Goal: Task Accomplishment & Management: Manage account settings

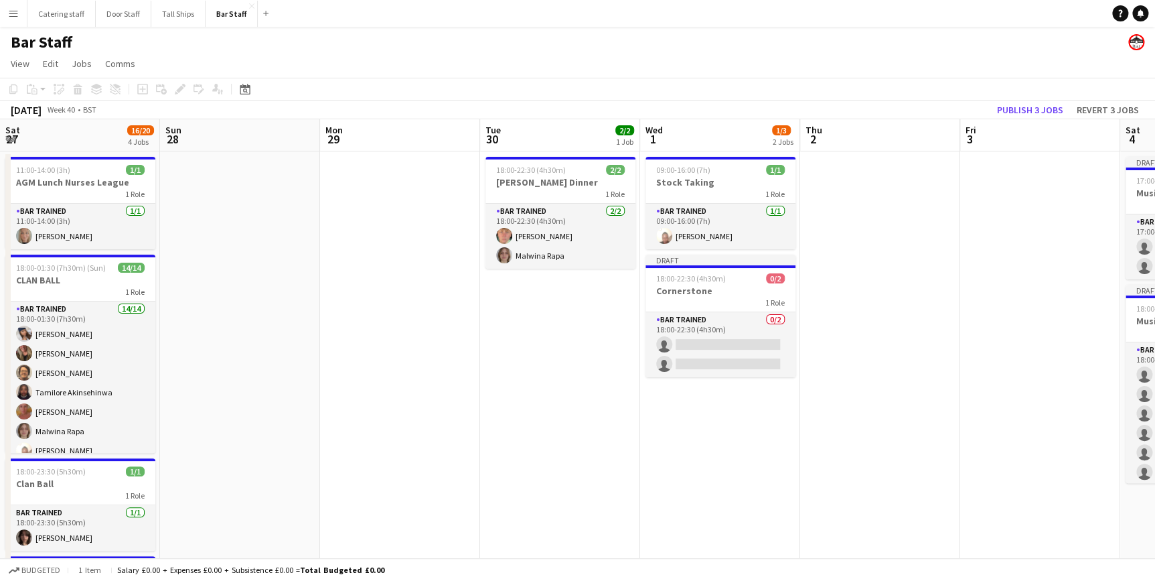
scroll to position [0, 517]
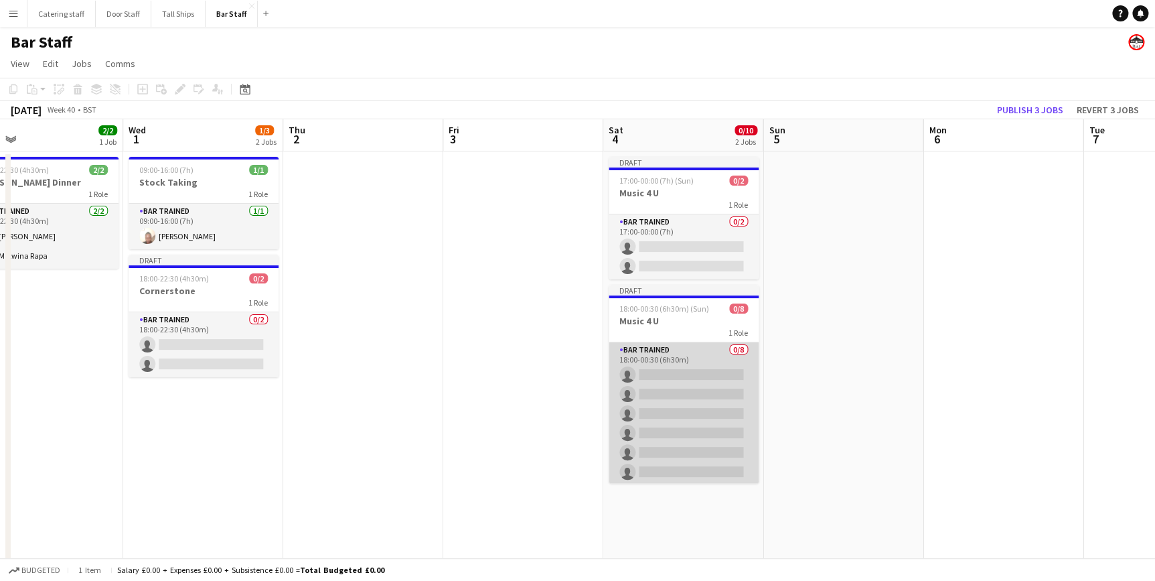
click at [693, 358] on app-card-role "Bar trained 0/8 18:00-00:30 (6h30m) single-neutral-actions single-neutral-actio…" at bounding box center [684, 432] width 150 height 181
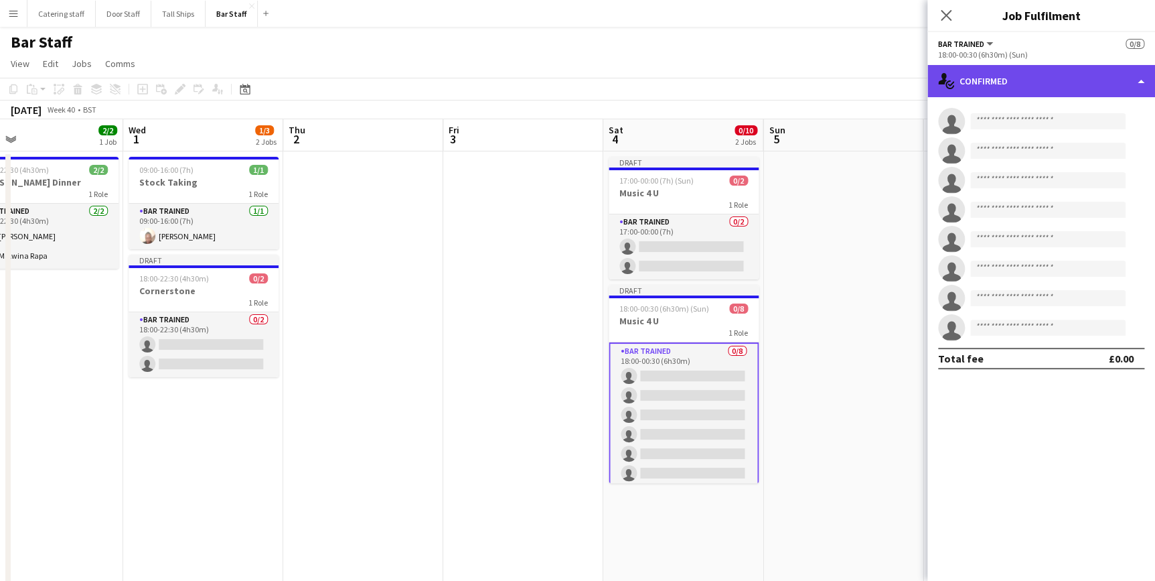
click at [1029, 80] on div "single-neutral-actions-check-2 Confirmed" at bounding box center [1042, 81] width 228 height 32
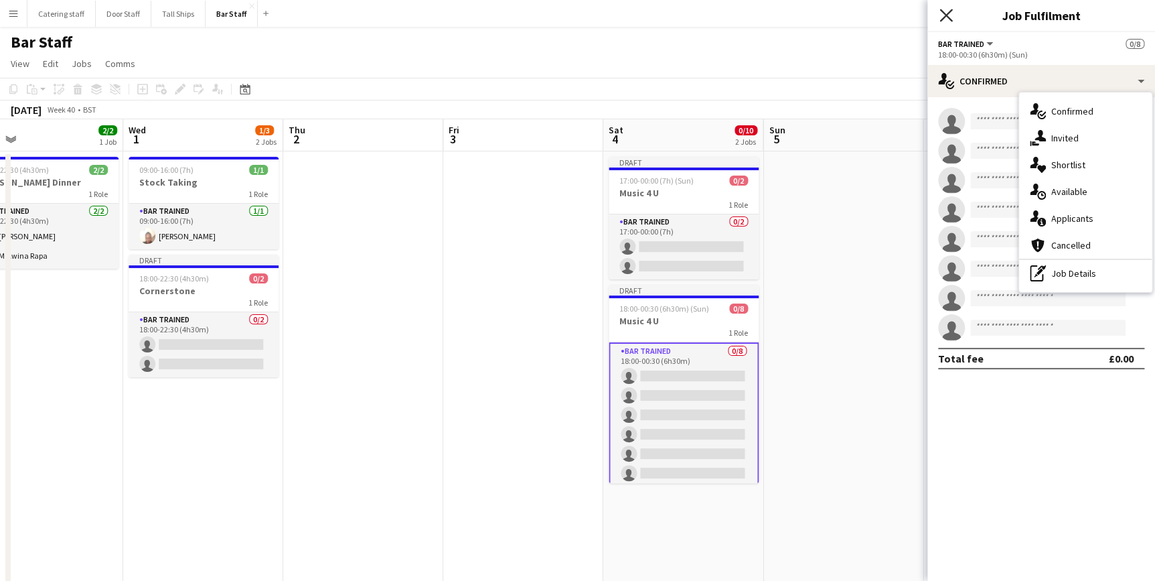
click at [950, 13] on icon "Close pop-in" at bounding box center [946, 15] width 13 height 13
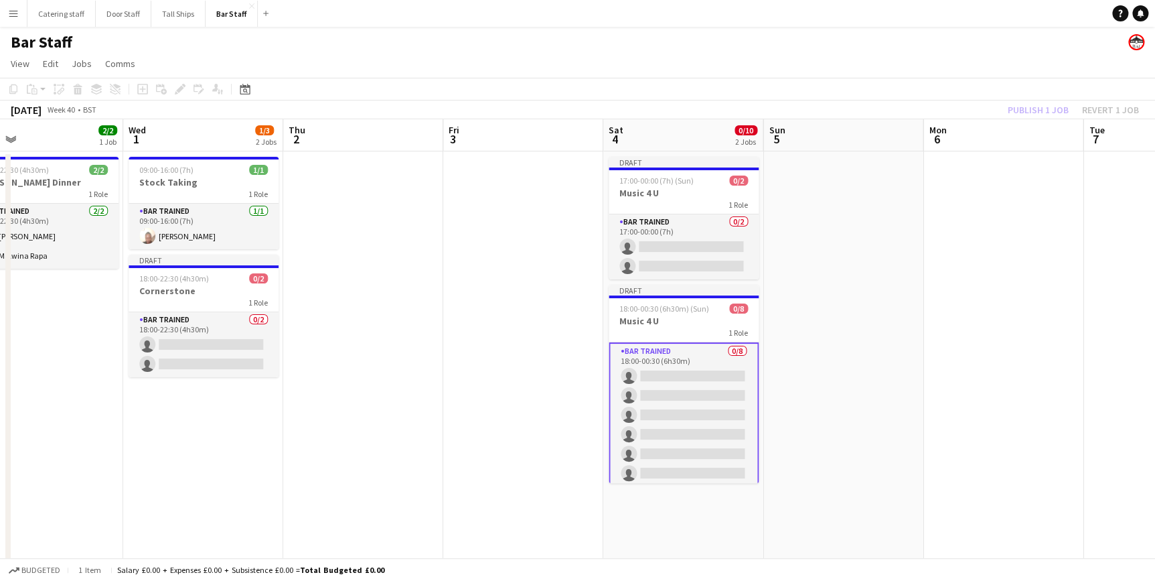
click at [587, 285] on app-date-cell at bounding box center [523, 449] width 160 height 597
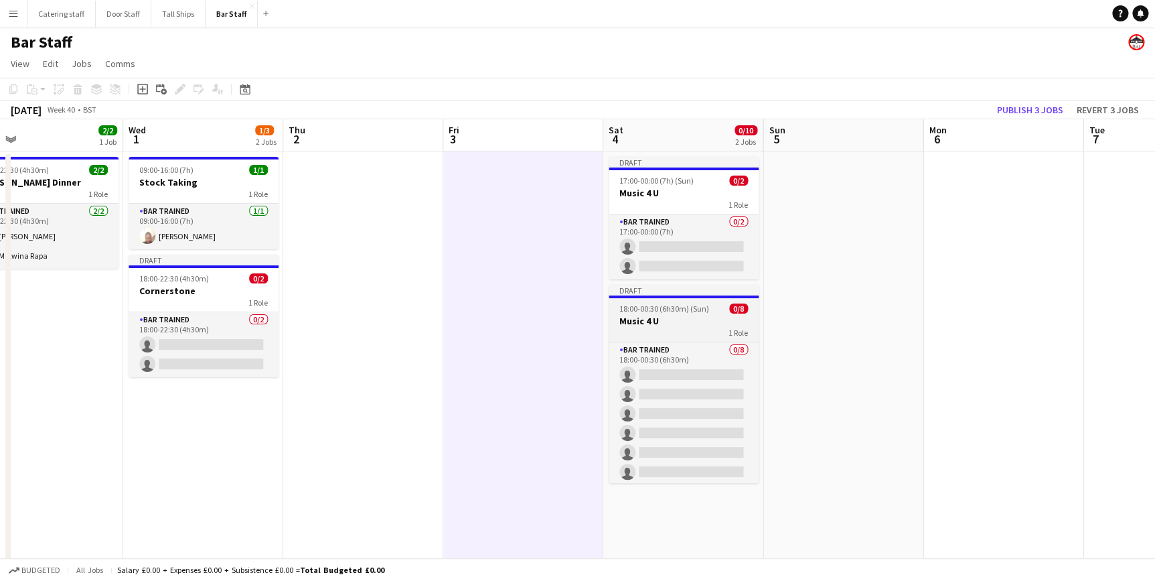
click at [654, 330] on div "1 Role" at bounding box center [684, 332] width 150 height 11
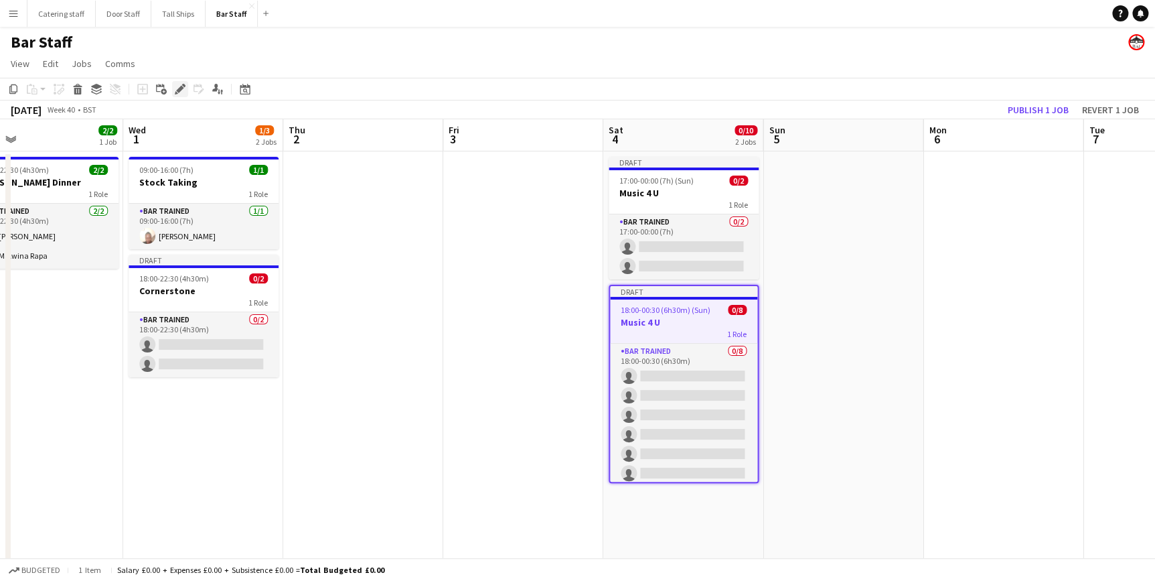
click at [173, 84] on div "Edit" at bounding box center [180, 89] width 16 height 16
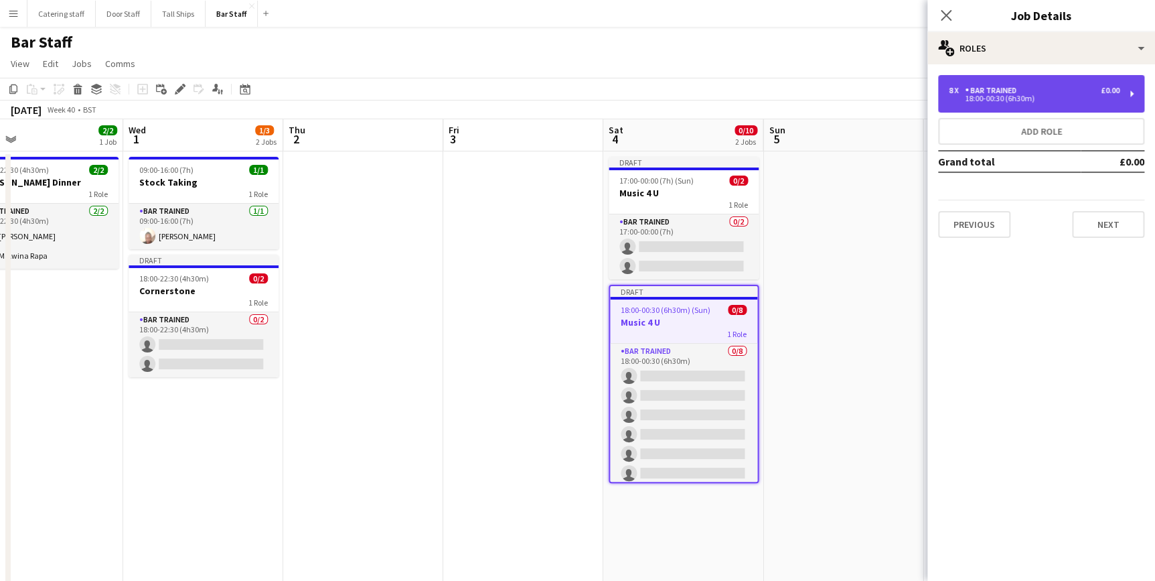
click at [1011, 83] on div "8 x Bar trained £0.00 18:00-00:30 (6h30m)" at bounding box center [1041, 94] width 206 height 38
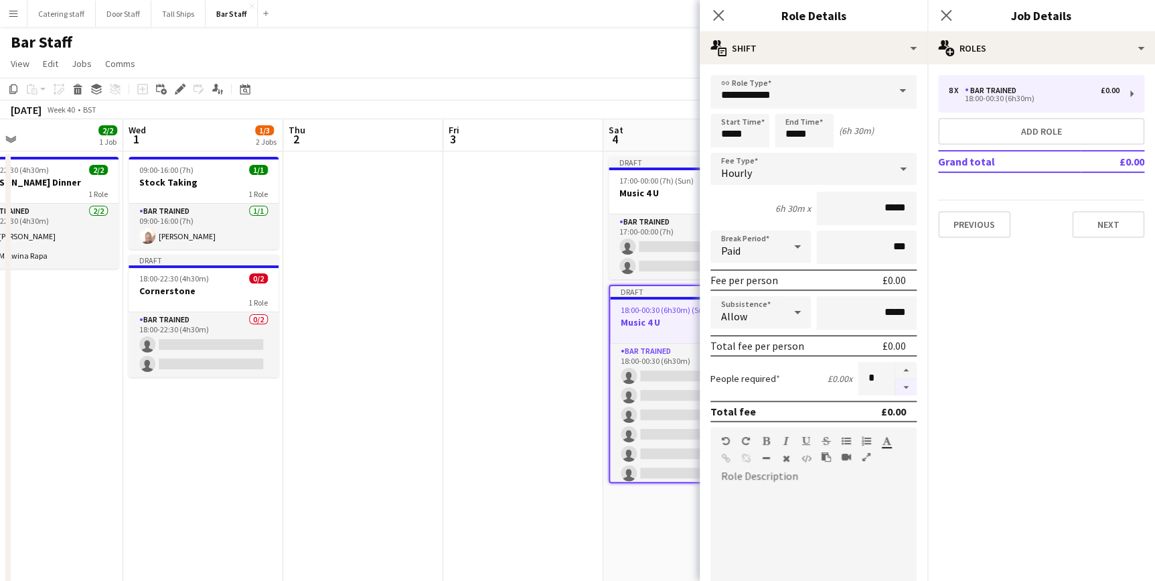
click at [895, 382] on button "button" at bounding box center [905, 387] width 21 height 17
type input "*"
click at [718, 17] on icon "Close pop-in" at bounding box center [718, 15] width 13 height 13
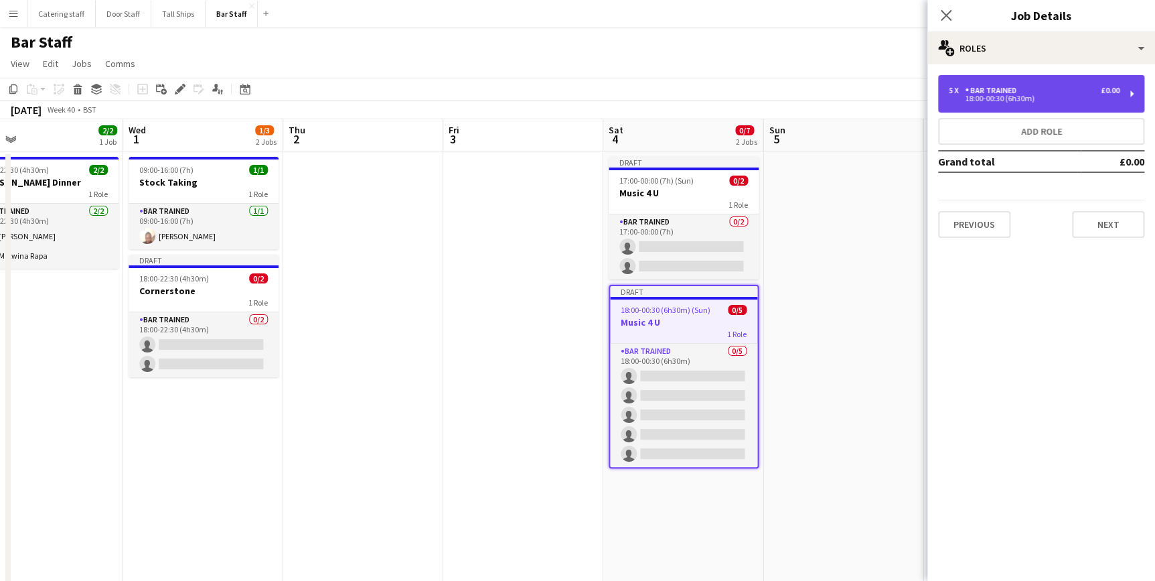
click at [1003, 87] on div "Bar trained" at bounding box center [993, 90] width 57 height 9
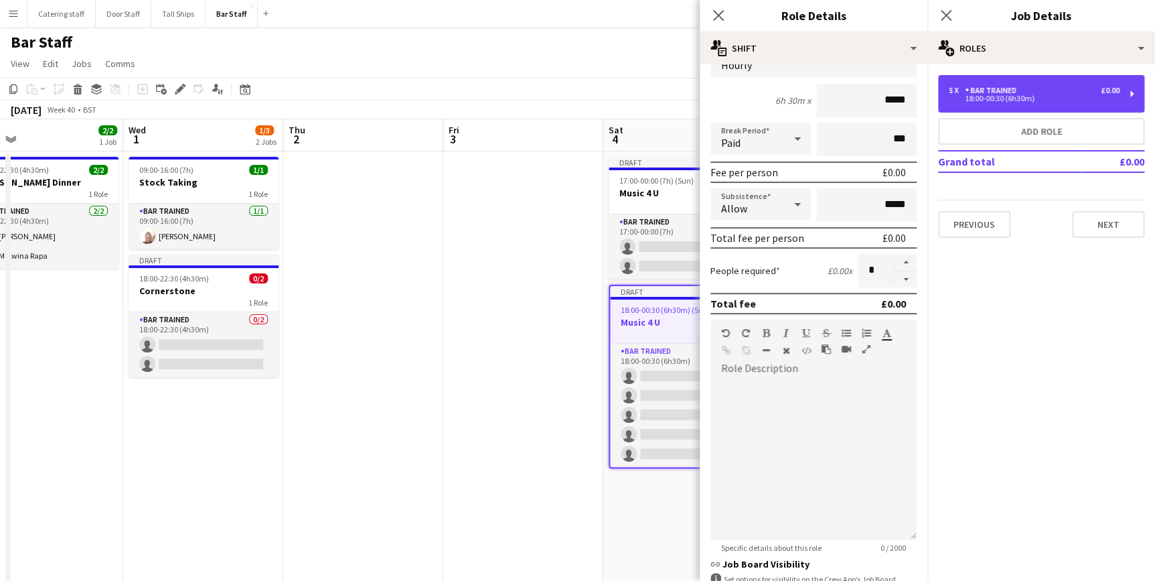
scroll to position [0, 0]
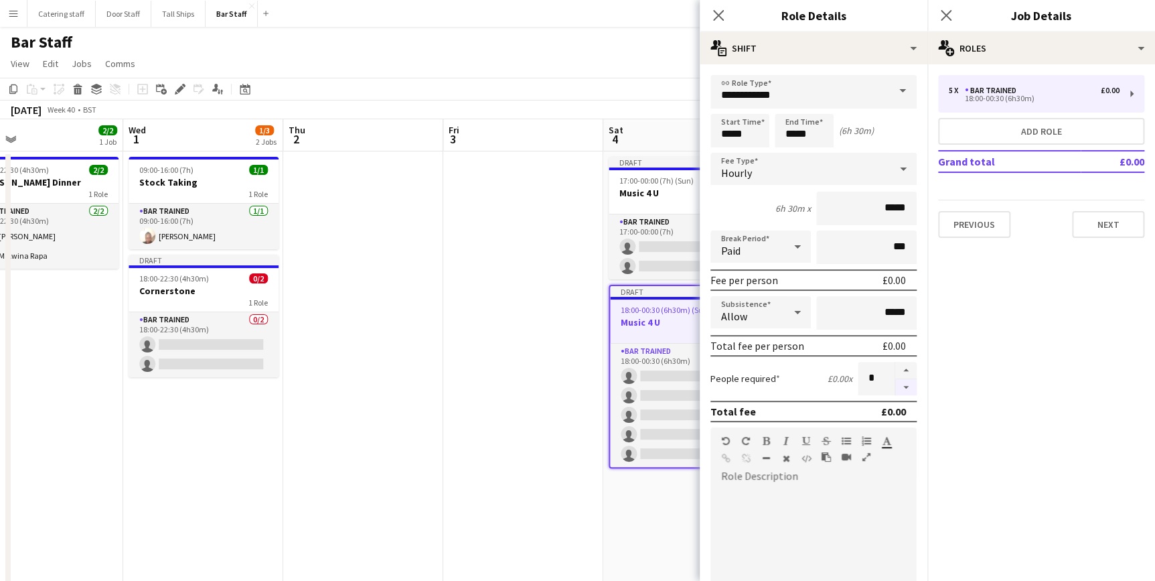
click at [895, 388] on button "button" at bounding box center [905, 387] width 21 height 17
type input "*"
click at [723, 12] on icon at bounding box center [718, 15] width 13 height 13
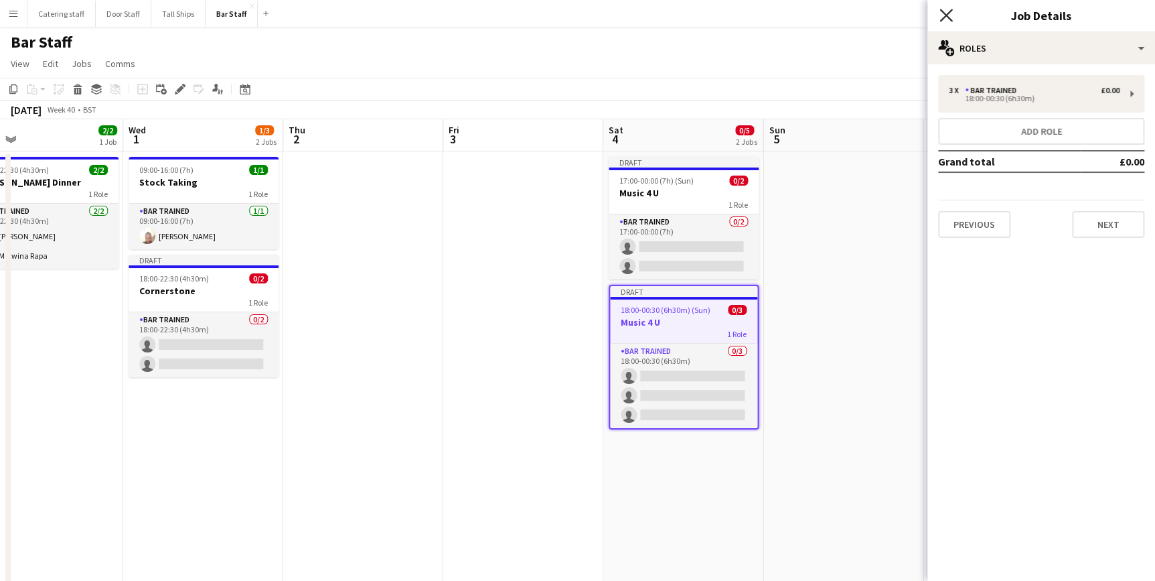
click at [941, 16] on icon "Close pop-in" at bounding box center [946, 15] width 13 height 13
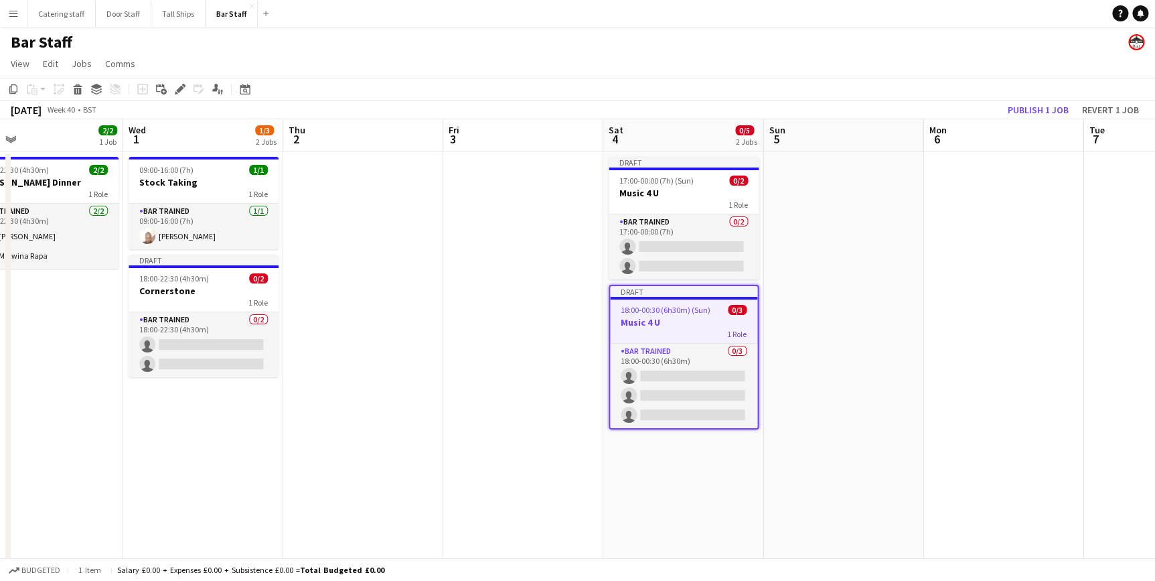
click at [801, 497] on app-date-cell at bounding box center [843, 449] width 160 height 597
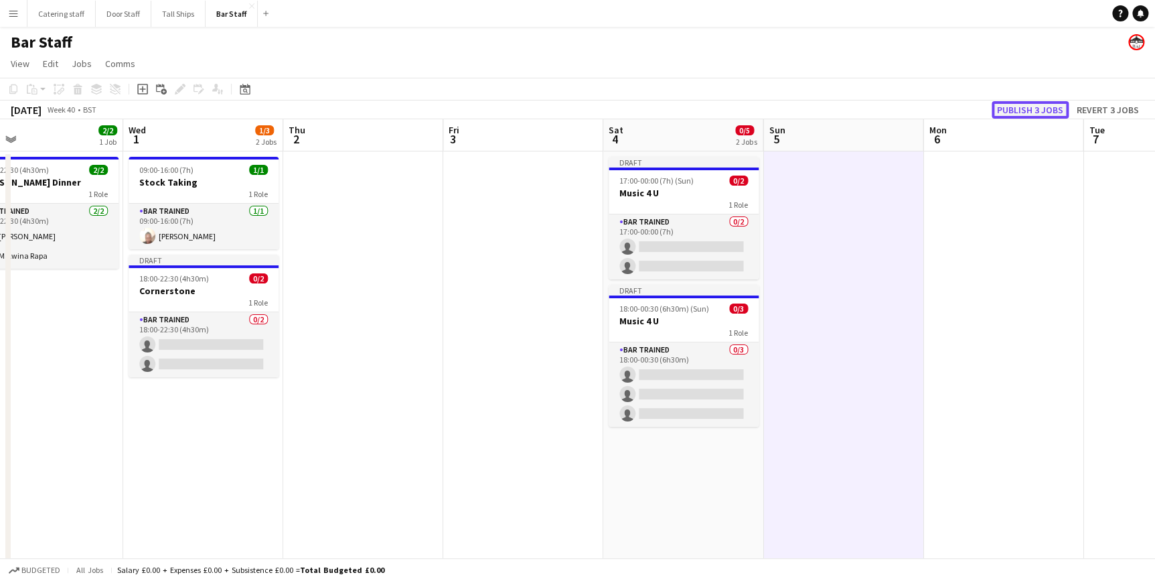
click at [1011, 111] on button "Publish 3 jobs" at bounding box center [1030, 109] width 77 height 17
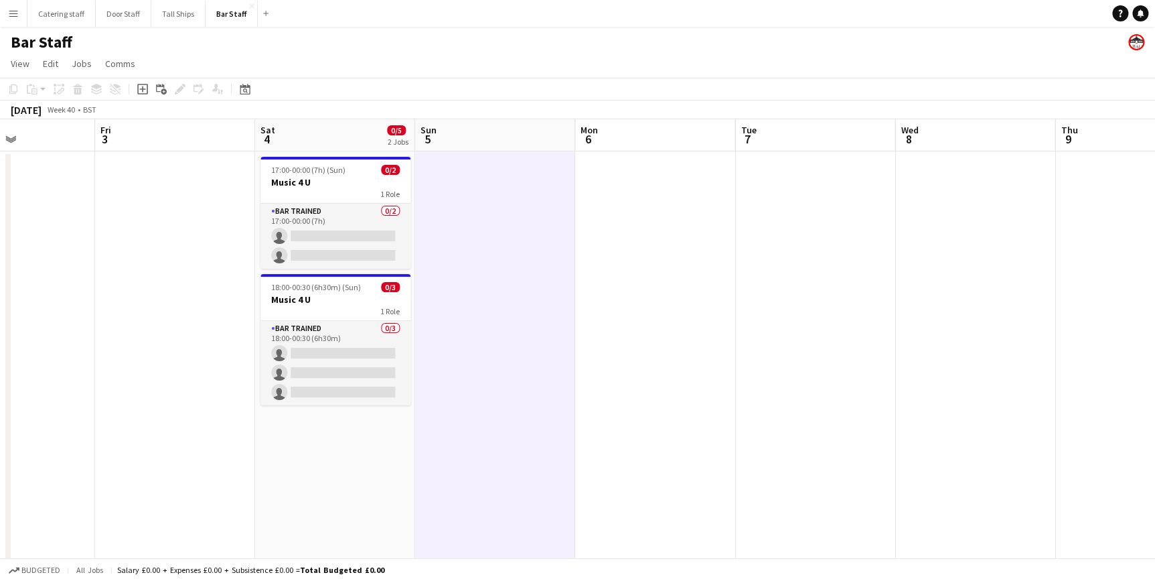
scroll to position [0, 563]
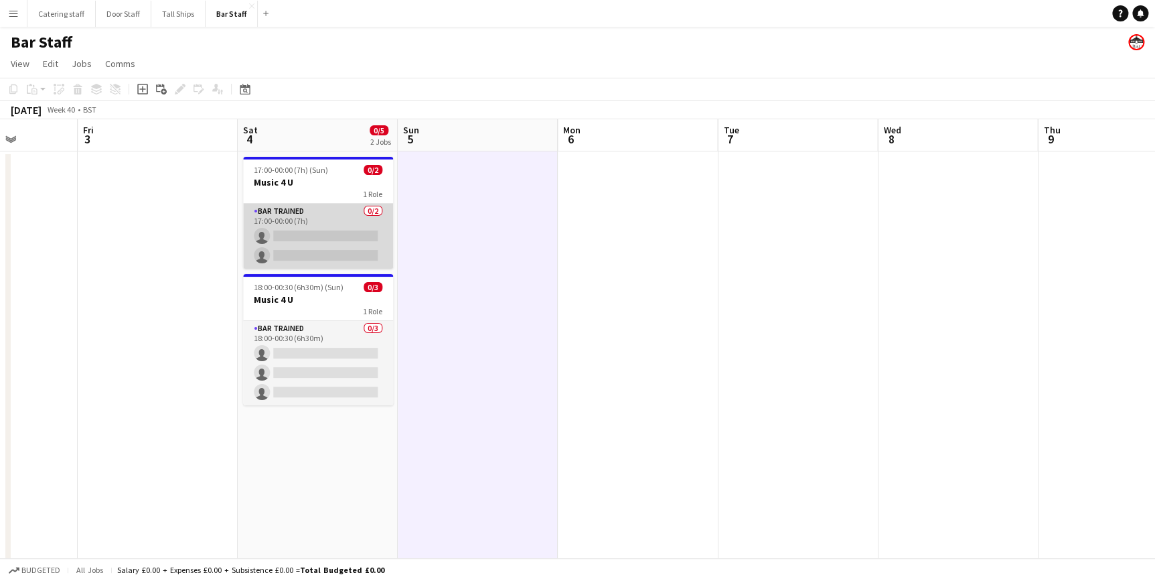
click at [321, 218] on app-card-role "Bar trained 0/2 17:00-00:00 (7h) single-neutral-actions single-neutral-actions" at bounding box center [318, 236] width 150 height 65
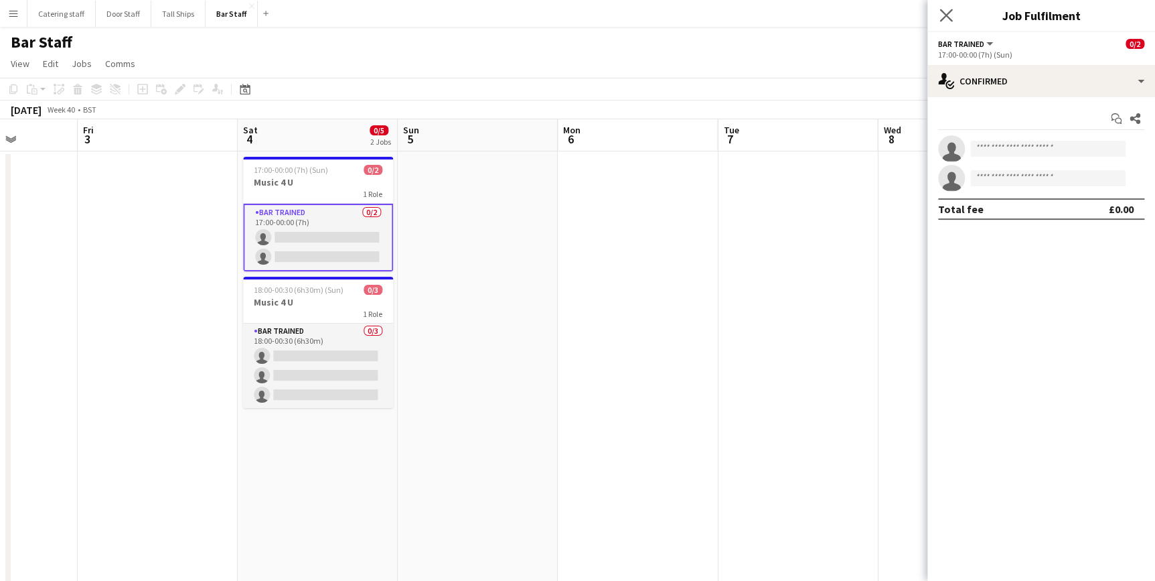
click at [937, 18] on app-icon "Close pop-in" at bounding box center [946, 15] width 19 height 19
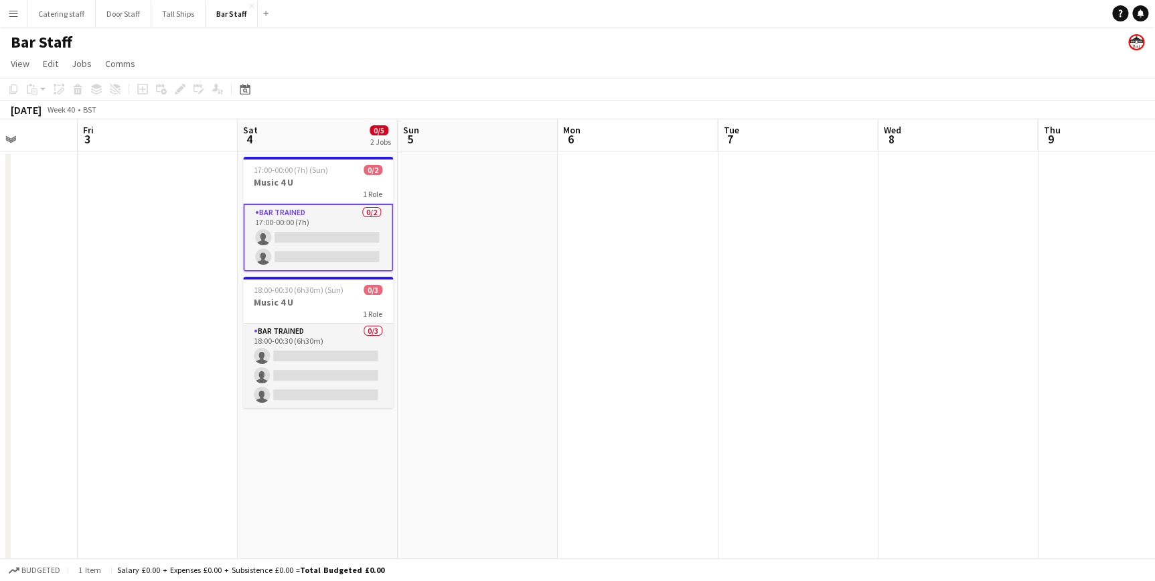
click at [440, 222] on app-date-cell at bounding box center [478, 449] width 160 height 597
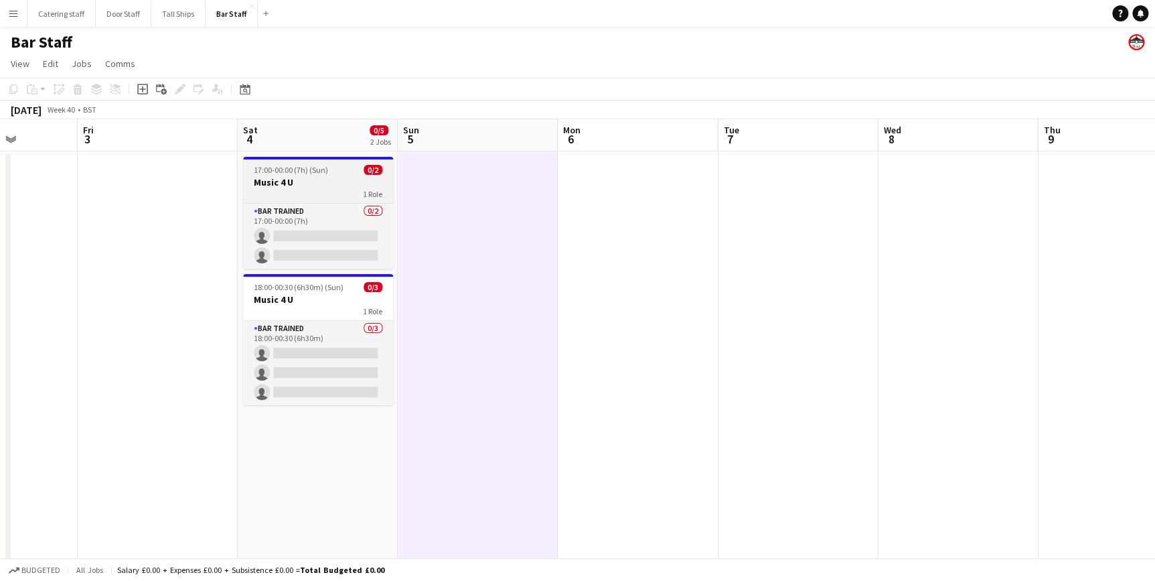
click at [303, 178] on h3 "Music 4 U" at bounding box center [318, 182] width 150 height 12
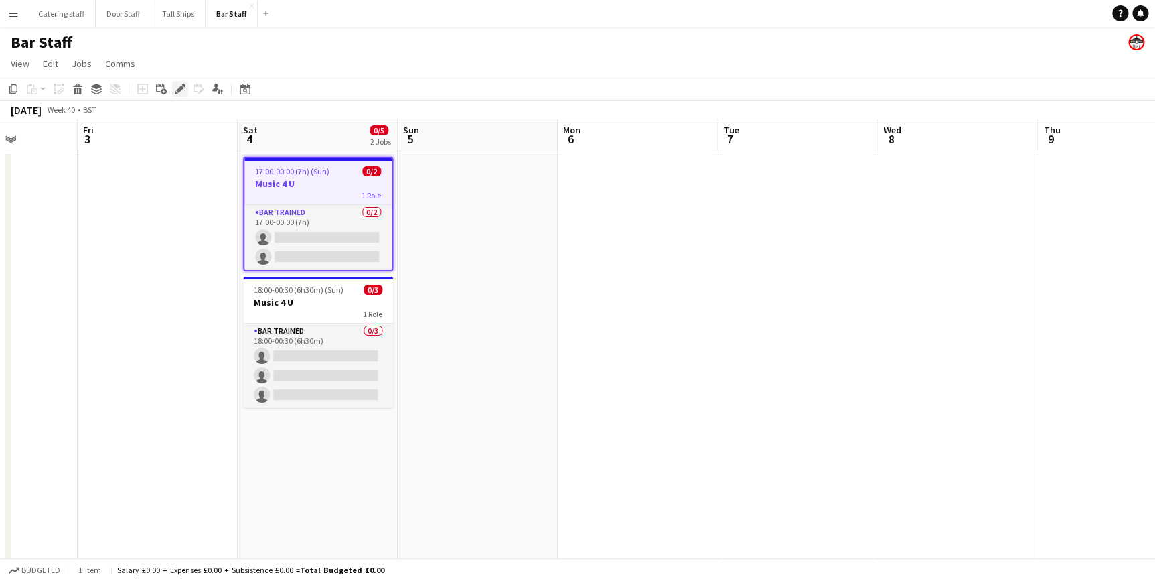
click at [176, 92] on icon "Edit" at bounding box center [180, 89] width 11 height 11
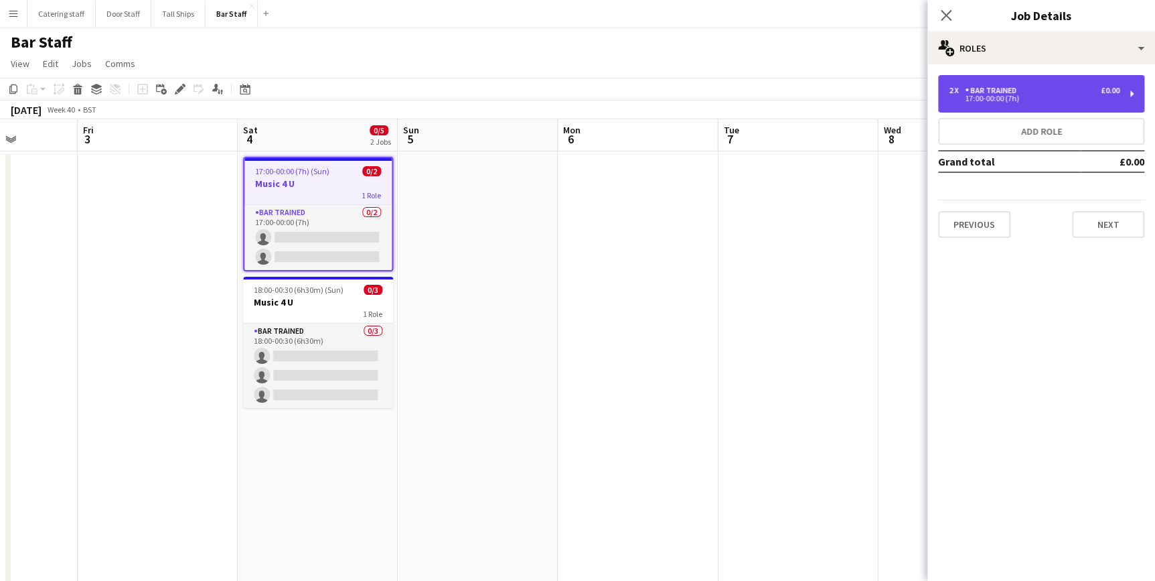
click at [1003, 96] on div "17:00-00:00 (7h)" at bounding box center [1034, 98] width 171 height 7
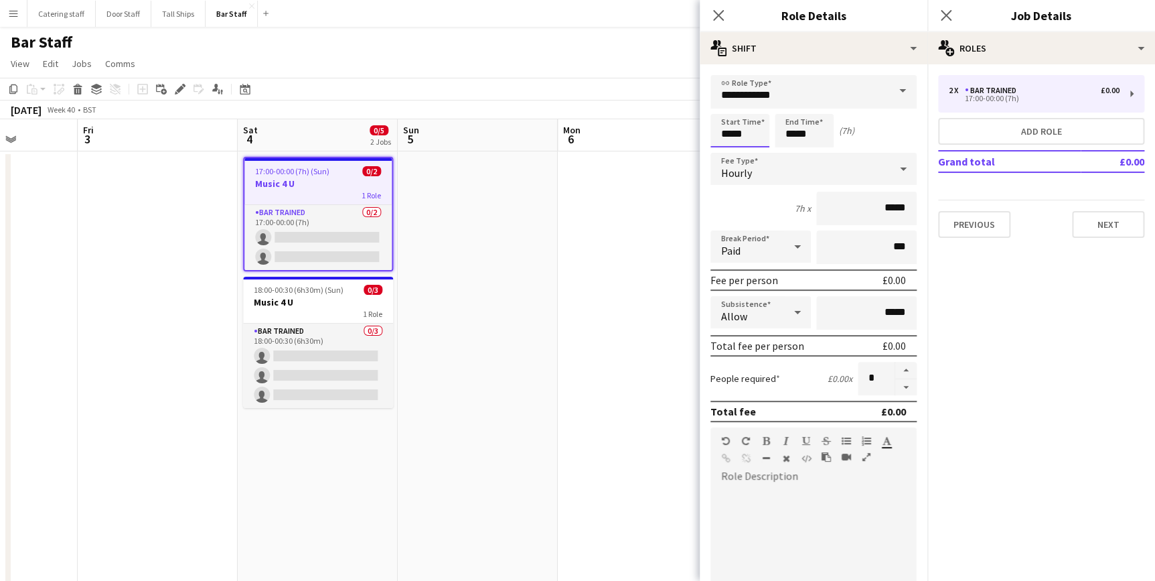
click at [761, 134] on input "*****" at bounding box center [740, 130] width 59 height 33
click at [750, 113] on div at bounding box center [753, 106] width 27 height 13
type input "*****"
click at [750, 113] on div at bounding box center [753, 106] width 27 height 13
click at [723, 21] on icon "Close pop-in" at bounding box center [718, 15] width 13 height 13
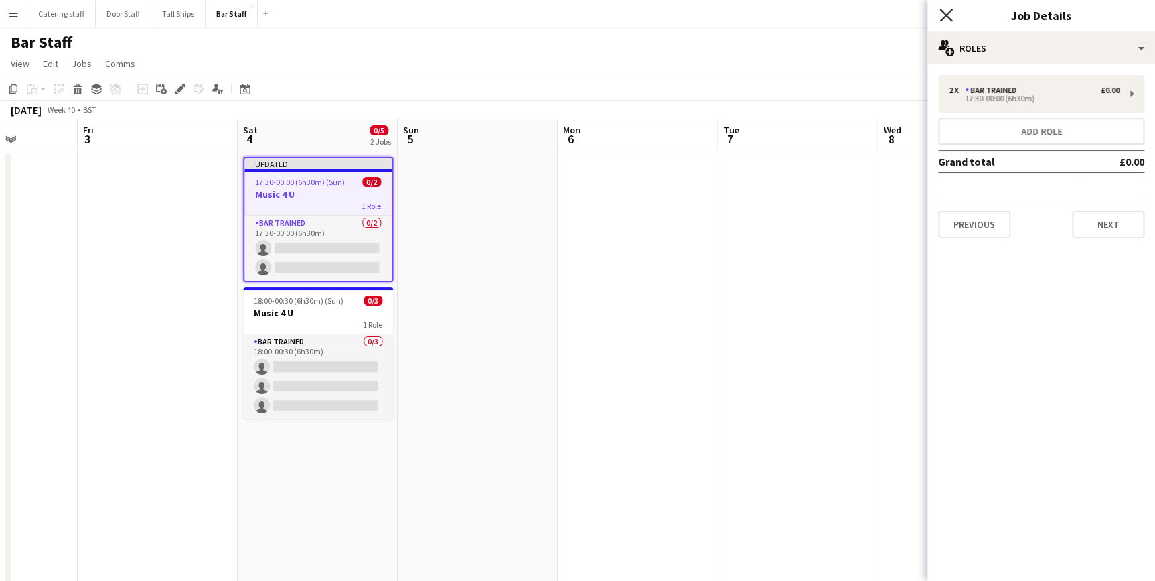
click at [950, 11] on icon at bounding box center [946, 15] width 13 height 13
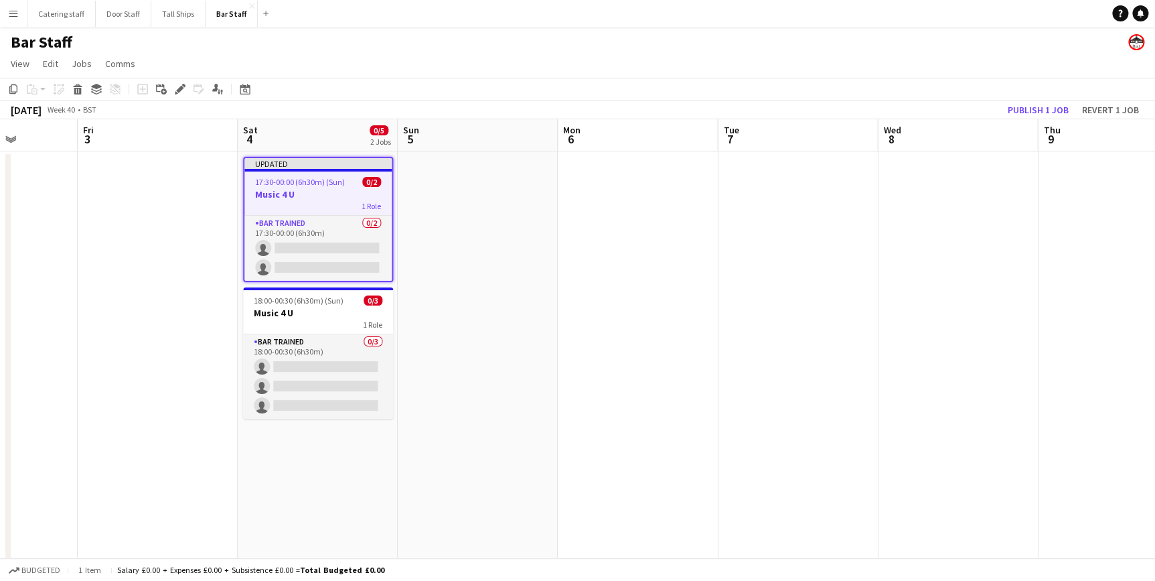
drag, startPoint x: 826, startPoint y: 254, endPoint x: 1031, endPoint y: 147, distance: 231.3
click at [826, 252] on app-date-cell at bounding box center [798, 449] width 160 height 597
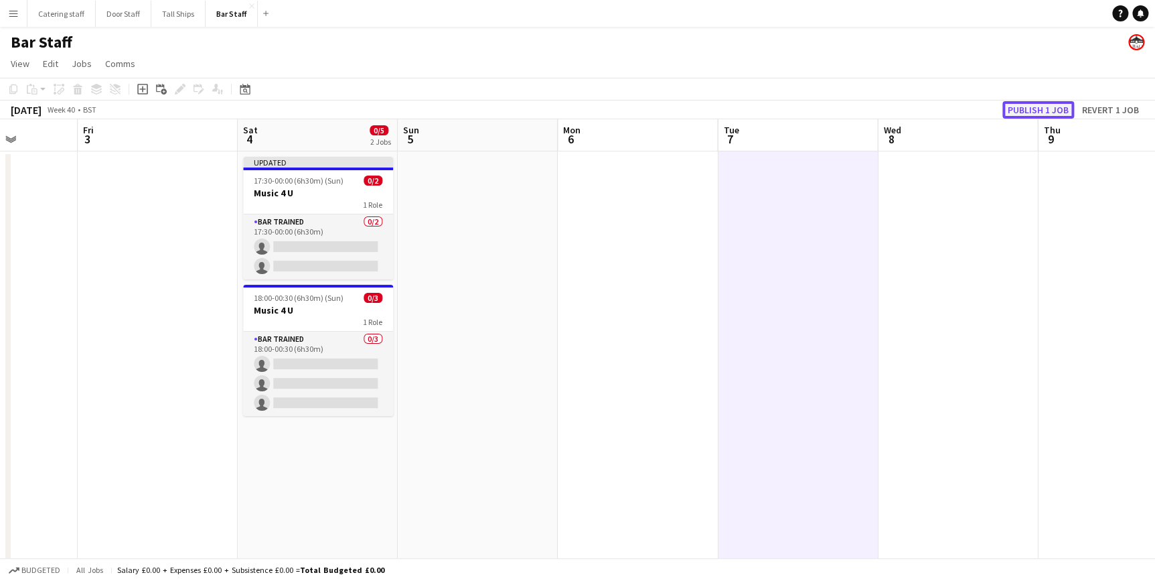
click at [1048, 104] on button "Publish 1 job" at bounding box center [1039, 109] width 72 height 17
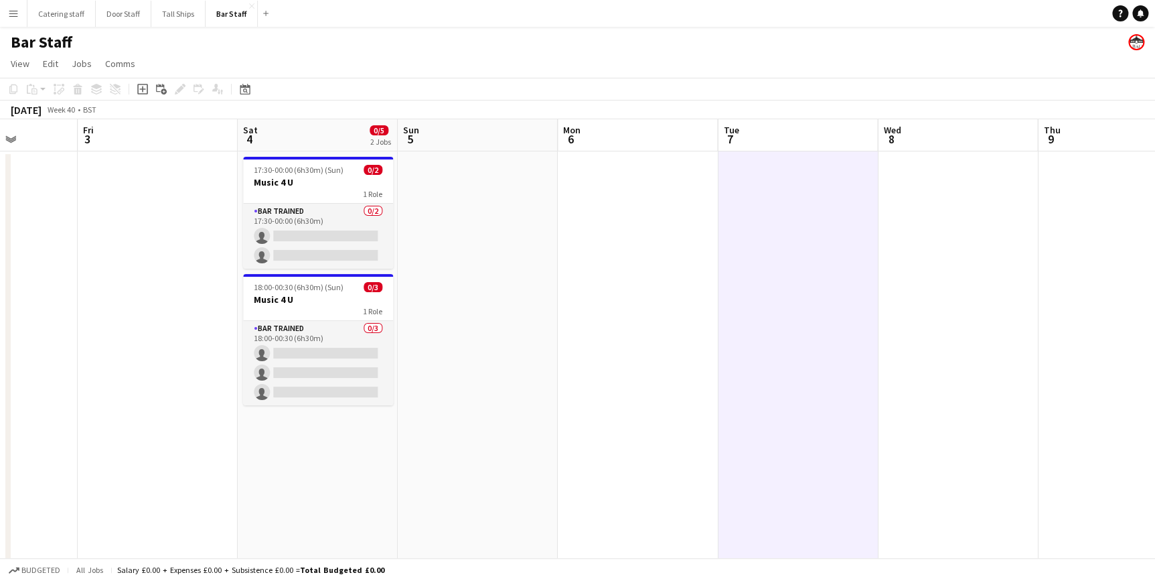
click at [765, 230] on app-date-cell at bounding box center [798, 449] width 160 height 597
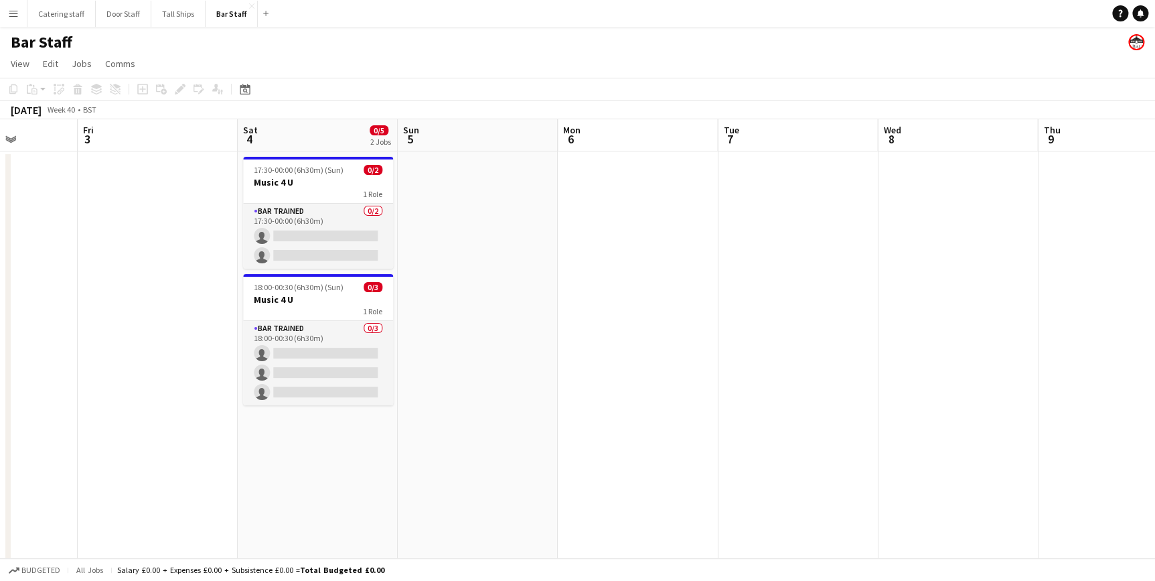
click at [908, 212] on app-date-cell at bounding box center [958, 449] width 160 height 597
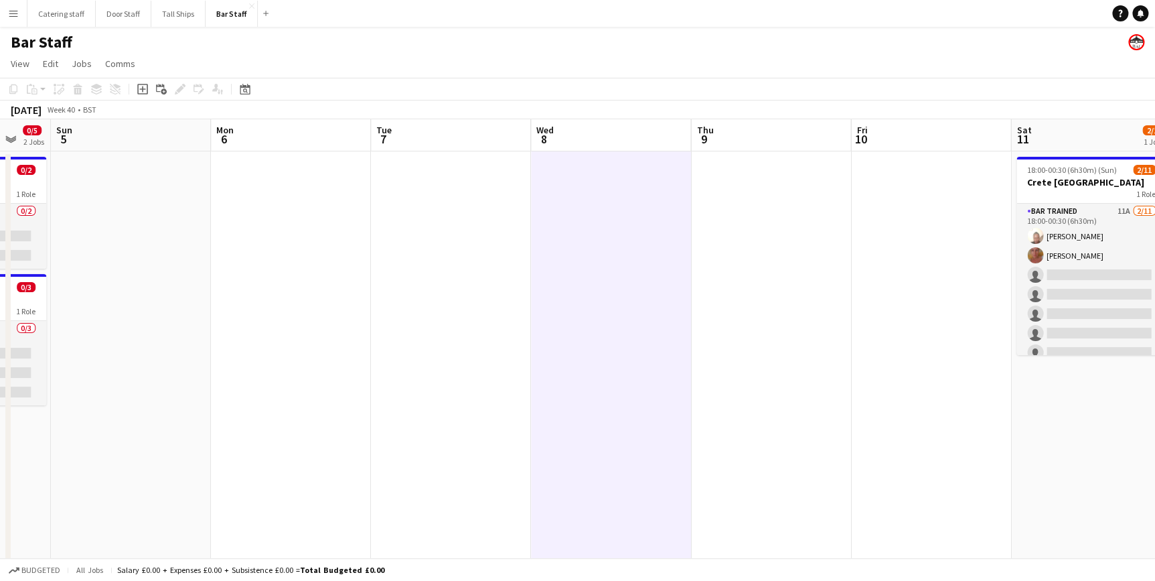
scroll to position [0, 607]
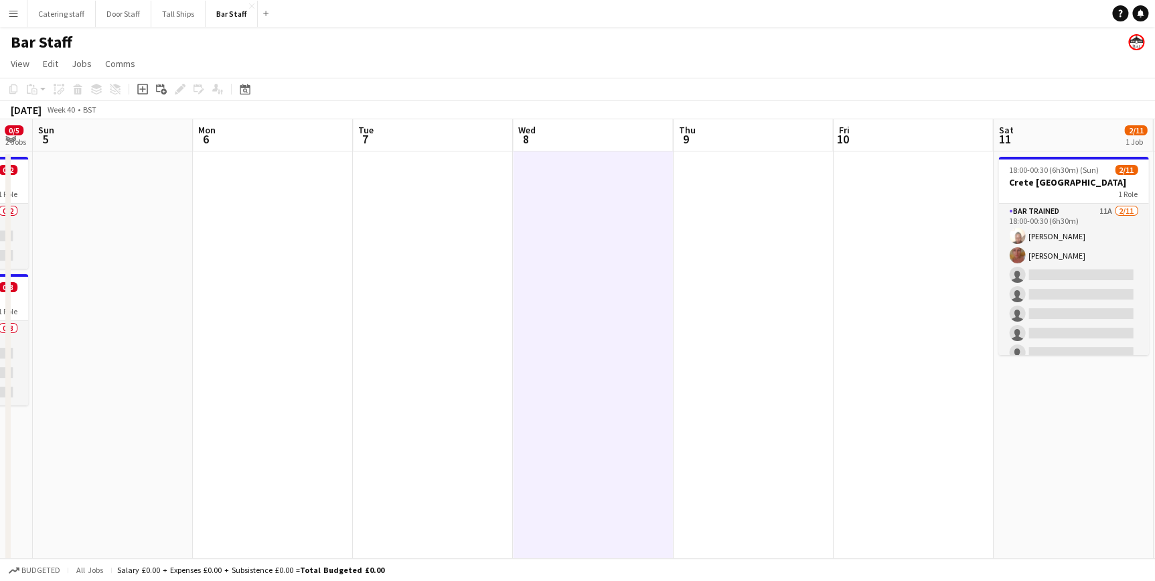
click at [429, 208] on app-date-cell at bounding box center [433, 449] width 160 height 597
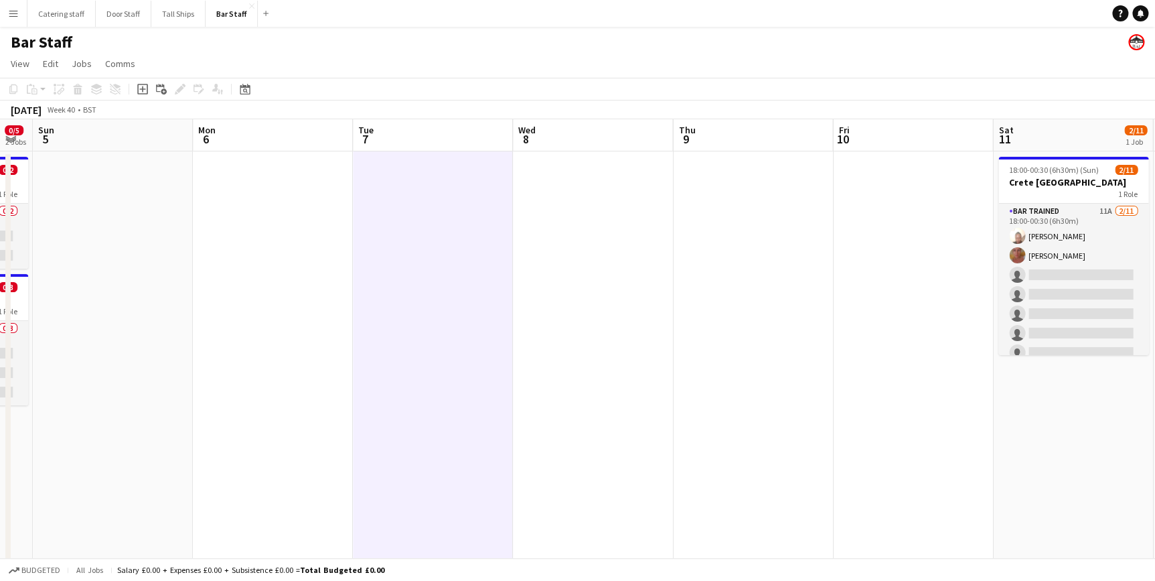
click at [556, 192] on app-date-cell at bounding box center [593, 449] width 160 height 597
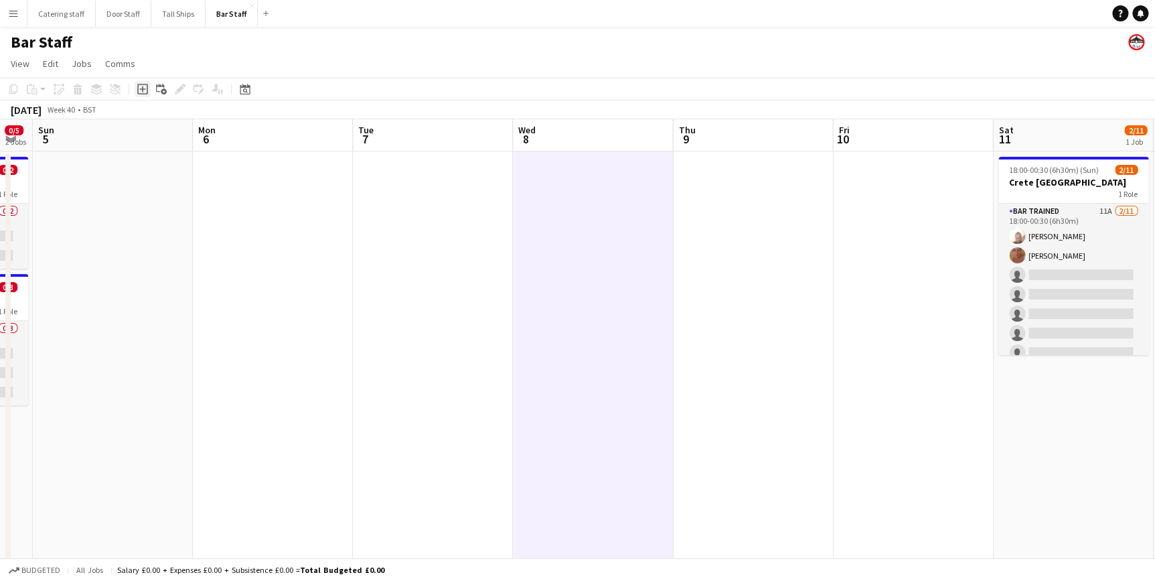
click at [140, 89] on icon at bounding box center [142, 89] width 6 height 6
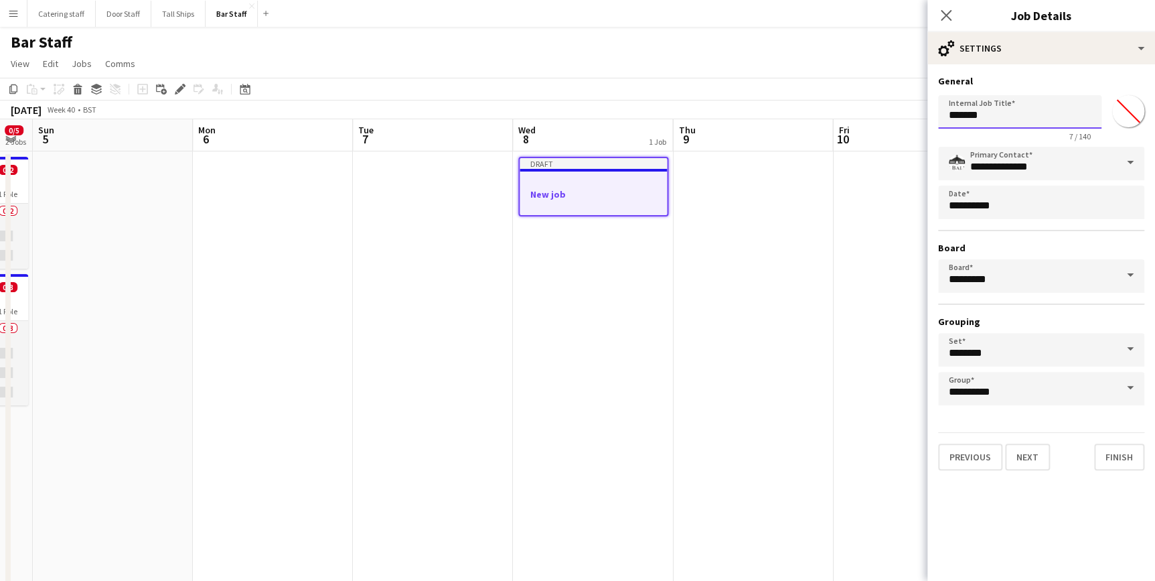
click at [984, 111] on input "*******" at bounding box center [1019, 111] width 163 height 33
type input "*"
type input "**********"
click at [1011, 208] on body "Menu Boards Boards Boards All jobs Status Workforce Workforce My Workforce Recr…" at bounding box center [577, 386] width 1155 height 772
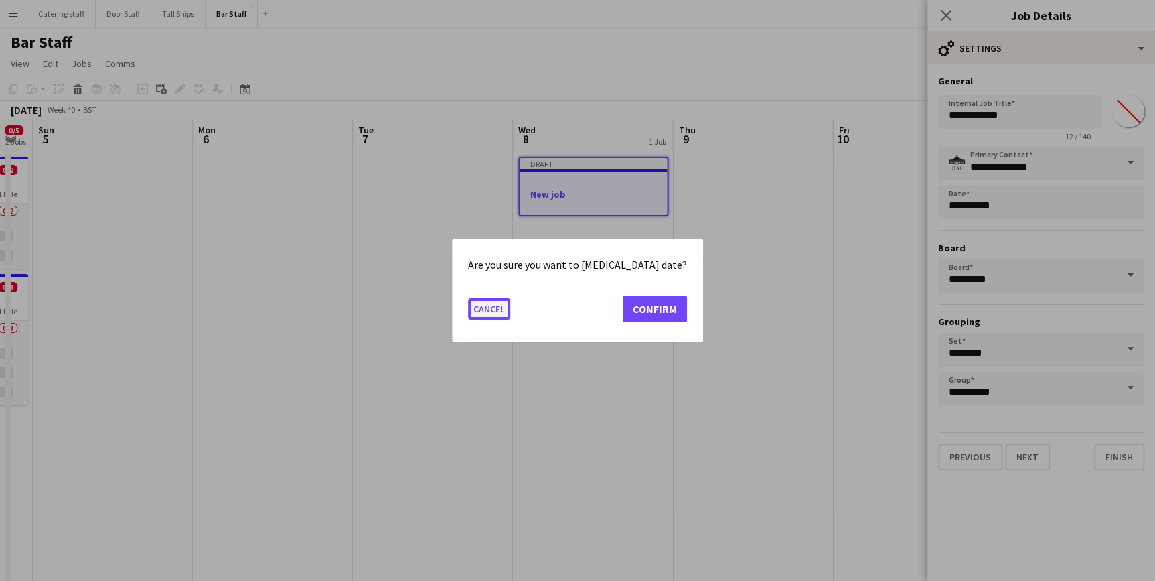
click at [502, 307] on button "Cancel" at bounding box center [489, 308] width 42 height 21
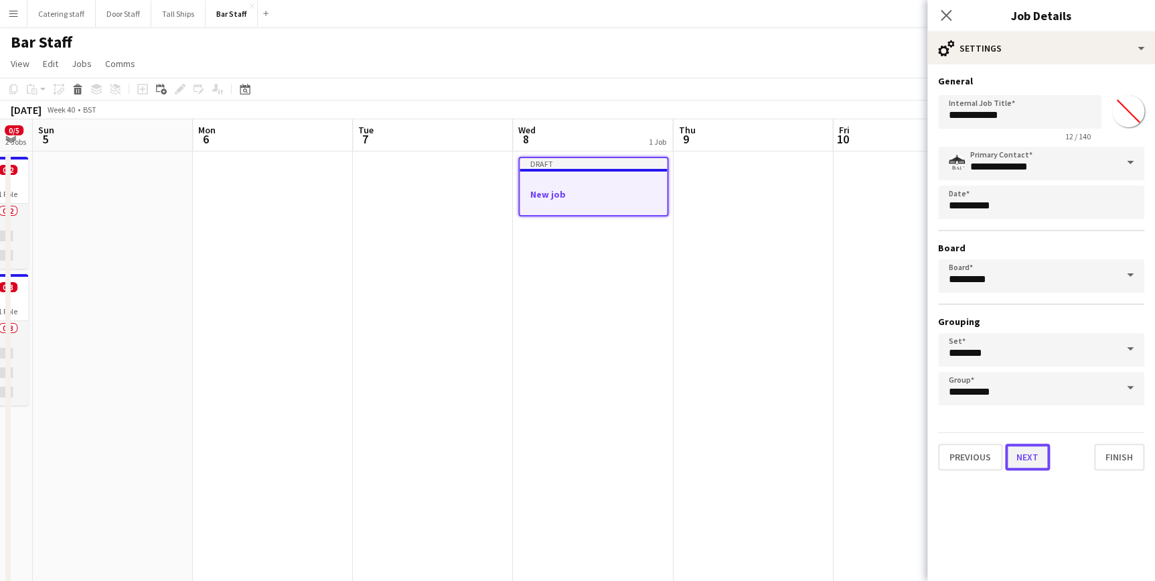
click at [1037, 452] on button "Next" at bounding box center [1027, 456] width 45 height 27
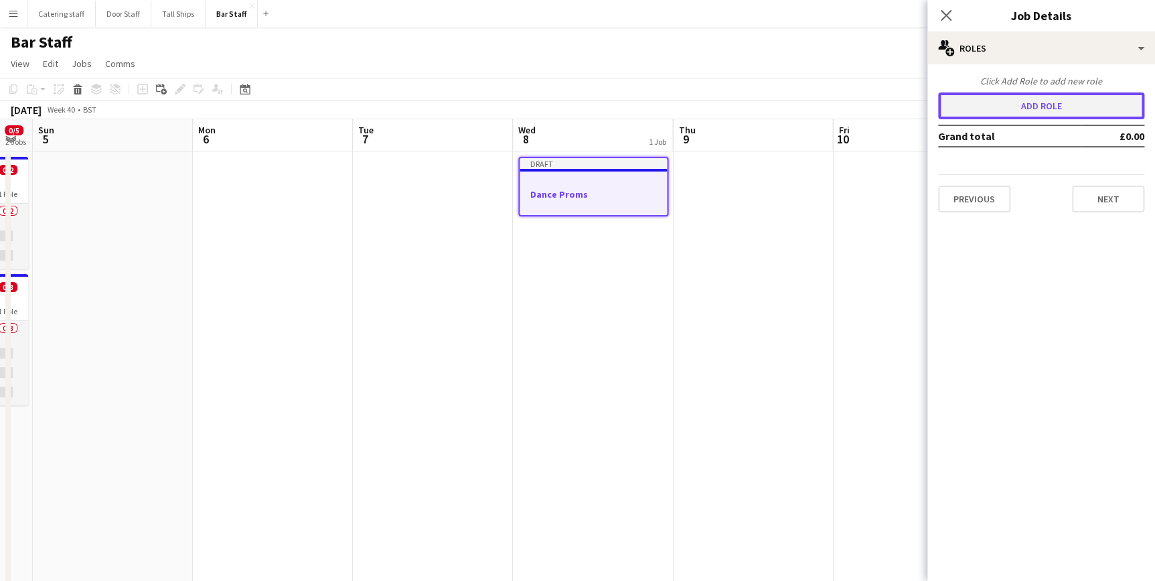
click at [1007, 109] on button "Add role" at bounding box center [1041, 105] width 206 height 27
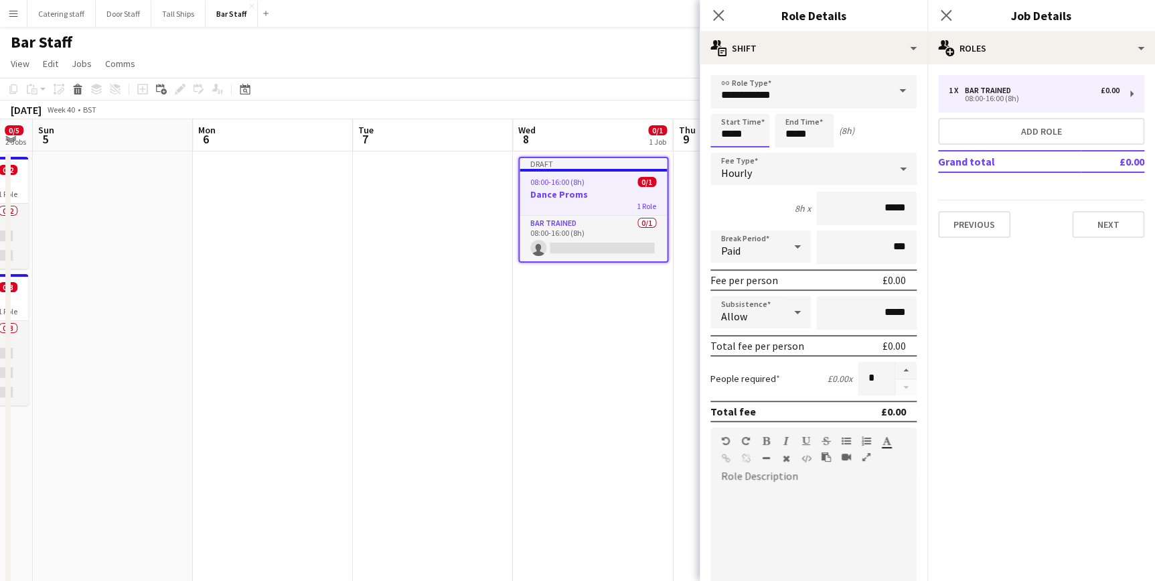
click at [730, 134] on input "*****" at bounding box center [740, 130] width 59 height 33
type input "*****"
click at [795, 137] on input "*****" at bounding box center [804, 130] width 59 height 33
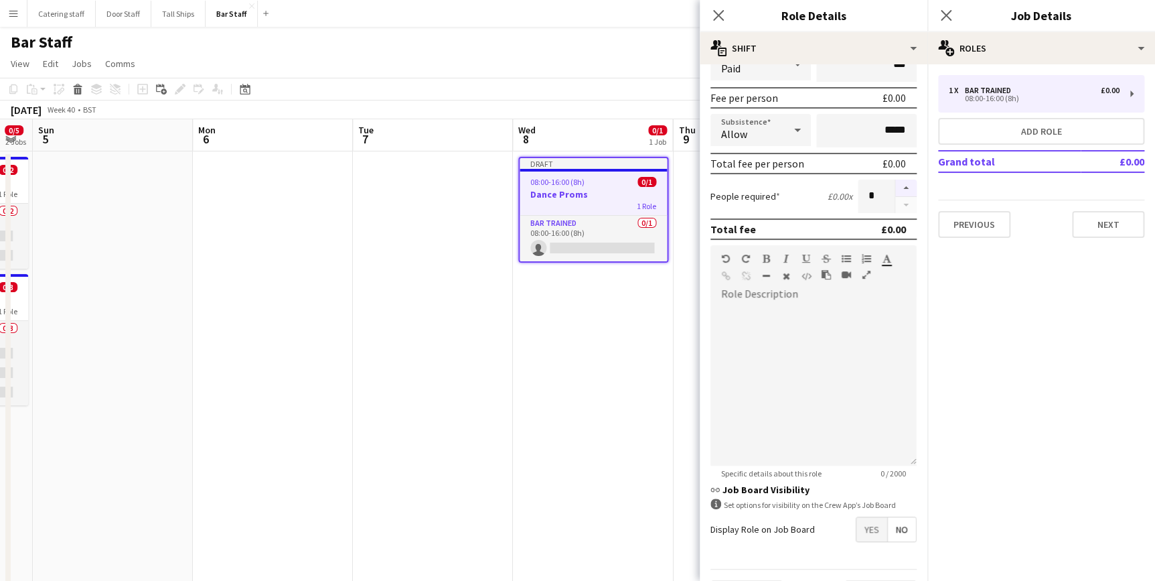
type input "*****"
click at [895, 191] on button "button" at bounding box center [905, 187] width 21 height 17
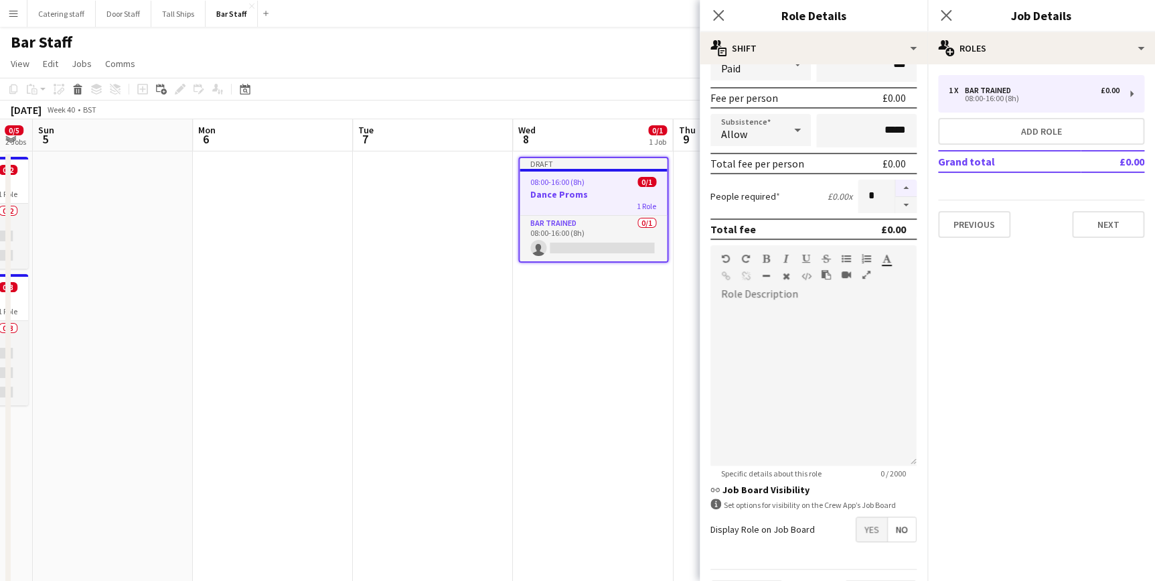
click at [895, 191] on button "button" at bounding box center [905, 187] width 21 height 17
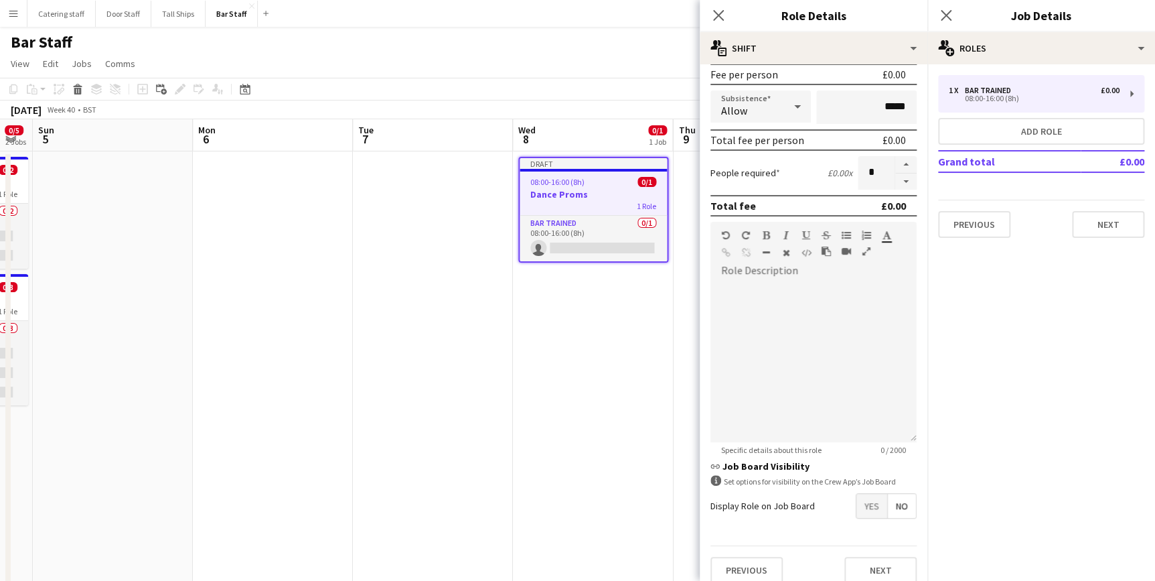
scroll to position [218, 0]
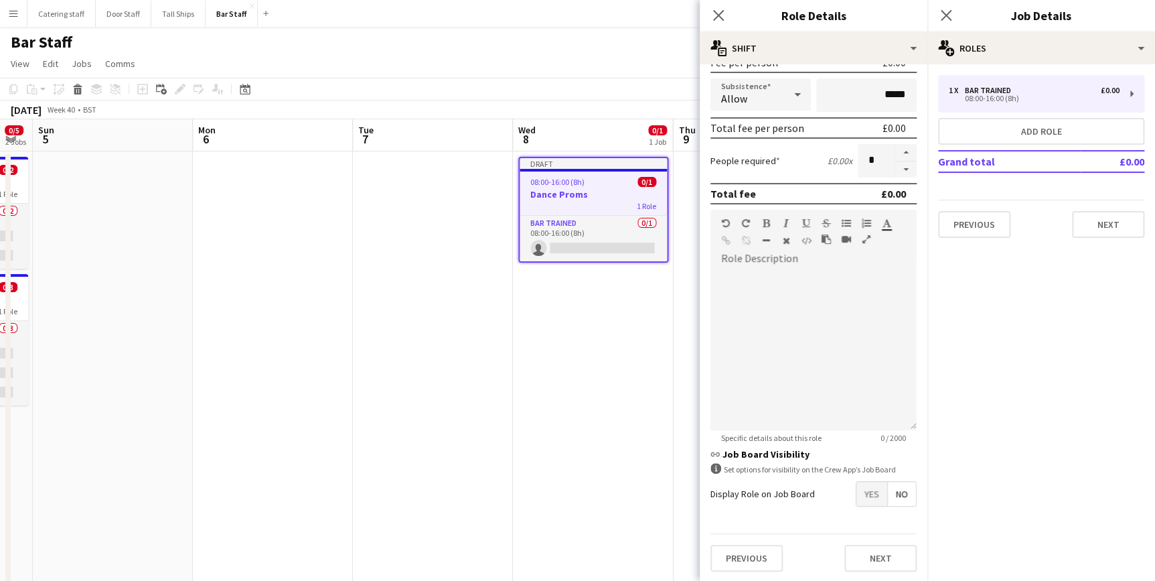
click at [860, 488] on span "Yes" at bounding box center [872, 494] width 31 height 24
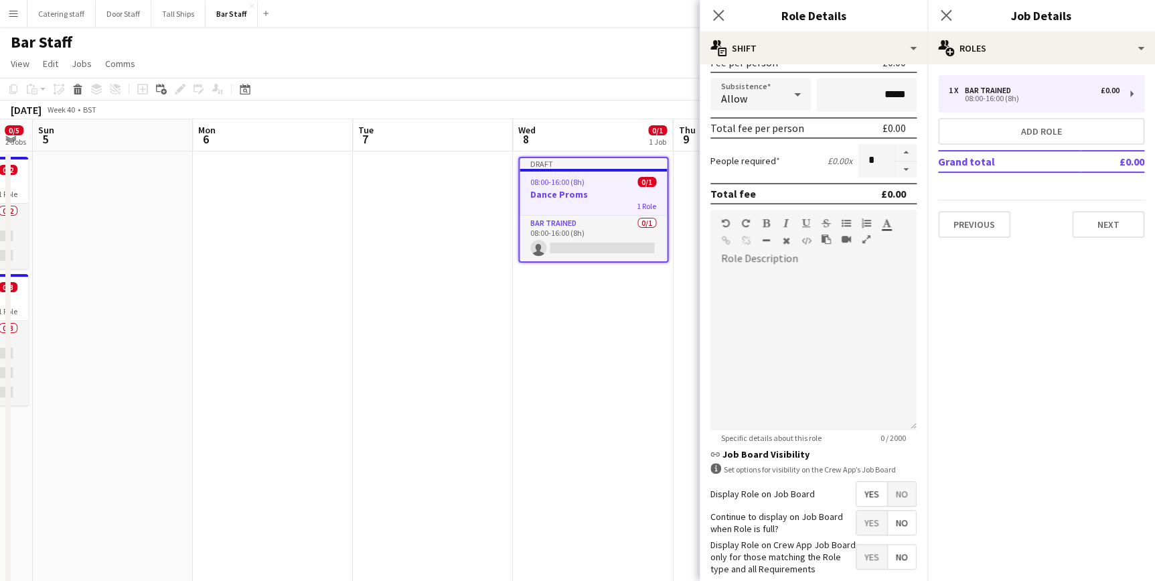
scroll to position [286, 0]
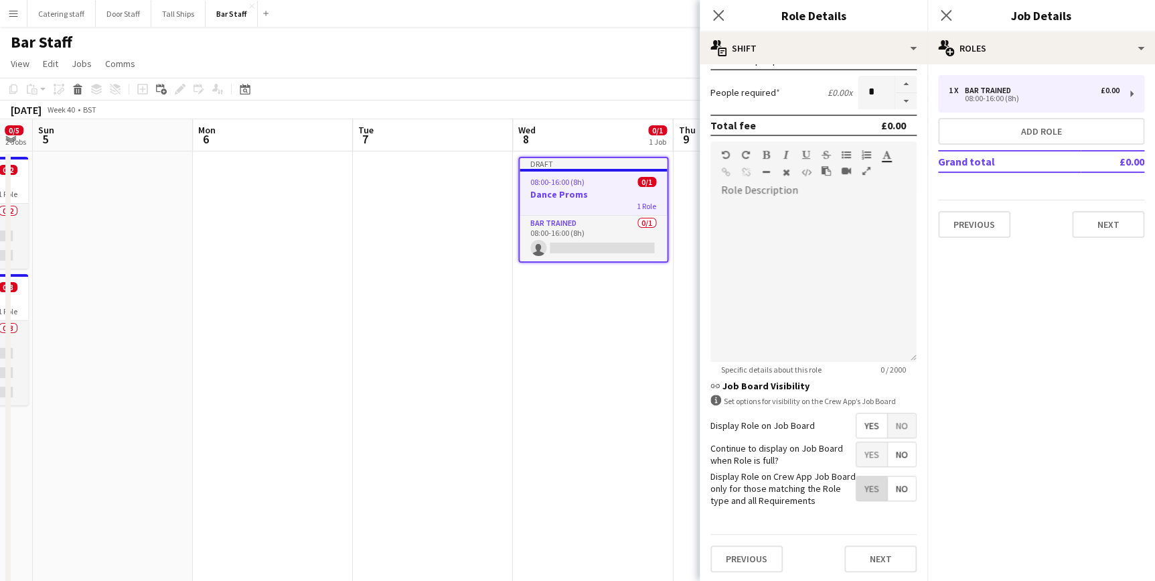
click at [859, 490] on span "Yes" at bounding box center [872, 488] width 31 height 24
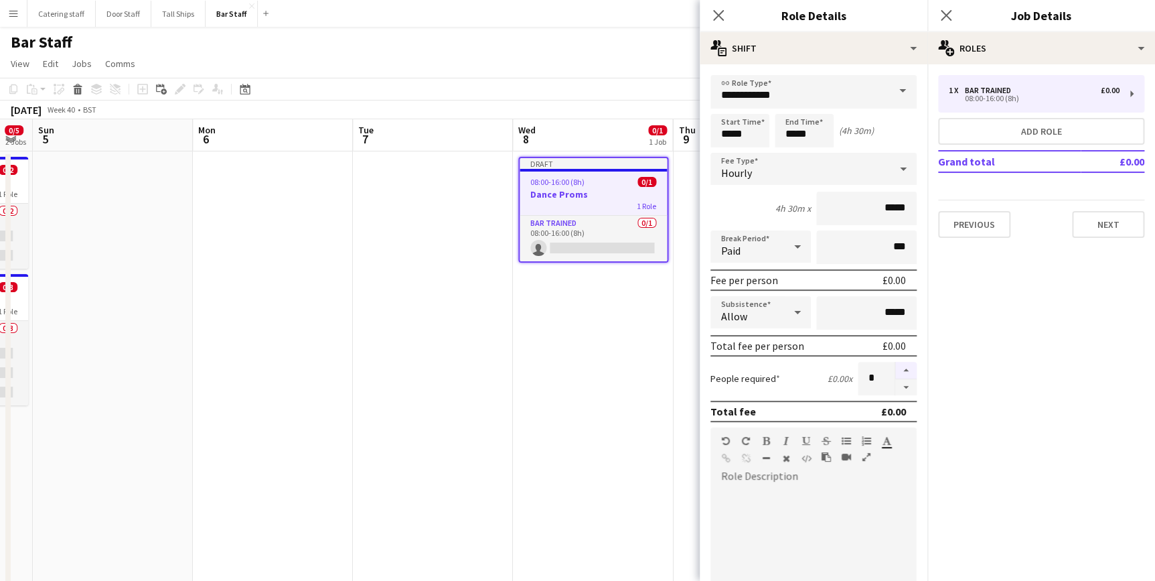
click at [895, 371] on button "button" at bounding box center [905, 370] width 21 height 17
click at [897, 384] on button "button" at bounding box center [905, 387] width 21 height 17
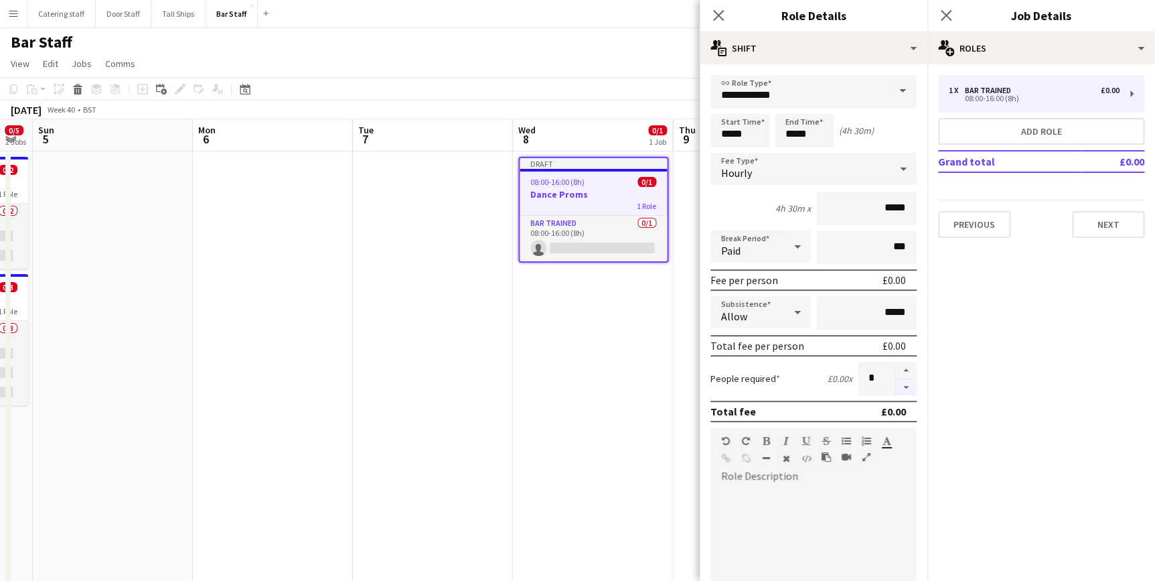
click at [897, 384] on button "button" at bounding box center [905, 387] width 21 height 17
type input "*"
click at [595, 366] on app-date-cell "Draft 08:00-16:00 (8h) 0/1 Dance Proms 1 Role Bar trained 0/1 08:00-16:00 (8h) …" at bounding box center [593, 449] width 160 height 597
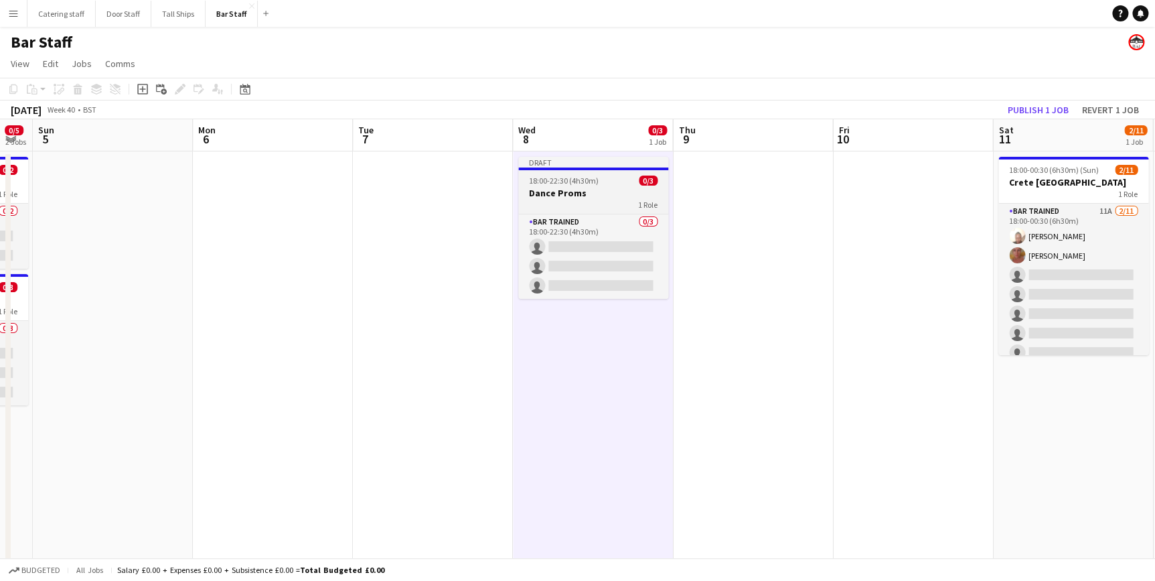
click at [602, 190] on h3 "Dance Proms" at bounding box center [593, 193] width 150 height 12
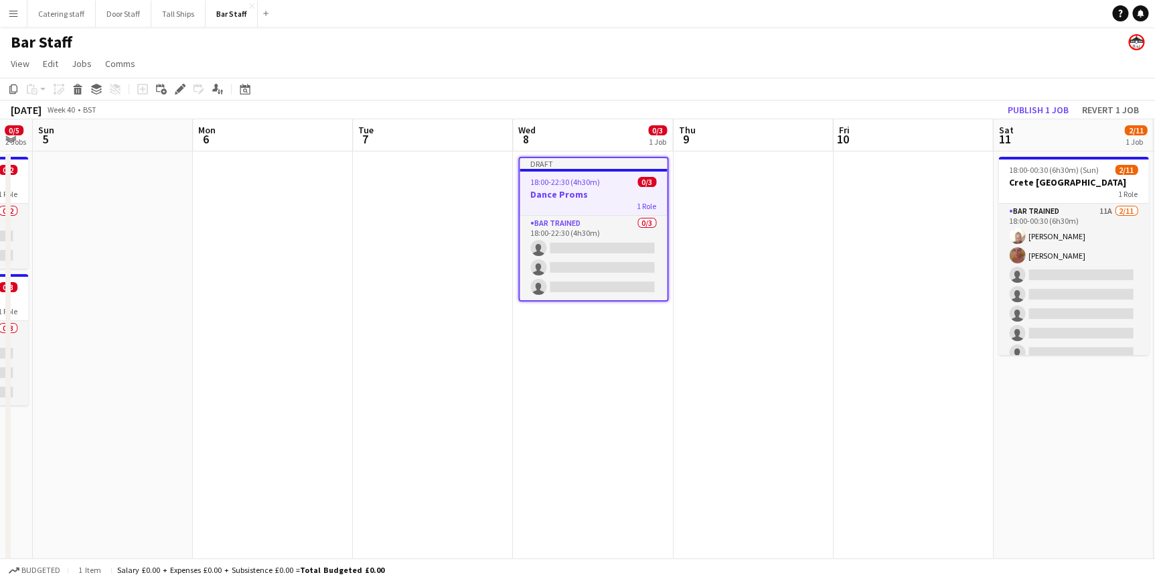
click at [711, 196] on app-date-cell at bounding box center [753, 449] width 160 height 597
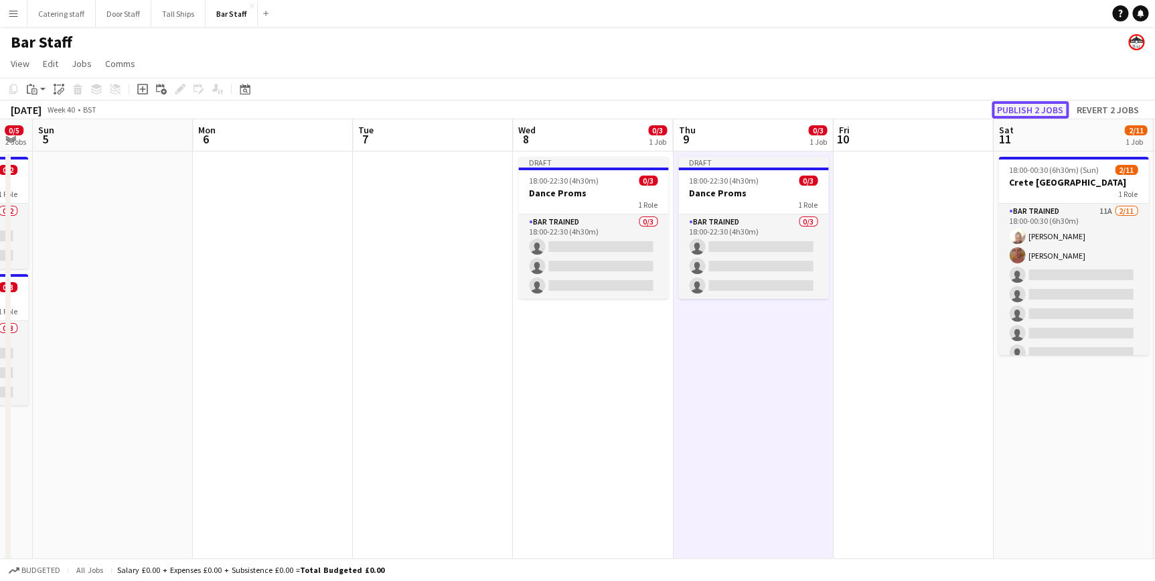
click at [1007, 113] on button "Publish 2 jobs" at bounding box center [1030, 109] width 77 height 17
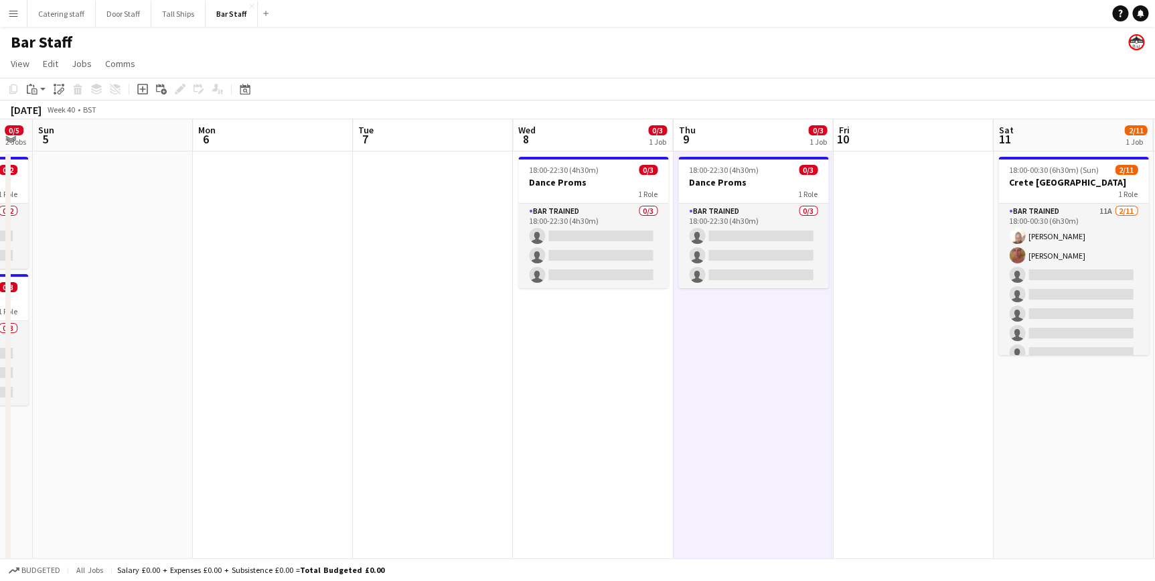
click at [931, 283] on app-date-cell at bounding box center [913, 449] width 160 height 597
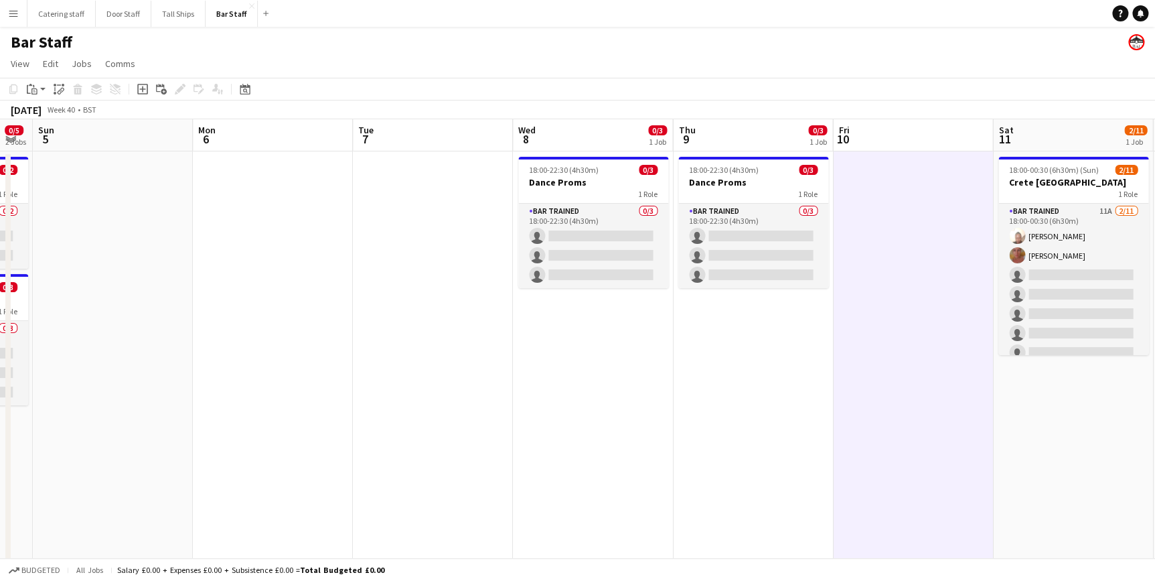
click at [916, 220] on app-date-cell at bounding box center [913, 449] width 160 height 597
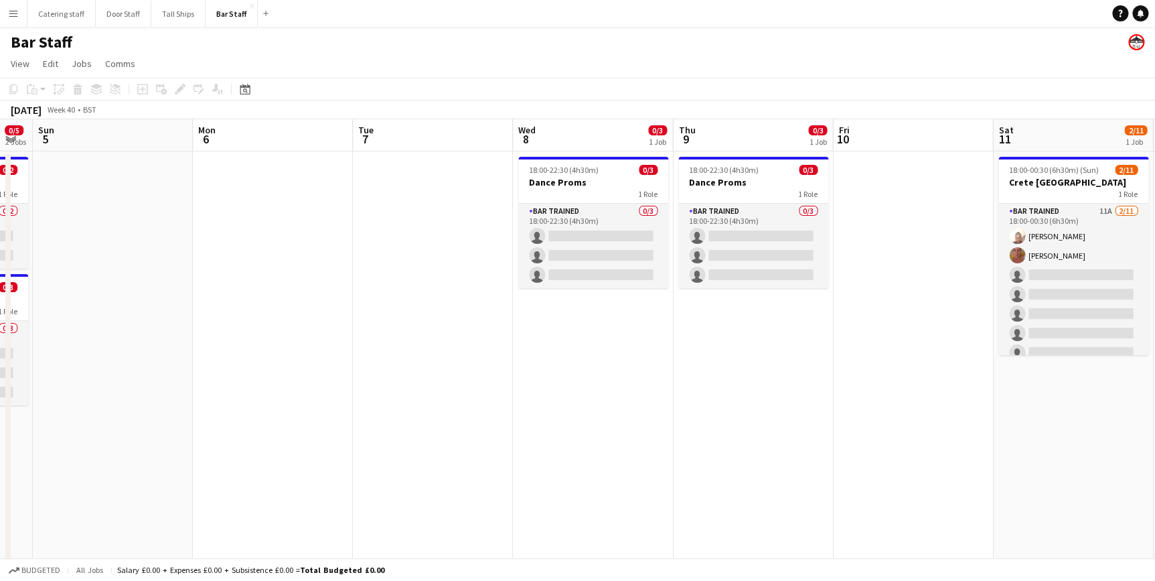
click at [946, 198] on app-date-cell at bounding box center [913, 449] width 160 height 597
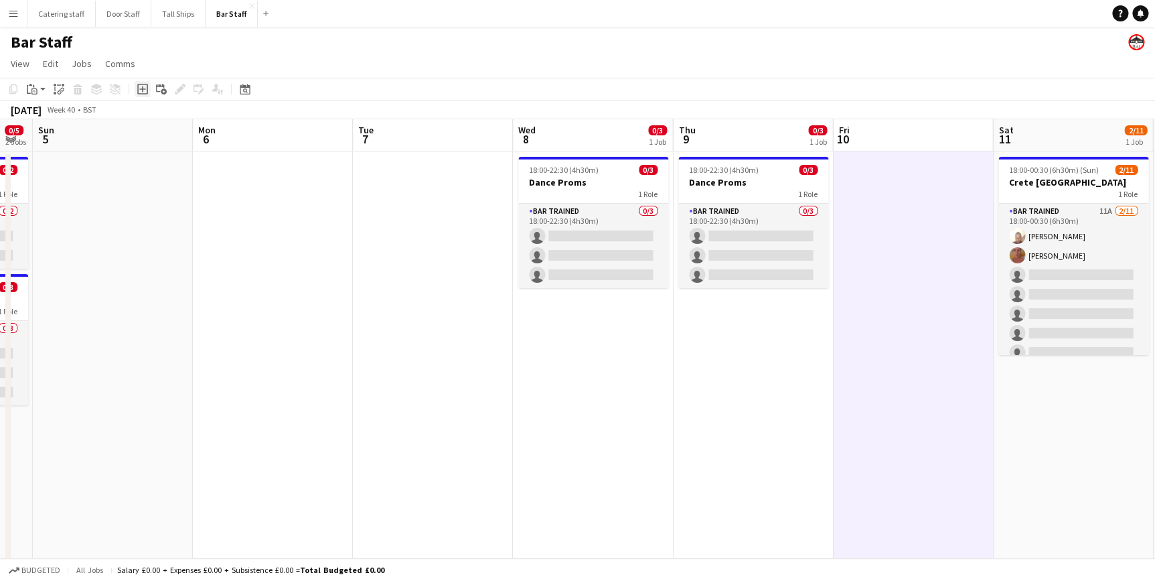
click at [147, 88] on div "Add job" at bounding box center [143, 89] width 16 height 16
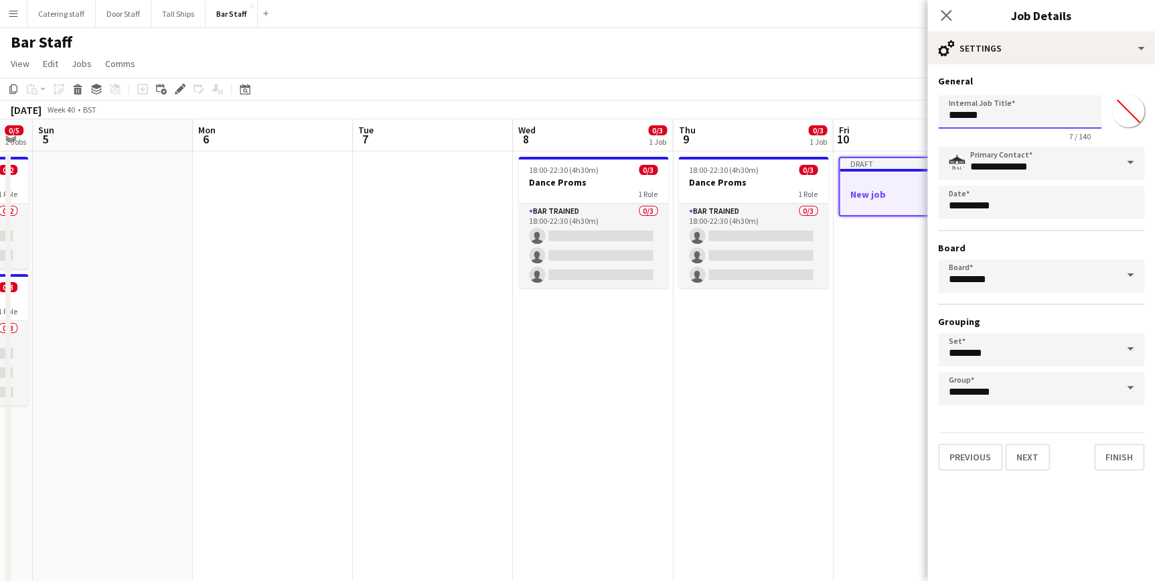
click at [997, 113] on input "*******" at bounding box center [1019, 111] width 163 height 33
type input "*"
type input "*******"
click at [1023, 458] on button "Next" at bounding box center [1027, 456] width 45 height 27
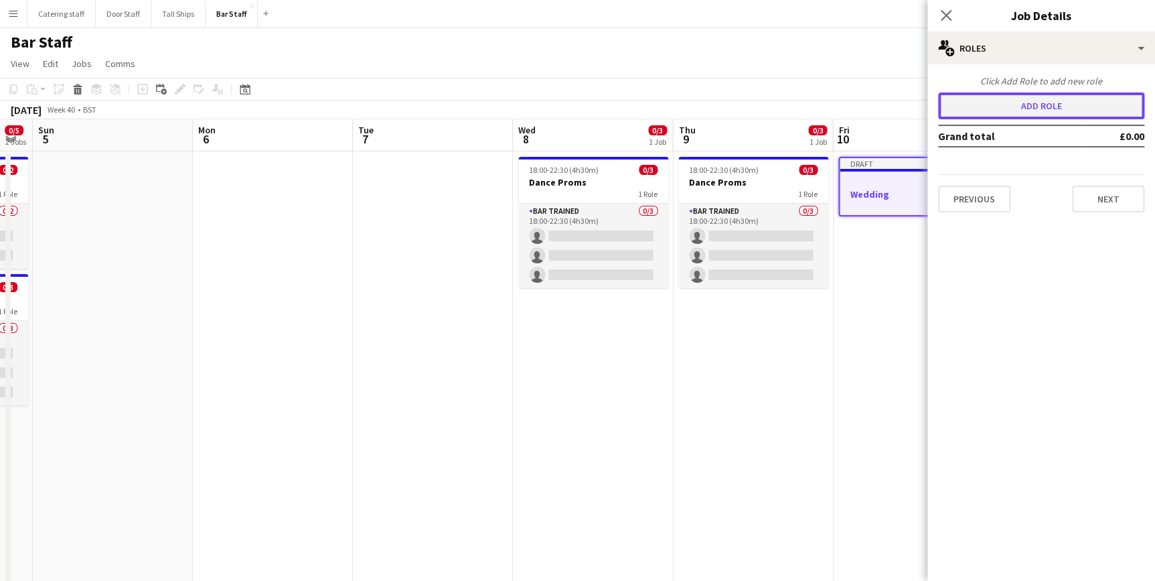
click at [991, 108] on button "Add role" at bounding box center [1041, 105] width 206 height 27
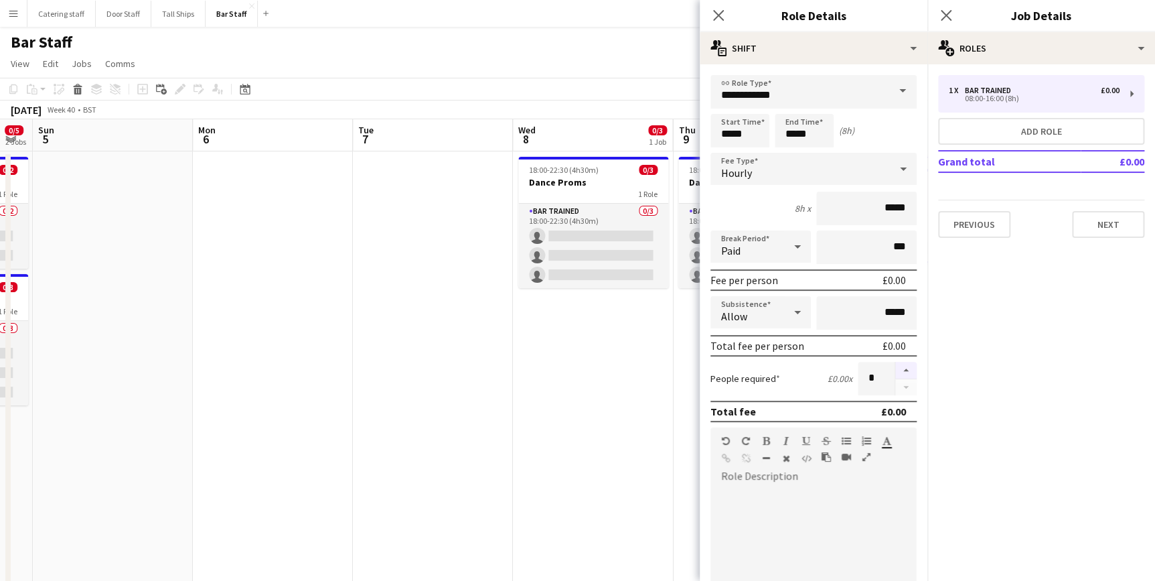
click at [895, 370] on button "button" at bounding box center [905, 370] width 21 height 17
type input "*"
click at [736, 137] on input "*****" at bounding box center [740, 130] width 59 height 33
click at [731, 137] on input "*****" at bounding box center [740, 130] width 59 height 33
type input "*****"
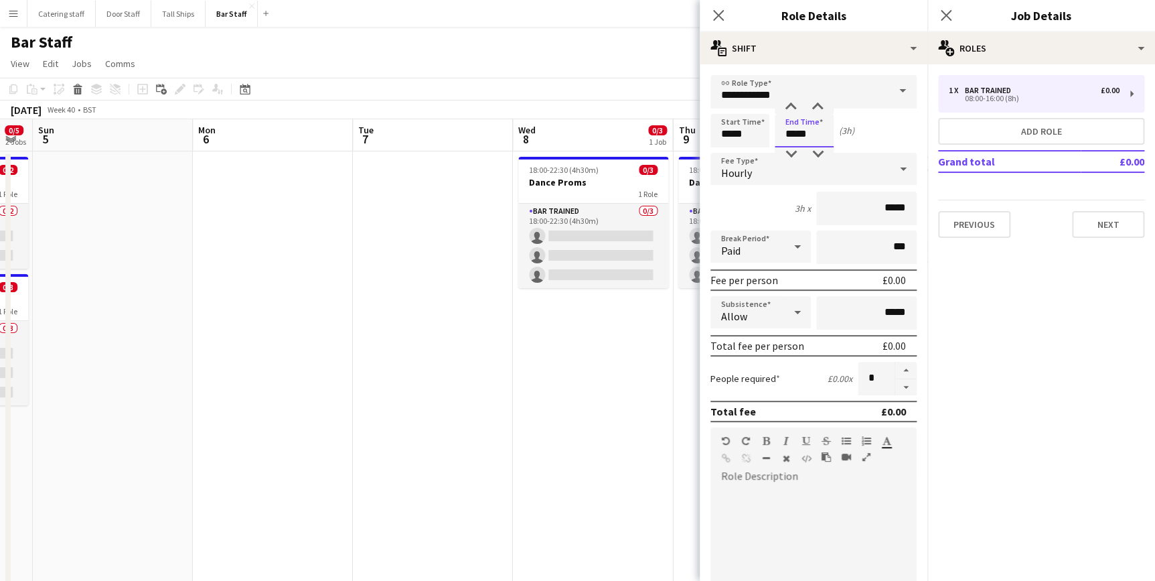
click at [794, 133] on input "*****" at bounding box center [804, 130] width 59 height 33
type input "*****"
click at [712, 13] on icon "Close pop-in" at bounding box center [718, 15] width 13 height 13
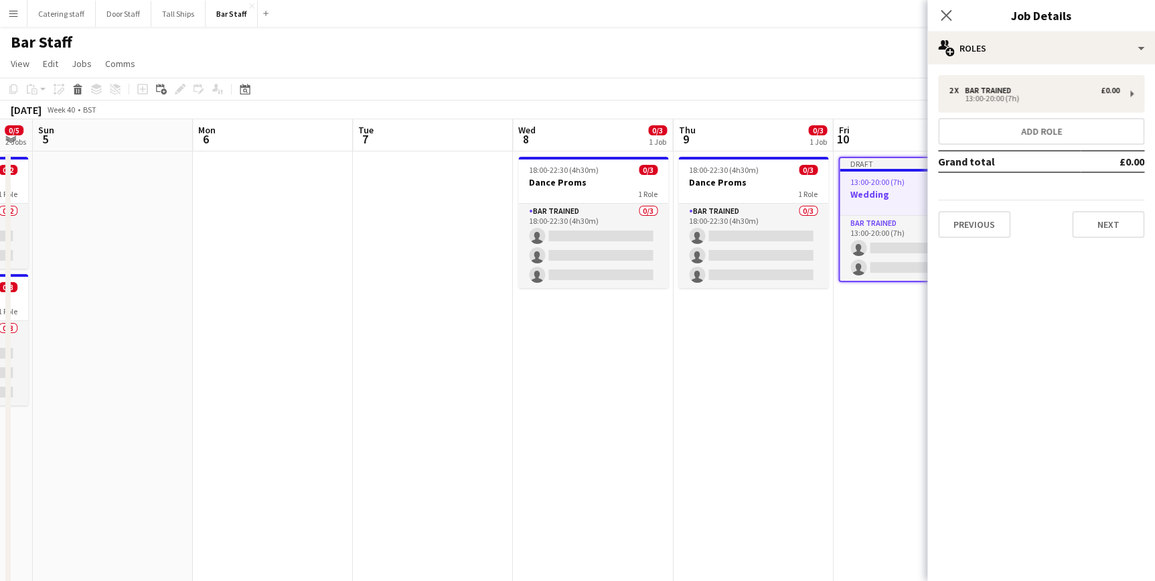
click at [790, 341] on app-date-cell "18:00-22:30 (4h30m) 0/3 Dance Proms 1 Role Bar trained 0/3 18:00-22:30 (4h30m) …" at bounding box center [753, 449] width 160 height 597
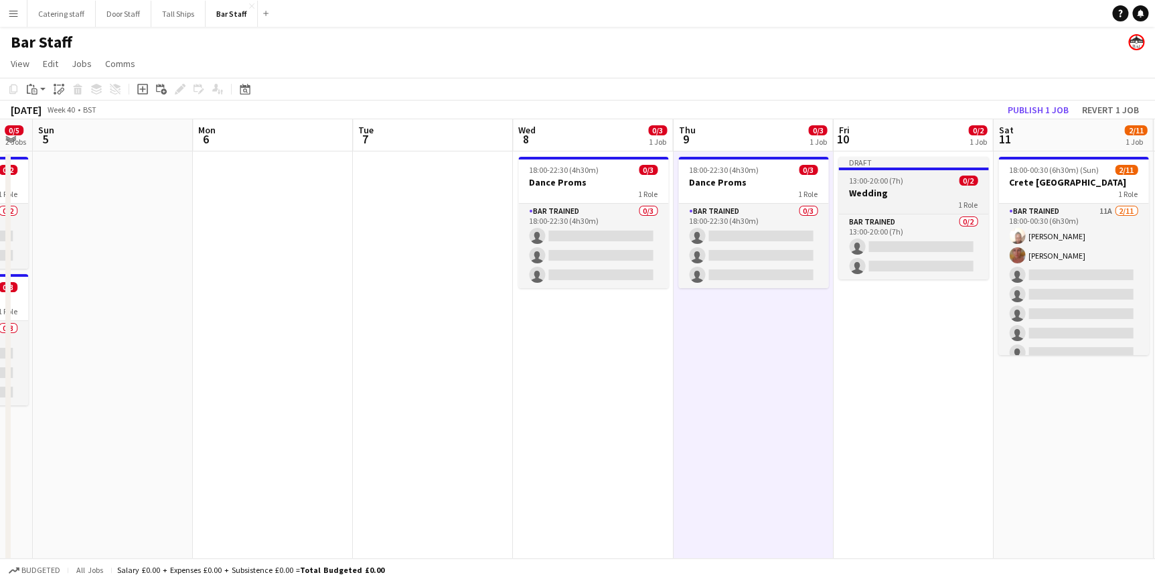
click at [902, 200] on div "1 Role" at bounding box center [913, 204] width 150 height 11
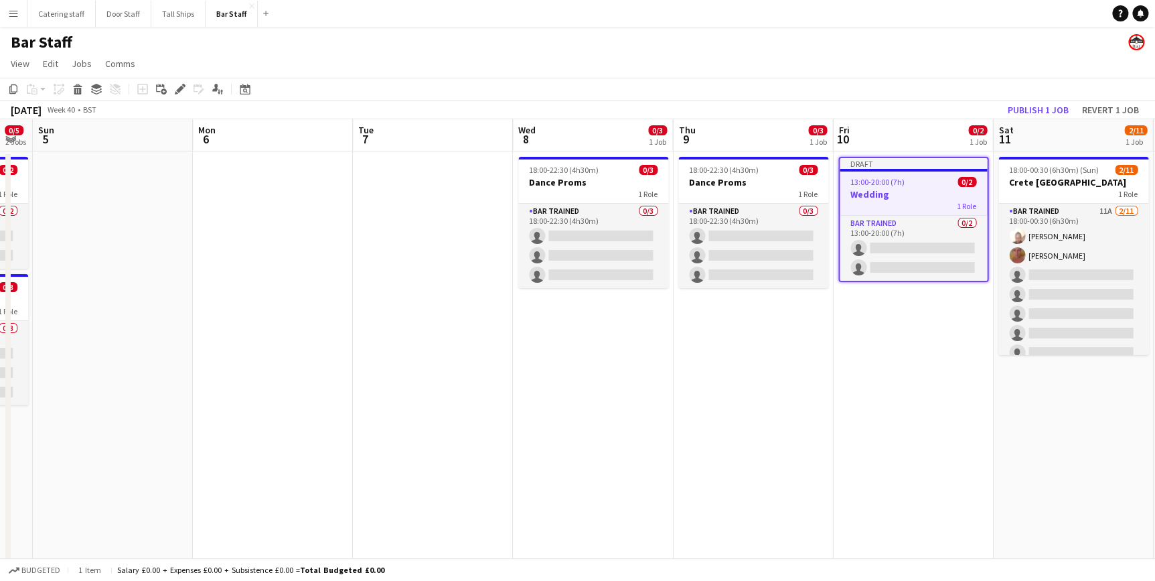
click at [896, 304] on app-date-cell "Draft 13:00-20:00 (7h) 0/2 Wedding 1 Role Bar trained 0/2 13:00-20:00 (7h) sing…" at bounding box center [913, 449] width 160 height 597
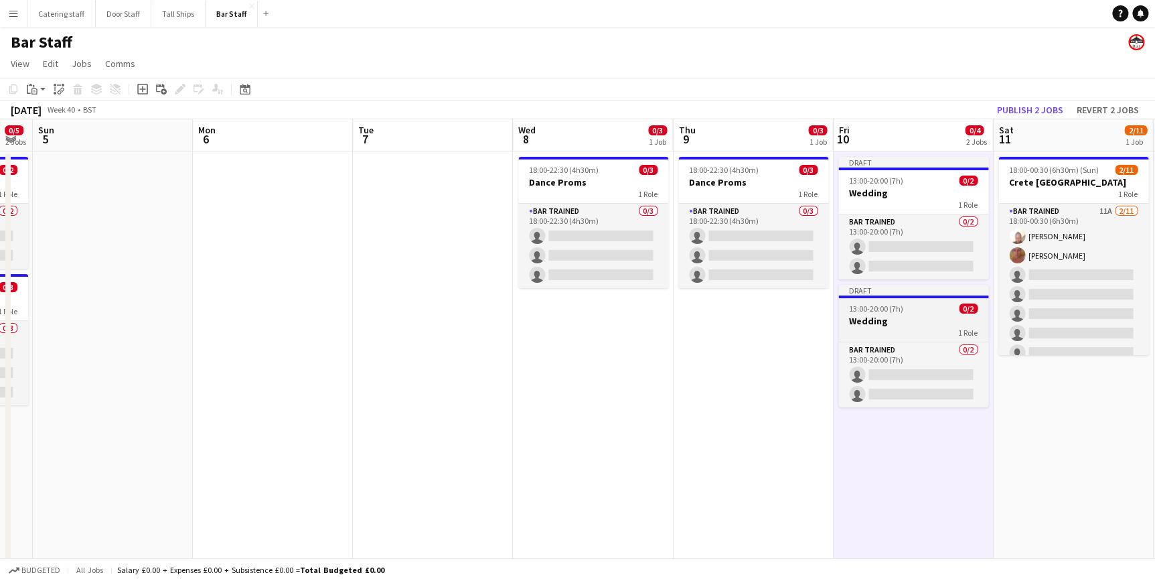
click at [904, 320] on h3 "Wedding" at bounding box center [913, 321] width 150 height 12
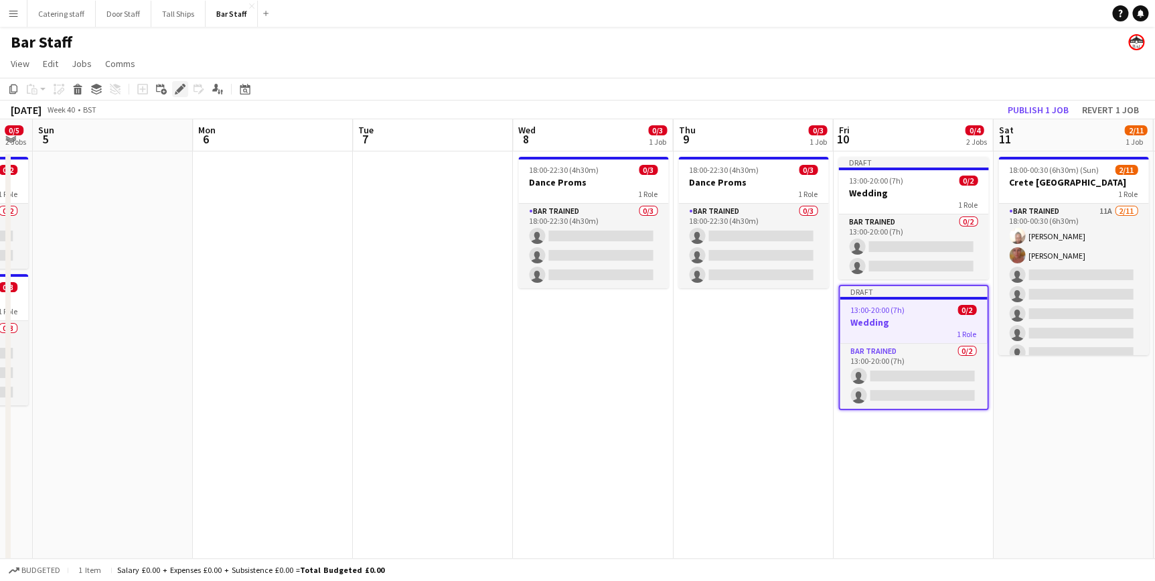
click at [180, 88] on icon at bounding box center [179, 89] width 7 height 7
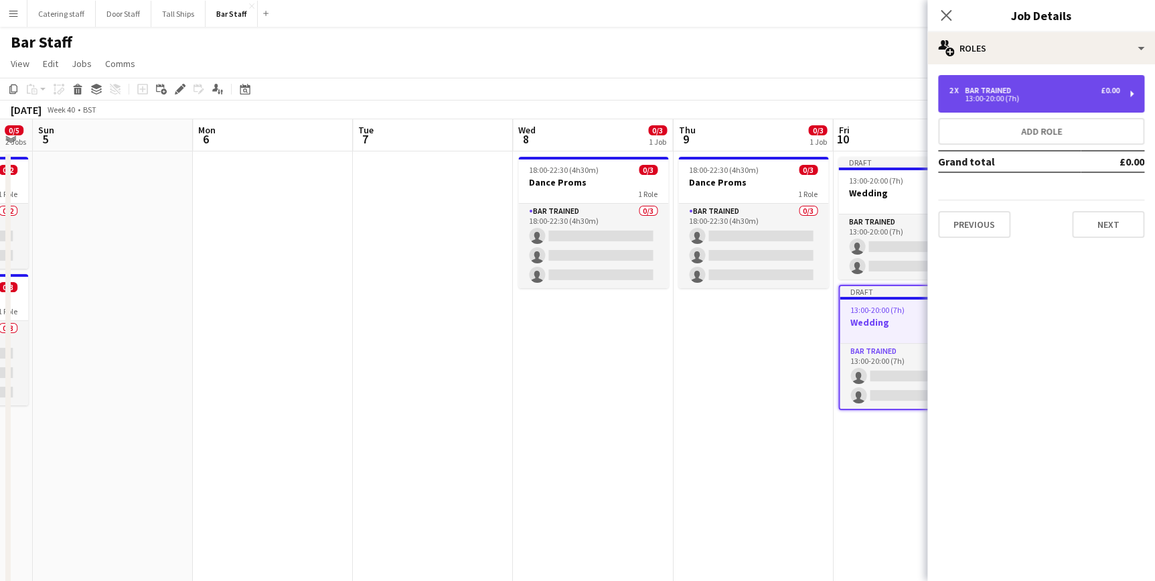
click at [991, 95] on div "13:00-20:00 (7h)" at bounding box center [1034, 98] width 171 height 7
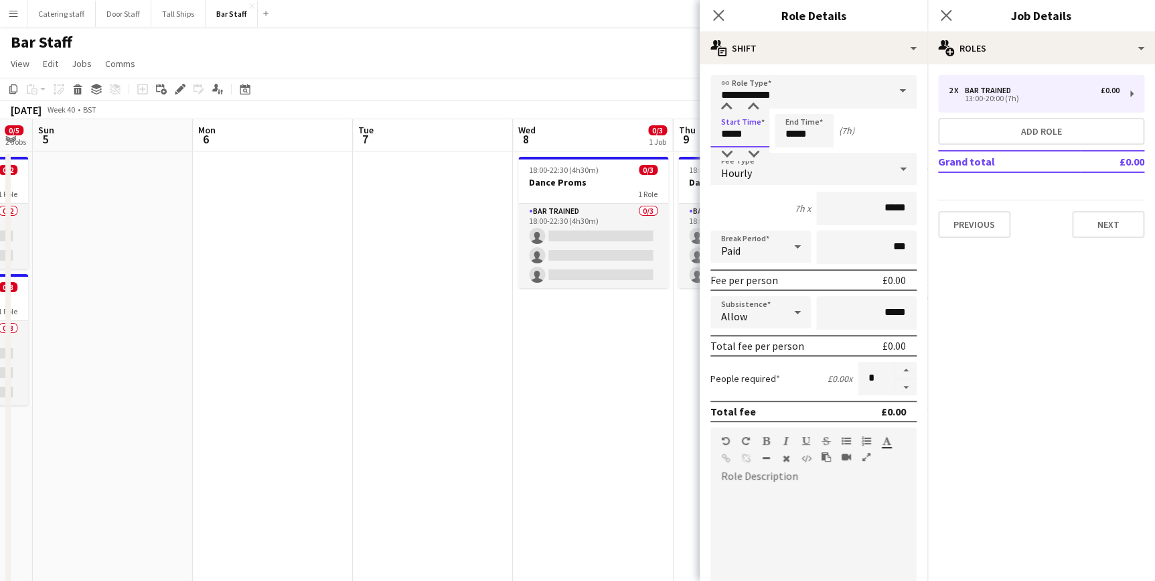
click at [736, 132] on input "*****" at bounding box center [740, 130] width 59 height 33
click at [724, 109] on div at bounding box center [726, 106] width 27 height 13
type input "*****"
click at [724, 109] on div at bounding box center [726, 106] width 27 height 13
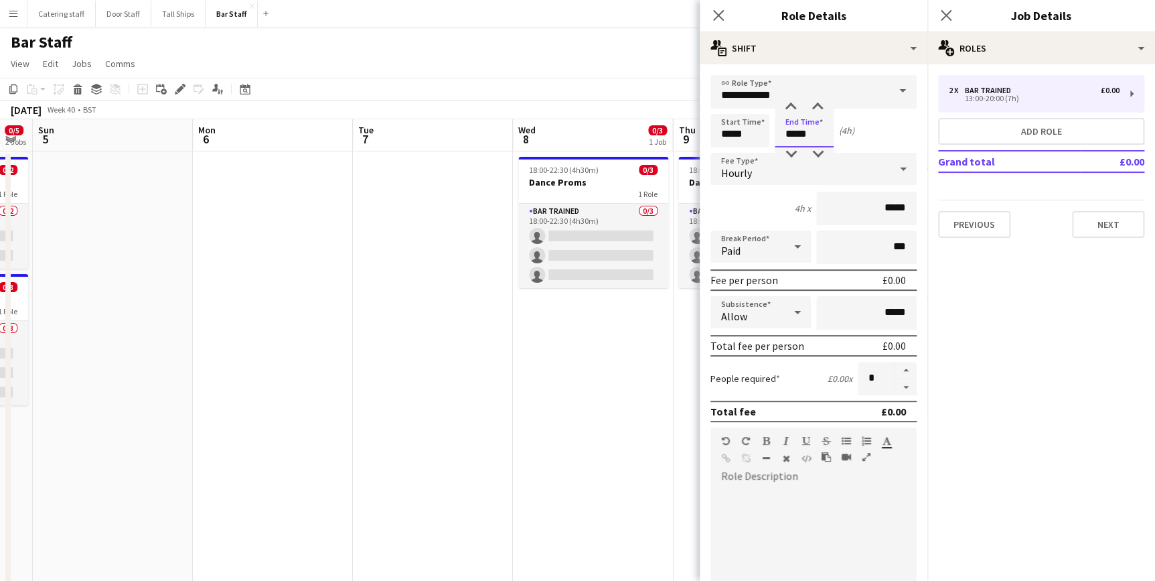
click at [792, 137] on input "*****" at bounding box center [804, 130] width 59 height 33
click at [792, 108] on div at bounding box center [791, 106] width 27 height 13
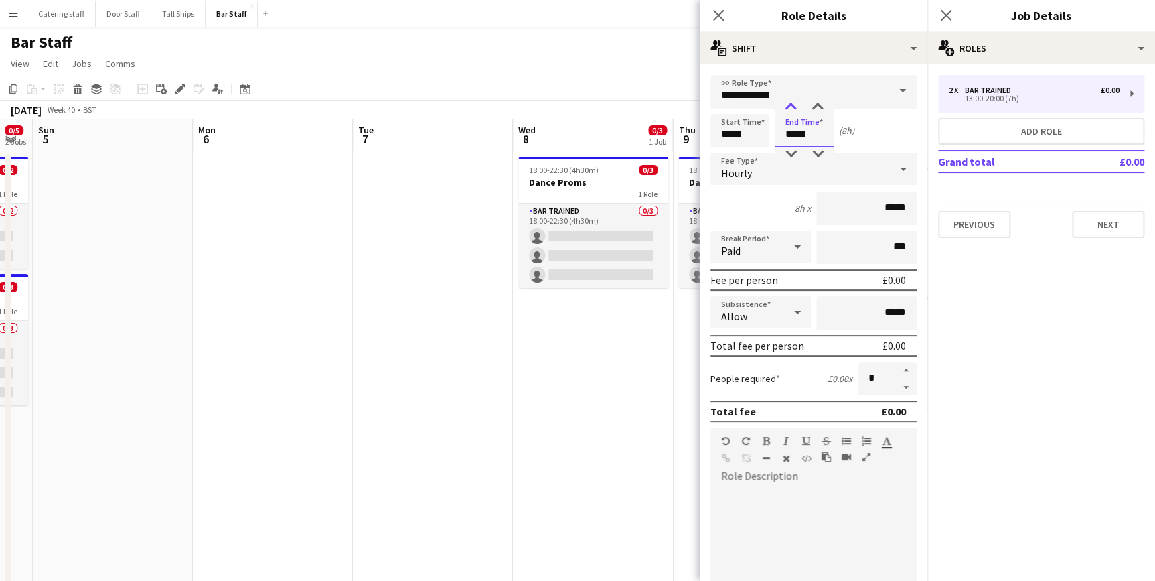
click at [792, 108] on div at bounding box center [791, 106] width 27 height 13
click at [814, 110] on div at bounding box center [817, 106] width 27 height 13
click at [792, 101] on div at bounding box center [791, 106] width 27 height 13
click at [817, 155] on div at bounding box center [817, 153] width 27 height 13
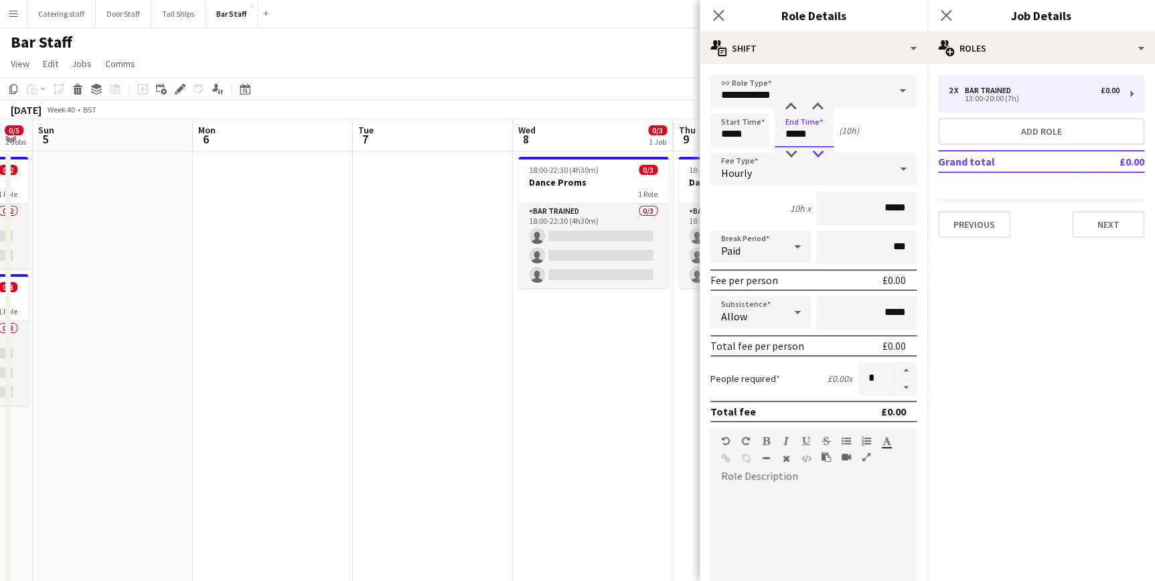
click at [817, 155] on div at bounding box center [817, 153] width 27 height 13
click at [792, 153] on div at bounding box center [791, 153] width 27 height 13
click at [813, 105] on div at bounding box center [817, 106] width 27 height 13
type input "*****"
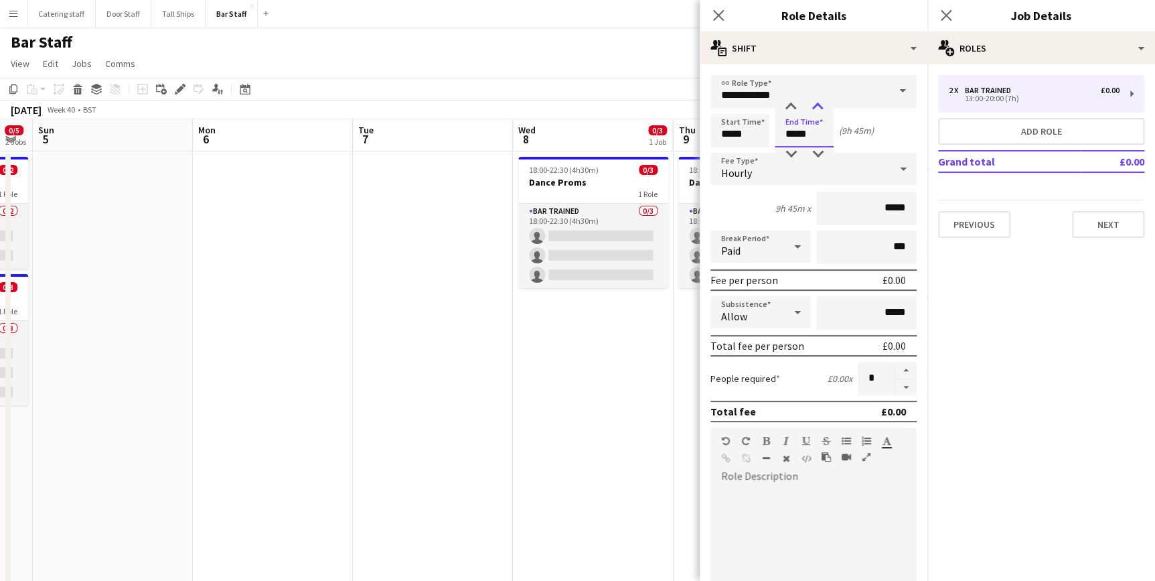
click at [813, 105] on div at bounding box center [817, 106] width 27 height 13
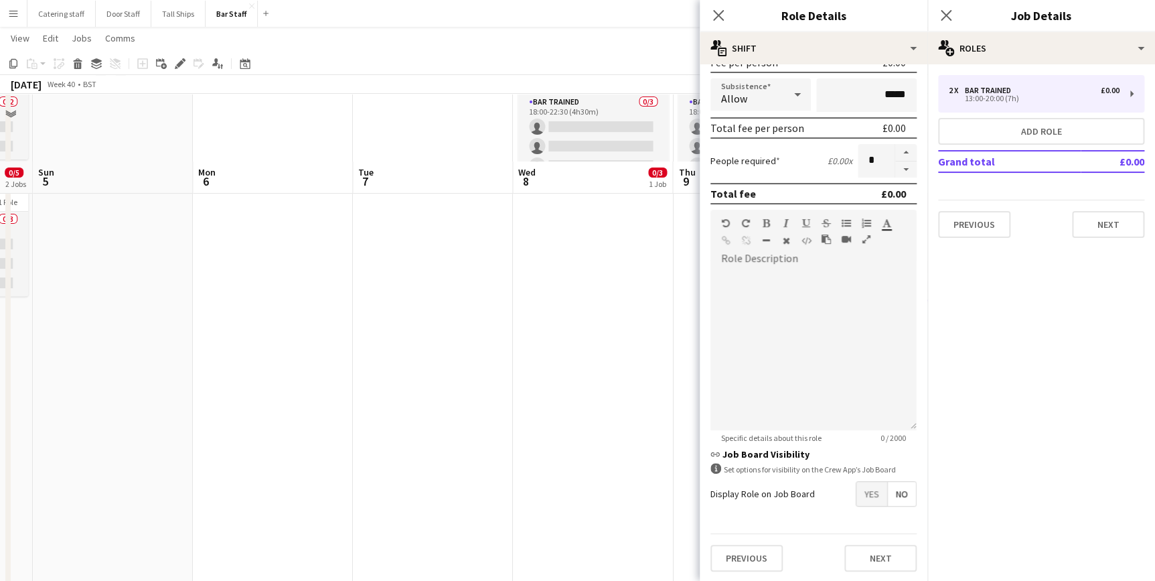
scroll to position [188, 0]
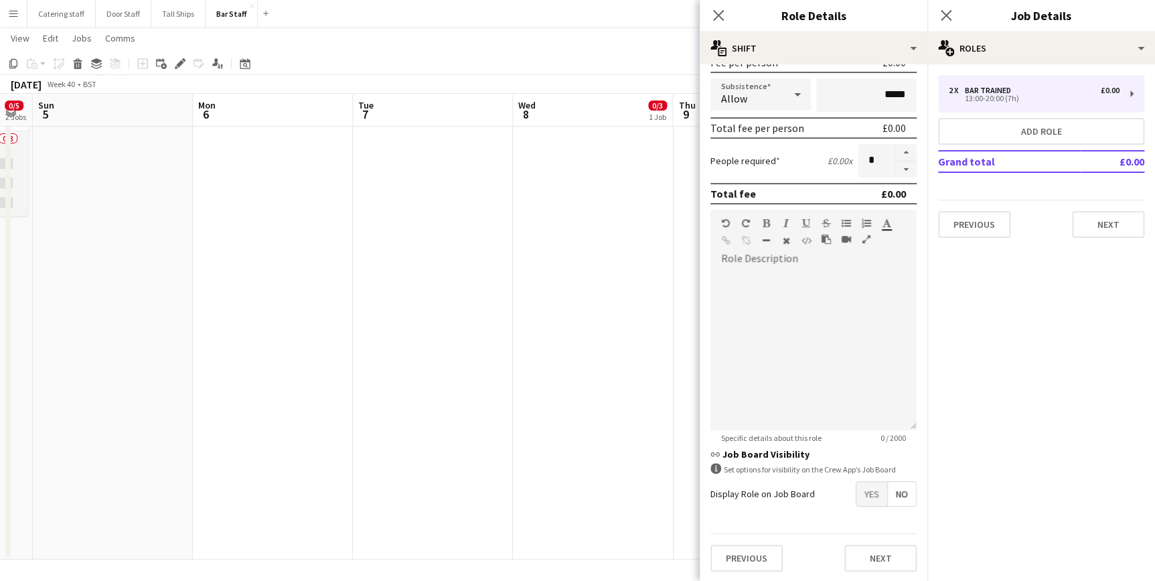
click at [869, 492] on span "Yes" at bounding box center [872, 494] width 31 height 24
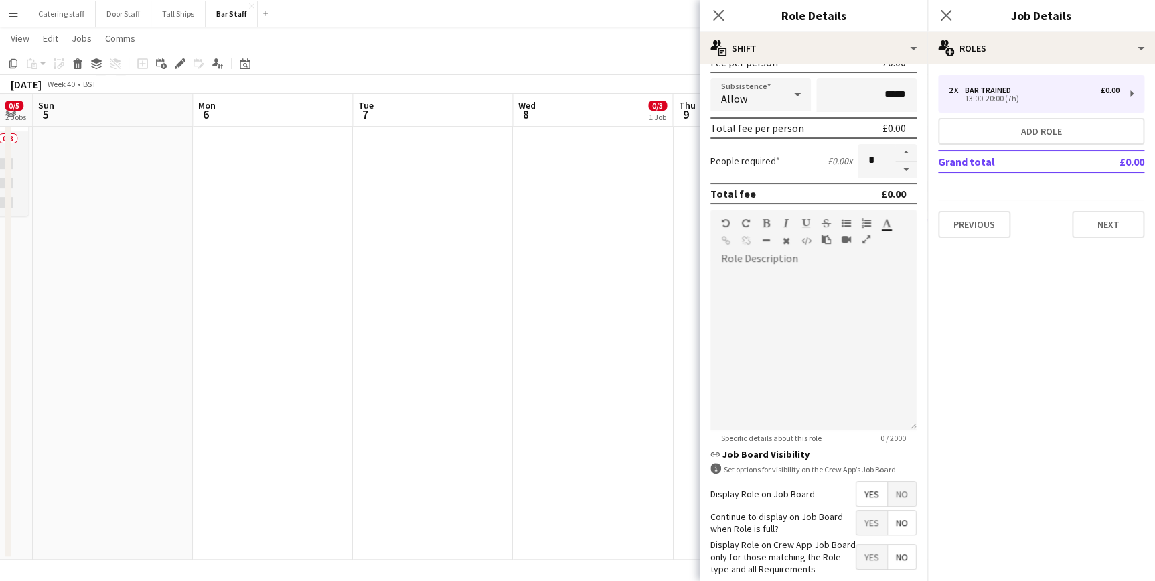
scroll to position [286, 0]
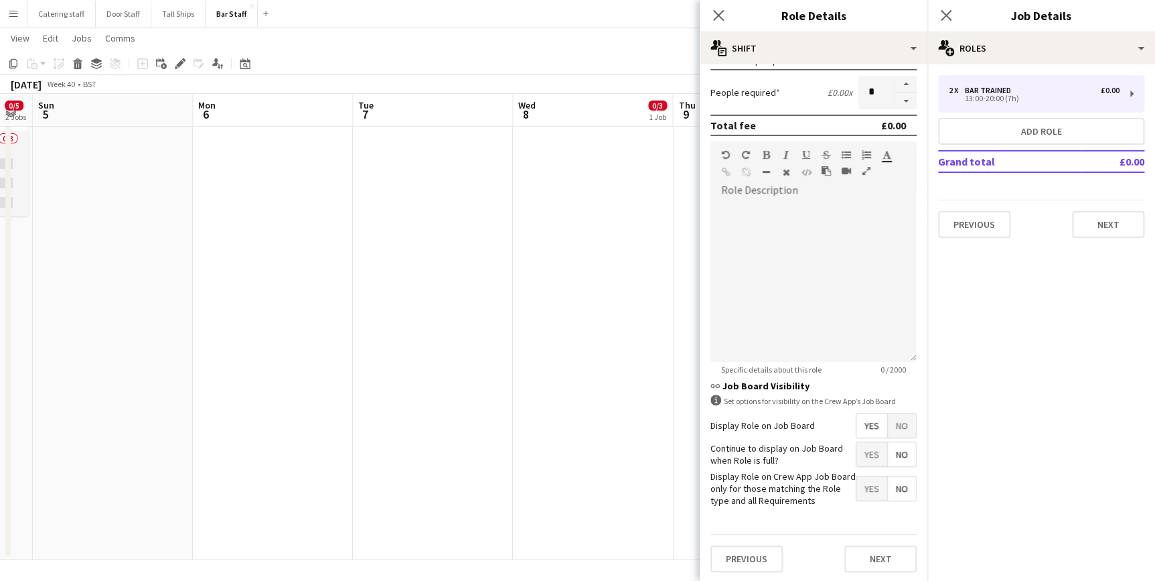
click at [862, 484] on span "Yes" at bounding box center [872, 488] width 31 height 24
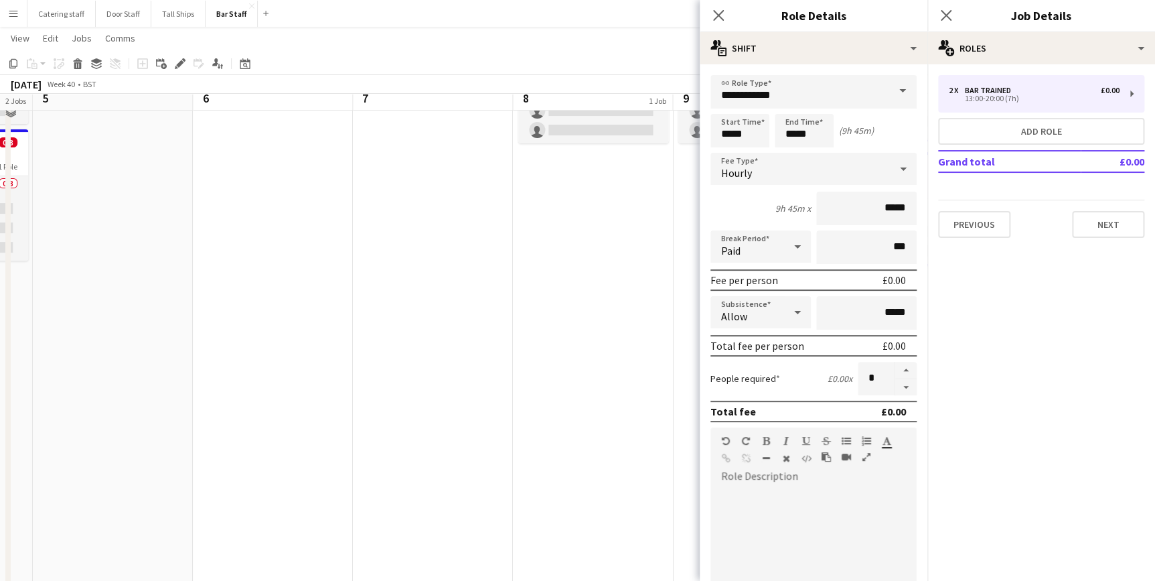
scroll to position [127, 0]
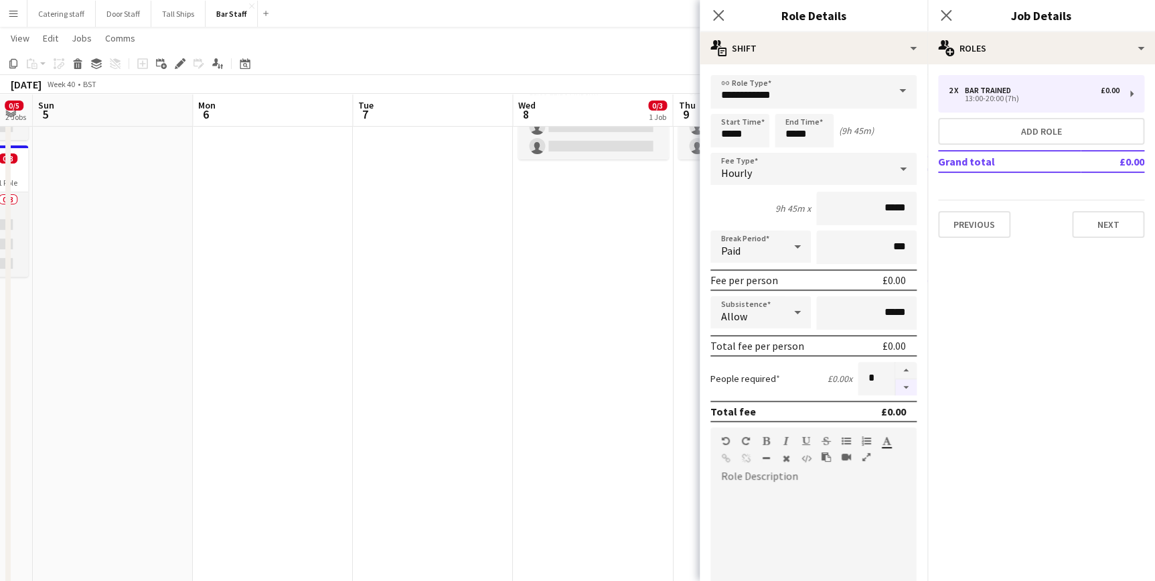
click at [897, 388] on button "button" at bounding box center [905, 387] width 21 height 17
type input "*"
click at [719, 19] on icon "Close pop-in" at bounding box center [718, 15] width 13 height 13
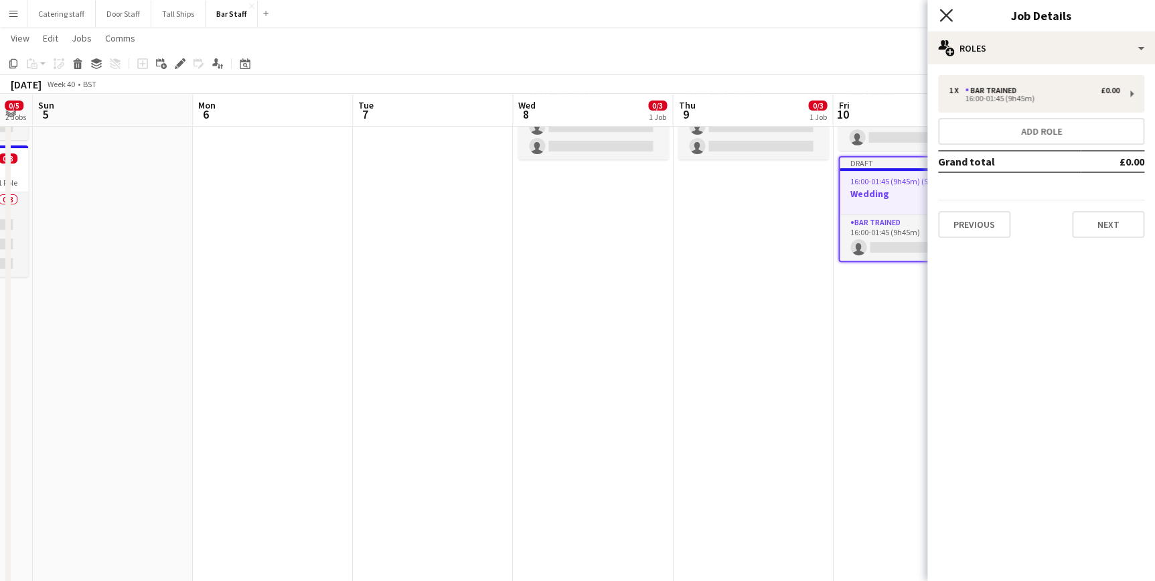
click at [941, 15] on icon "Close pop-in" at bounding box center [946, 15] width 13 height 13
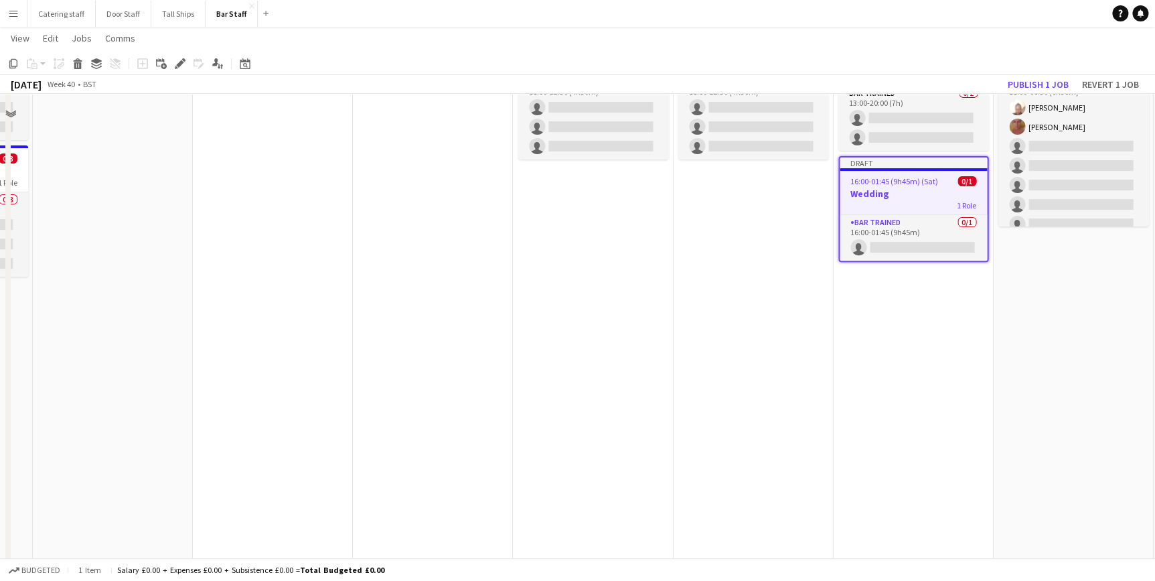
scroll to position [0, 0]
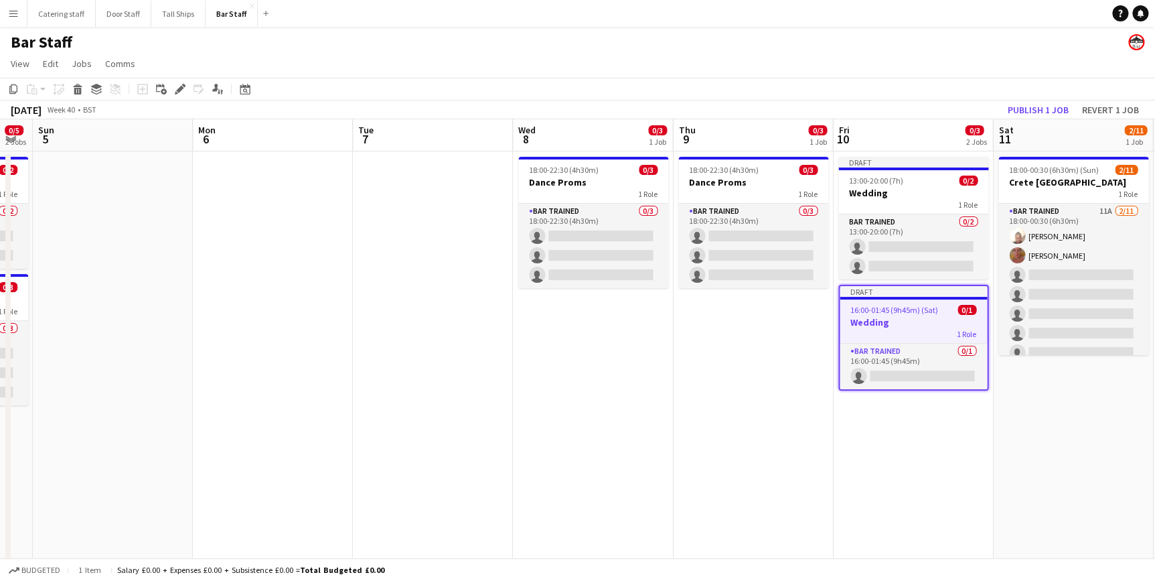
click at [904, 457] on app-date-cell "Draft 13:00-20:00 (7h) 0/2 Wedding 1 Role Bar trained 0/2 13:00-20:00 (7h) sing…" at bounding box center [913, 449] width 160 height 597
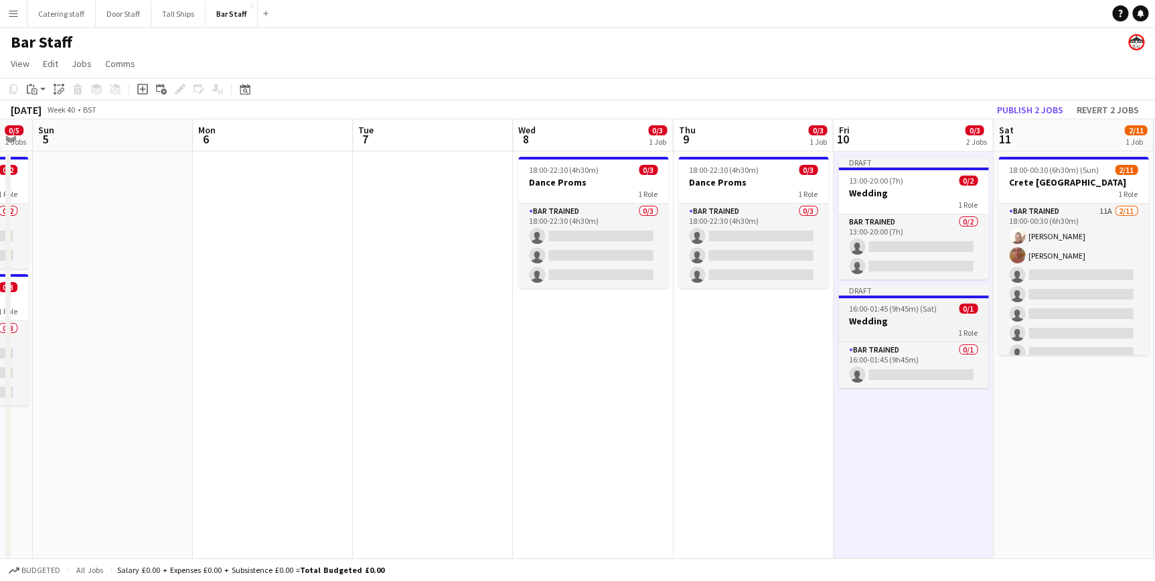
click at [897, 327] on div "1 Role" at bounding box center [913, 332] width 150 height 11
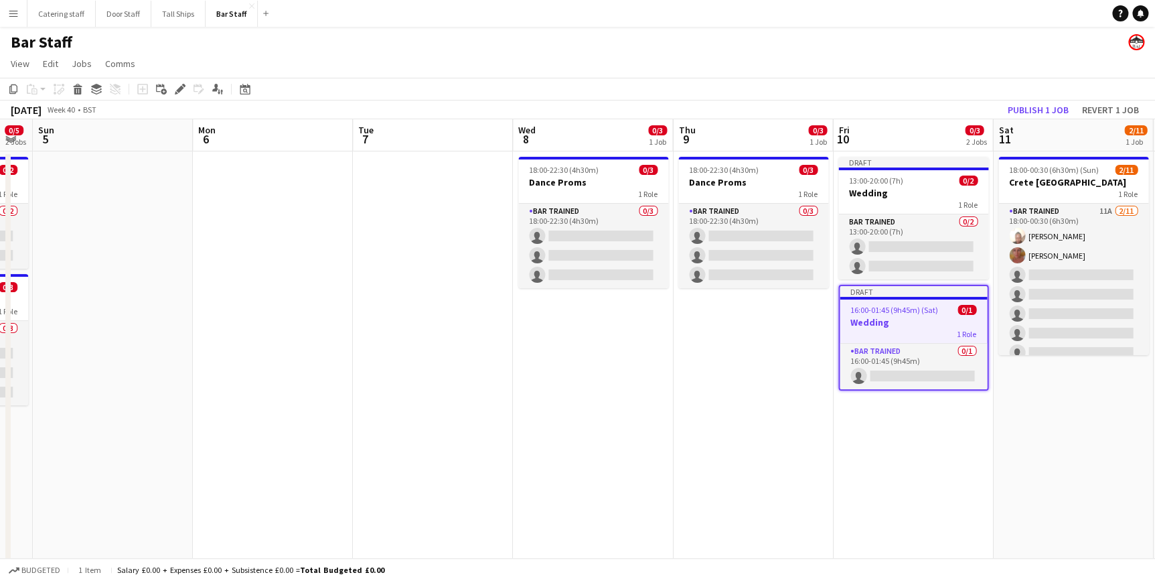
click at [911, 427] on app-date-cell "Draft 13:00-20:00 (7h) 0/2 Wedding 1 Role Bar trained 0/2 13:00-20:00 (7h) sing…" at bounding box center [913, 449] width 160 height 597
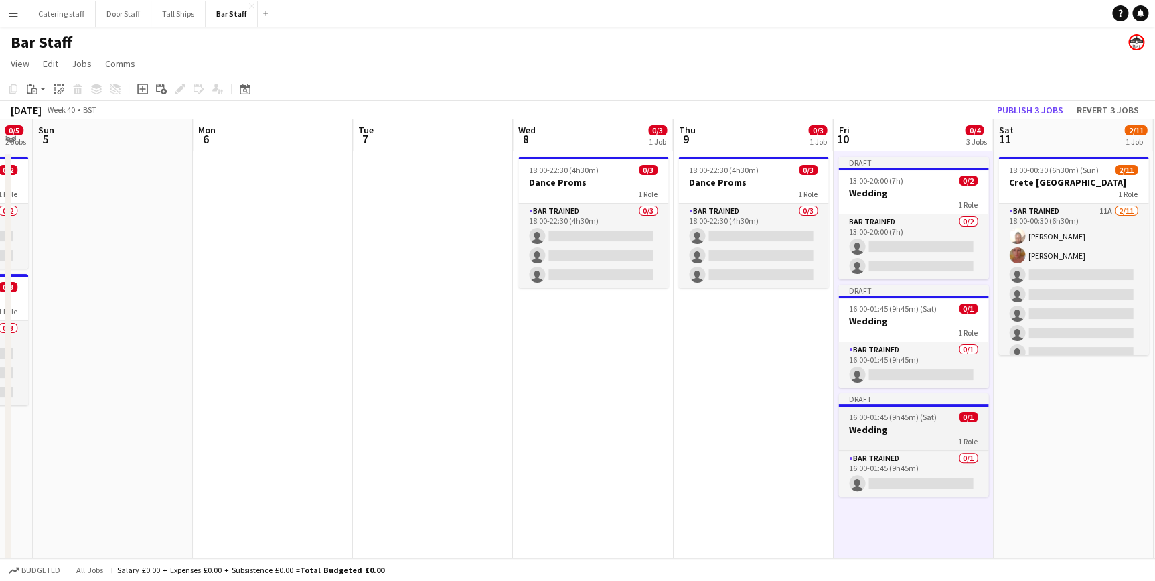
click at [904, 427] on h3 "Wedding" at bounding box center [913, 429] width 150 height 12
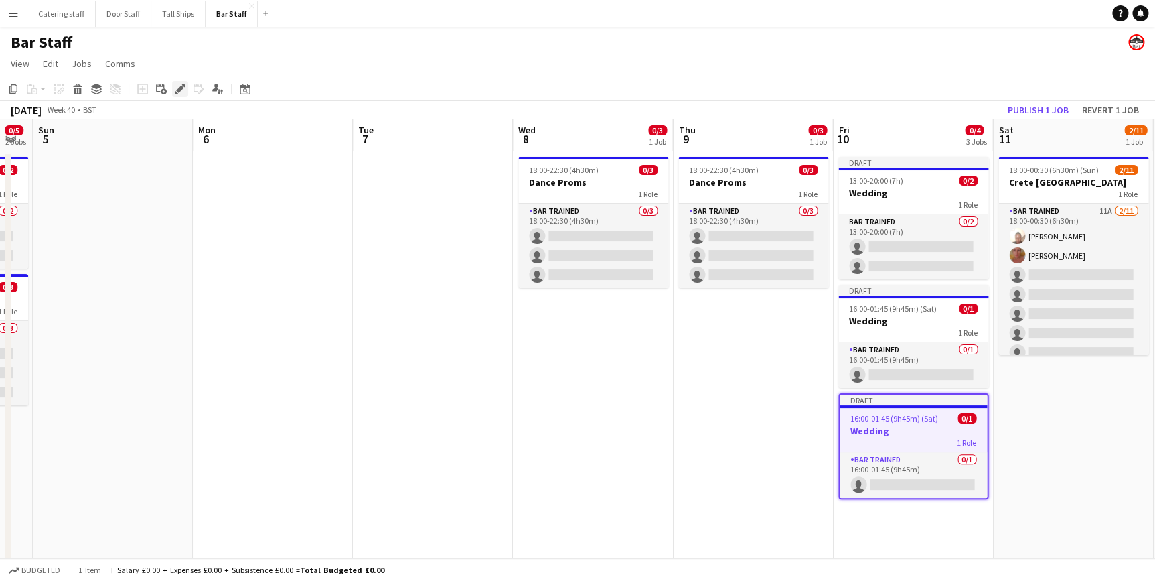
click at [181, 95] on div "Edit" at bounding box center [180, 89] width 16 height 16
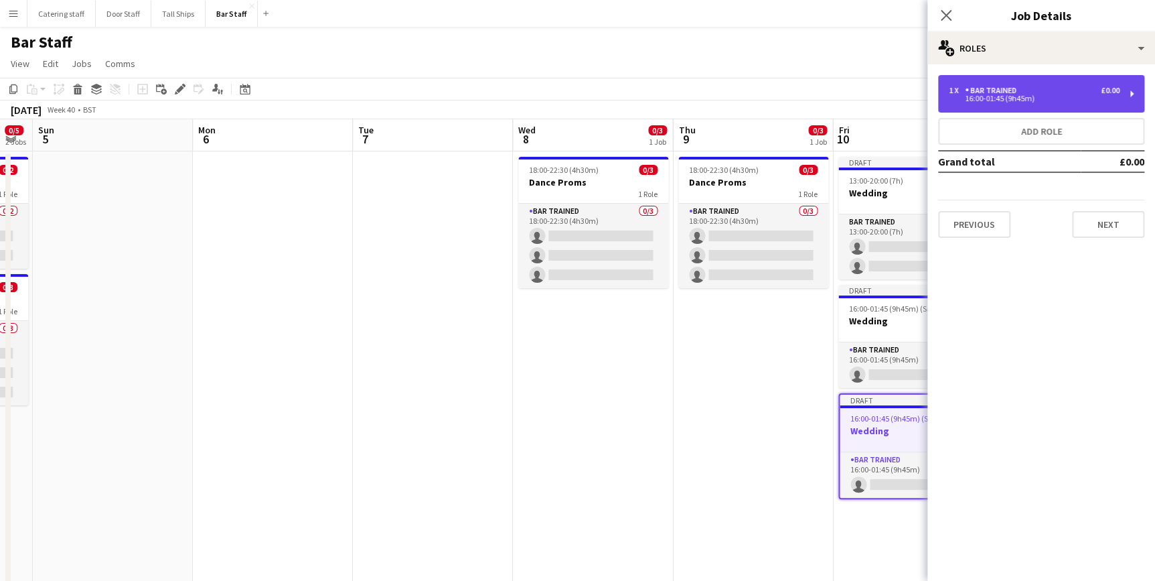
click at [978, 96] on div "16:00-01:45 (9h45m)" at bounding box center [1034, 98] width 171 height 7
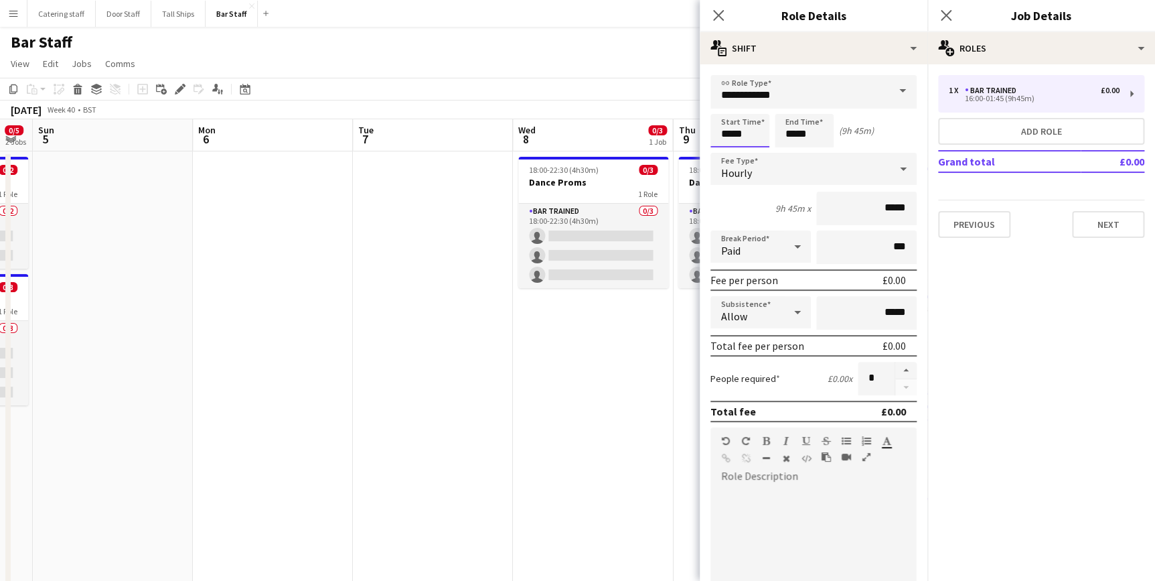
click at [727, 137] on input "*****" at bounding box center [740, 130] width 59 height 33
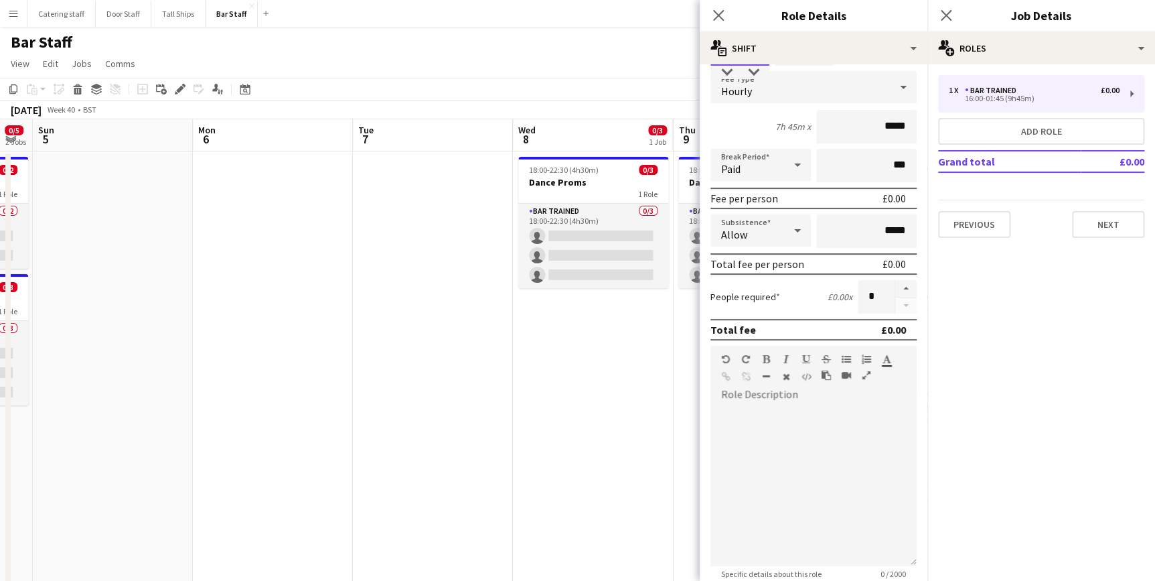
scroll to position [243, 0]
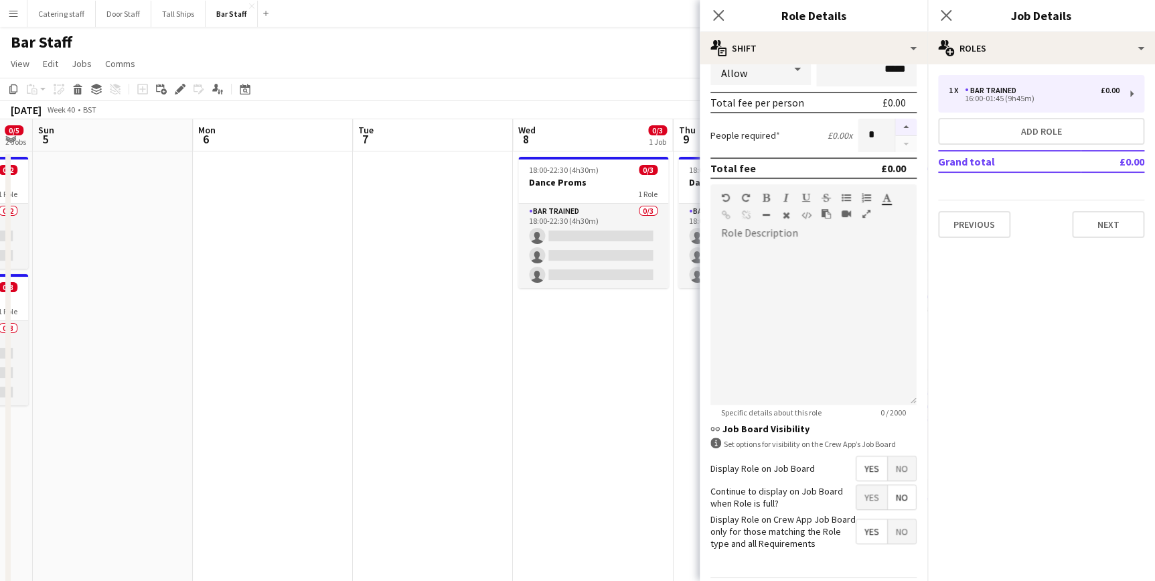
type input "*****"
click at [897, 125] on button "button" at bounding box center [905, 127] width 21 height 17
type input "*"
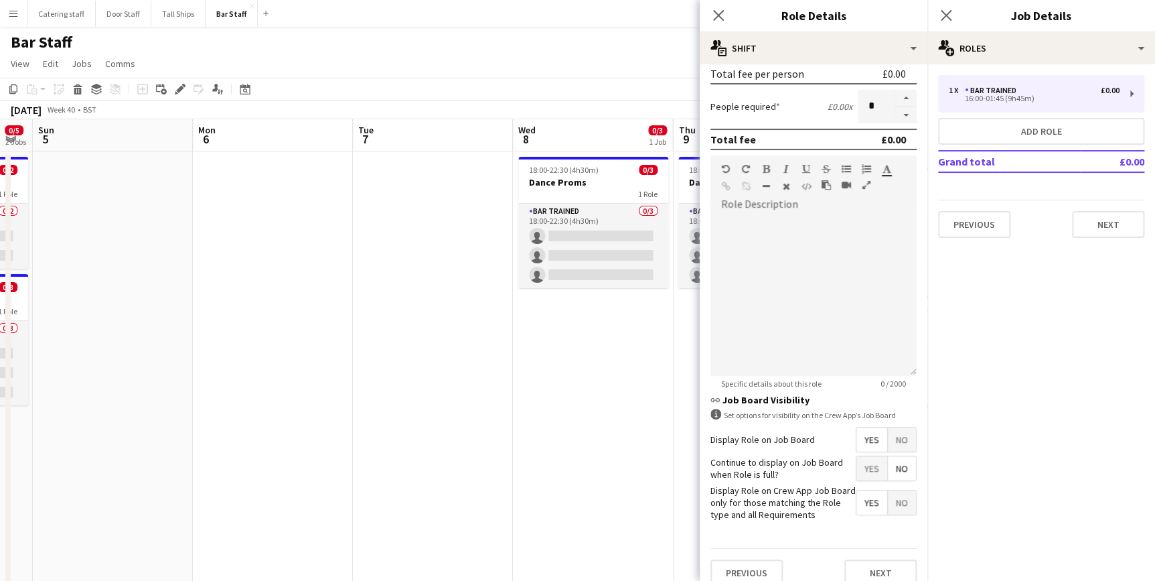
scroll to position [286, 0]
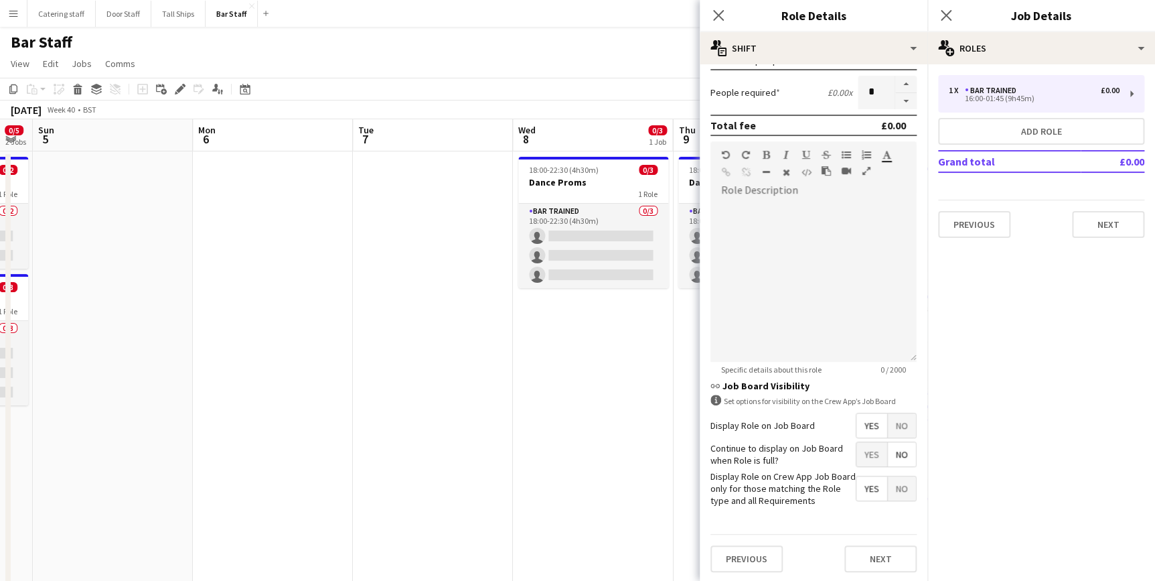
click at [866, 478] on span "Yes" at bounding box center [872, 488] width 31 height 24
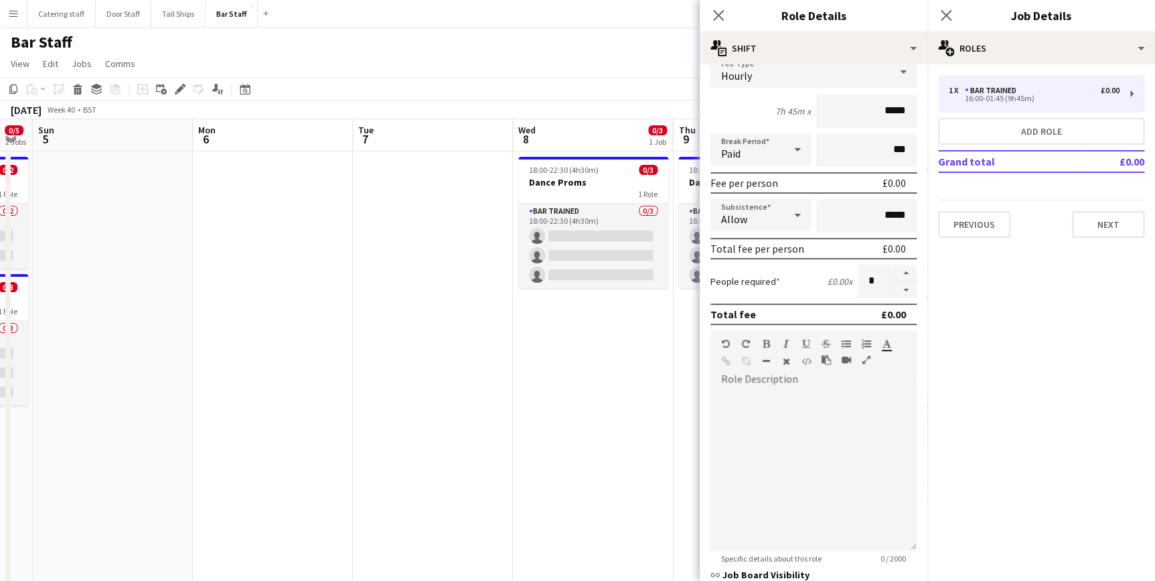
scroll to position [0, 0]
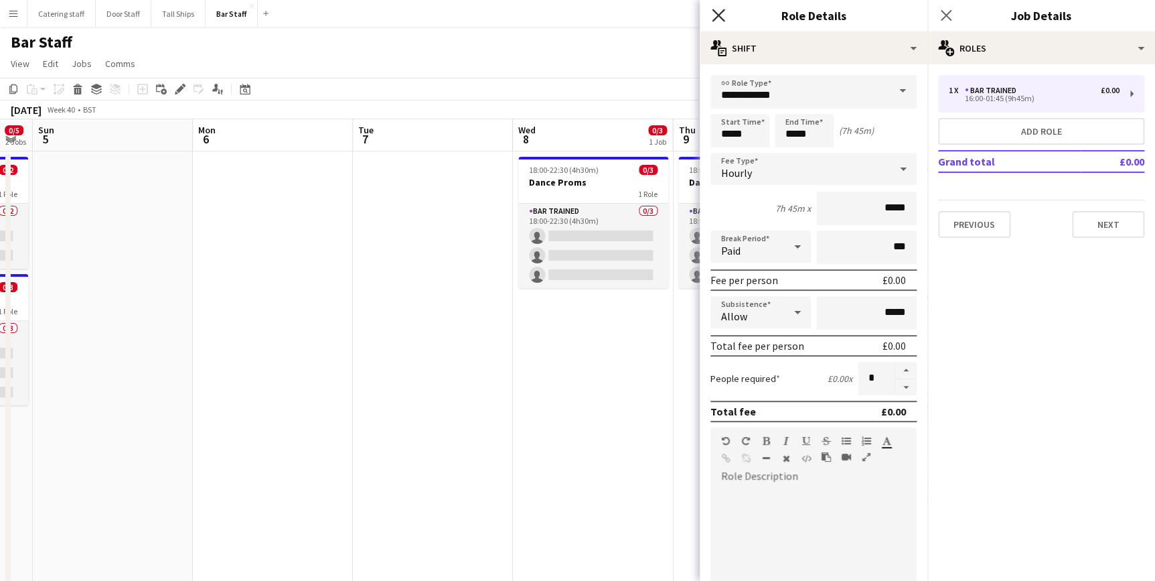
click at [712, 14] on icon "Close pop-in" at bounding box center [718, 15] width 13 height 13
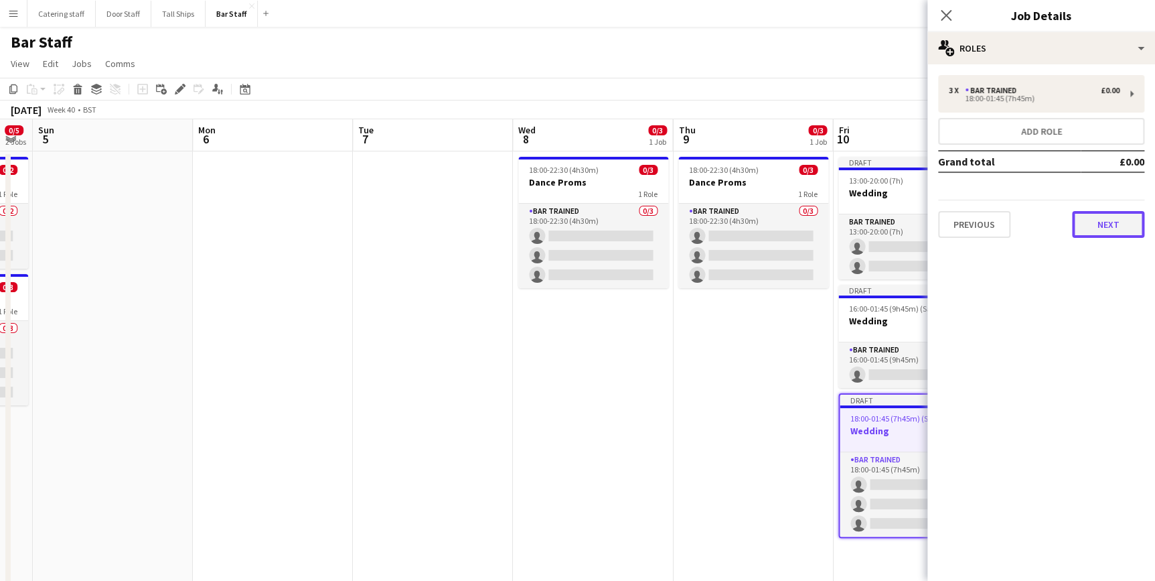
click at [1088, 221] on button "Next" at bounding box center [1108, 224] width 72 height 27
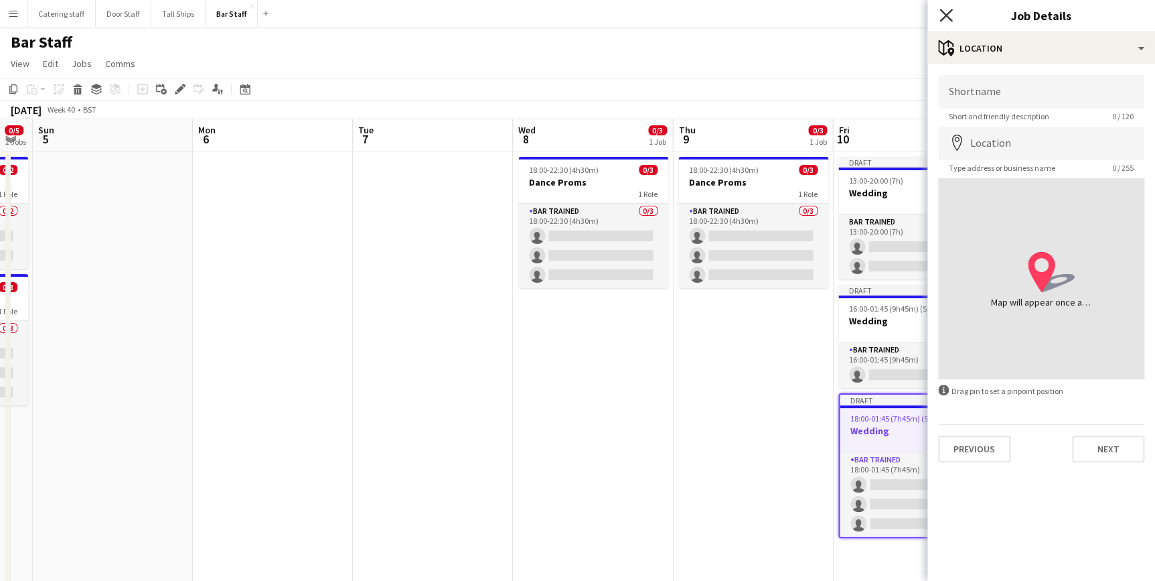
click at [949, 16] on icon "Close pop-in" at bounding box center [946, 15] width 13 height 13
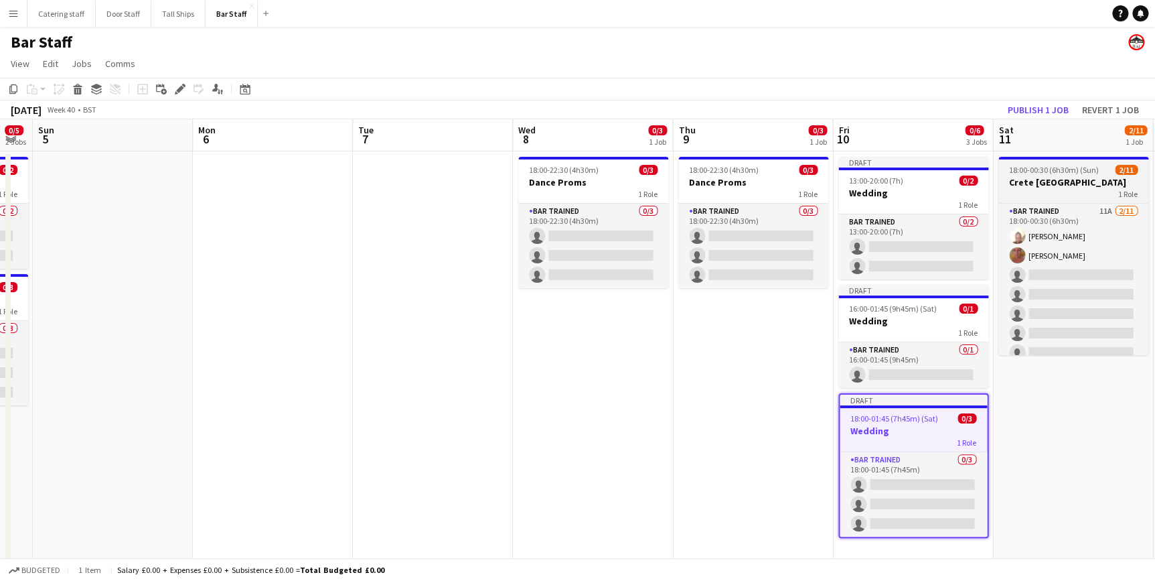
click at [1072, 177] on h3 "Crete [GEOGRAPHIC_DATA]" at bounding box center [1074, 182] width 150 height 12
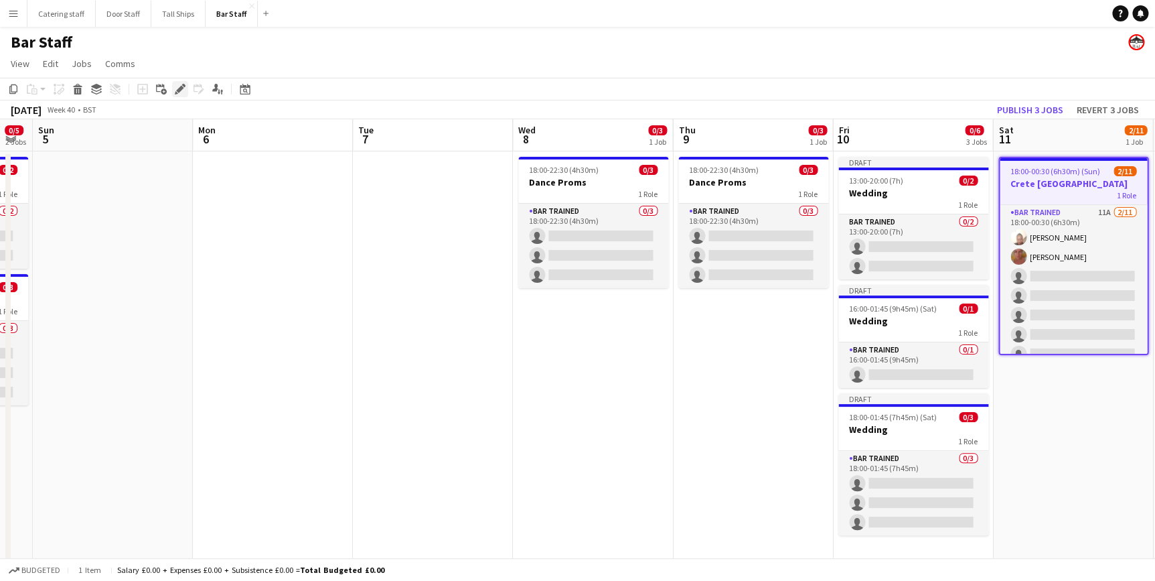
click at [175, 93] on icon at bounding box center [176, 92] width 3 height 3
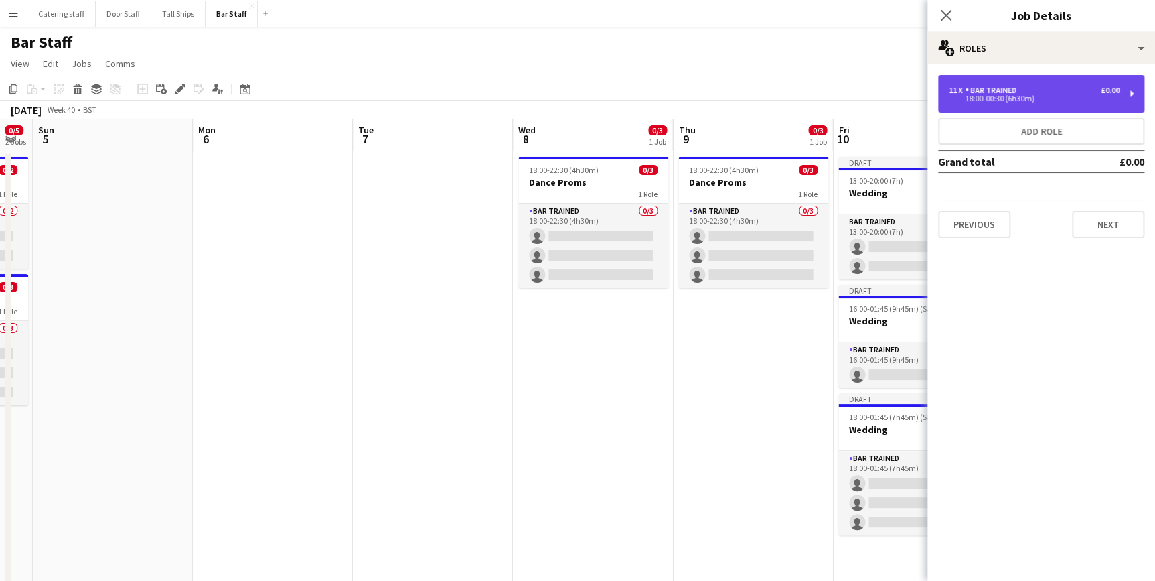
click at [1085, 92] on div "11 x Bar trained £0.00" at bounding box center [1034, 90] width 171 height 9
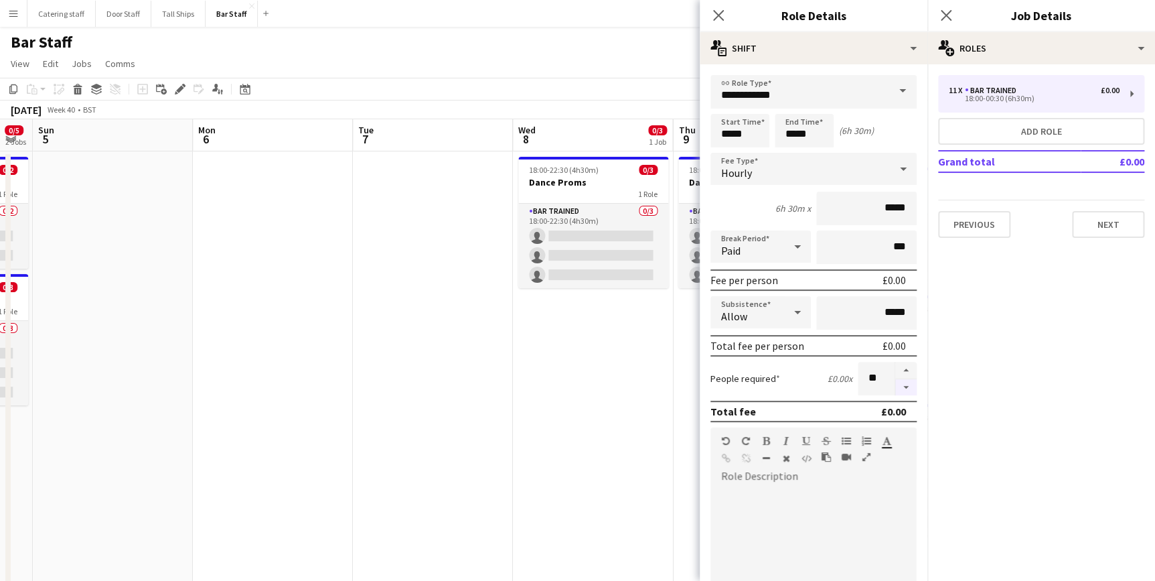
click at [895, 381] on button "button" at bounding box center [905, 387] width 21 height 17
click at [895, 383] on button "button" at bounding box center [905, 387] width 21 height 17
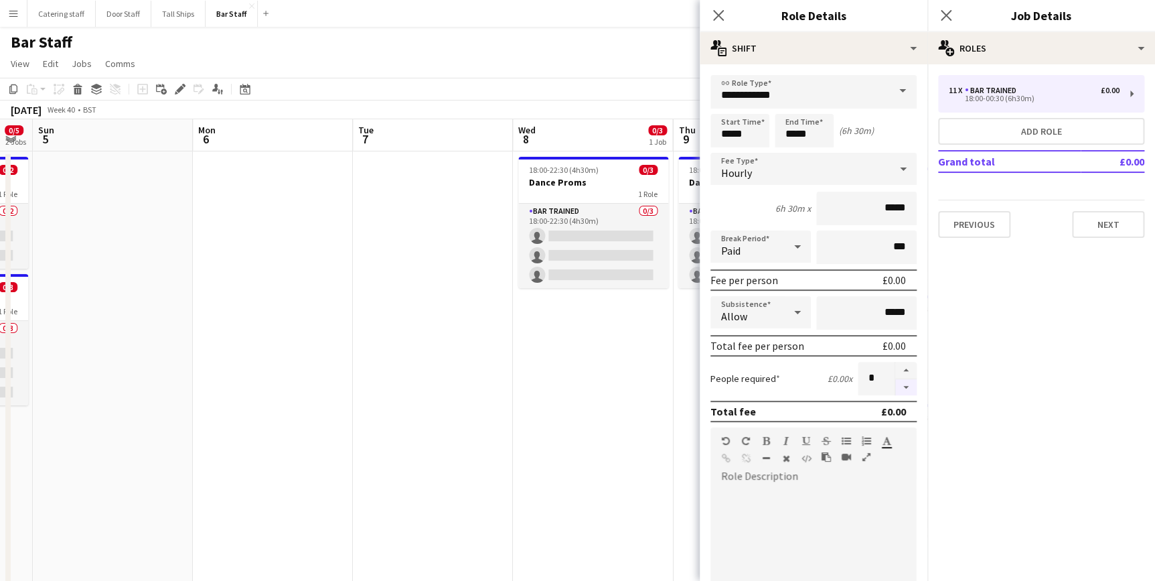
click at [895, 383] on button "button" at bounding box center [905, 387] width 21 height 17
type input "*"
click at [723, 17] on icon "Close pop-in" at bounding box center [718, 15] width 13 height 13
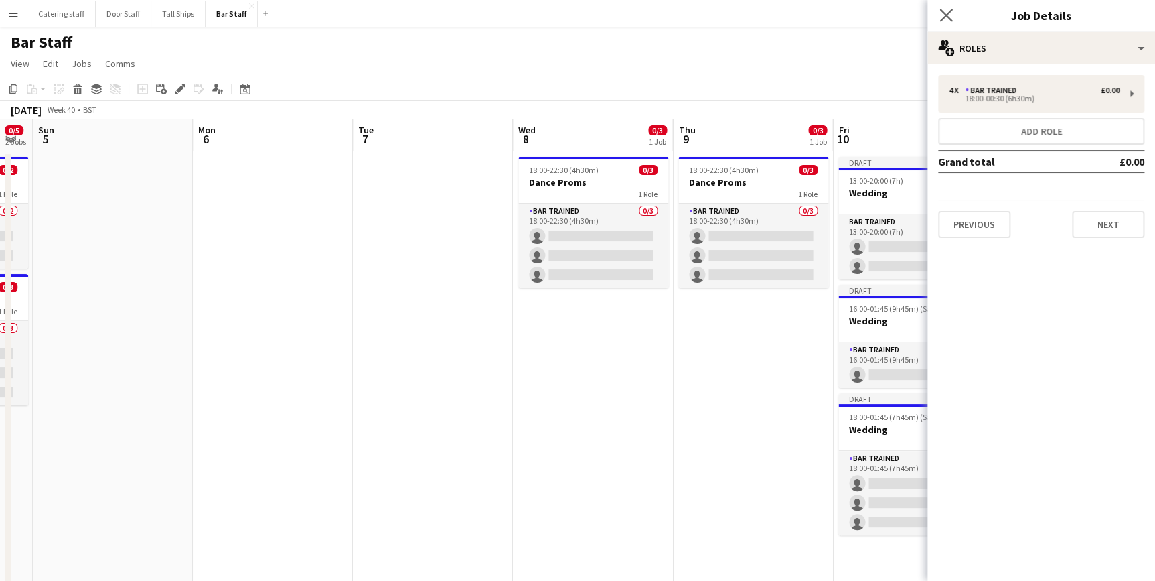
click at [938, 13] on app-icon "Close pop-in" at bounding box center [946, 15] width 19 height 19
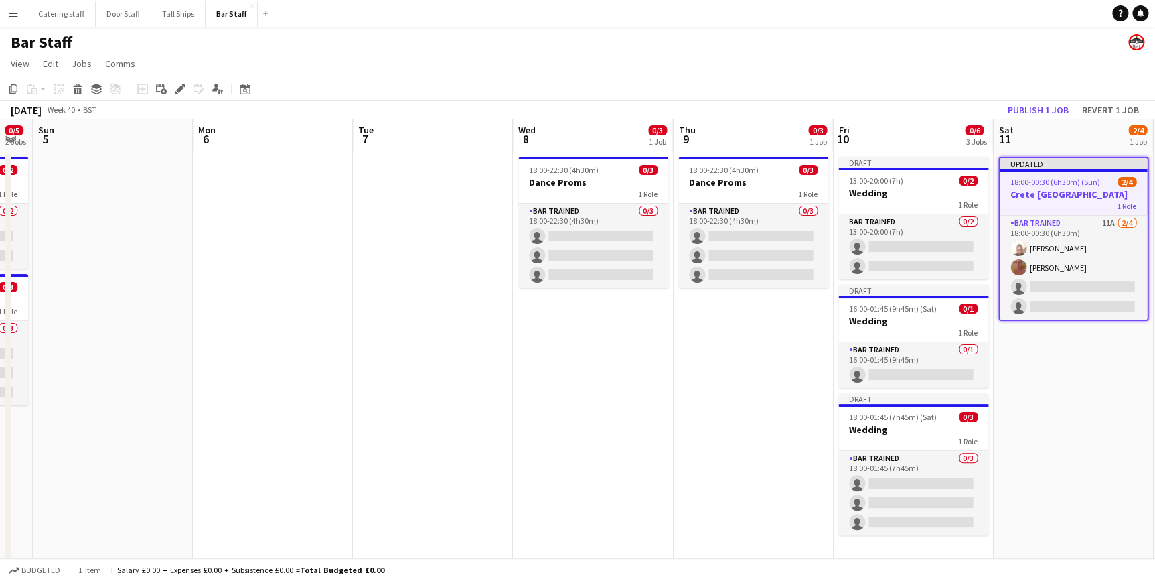
click at [1084, 396] on app-date-cell "Updated 18:00-00:30 (6h30m) (Sun) 2/4 Crete Aberdeen 1 Role Bar trained 11A [DA…" at bounding box center [1073, 449] width 160 height 597
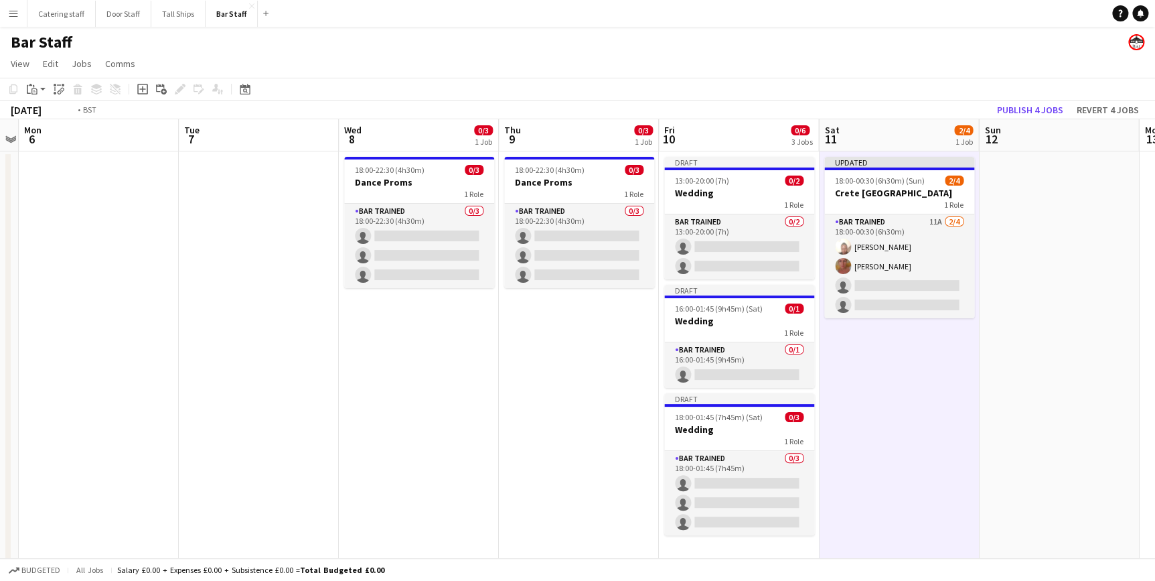
scroll to position [0, 530]
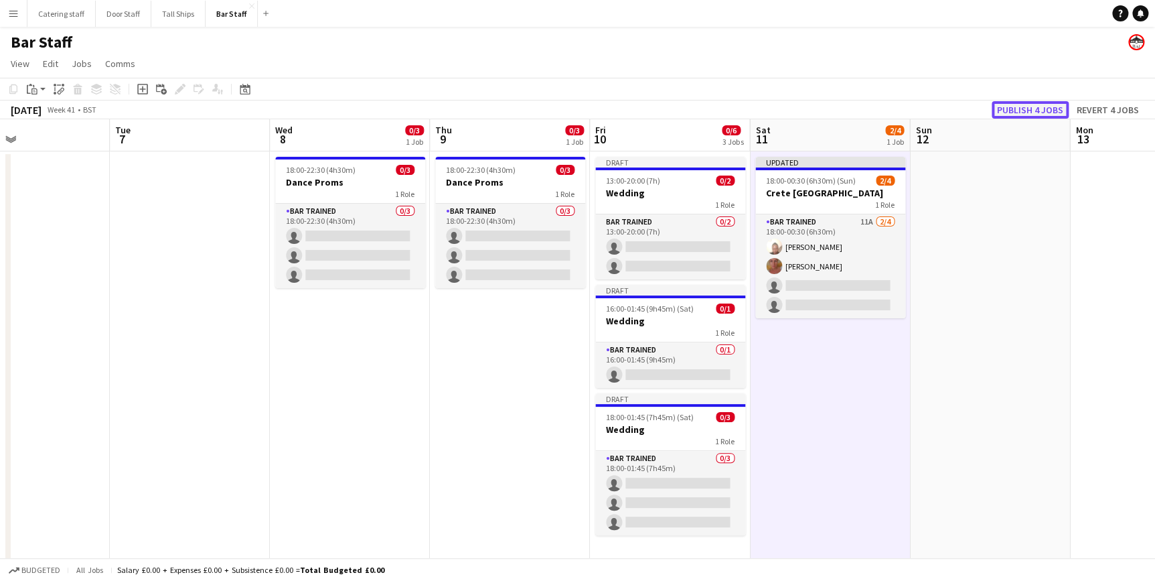
click at [1015, 110] on button "Publish 4 jobs" at bounding box center [1030, 109] width 77 height 17
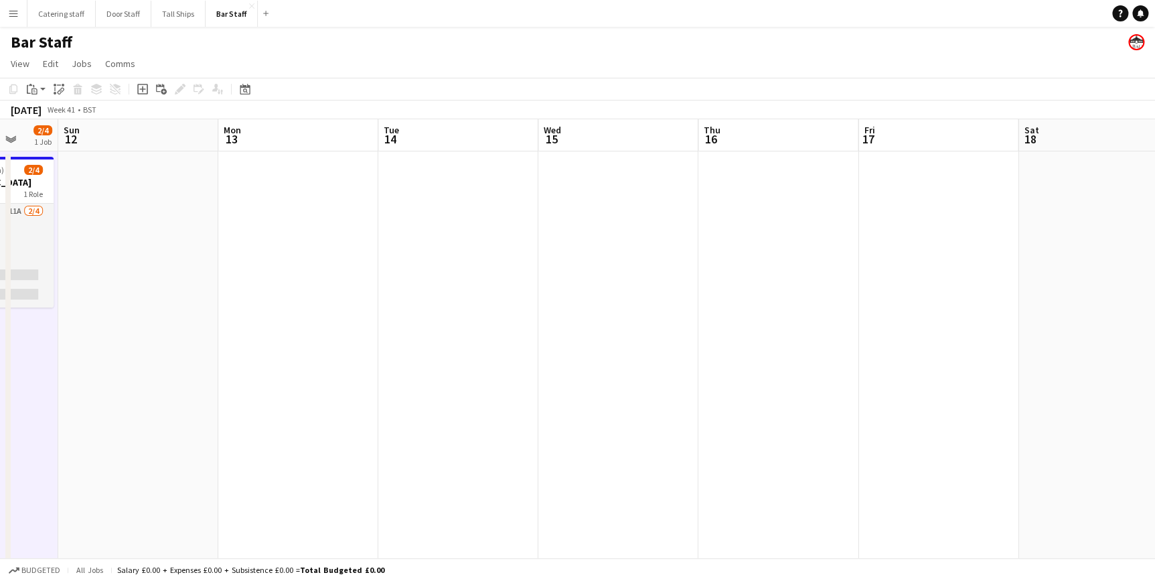
scroll to position [0, 544]
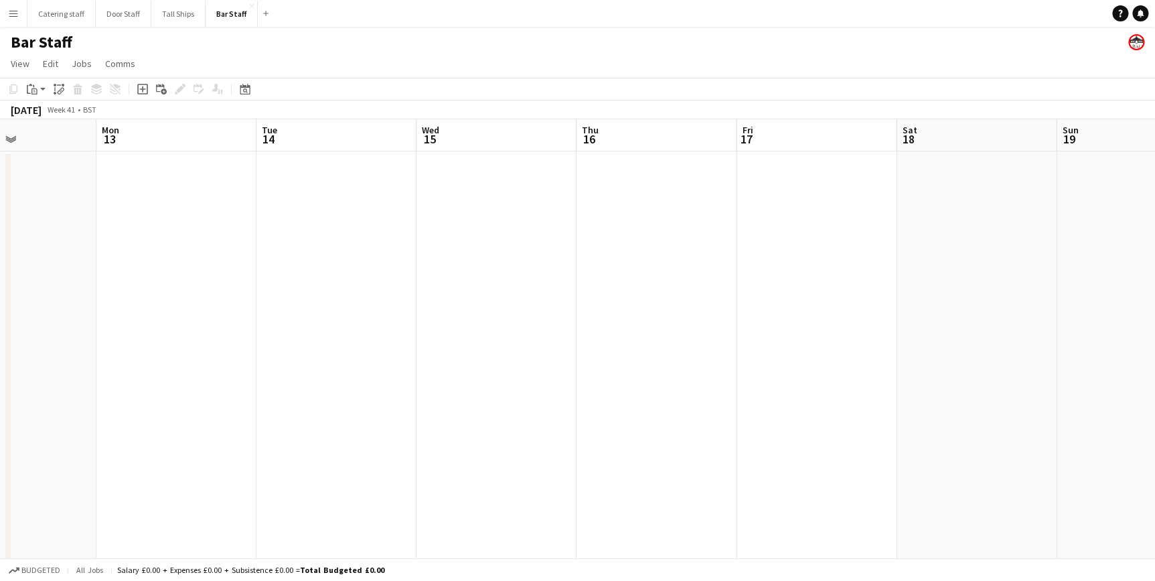
click at [786, 188] on app-date-cell at bounding box center [817, 449] width 160 height 597
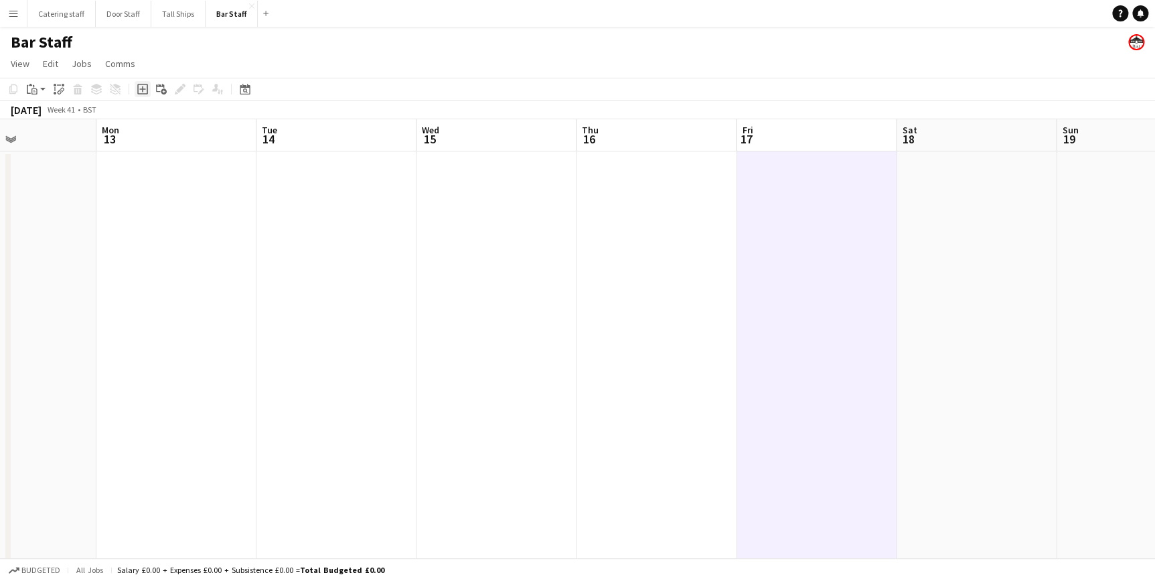
click at [141, 90] on icon "Add job" at bounding box center [142, 89] width 11 height 11
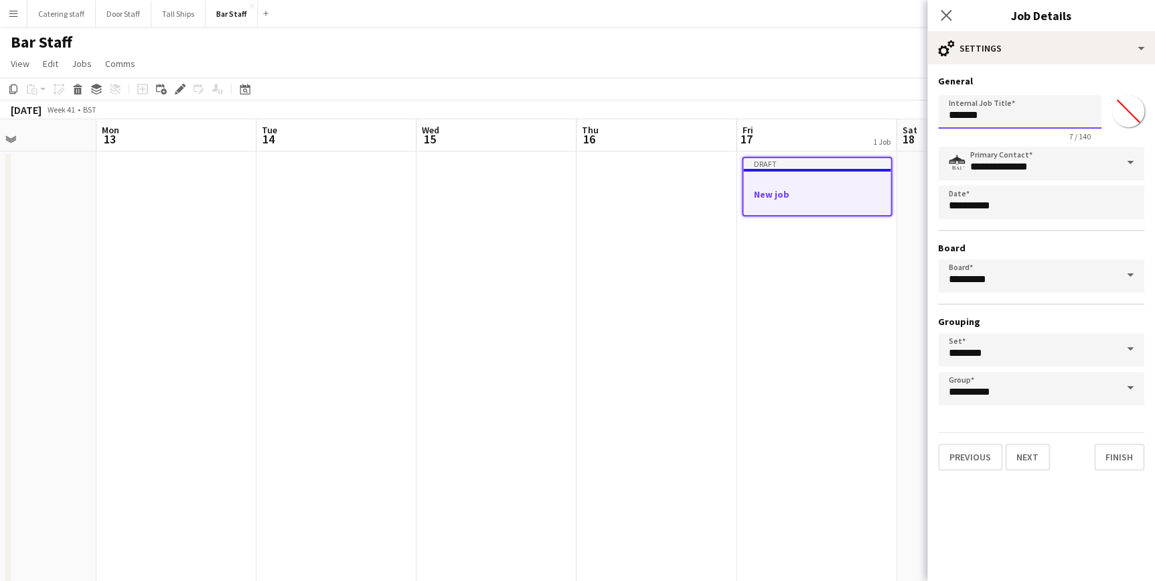
click at [1004, 114] on input "*******" at bounding box center [1019, 111] width 163 height 33
type input "*"
type input "**********"
click at [1035, 451] on button "Next" at bounding box center [1027, 456] width 45 height 27
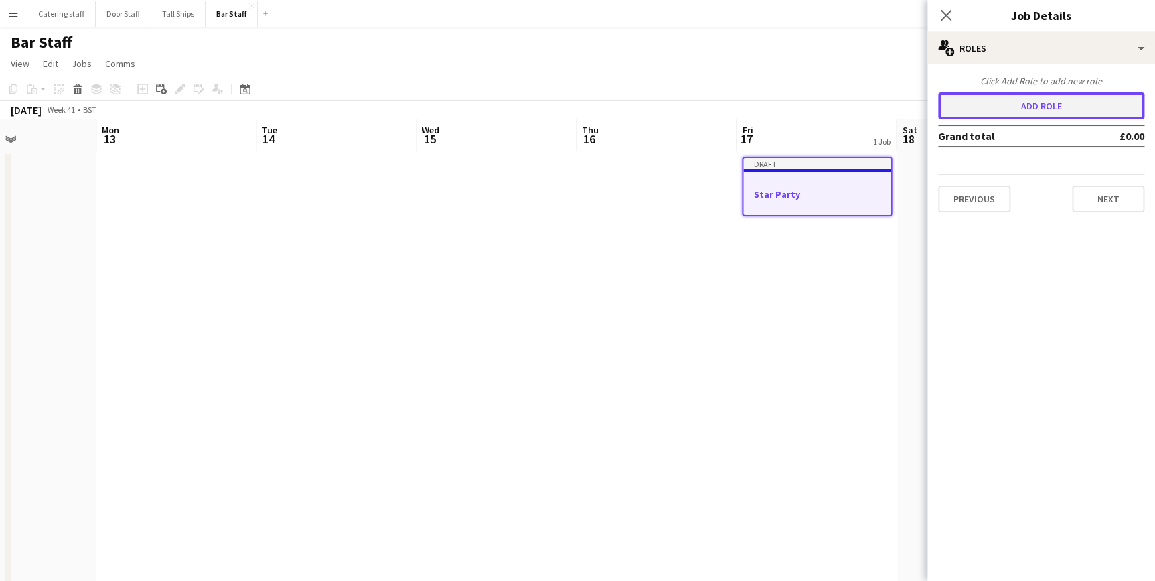
click at [1023, 111] on button "Add role" at bounding box center [1041, 105] width 206 height 27
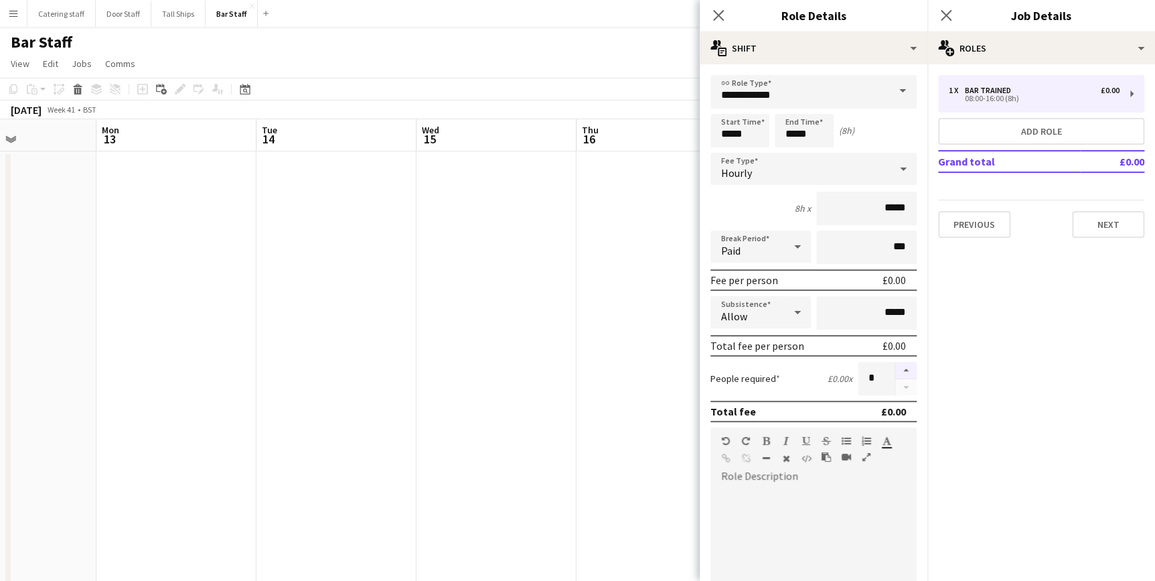
click at [895, 369] on button "button" at bounding box center [905, 370] width 21 height 17
type input "*"
click at [730, 132] on input "*****" at bounding box center [740, 130] width 59 height 33
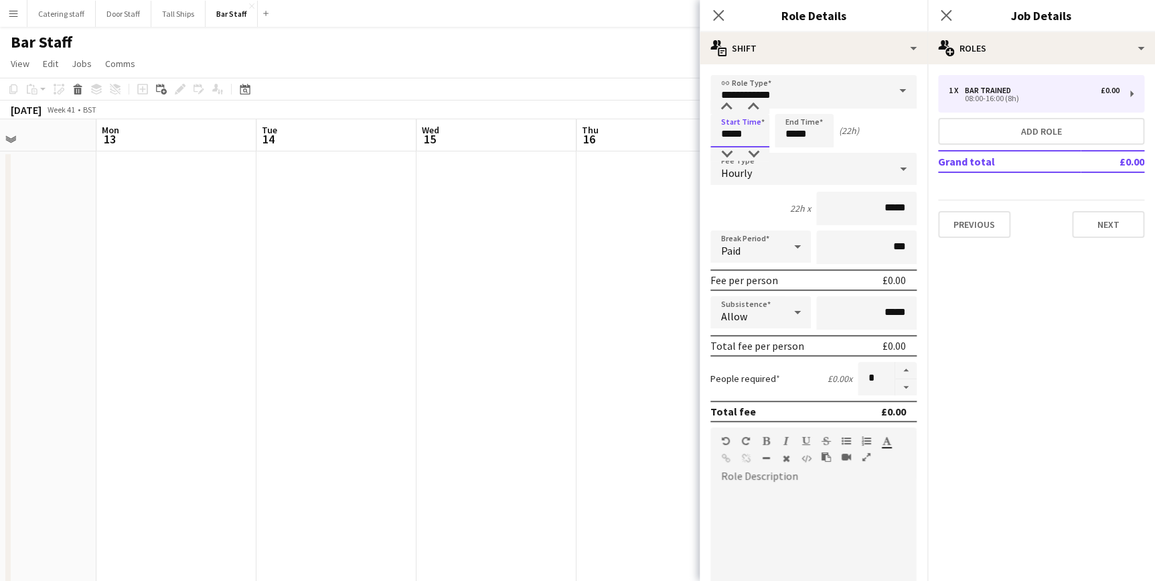
type input "*****"
click at [789, 135] on input "*****" at bounding box center [804, 130] width 59 height 33
click at [795, 129] on input "*****" at bounding box center [804, 130] width 59 height 33
click at [787, 102] on div at bounding box center [791, 106] width 27 height 13
click at [817, 106] on div at bounding box center [817, 106] width 27 height 13
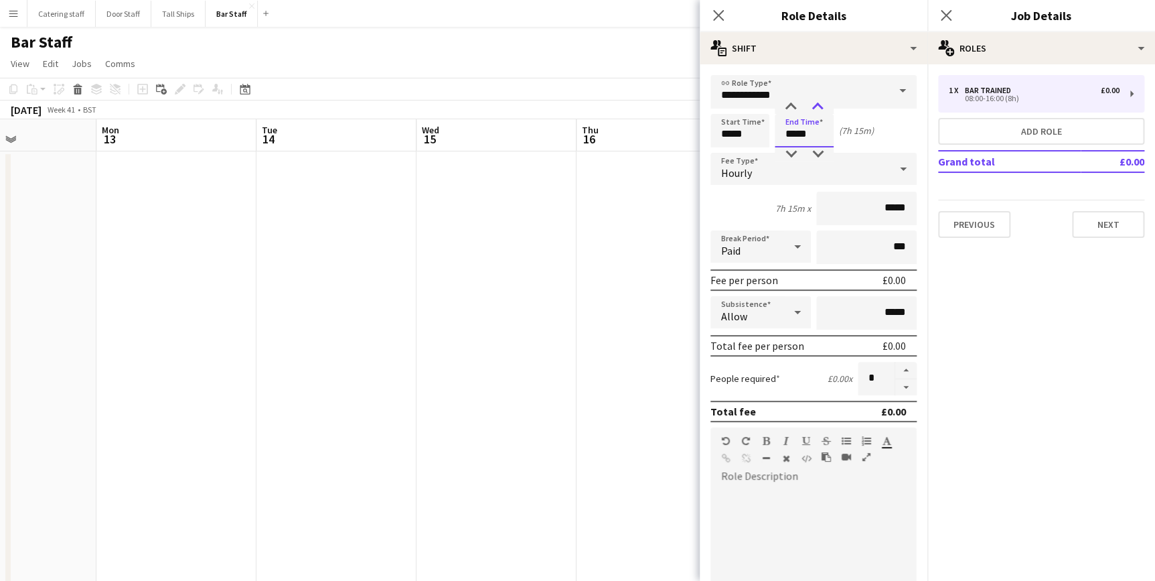
click at [817, 106] on div at bounding box center [817, 106] width 27 height 13
click at [819, 154] on div at bounding box center [817, 153] width 27 height 13
type input "*****"
click at [883, 127] on div "Start Time ***** End Time ***** (7h 30m)" at bounding box center [814, 130] width 206 height 33
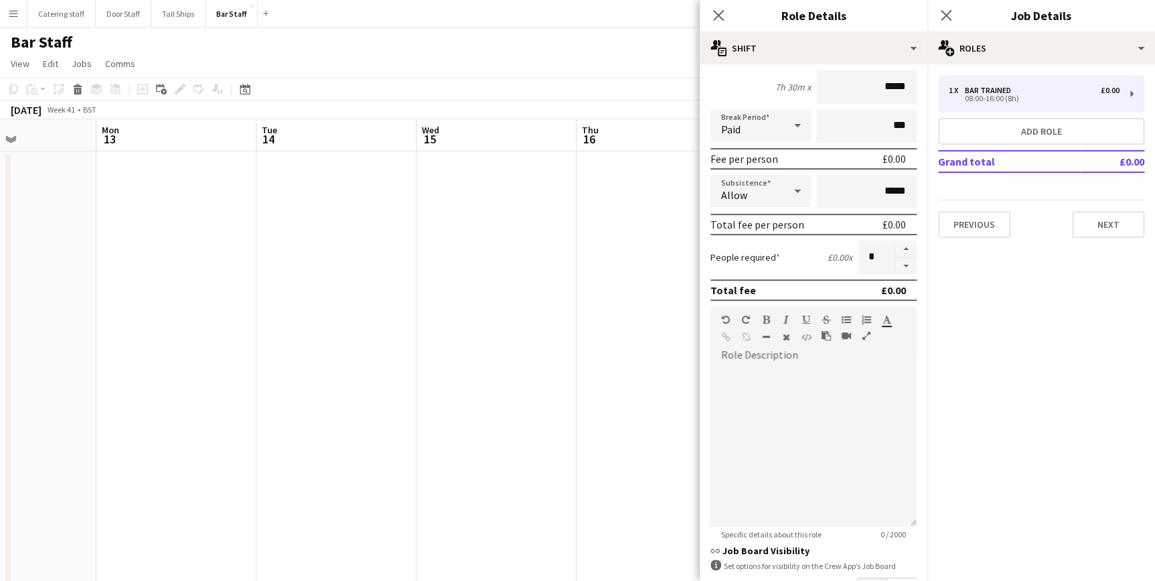
scroll to position [218, 0]
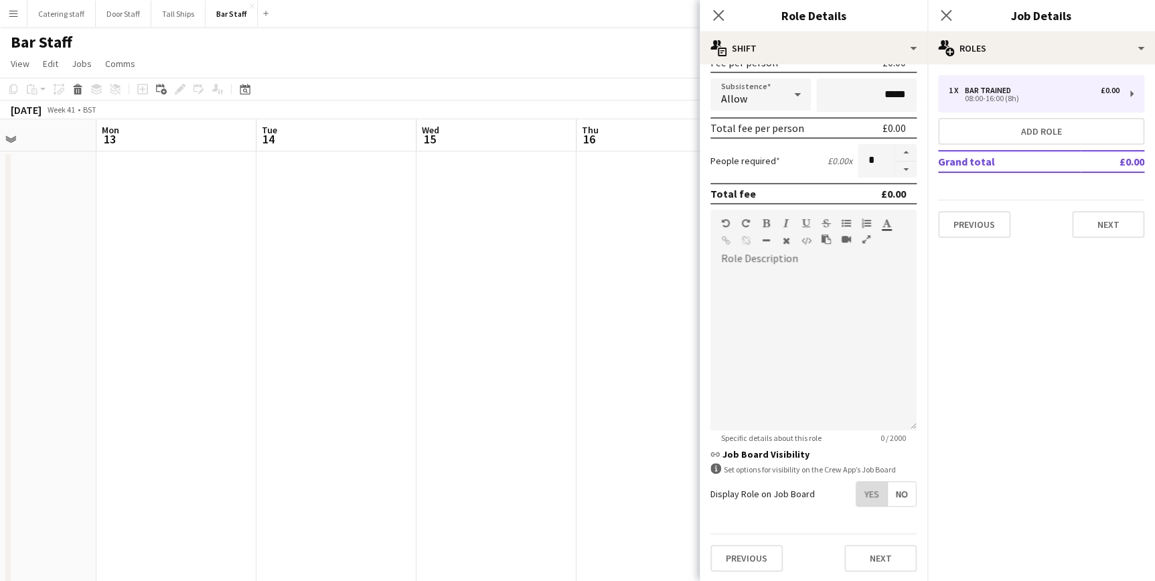
click at [862, 494] on span "Yes" at bounding box center [872, 494] width 31 height 24
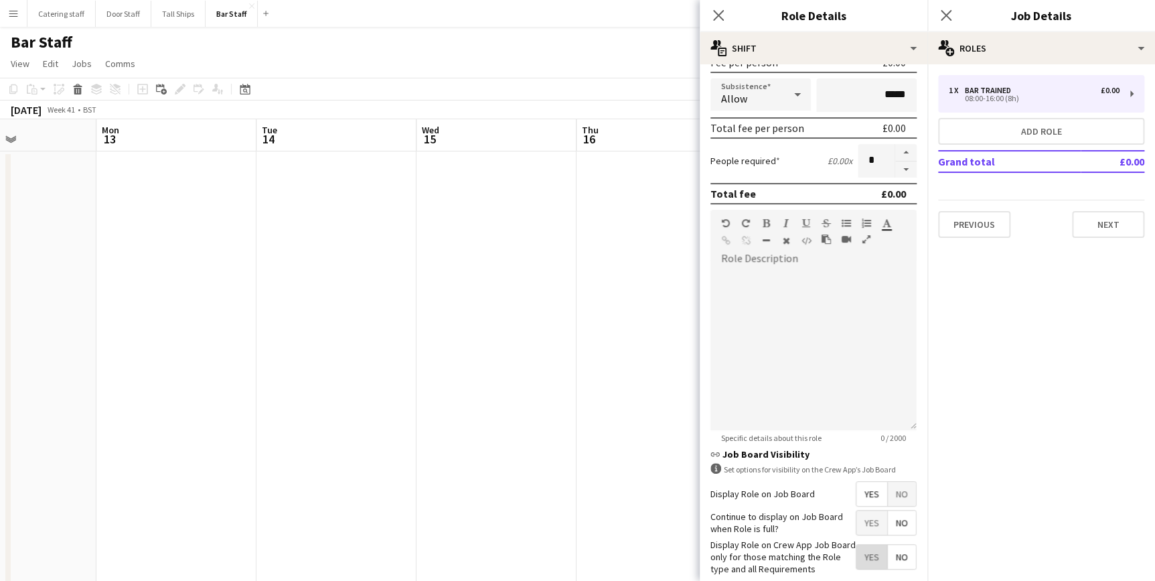
click at [857, 549] on span "Yes" at bounding box center [872, 556] width 31 height 24
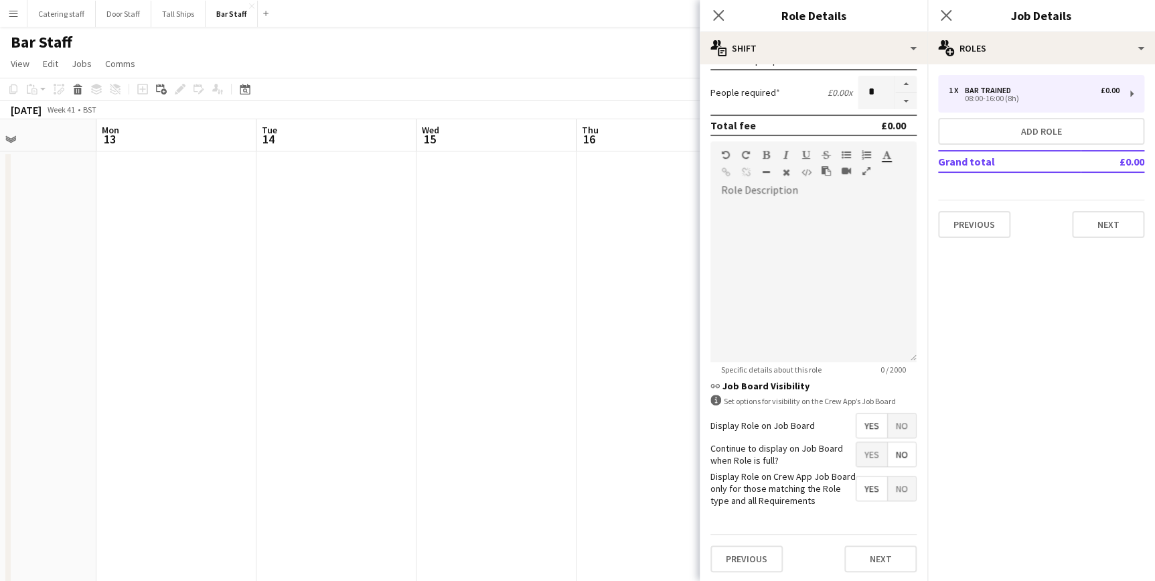
scroll to position [0, 0]
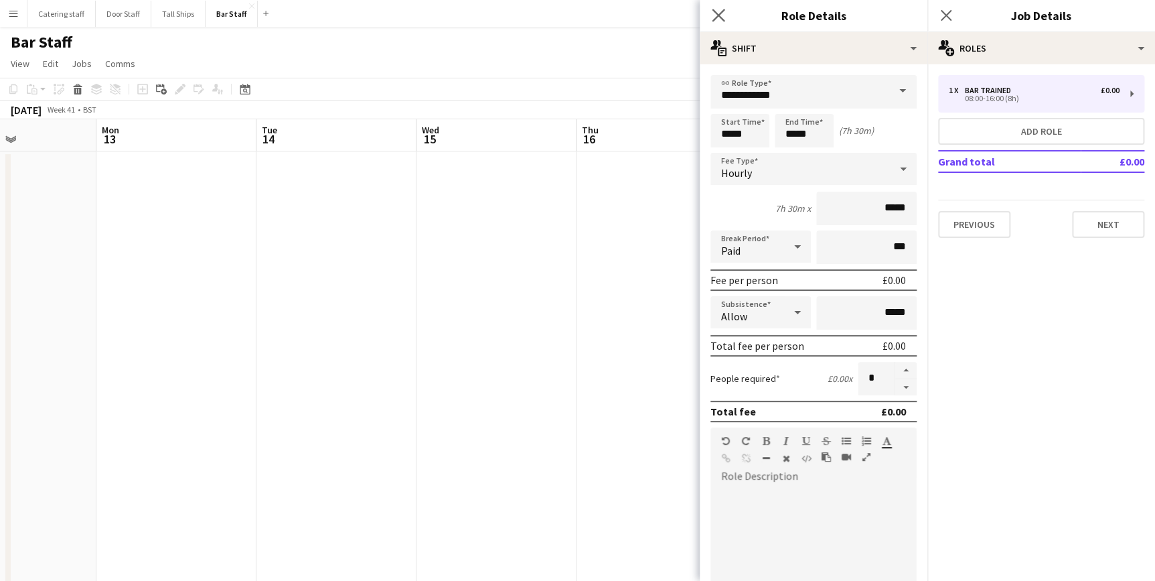
click at [718, 7] on app-icon "Close pop-in" at bounding box center [718, 15] width 19 height 19
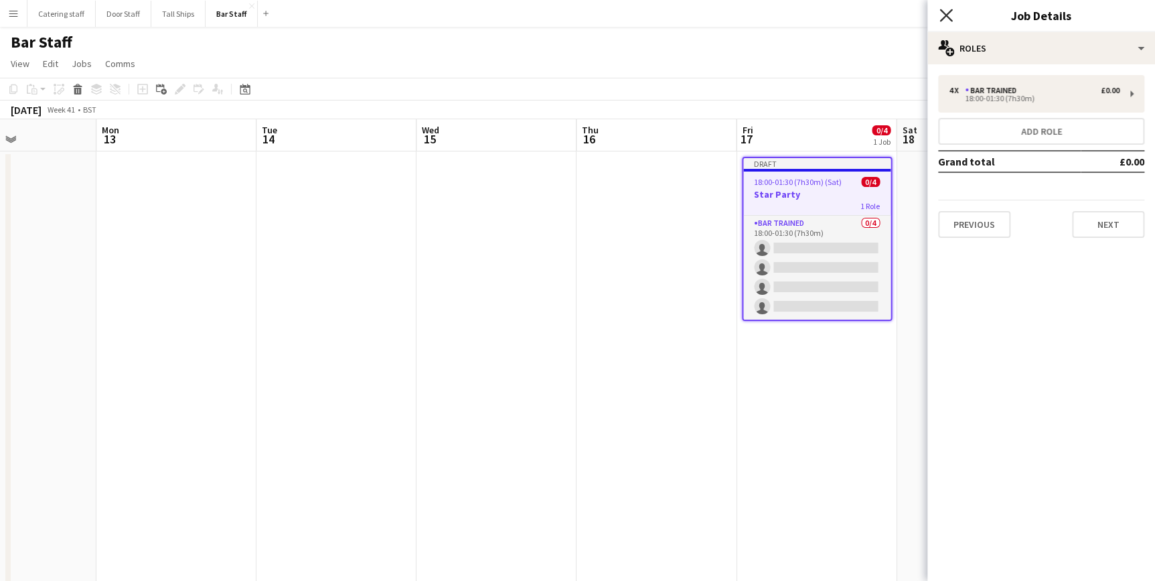
click at [941, 18] on icon "Close pop-in" at bounding box center [946, 15] width 13 height 13
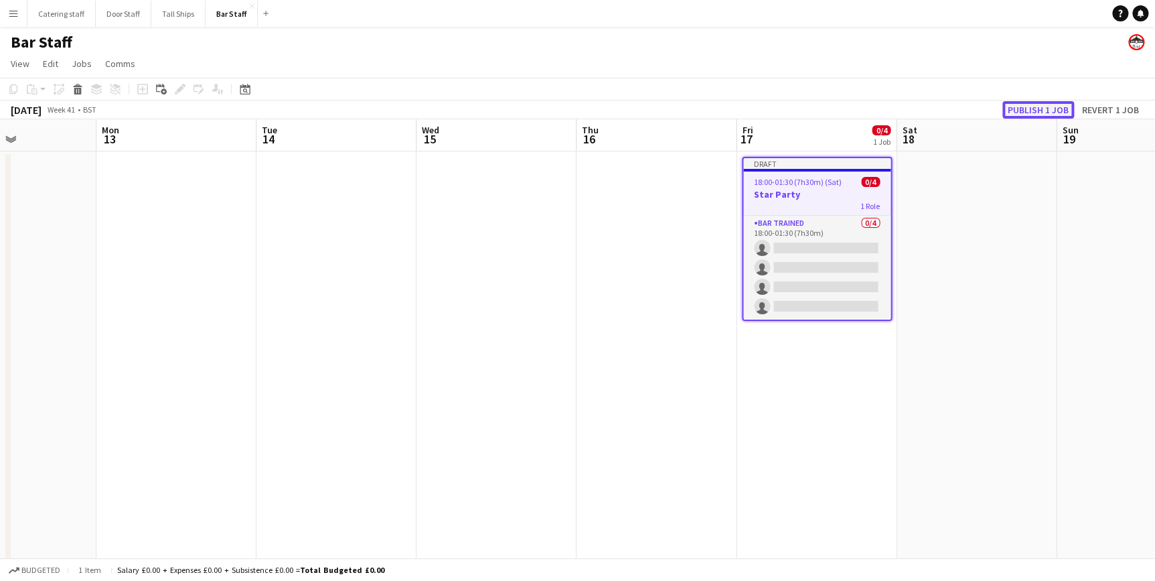
click at [1049, 104] on button "Publish 1 job" at bounding box center [1039, 109] width 72 height 17
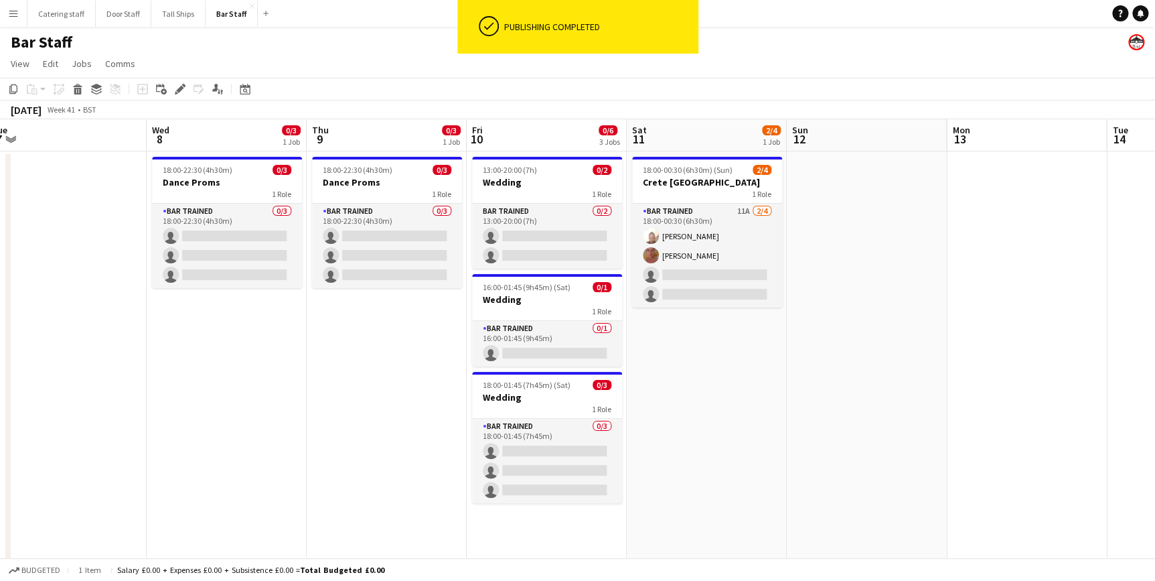
scroll to position [0, 332]
click at [549, 405] on div "1 Role" at bounding box center [548, 408] width 150 height 11
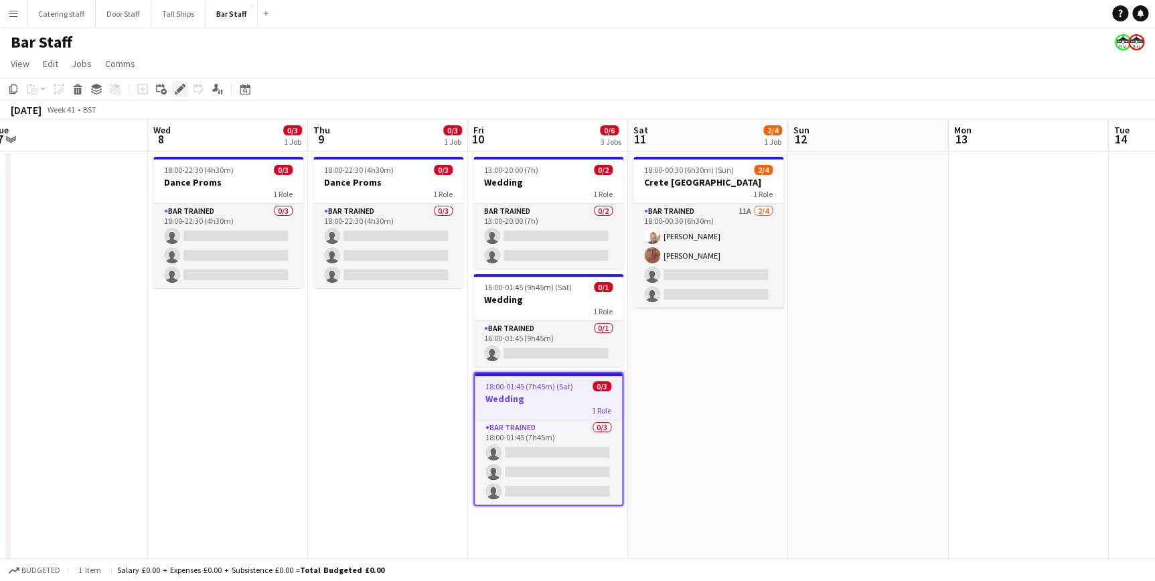
click at [175, 86] on icon "Edit" at bounding box center [180, 89] width 11 height 11
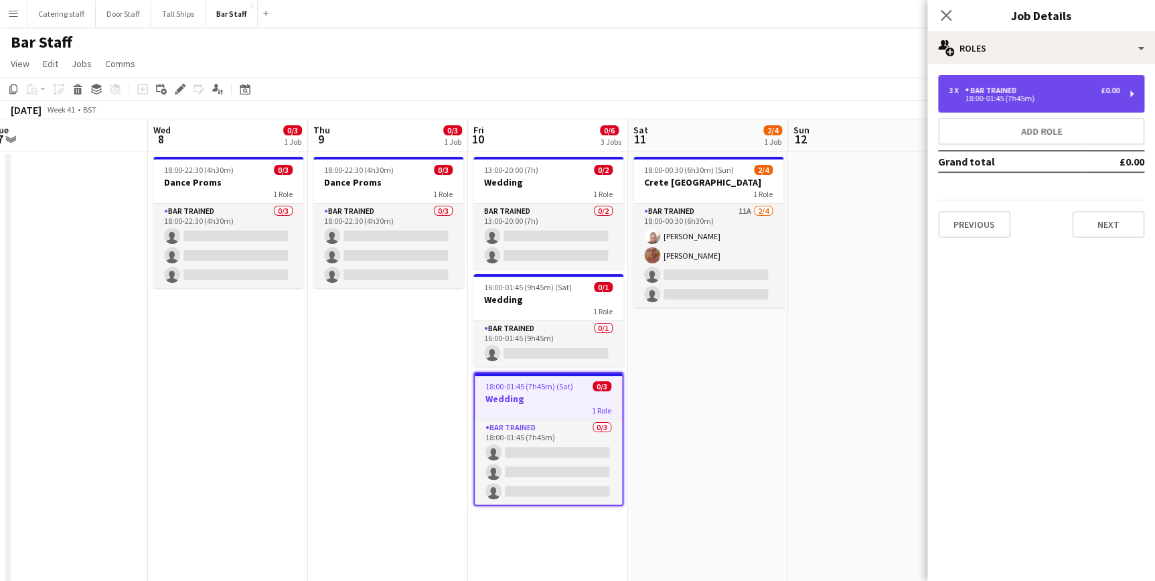
click at [960, 100] on div "18:00-01:45 (7h45m)" at bounding box center [1034, 98] width 171 height 7
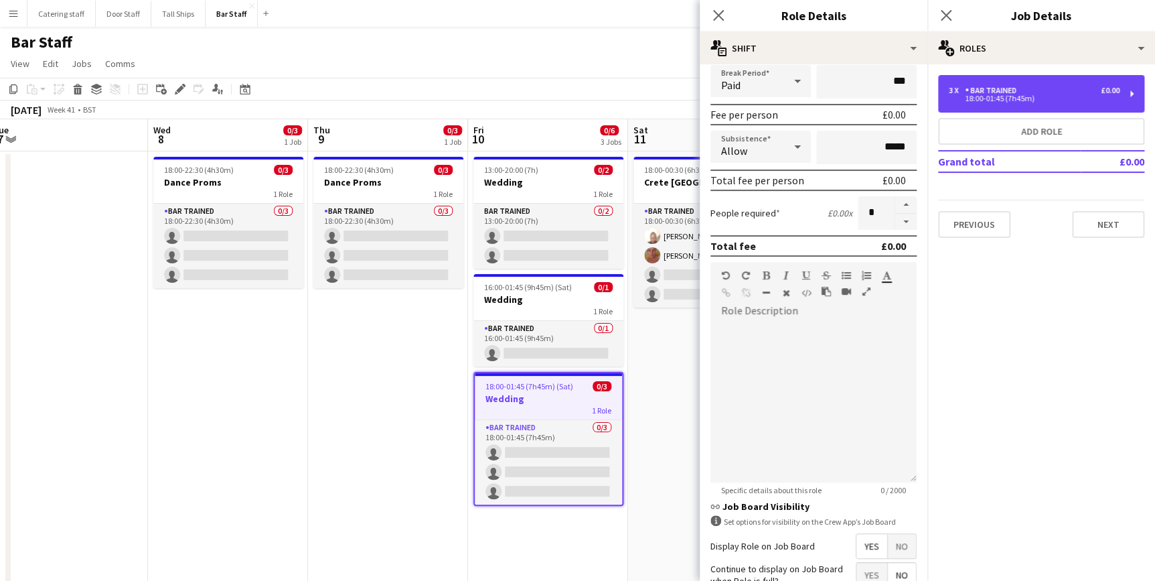
scroll to position [286, 0]
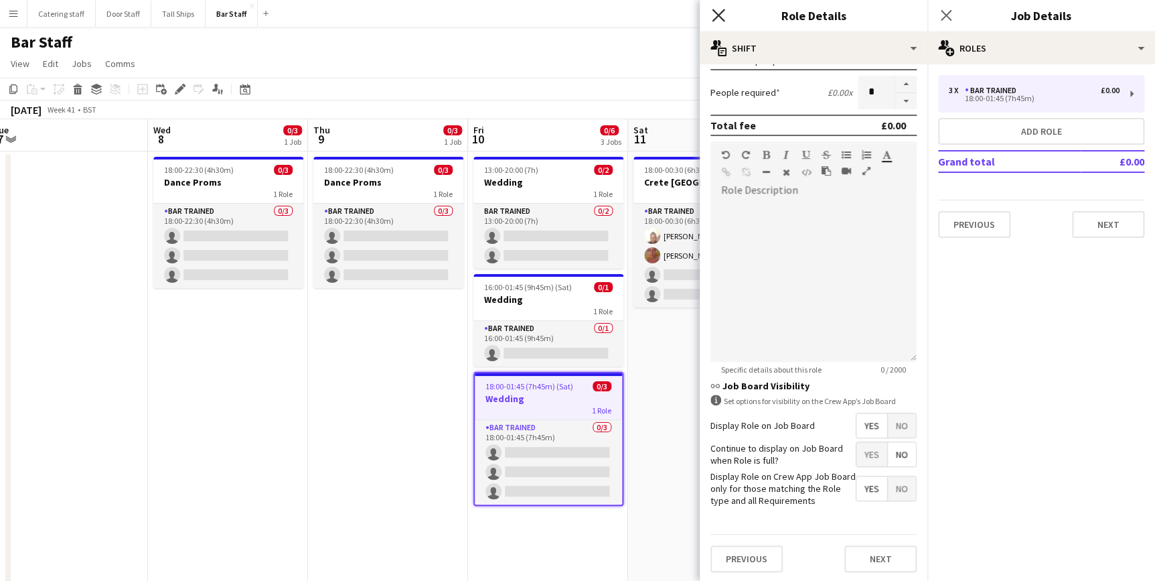
click at [717, 13] on icon "Close pop-in" at bounding box center [718, 15] width 13 height 13
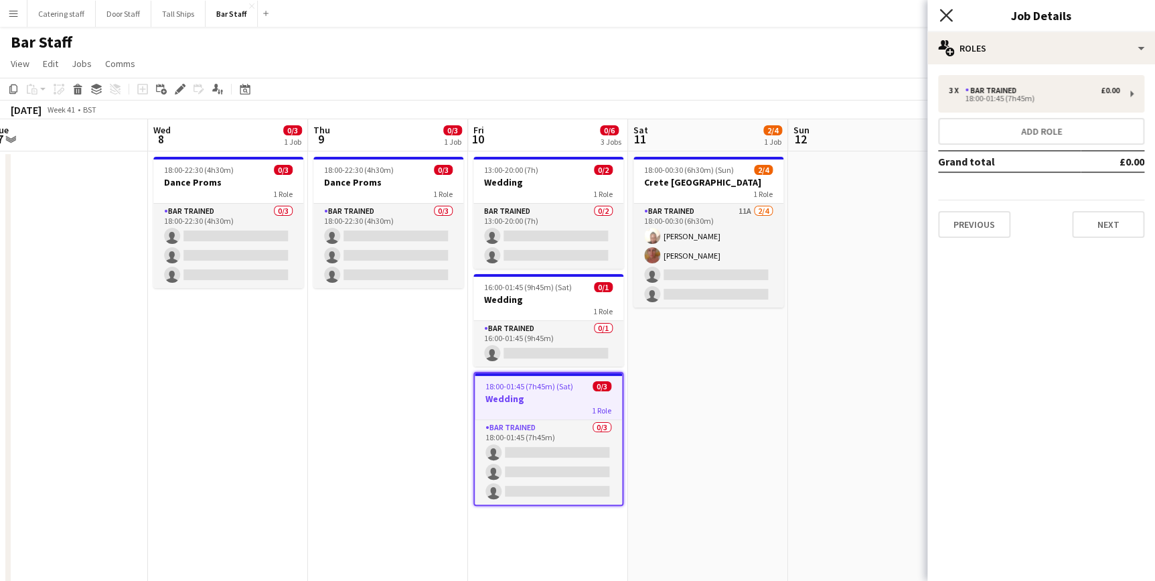
click at [948, 13] on icon at bounding box center [946, 15] width 13 height 13
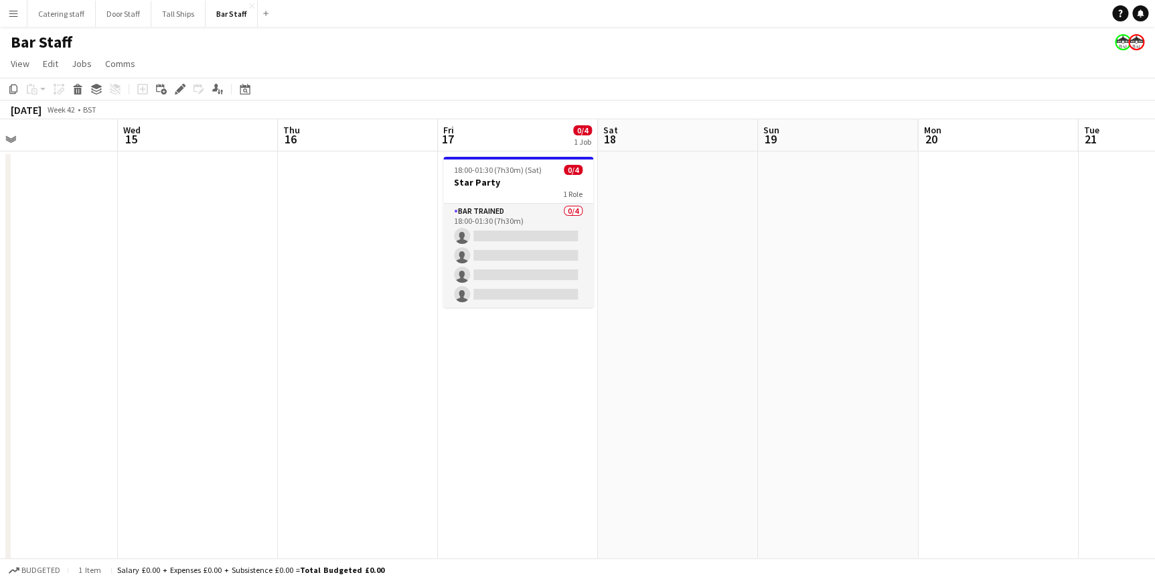
scroll to position [0, 391]
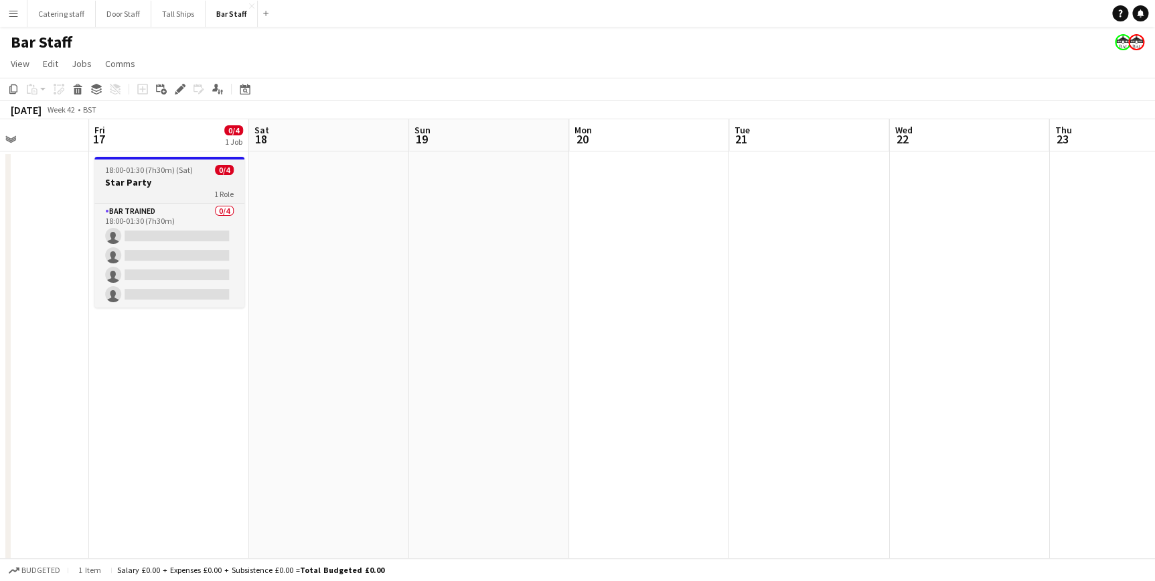
click at [186, 193] on div "1 Role" at bounding box center [169, 193] width 150 height 11
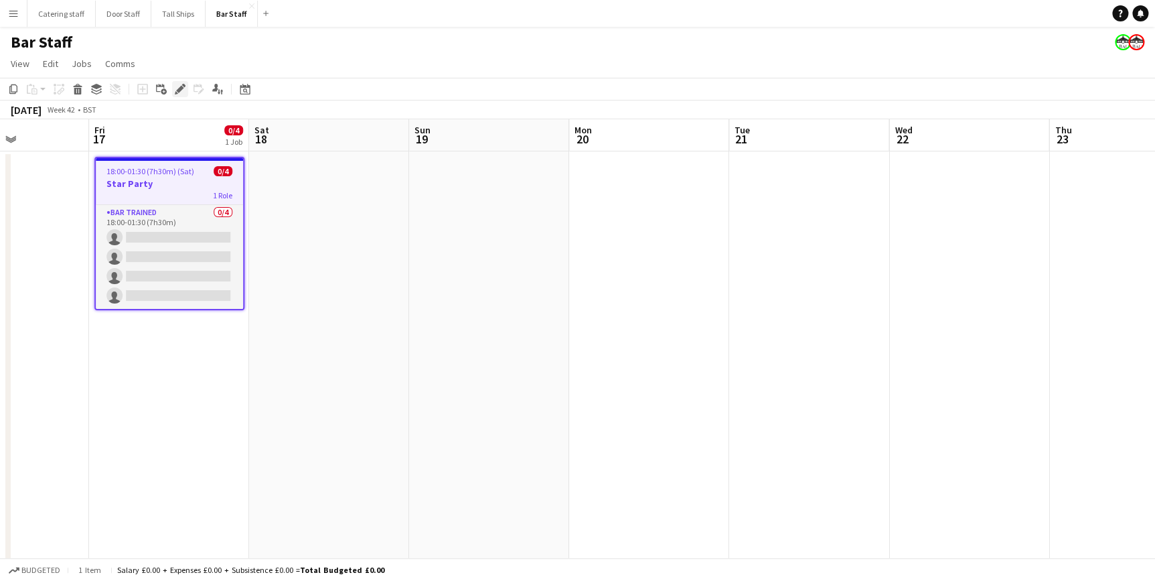
click at [180, 96] on div "Edit" at bounding box center [180, 89] width 16 height 16
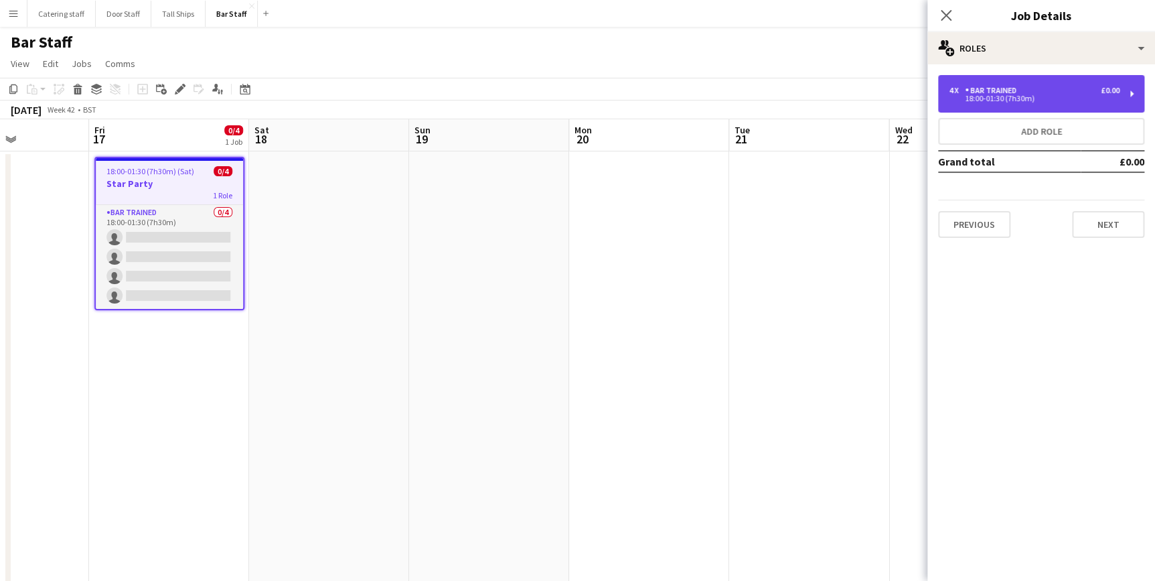
click at [1067, 98] on div "18:00-01:30 (7h30m)" at bounding box center [1034, 98] width 171 height 7
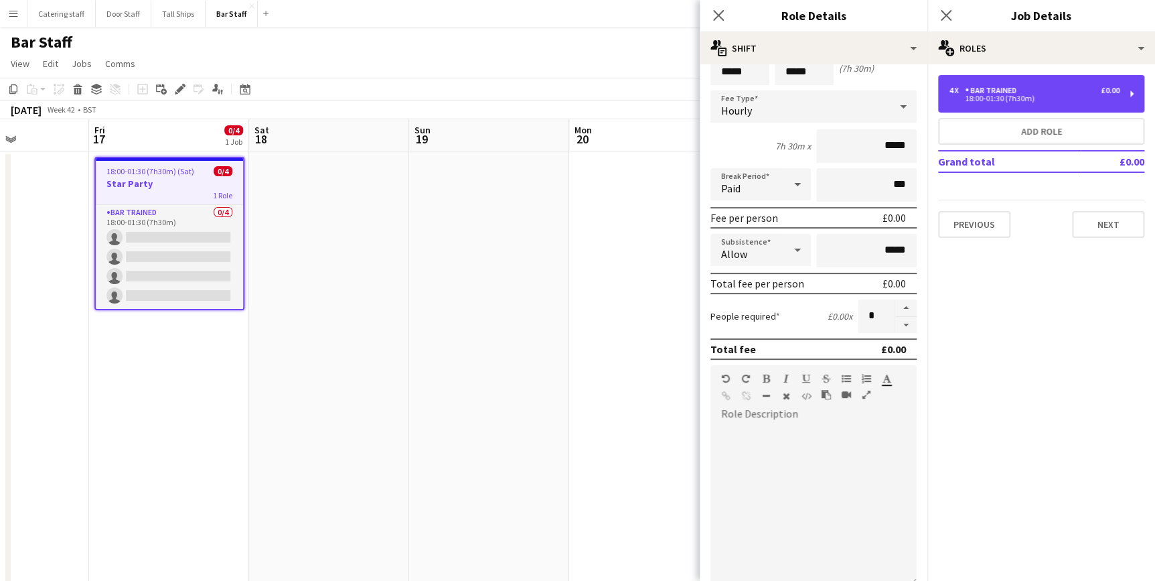
scroll to position [121, 0]
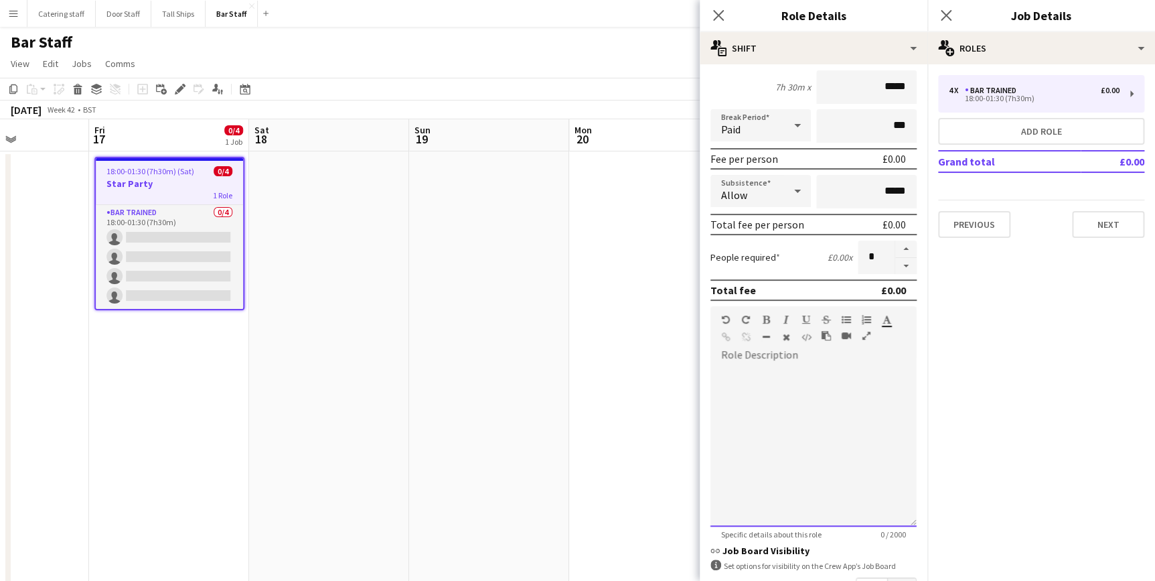
click at [794, 377] on div at bounding box center [814, 446] width 206 height 161
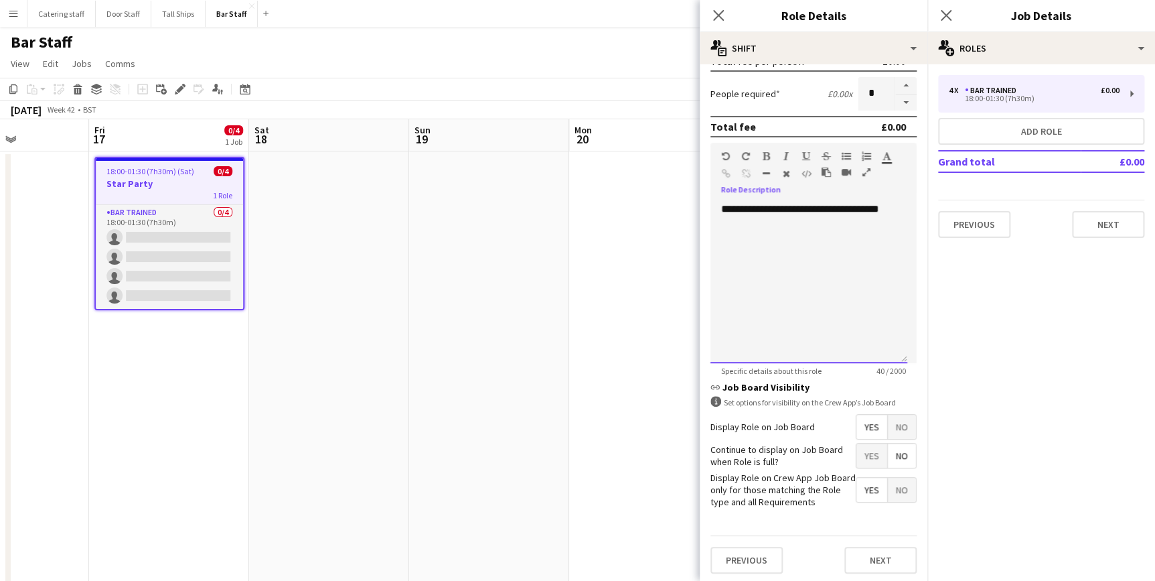
scroll to position [286, 0]
click at [719, 10] on icon "Close pop-in" at bounding box center [718, 15] width 13 height 13
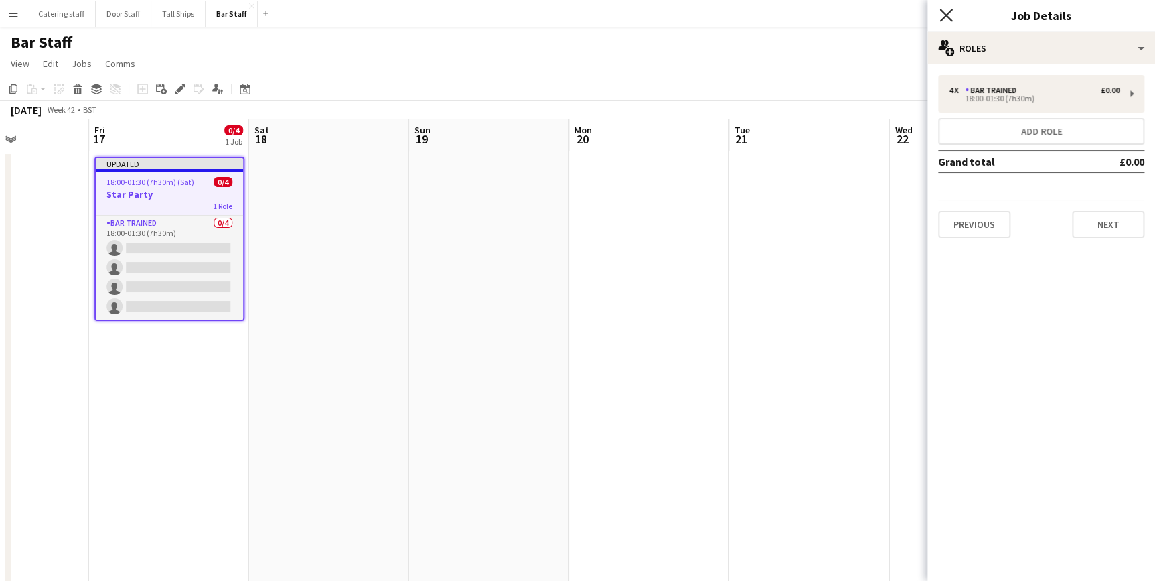
click at [944, 19] on icon "Close pop-in" at bounding box center [946, 15] width 13 height 13
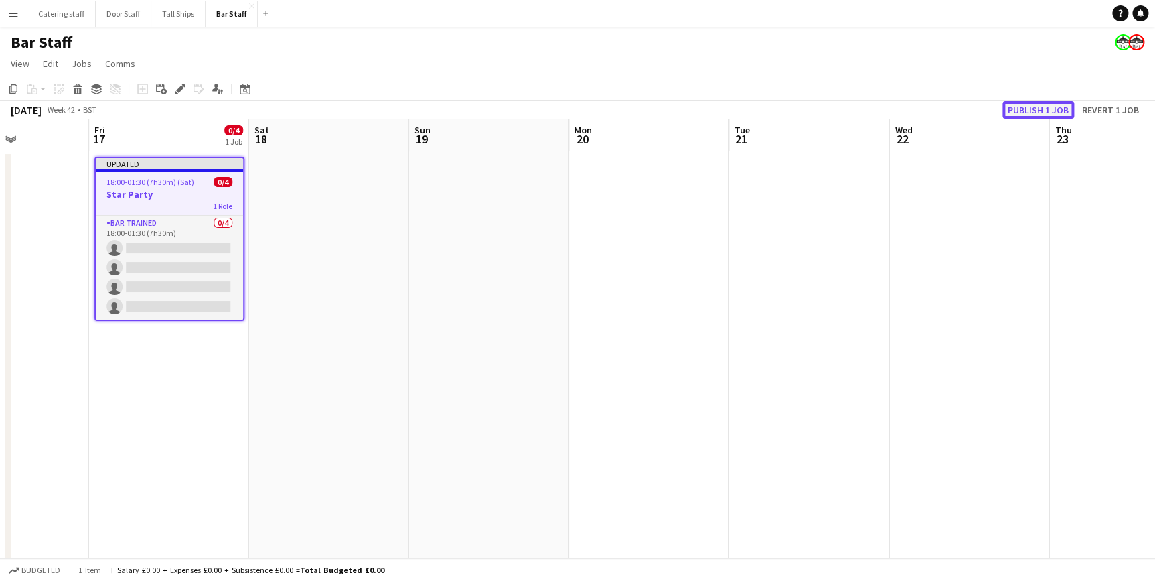
click at [1035, 101] on button "Publish 1 job" at bounding box center [1039, 109] width 72 height 17
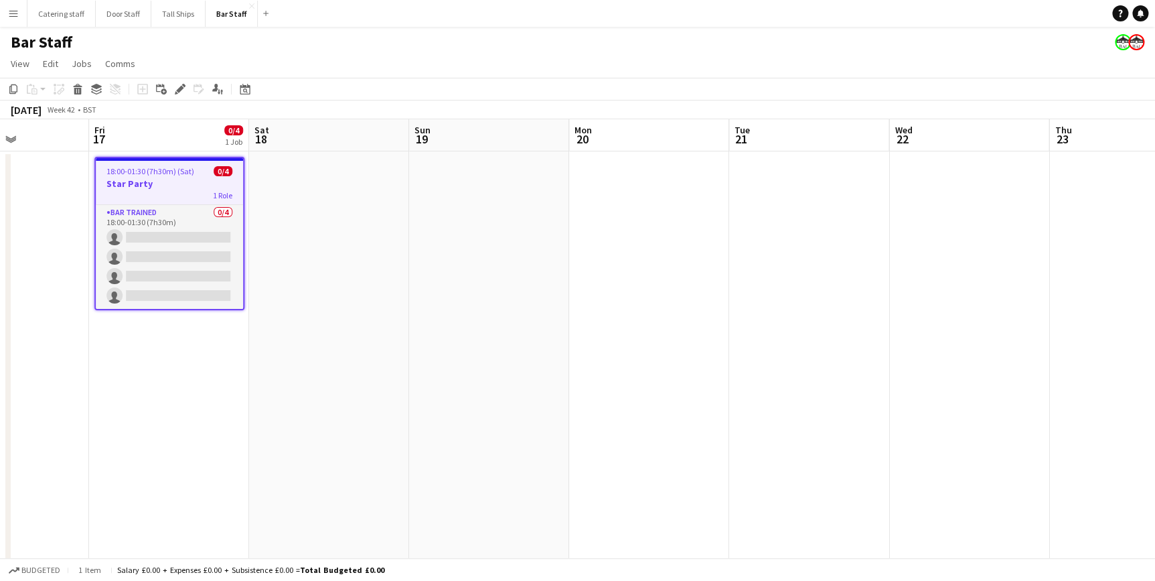
click at [393, 309] on app-date-cell at bounding box center [329, 449] width 160 height 597
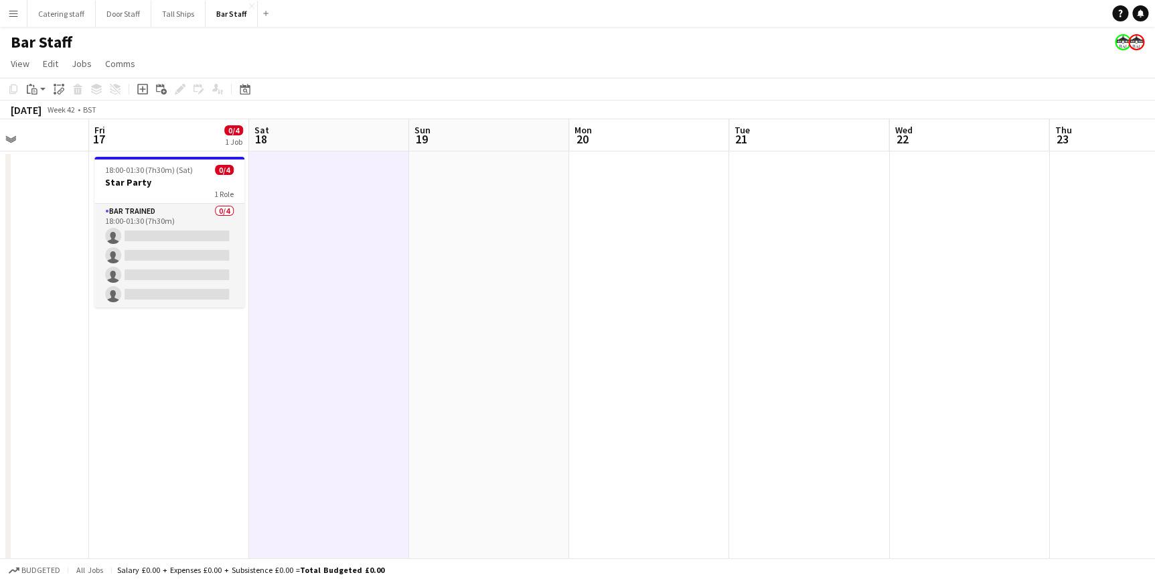
click at [314, 223] on app-date-cell at bounding box center [329, 449] width 160 height 597
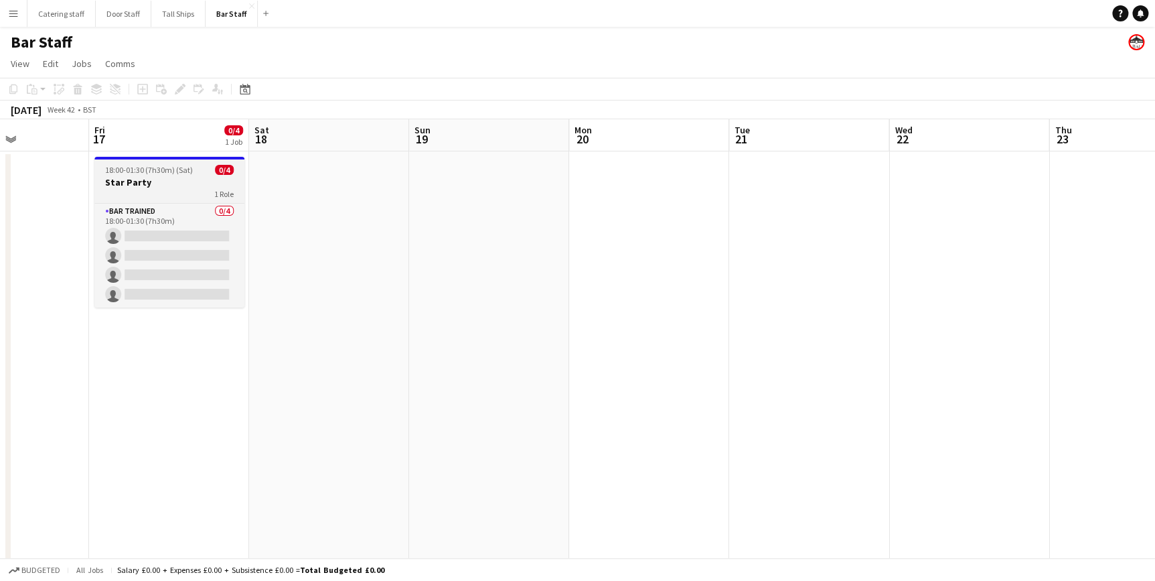
click at [180, 174] on span "18:00-01:30 (7h30m) (Sat)" at bounding box center [149, 170] width 88 height 10
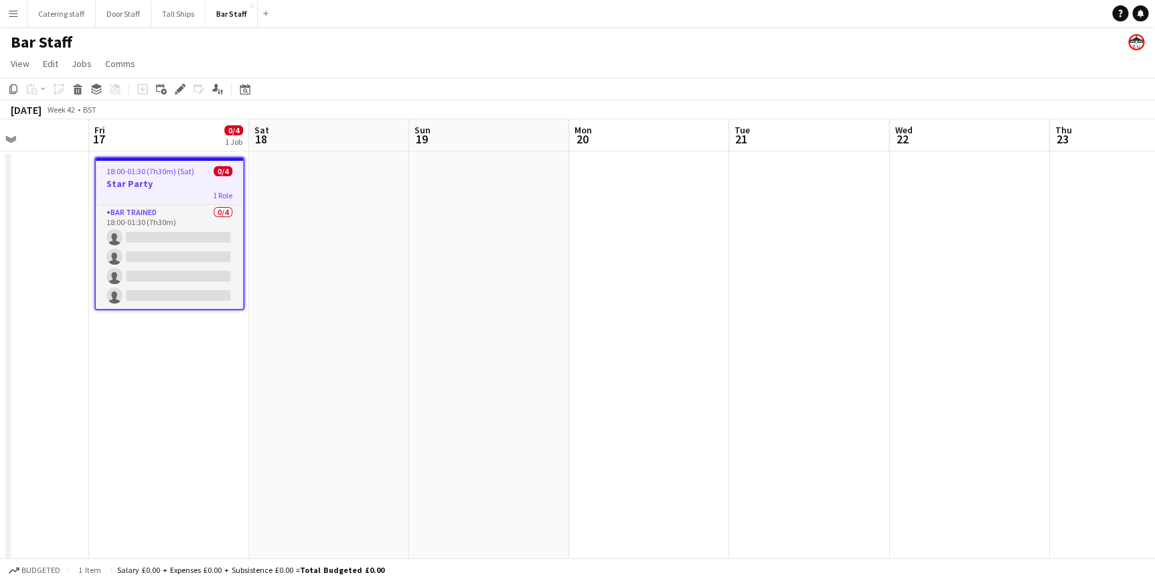
click at [331, 201] on app-date-cell at bounding box center [329, 449] width 160 height 597
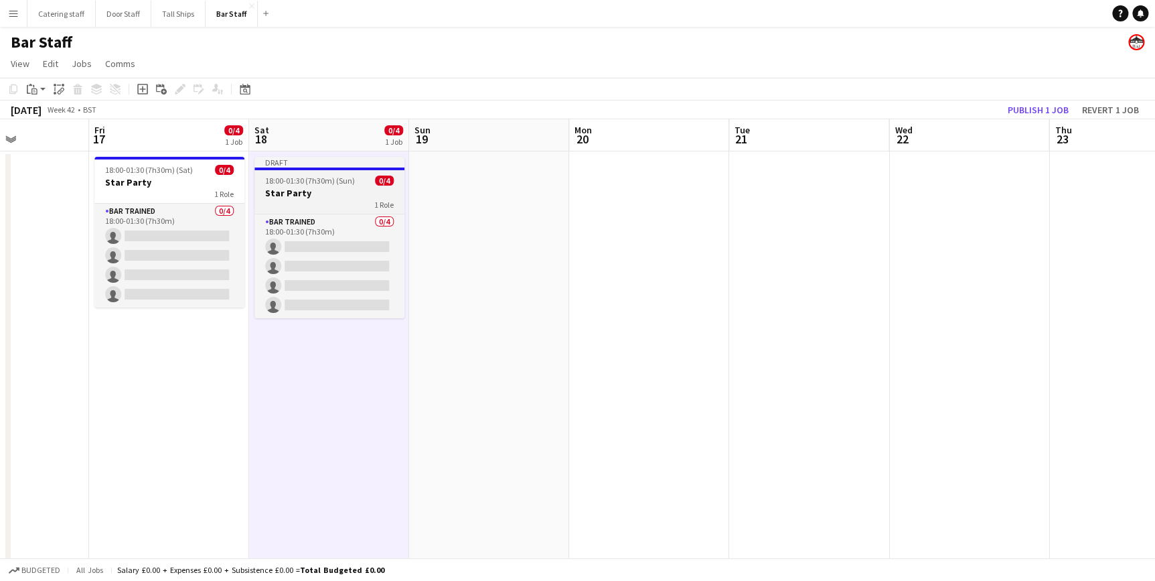
click at [324, 200] on div "1 Role" at bounding box center [329, 204] width 150 height 11
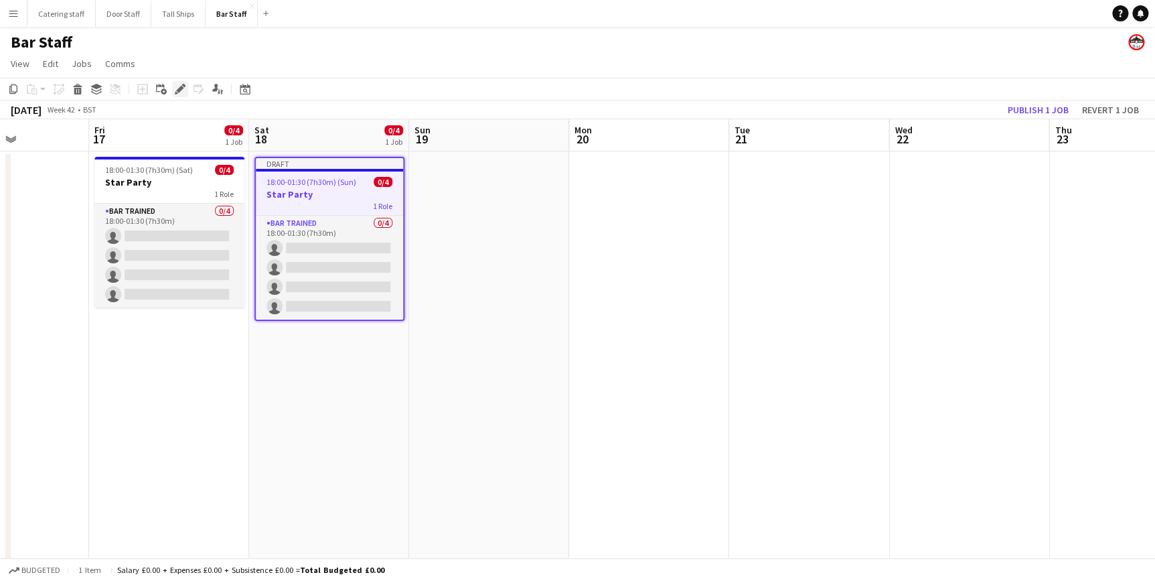
click at [175, 94] on icon at bounding box center [176, 92] width 3 height 3
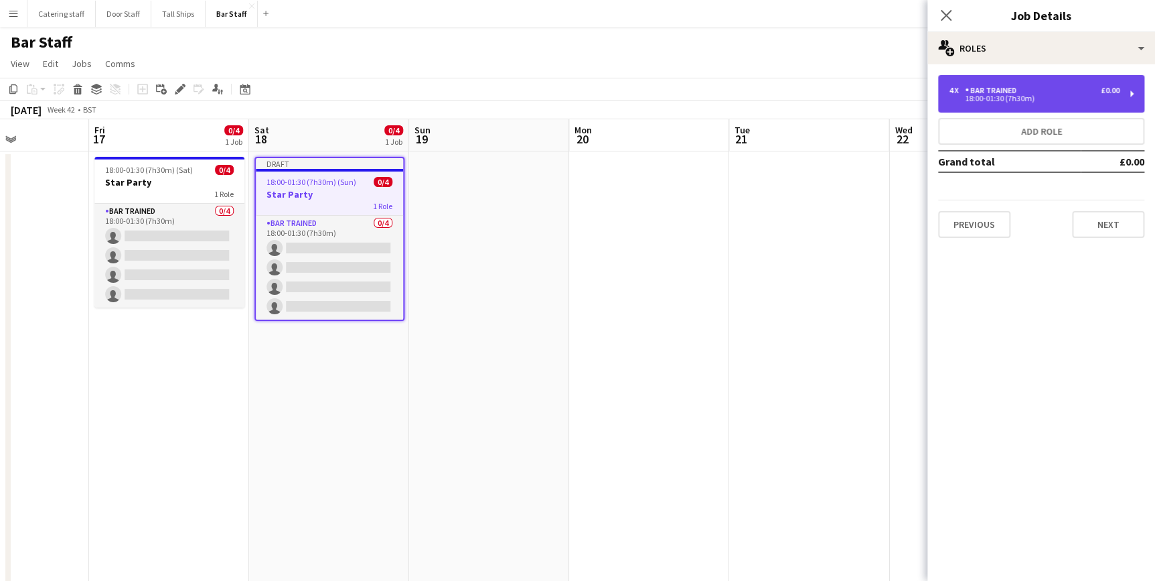
click at [1017, 100] on div "18:00-01:30 (7h30m)" at bounding box center [1034, 98] width 171 height 7
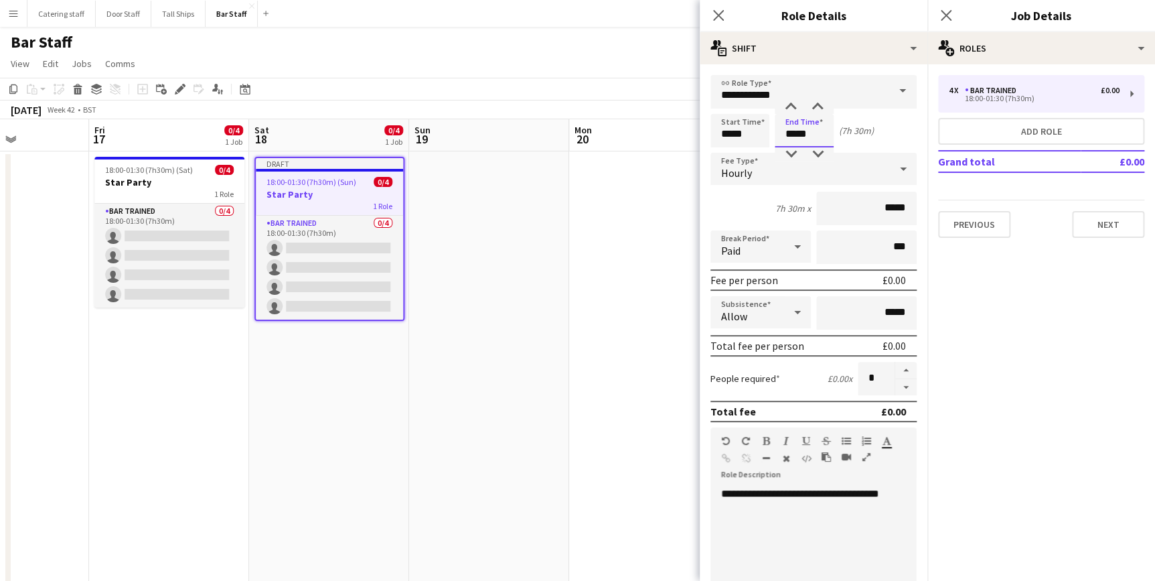
click at [804, 137] on input "*****" at bounding box center [804, 130] width 59 height 33
type input "*****"
click at [794, 151] on div at bounding box center [791, 153] width 27 height 13
click at [896, 386] on button "button" at bounding box center [905, 387] width 21 height 17
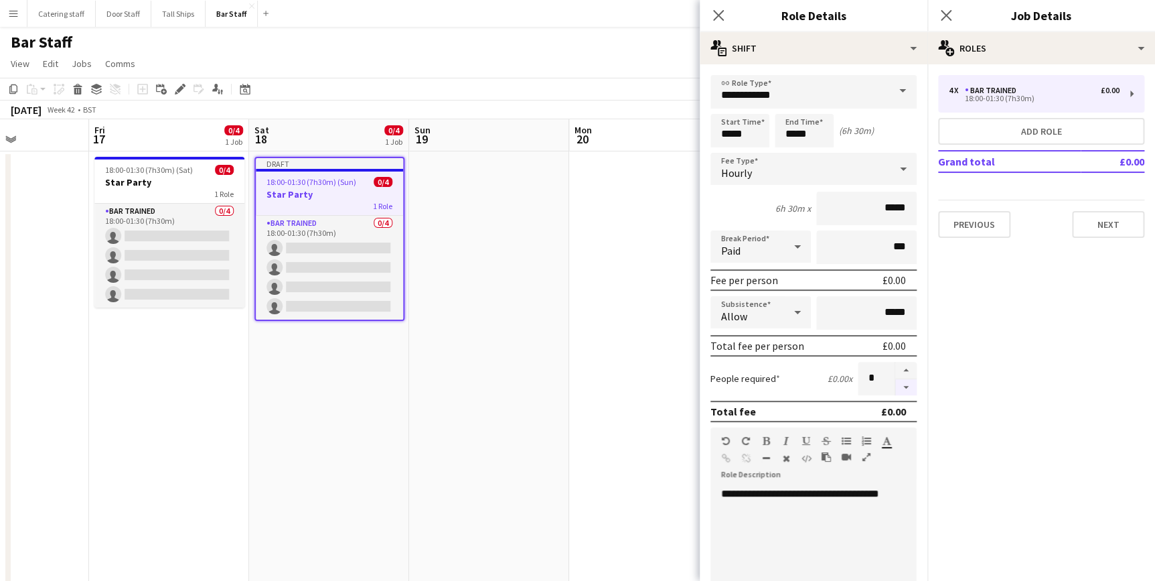
type input "*"
drag, startPoint x: 770, startPoint y: 512, endPoint x: 713, endPoint y: 496, distance: 59.8
click at [713, 496] on div "**********" at bounding box center [809, 567] width 197 height 161
click at [720, 9] on icon "Close pop-in" at bounding box center [718, 15] width 13 height 13
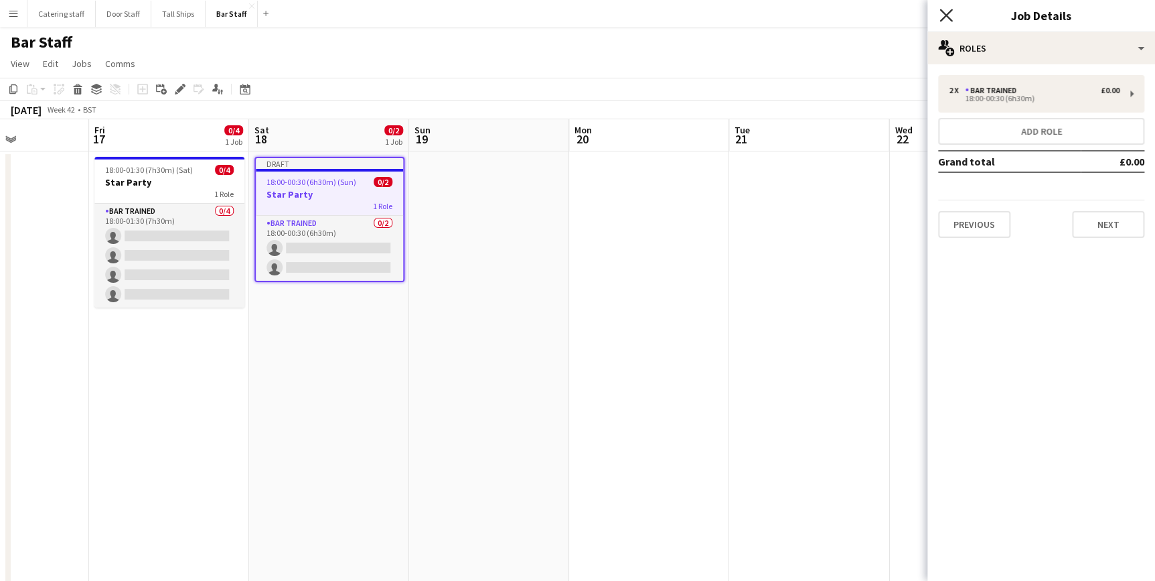
click at [941, 18] on icon "Close pop-in" at bounding box center [946, 15] width 13 height 13
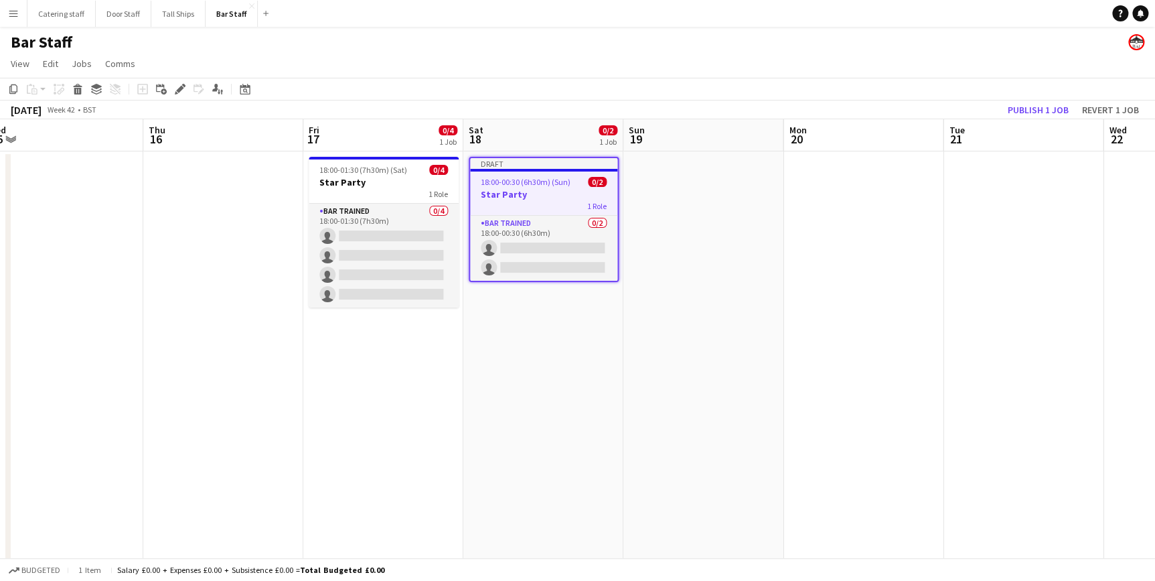
scroll to position [0, 619]
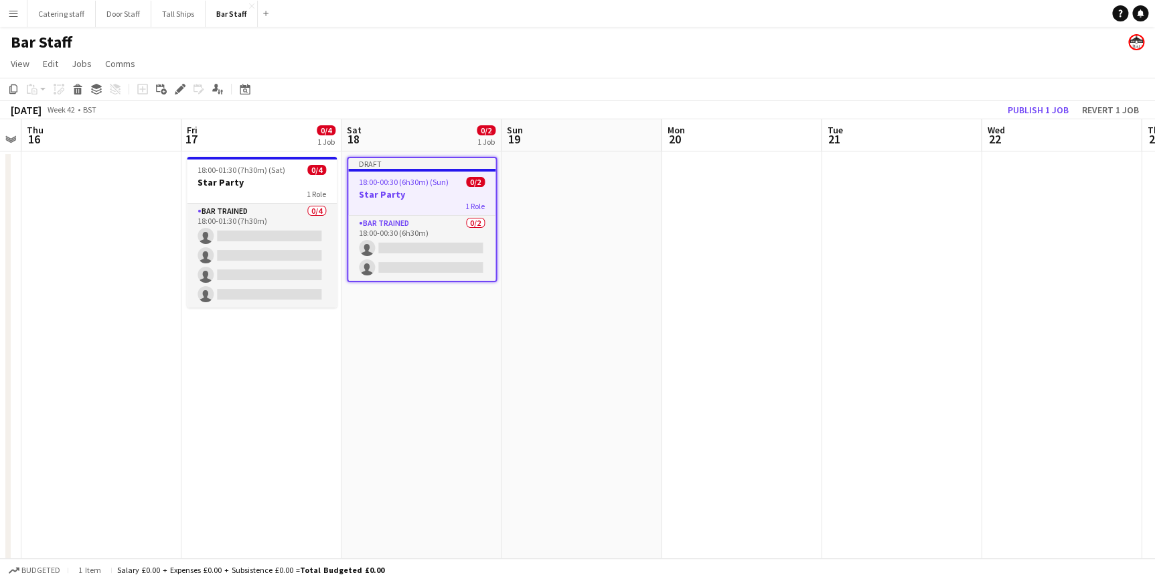
click at [437, 203] on div "1 Role" at bounding box center [421, 205] width 147 height 11
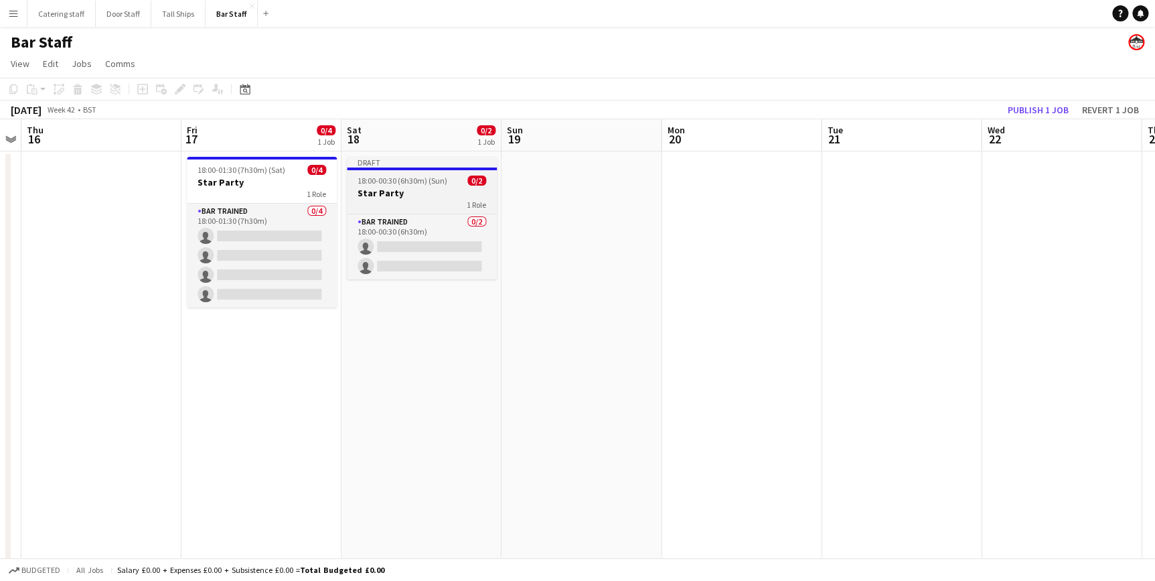
click at [437, 203] on div "1 Role" at bounding box center [422, 204] width 150 height 11
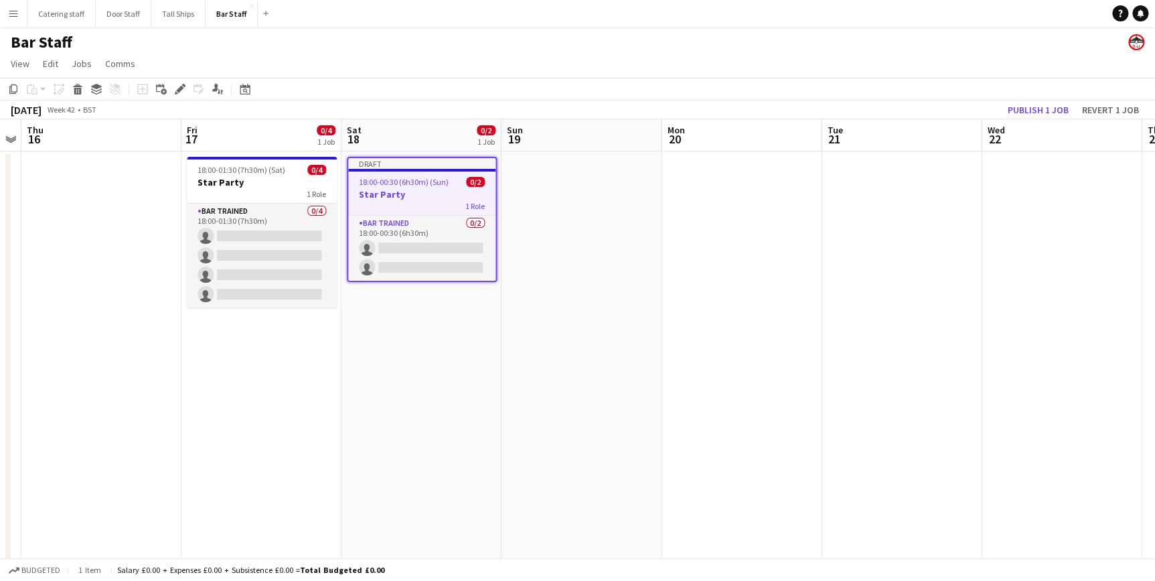
click at [617, 229] on app-date-cell at bounding box center [582, 449] width 160 height 597
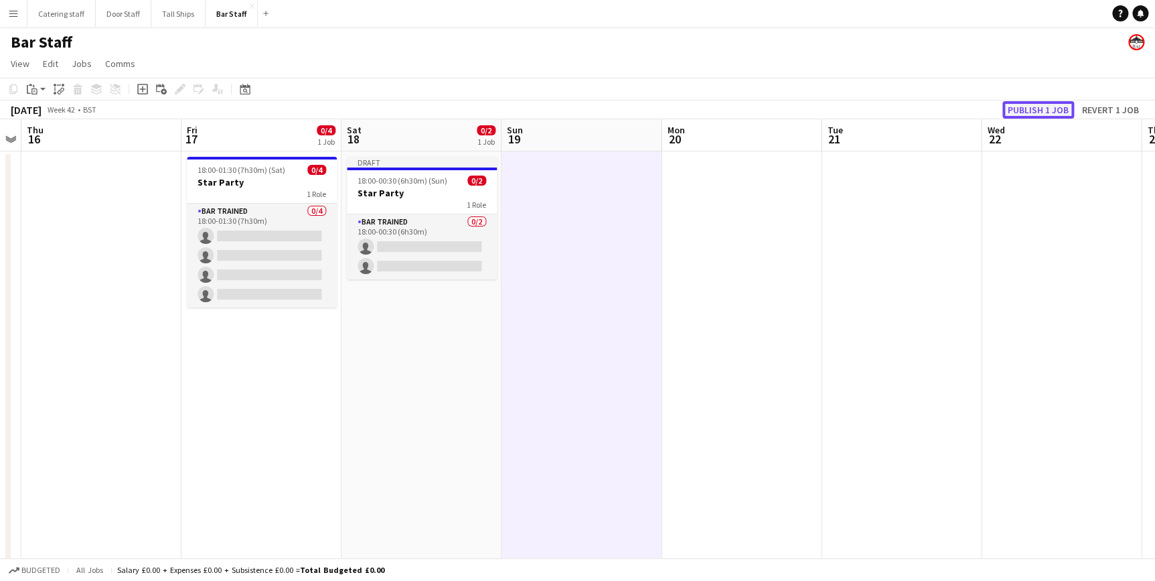
click at [1041, 105] on button "Publish 1 job" at bounding box center [1039, 109] width 72 height 17
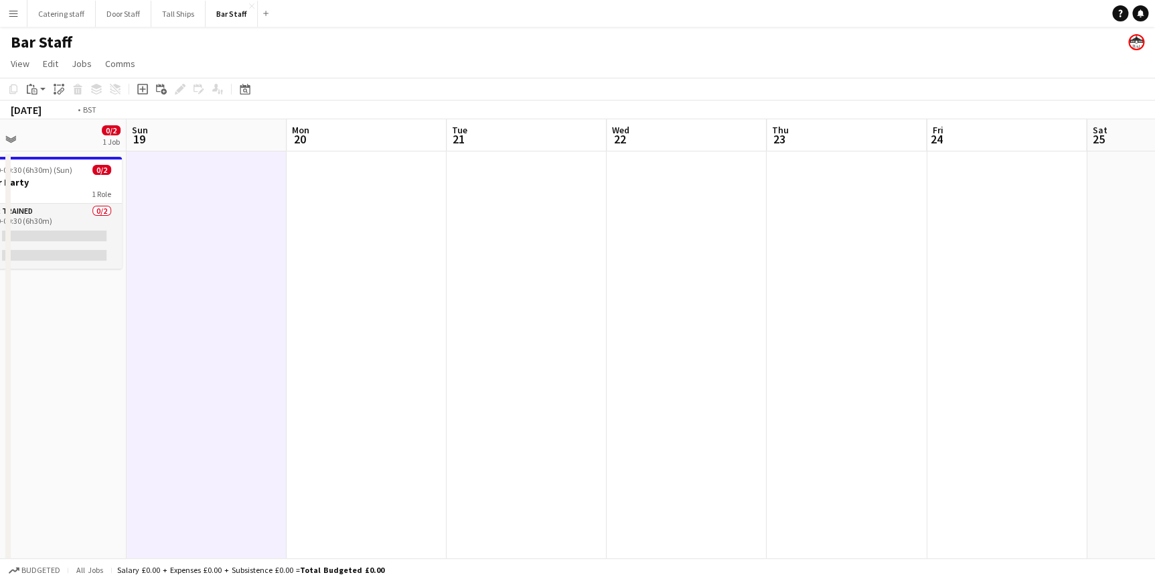
scroll to position [0, 388]
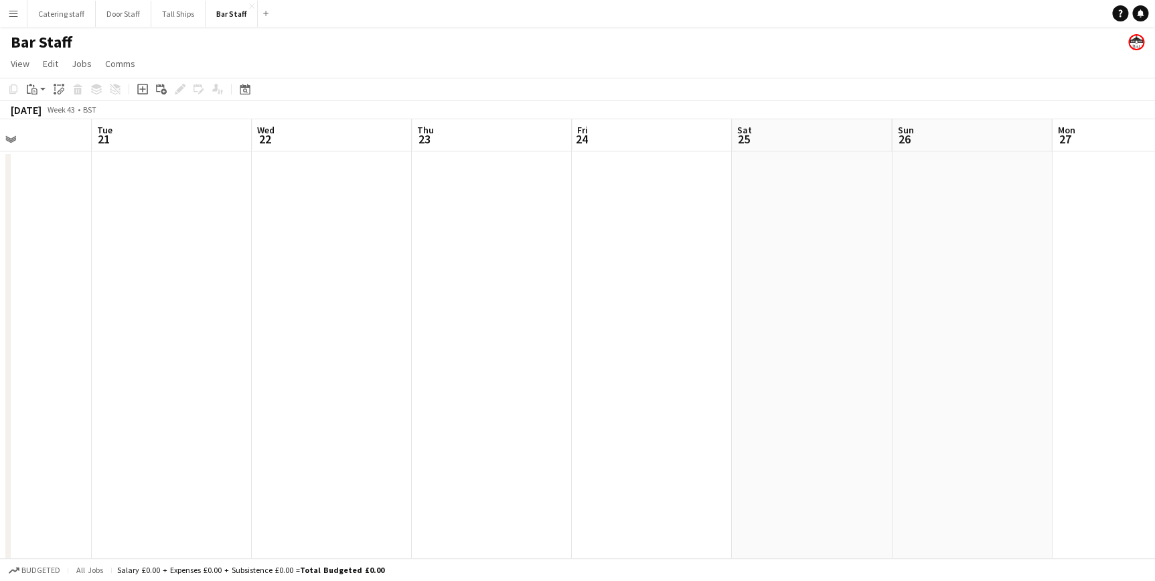
click at [790, 198] on app-date-cell at bounding box center [812, 449] width 160 height 597
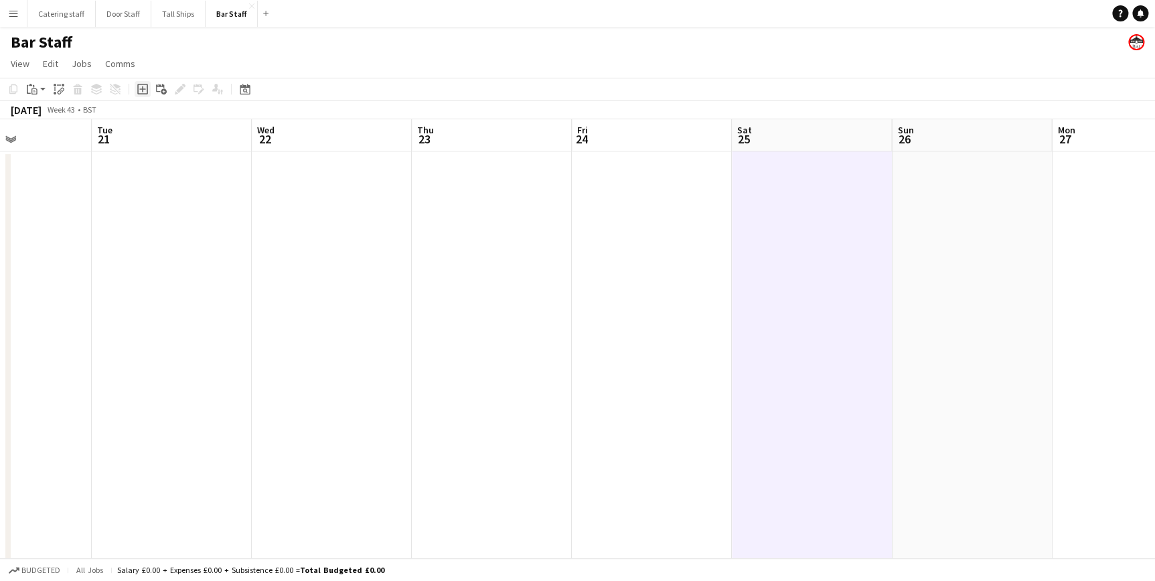
click at [145, 88] on icon "Add job" at bounding box center [142, 89] width 11 height 11
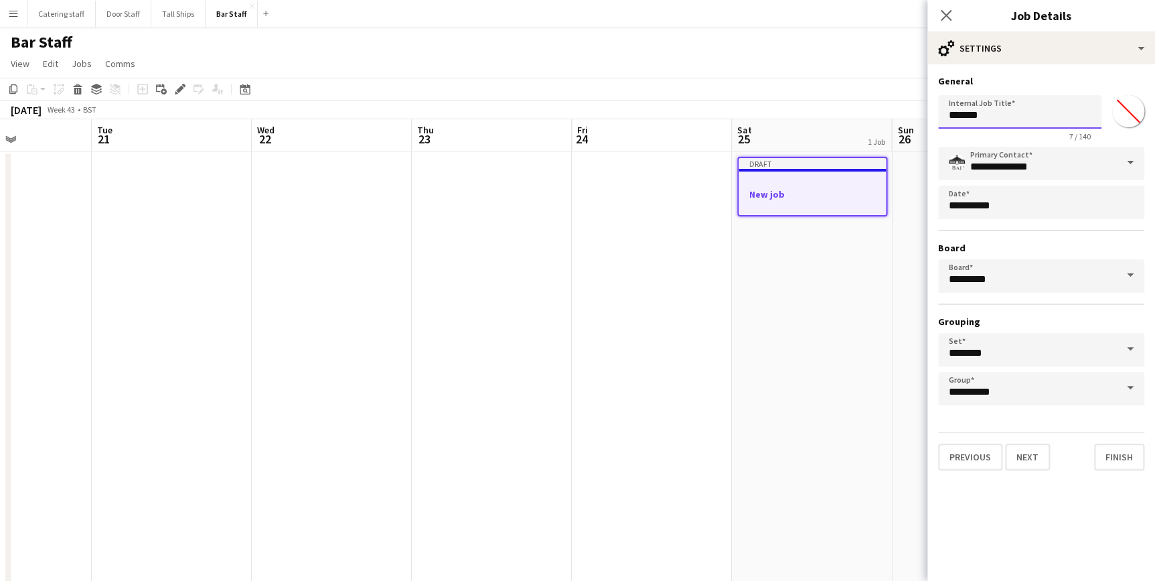
click at [964, 113] on input "*******" at bounding box center [1019, 111] width 163 height 33
drag, startPoint x: 987, startPoint y: 117, endPoint x: 925, endPoint y: 107, distance: 63.0
click at [925, 107] on body "Menu Boards Boards Boards All jobs Status Workforce Workforce My Workforce Recr…" at bounding box center [577, 386] width 1155 height 772
type input "*******"
click at [1031, 449] on button "Next" at bounding box center [1027, 456] width 45 height 27
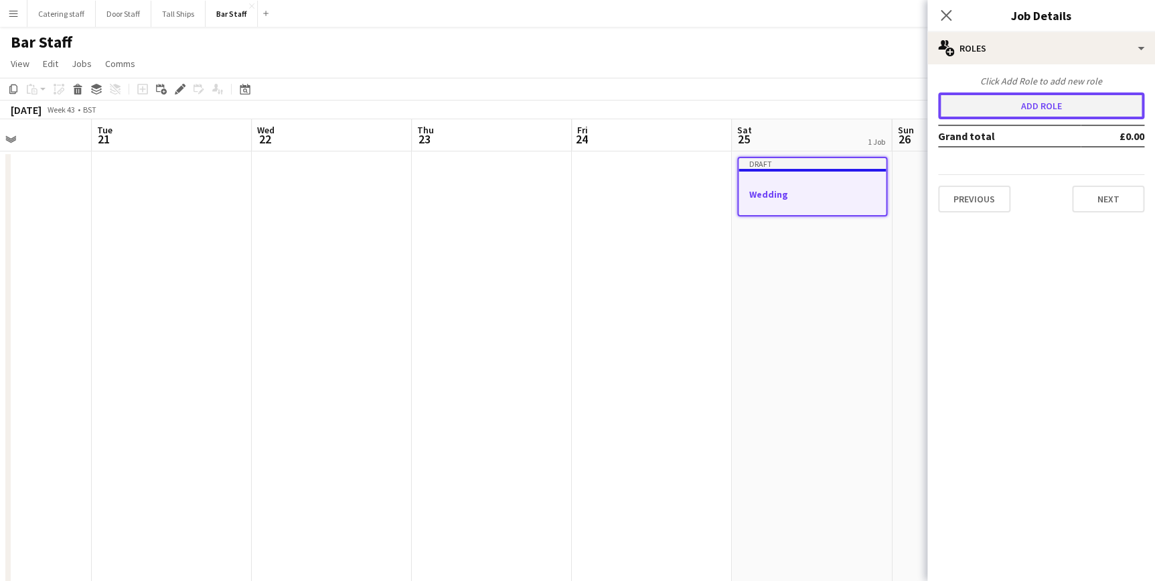
click at [1035, 100] on button "Add role" at bounding box center [1041, 105] width 206 height 27
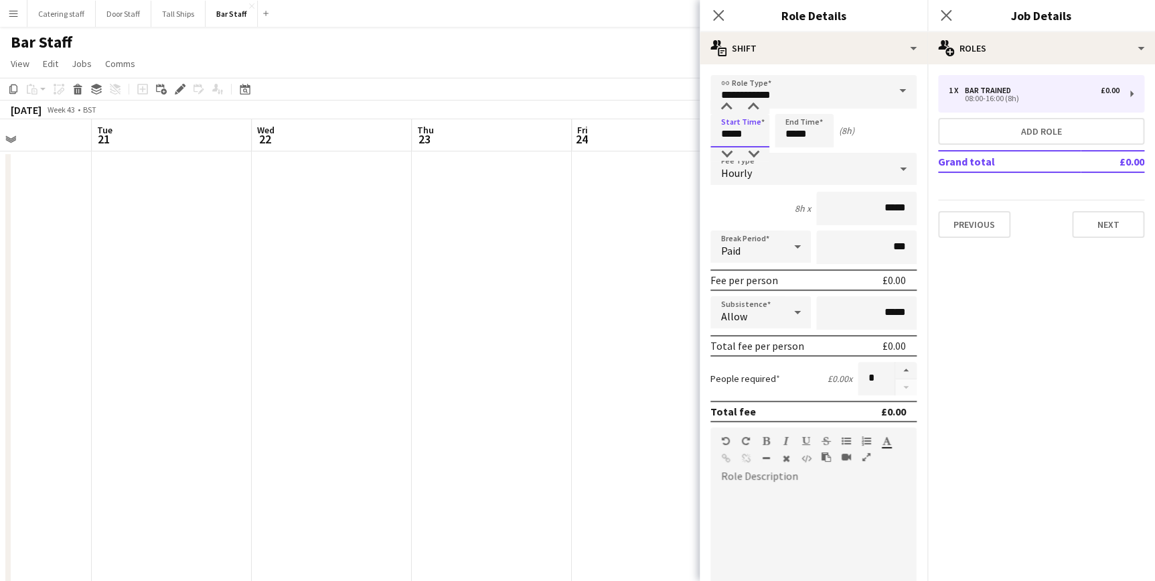
click at [729, 134] on input "*****" at bounding box center [740, 130] width 59 height 33
type input "*****"
click at [791, 135] on input "*****" at bounding box center [804, 130] width 59 height 33
type input "*****"
click at [875, 137] on div "Start Time ***** End Time ***** (7h)" at bounding box center [814, 130] width 206 height 33
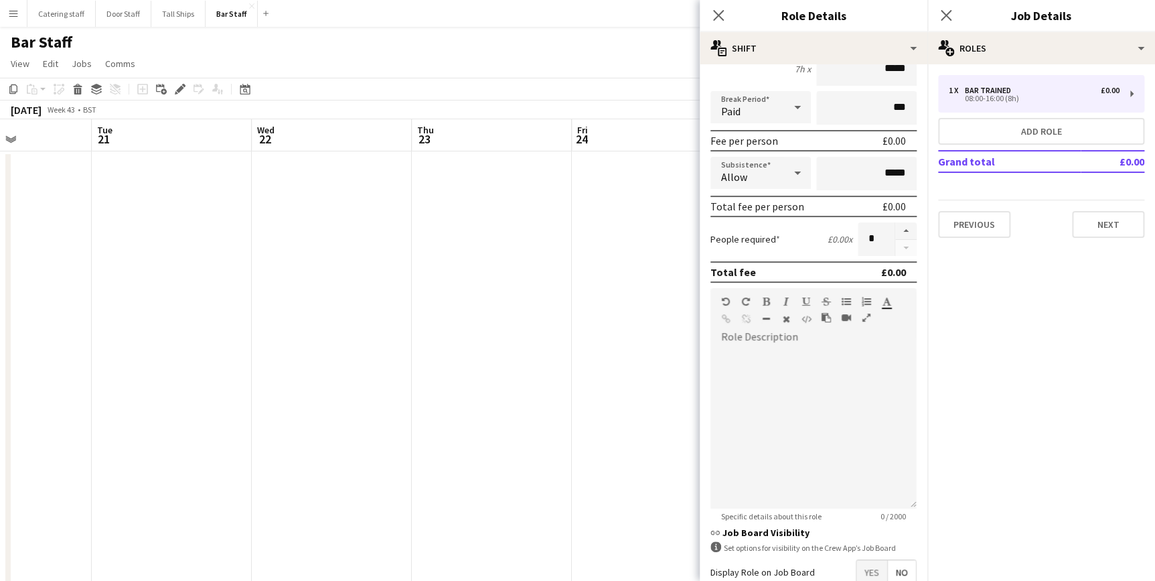
scroll to position [218, 0]
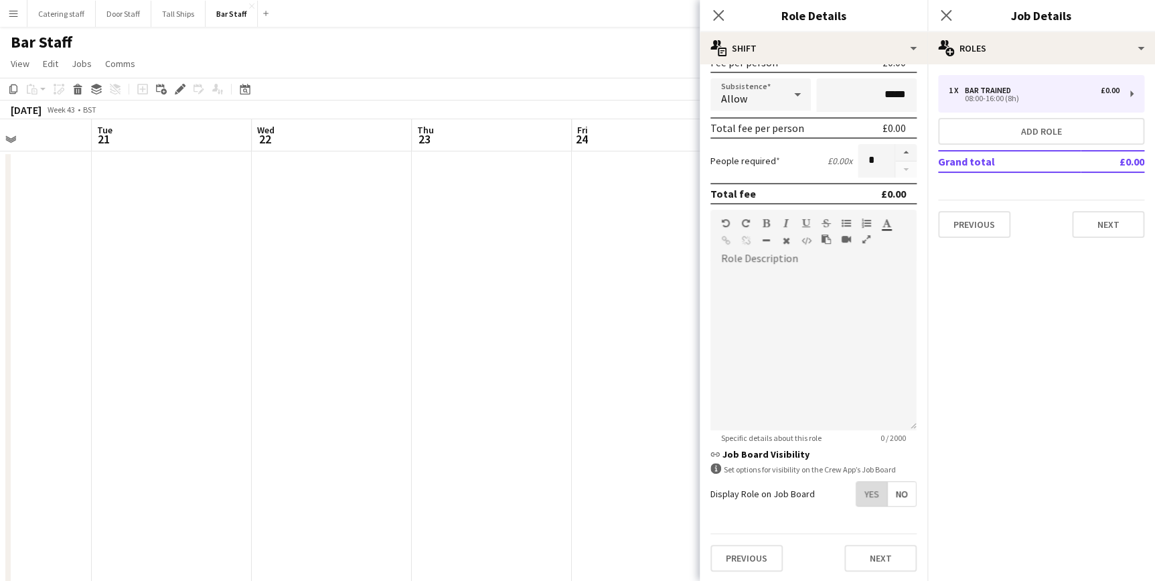
click at [870, 489] on span "Yes" at bounding box center [872, 494] width 31 height 24
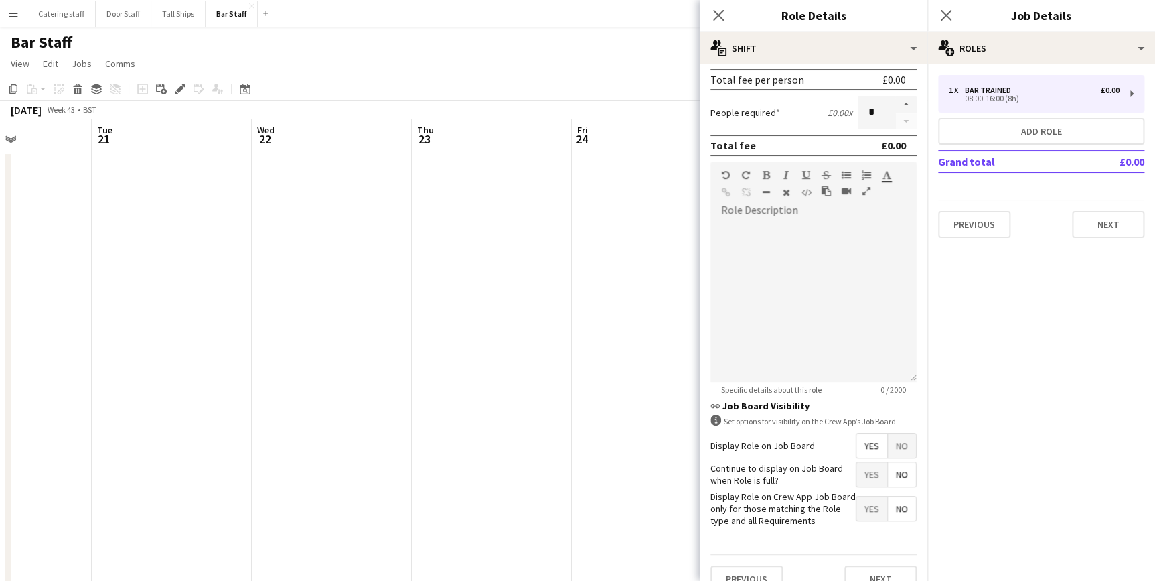
scroll to position [286, 0]
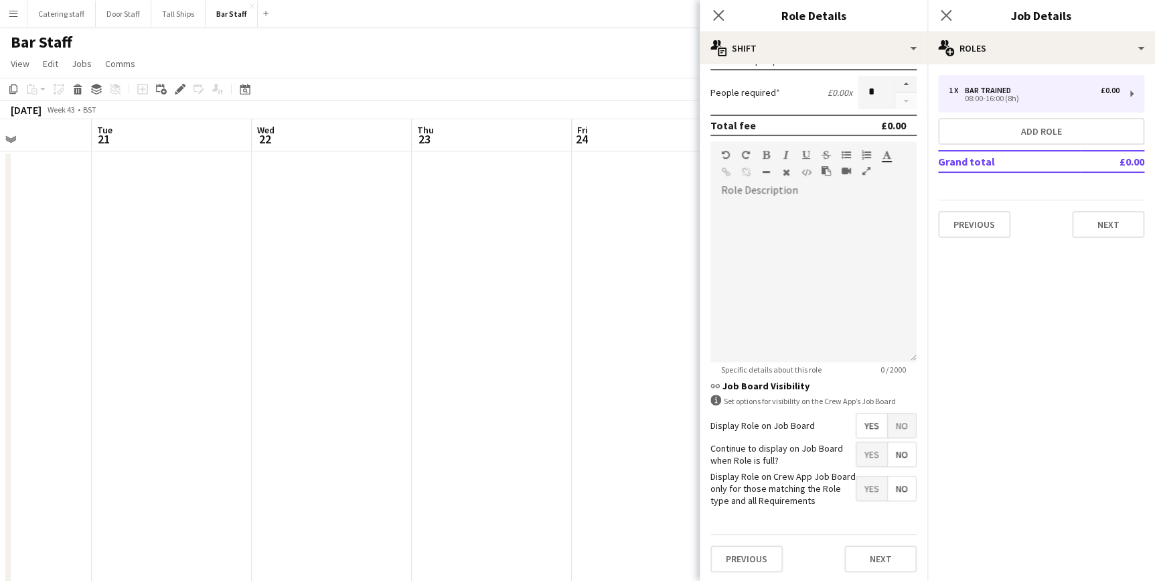
click at [863, 490] on span "Yes" at bounding box center [872, 488] width 31 height 24
click at [869, 561] on button "Next" at bounding box center [881, 558] width 72 height 27
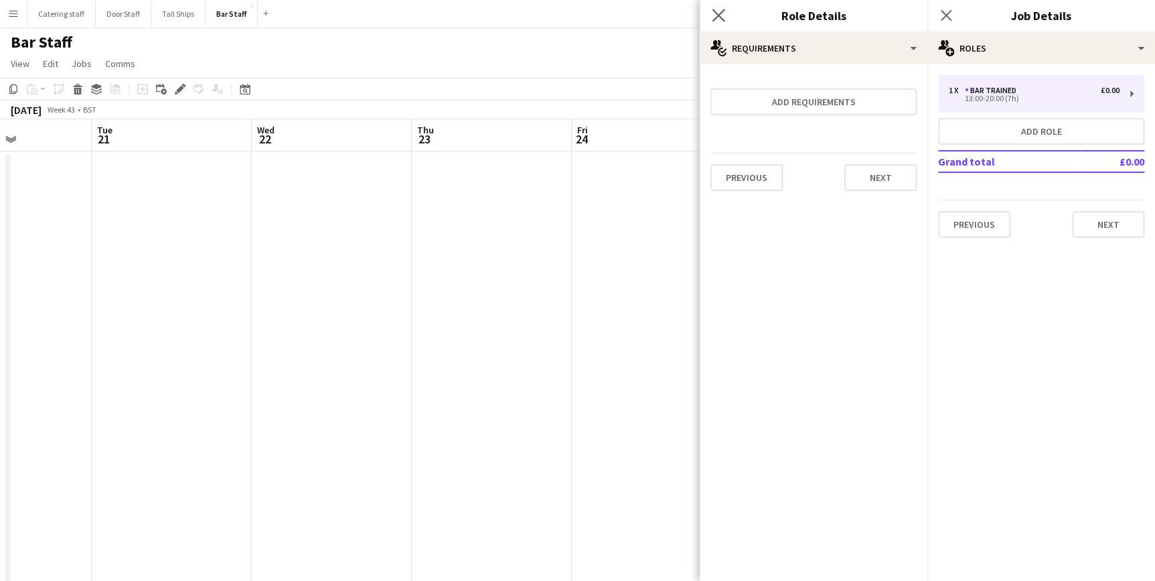
click at [710, 12] on app-icon "Close pop-in" at bounding box center [718, 15] width 19 height 19
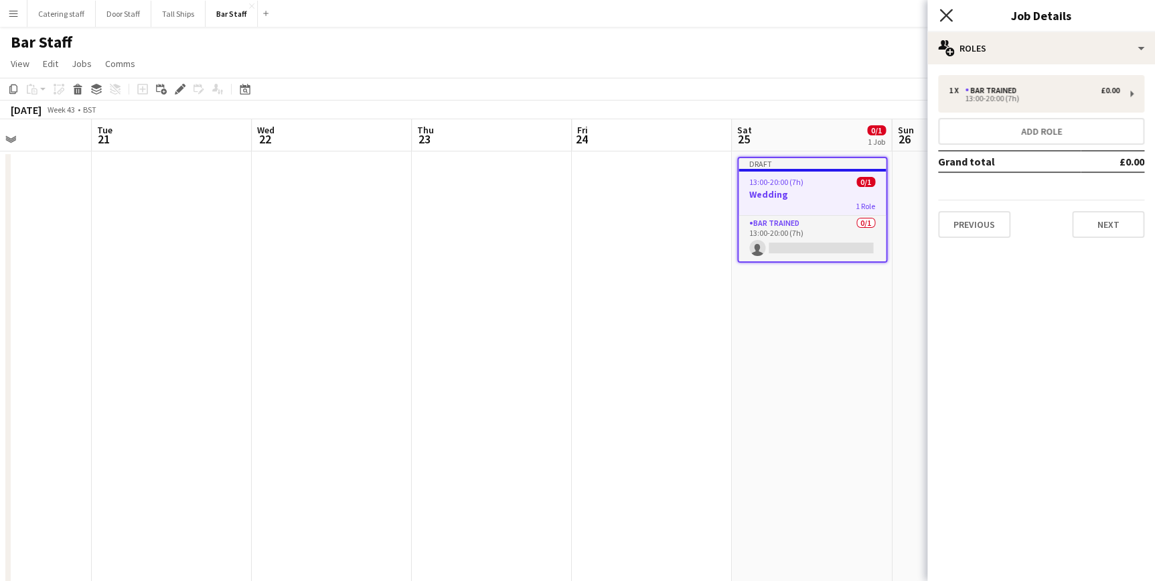
click at [946, 9] on icon "Close pop-in" at bounding box center [946, 15] width 13 height 13
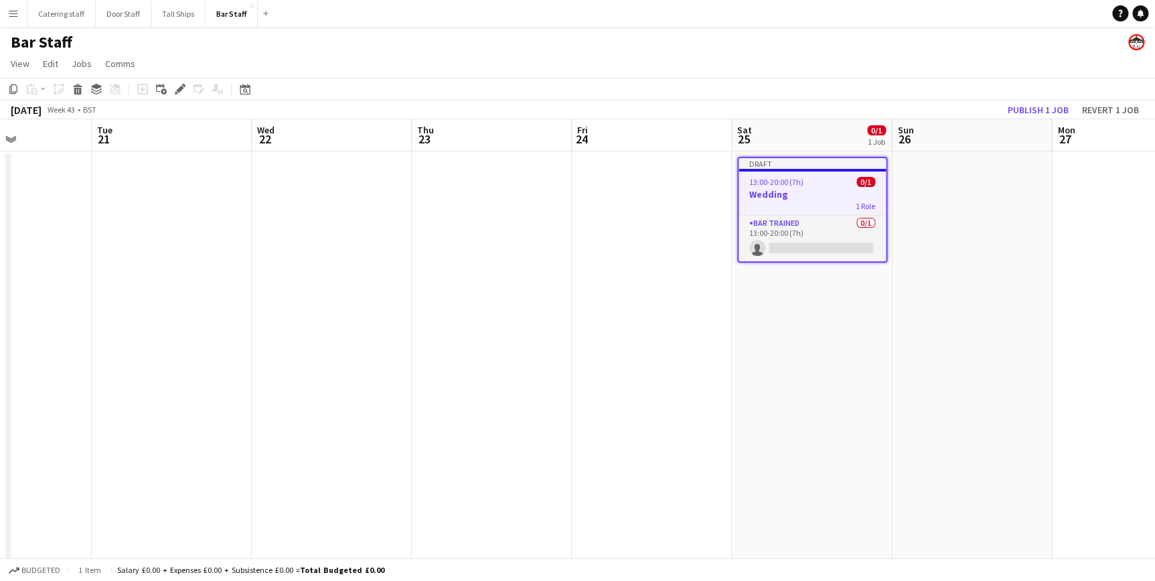
click at [820, 369] on app-date-cell "Draft 13:00-20:00 (7h) 0/1 Wedding 1 Role Bar trained 0/1 13:00-20:00 (7h) sing…" at bounding box center [812, 449] width 160 height 597
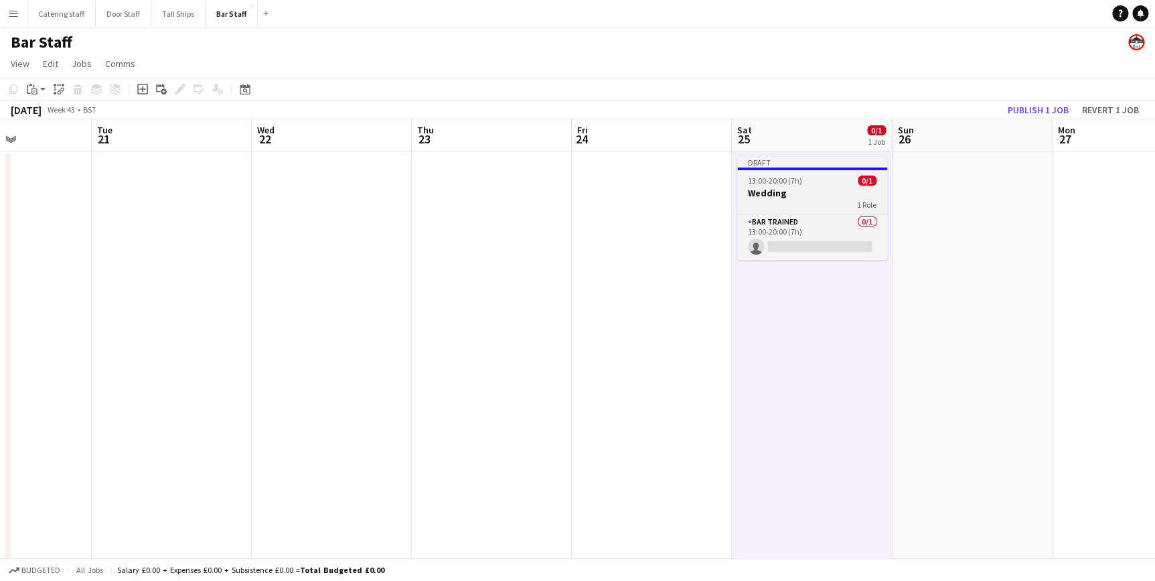
click at [822, 198] on h3 "Wedding" at bounding box center [812, 193] width 150 height 12
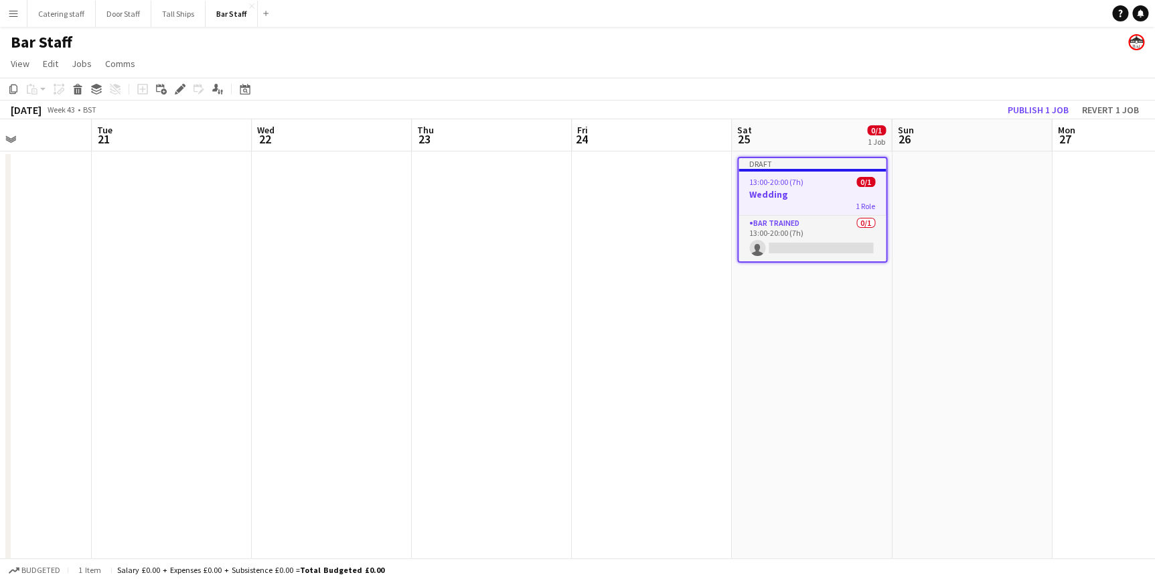
click at [826, 290] on app-date-cell "Draft 13:00-20:00 (7h) 0/1 Wedding 1 Role Bar trained 0/1 13:00-20:00 (7h) sing…" at bounding box center [812, 449] width 160 height 597
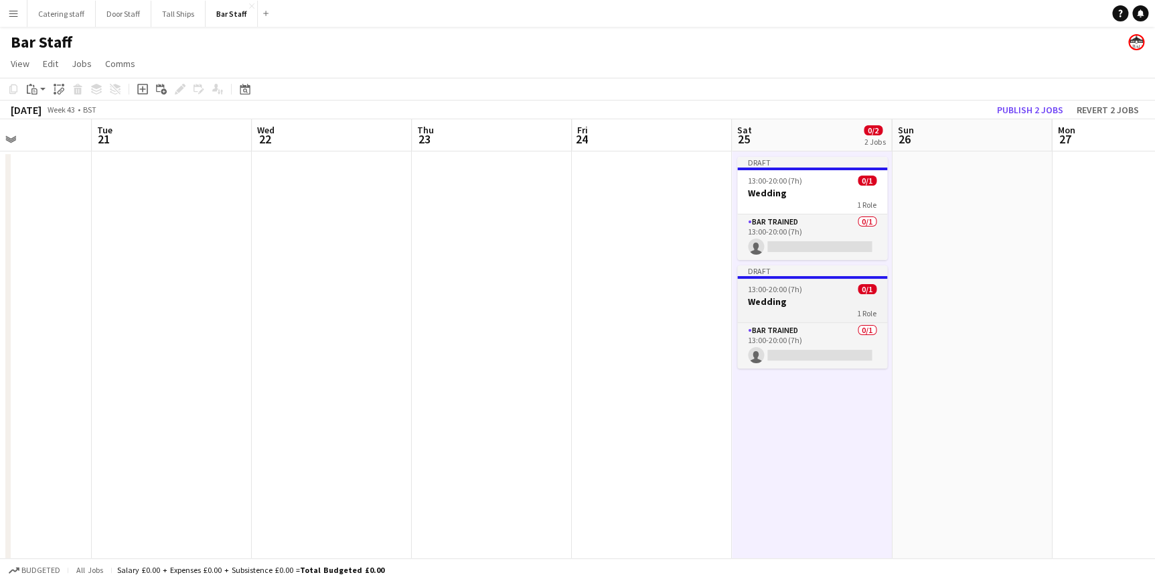
click at [806, 301] on h3 "Wedding" at bounding box center [812, 301] width 150 height 12
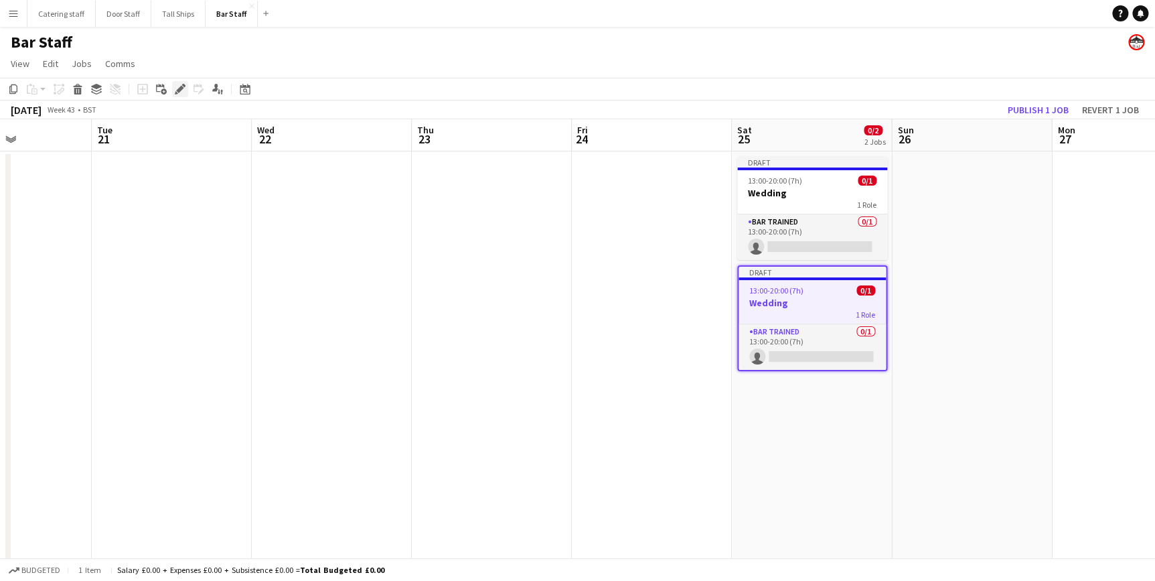
click at [181, 94] on icon "Edit" at bounding box center [180, 89] width 11 height 11
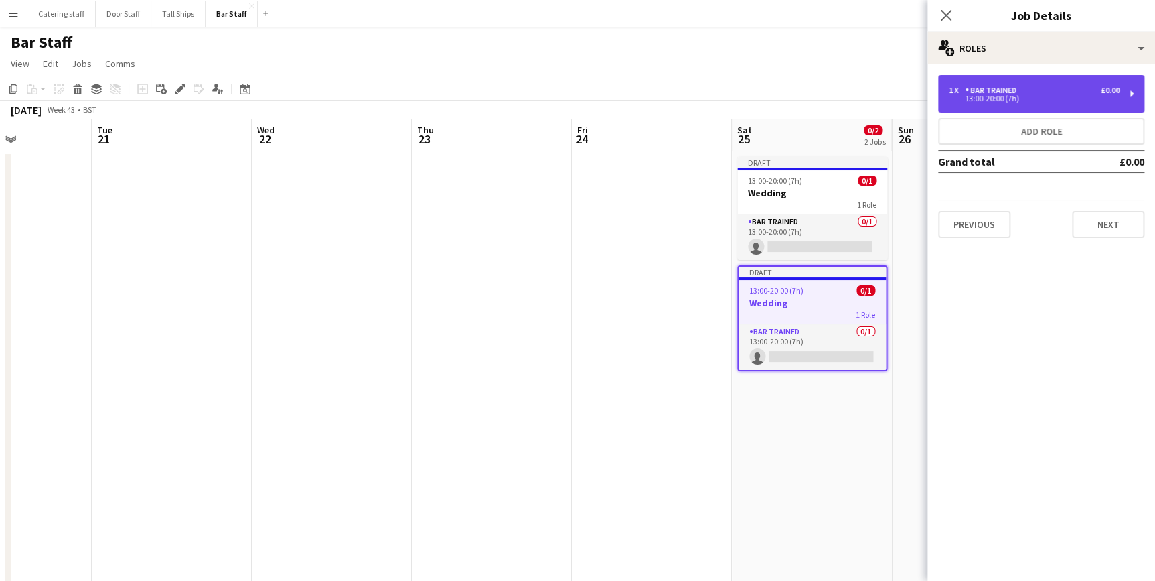
click at [996, 92] on div "Bar trained" at bounding box center [993, 90] width 57 height 9
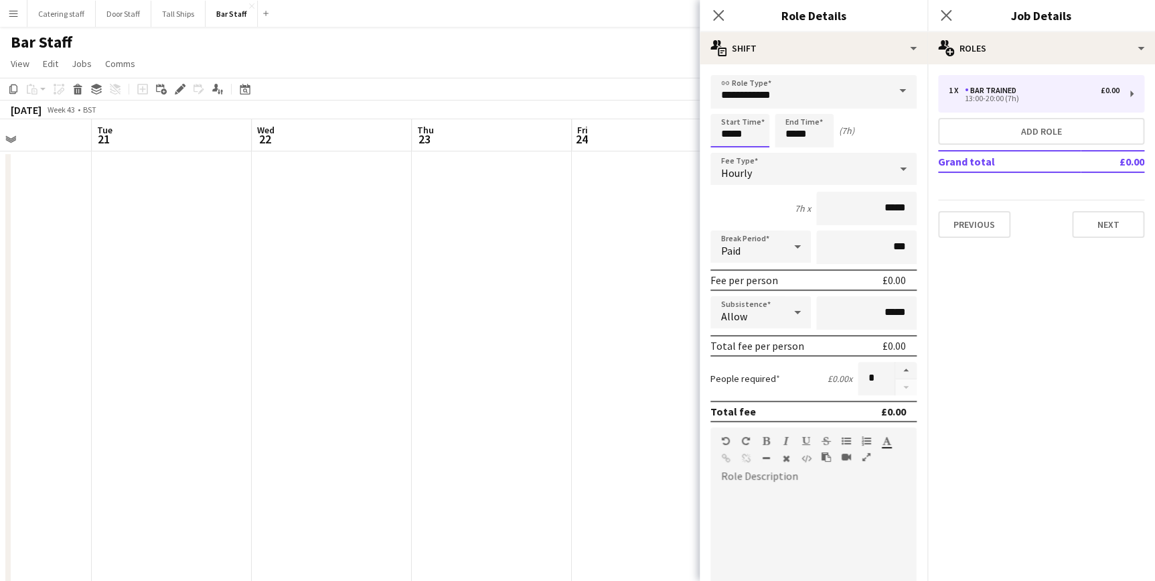
click at [731, 134] on input "*****" at bounding box center [740, 130] width 59 height 33
type input "*****"
click at [798, 135] on input "*****" at bounding box center [804, 130] width 59 height 33
click at [794, 137] on input "*****" at bounding box center [804, 130] width 59 height 33
type input "*****"
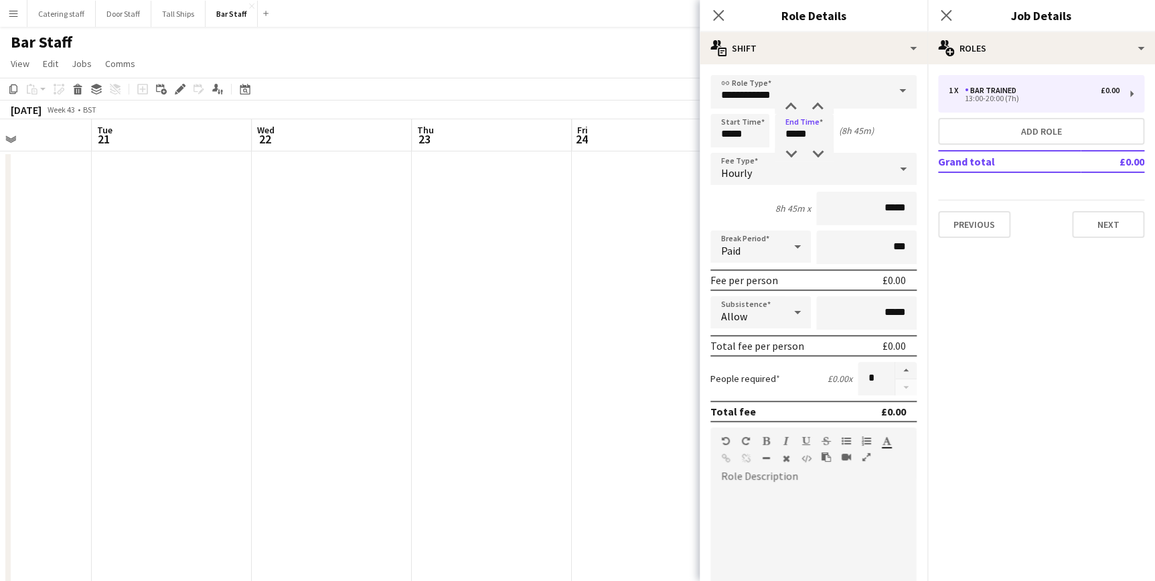
click at [895, 126] on div "Start Time ***** End Time ***** (8h 45m)" at bounding box center [814, 130] width 206 height 33
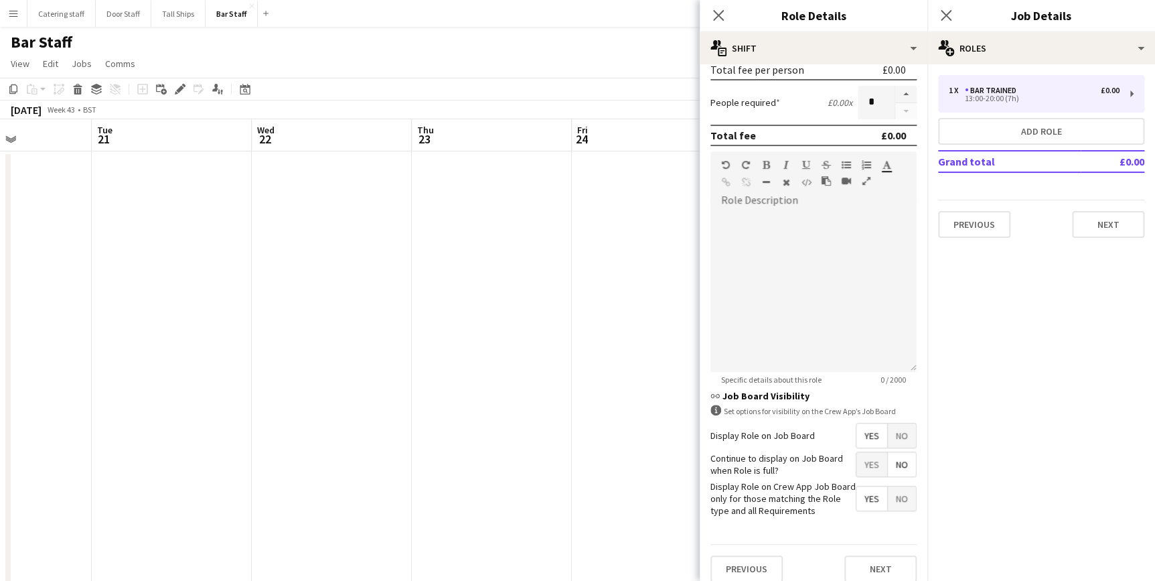
scroll to position [286, 0]
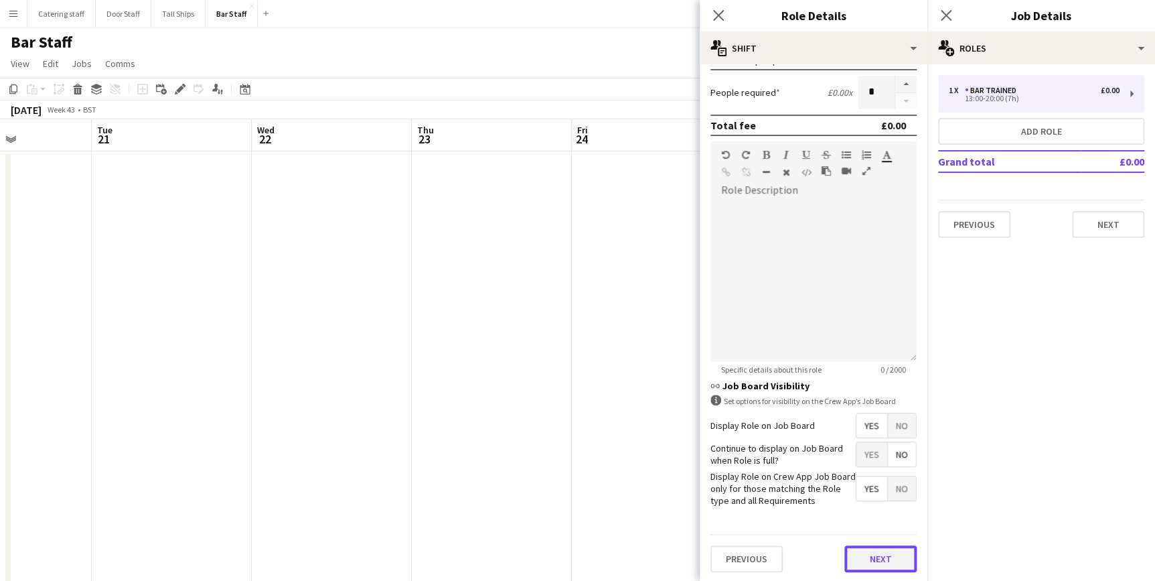
click at [865, 556] on button "Next" at bounding box center [881, 558] width 72 height 27
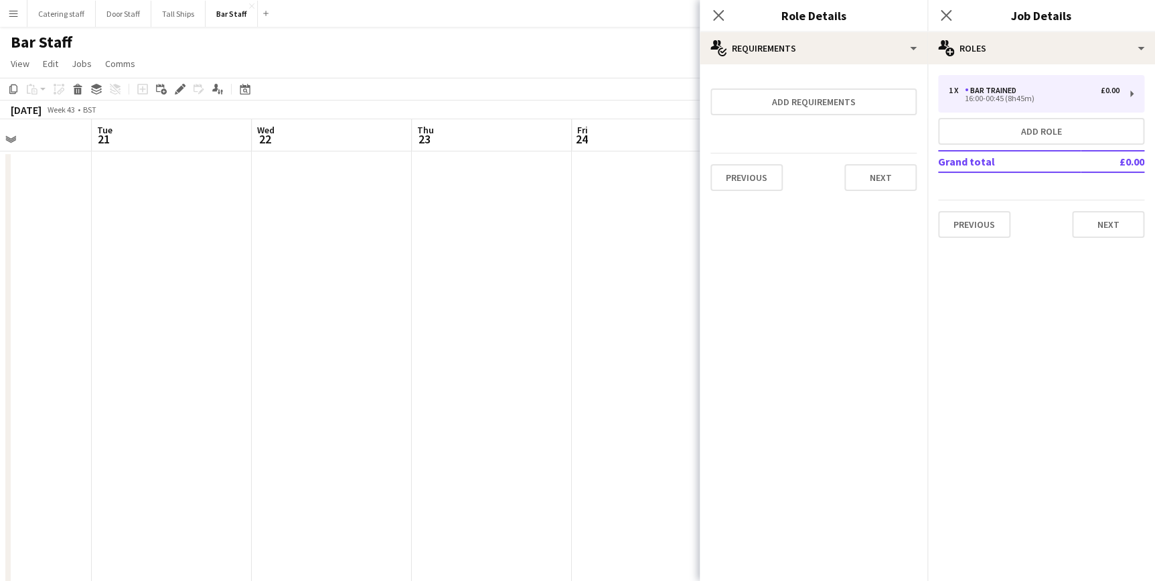
scroll to position [0, 0]
click at [712, 17] on icon "Close pop-in" at bounding box center [718, 15] width 13 height 13
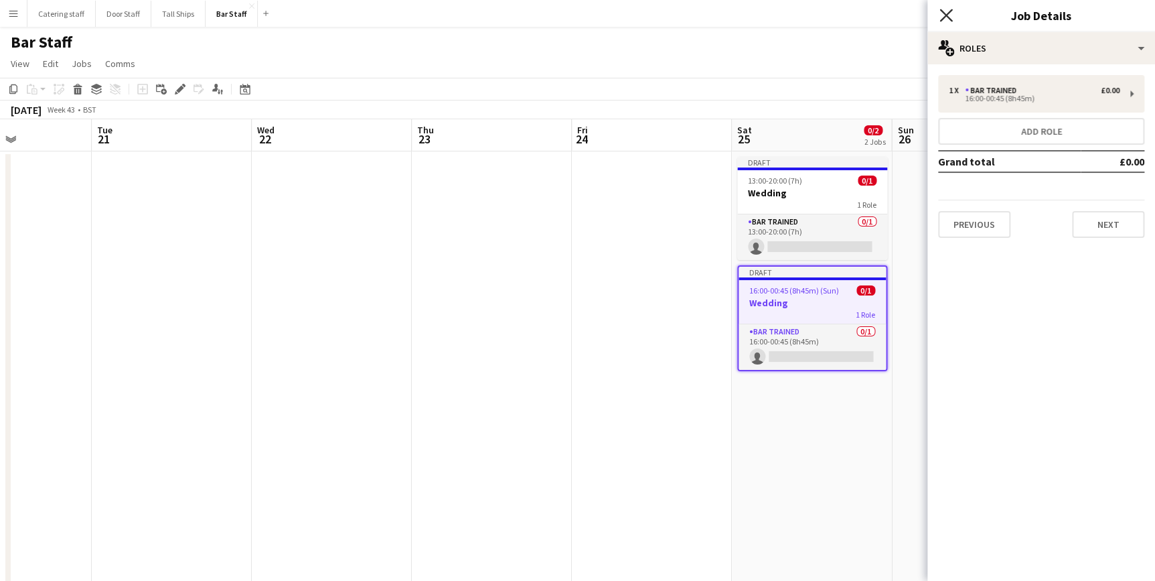
click at [951, 13] on icon "Close pop-in" at bounding box center [946, 15] width 13 height 13
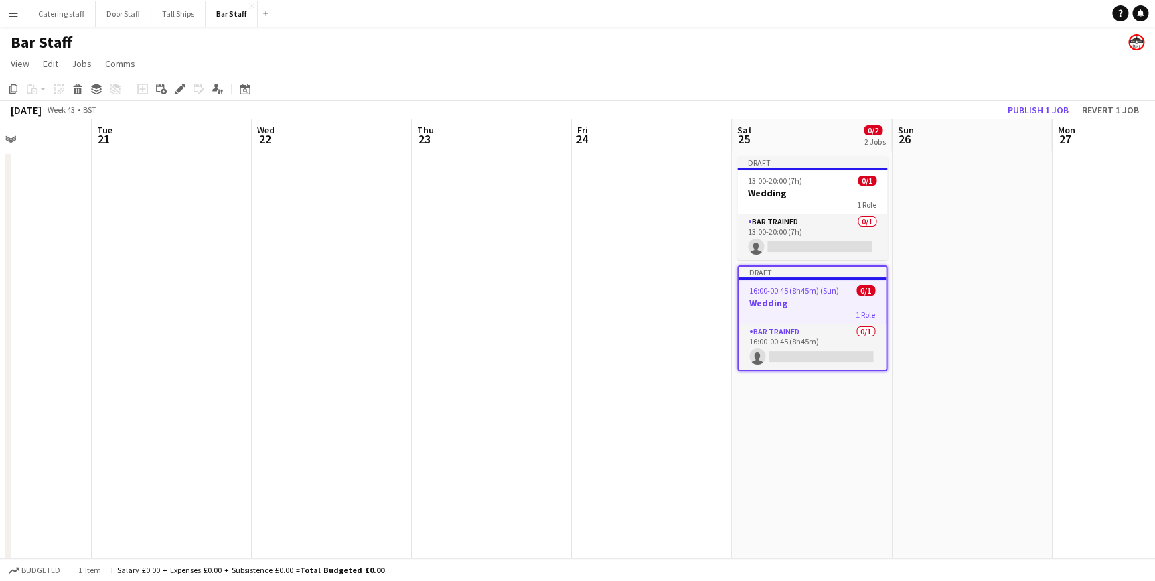
click at [972, 379] on app-date-cell at bounding box center [972, 449] width 160 height 597
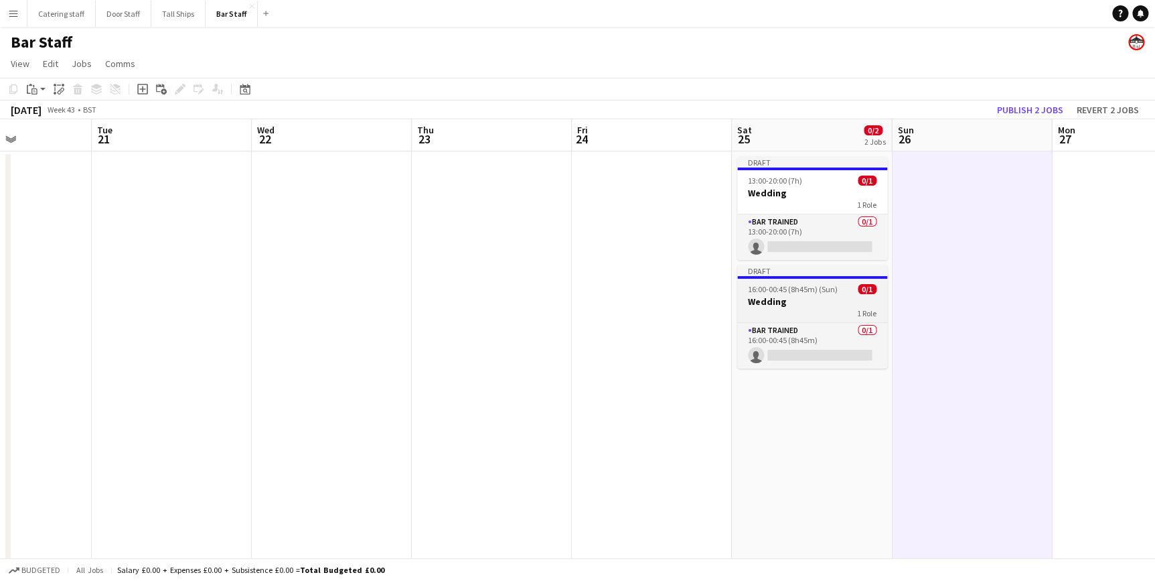
click at [834, 301] on h3 "Wedding" at bounding box center [812, 301] width 150 height 12
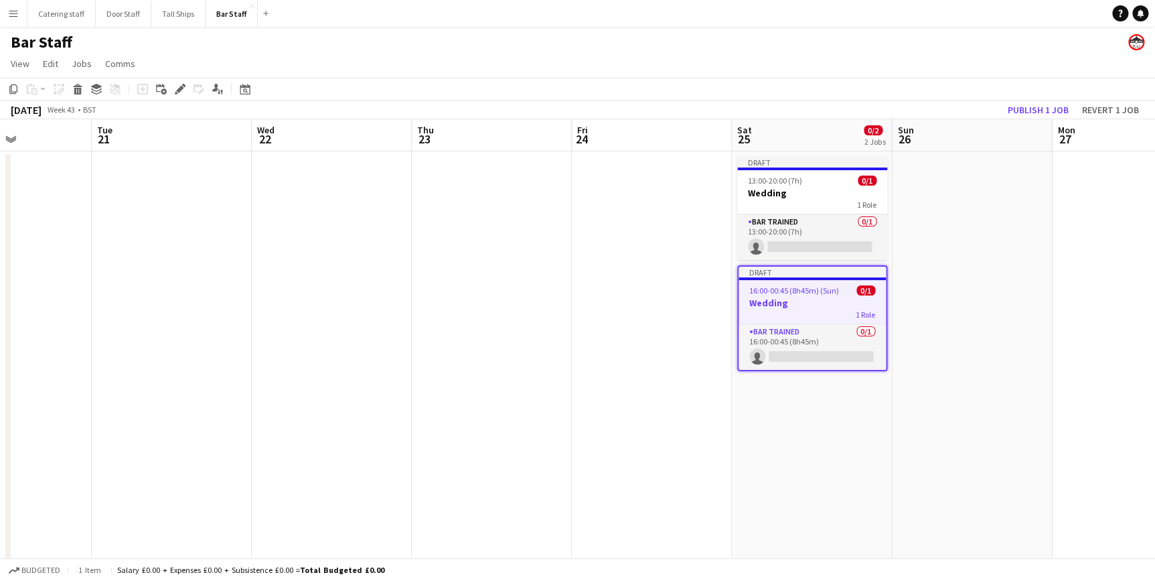
click at [804, 430] on app-date-cell "Draft 13:00-20:00 (7h) 0/1 Wedding 1 Role Bar trained 0/1 13:00-20:00 (7h) sing…" at bounding box center [812, 449] width 160 height 597
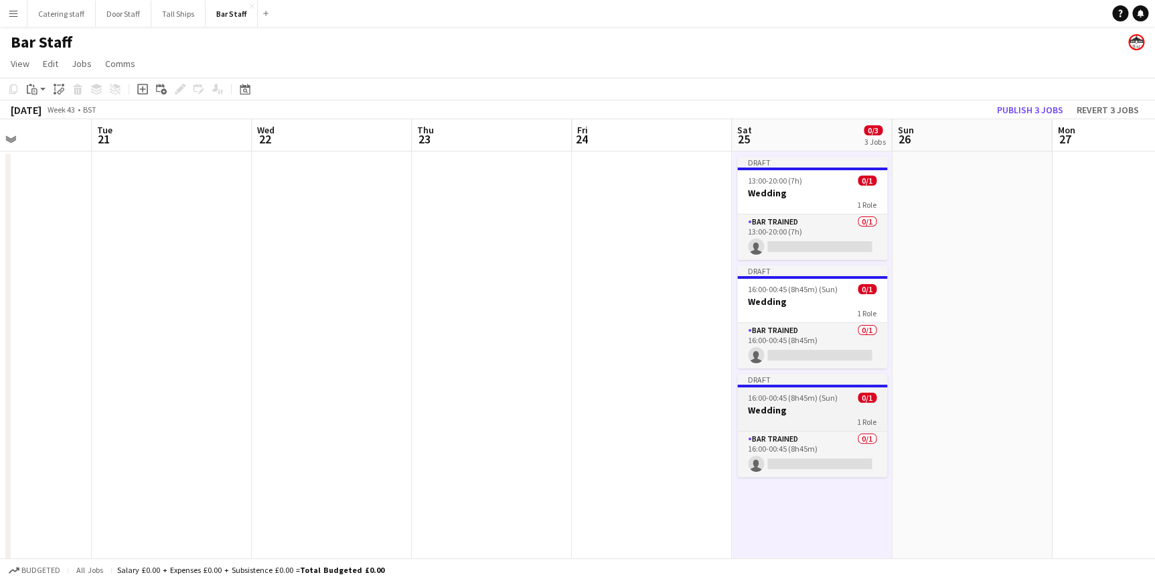
click at [798, 416] on div "1 Role" at bounding box center [812, 421] width 150 height 11
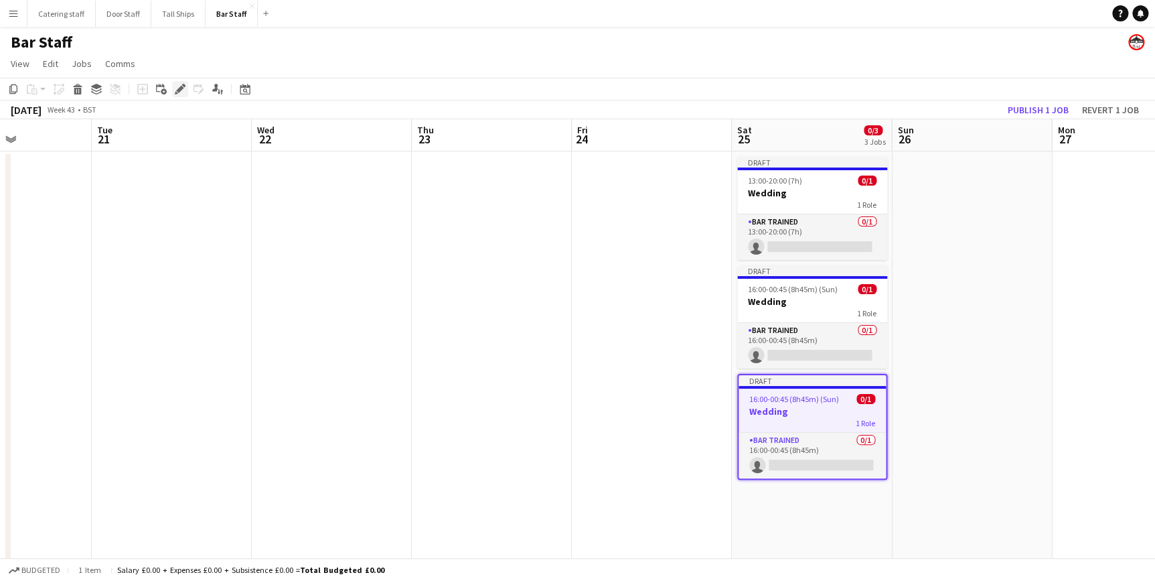
click at [175, 94] on icon at bounding box center [176, 92] width 3 height 3
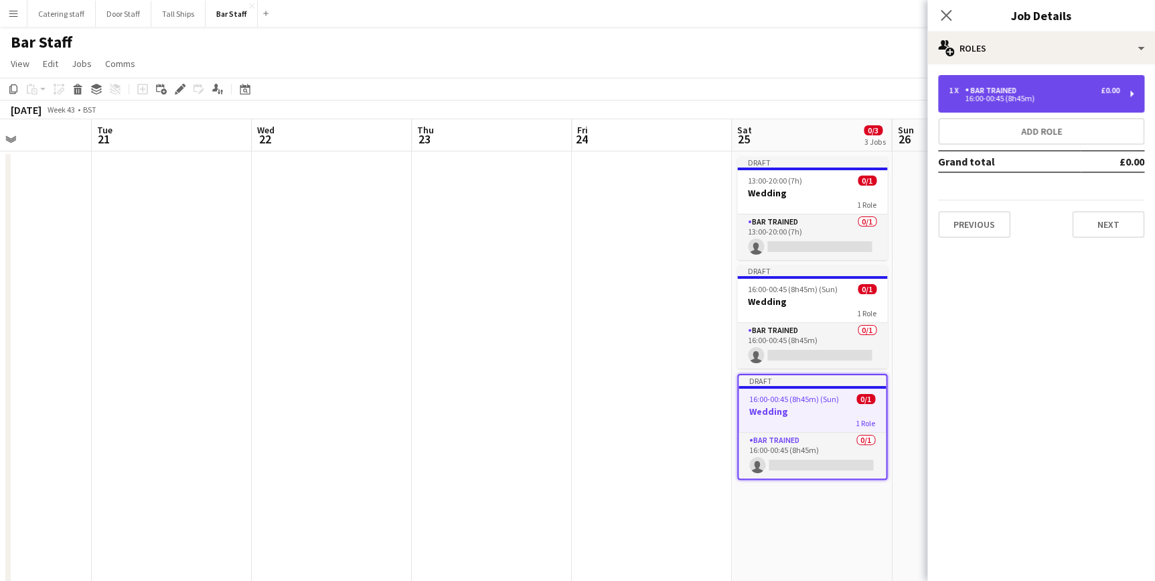
click at [995, 80] on div "1 x Bar trained £0.00 16:00-00:45 (8h45m)" at bounding box center [1041, 94] width 206 height 38
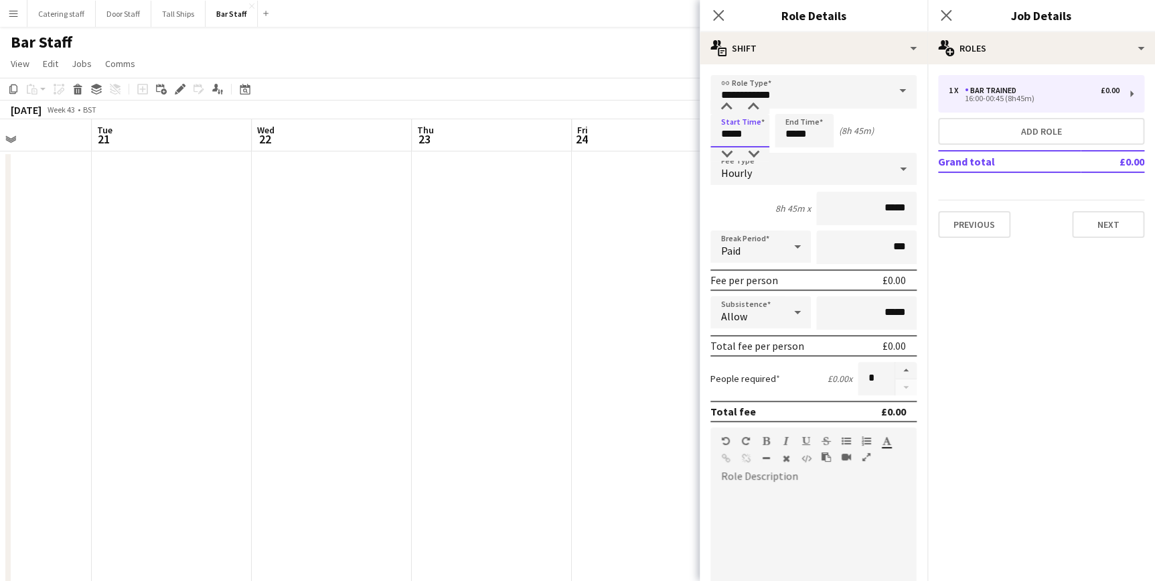
click at [732, 131] on input "*****" at bounding box center [740, 130] width 59 height 33
click at [729, 105] on div at bounding box center [726, 106] width 27 height 13
type input "*****"
click at [749, 107] on div at bounding box center [753, 106] width 27 height 13
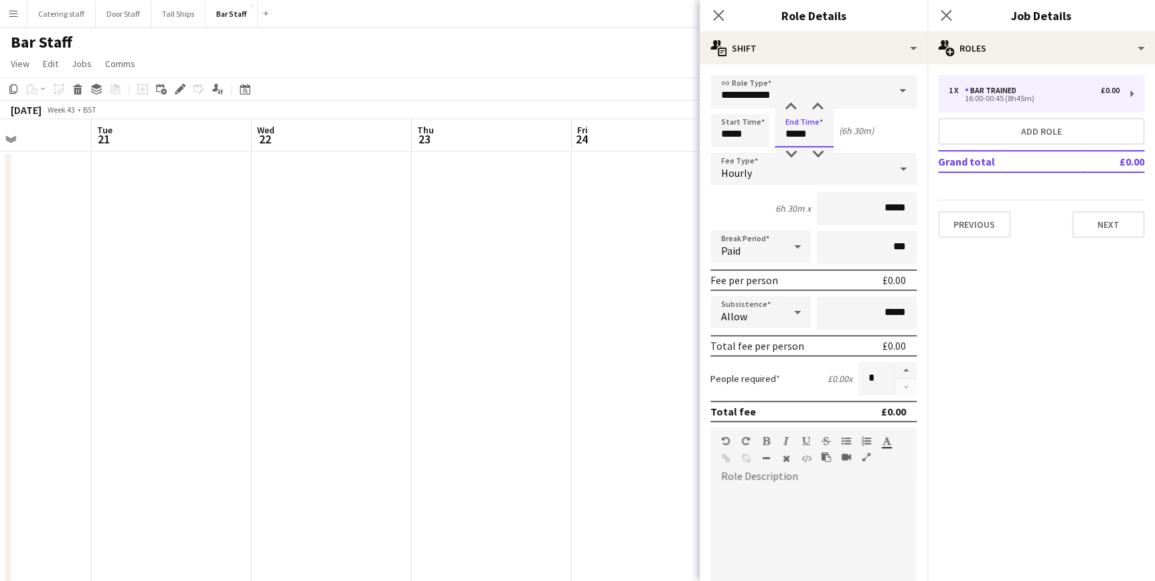
click at [810, 130] on input "*****" at bounding box center [804, 130] width 59 height 33
click at [896, 134] on div "Start Time ***** End Time ***** (6h 30m)" at bounding box center [814, 130] width 206 height 33
click at [719, 19] on icon "Close pop-in" at bounding box center [718, 15] width 13 height 13
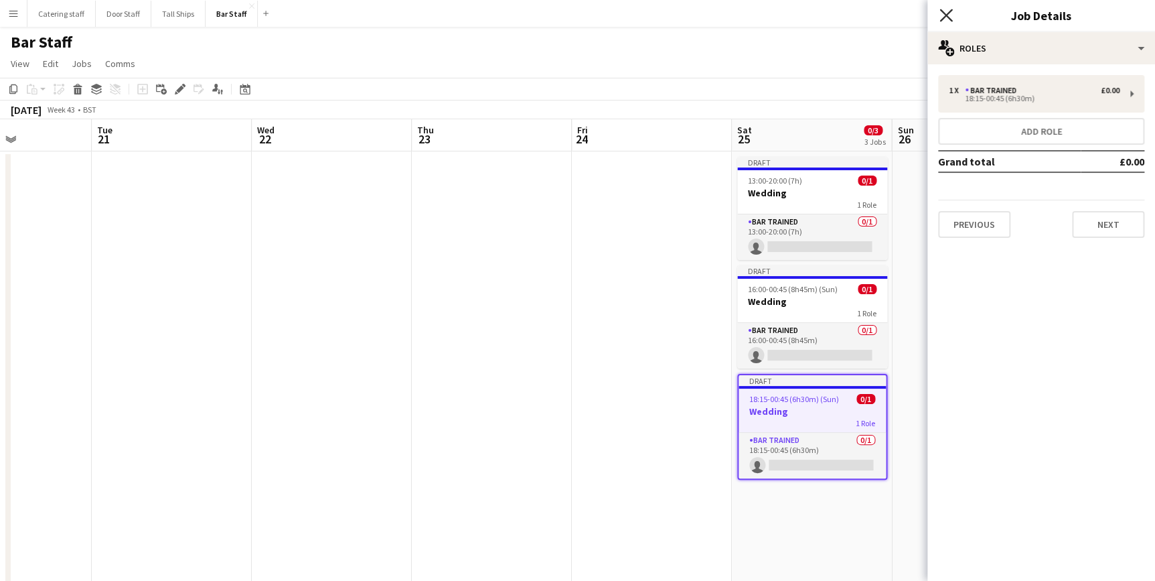
click at [950, 14] on icon "Close pop-in" at bounding box center [946, 15] width 13 height 13
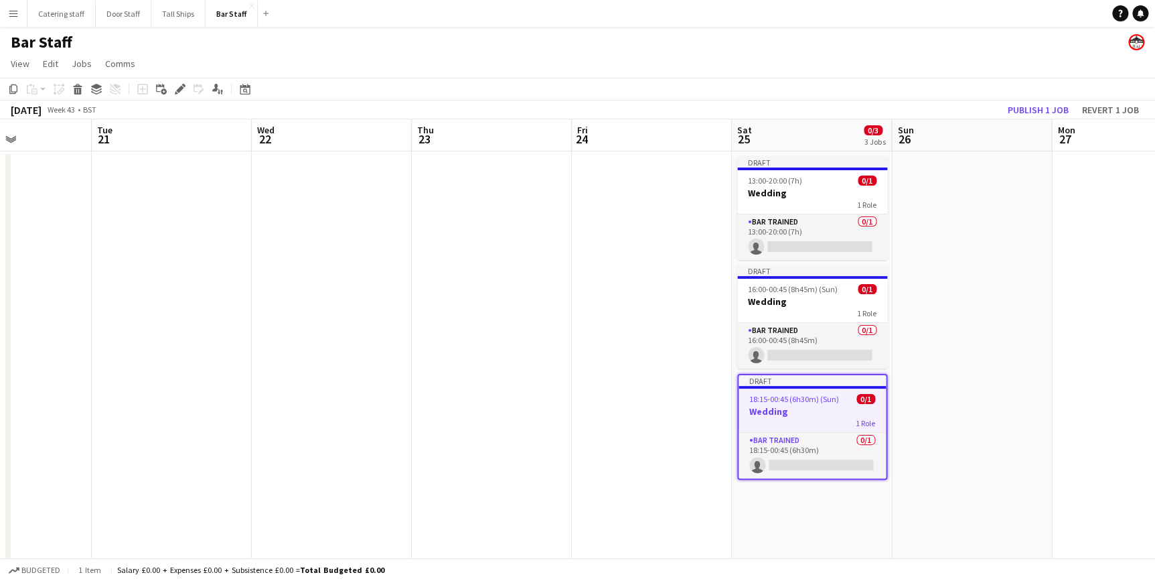
click at [829, 415] on h3 "Wedding" at bounding box center [812, 411] width 147 height 12
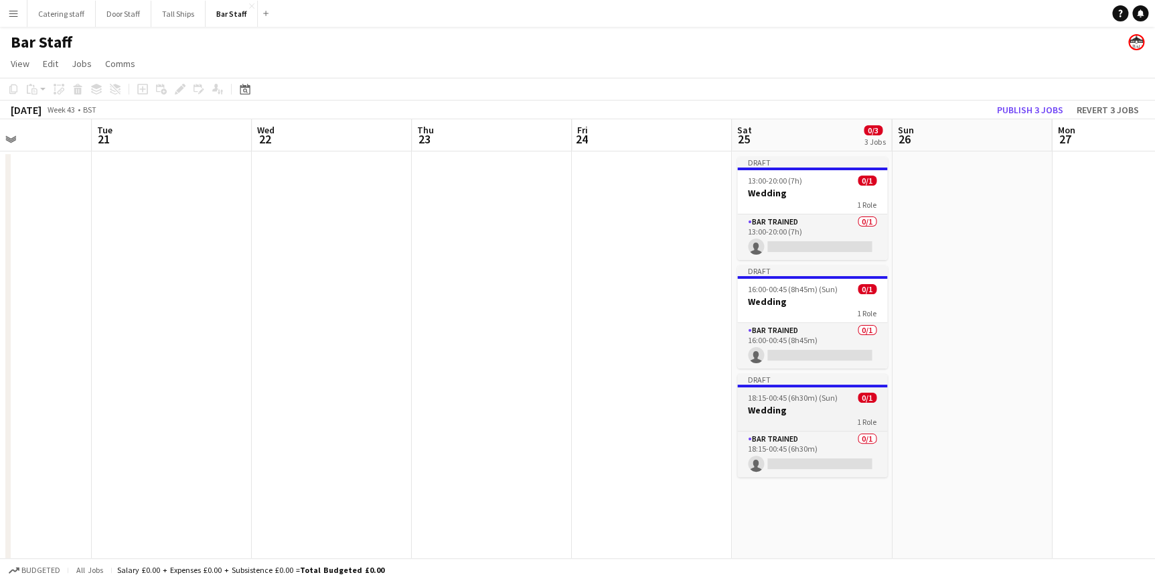
click at [829, 416] on div "1 Role" at bounding box center [812, 421] width 150 height 11
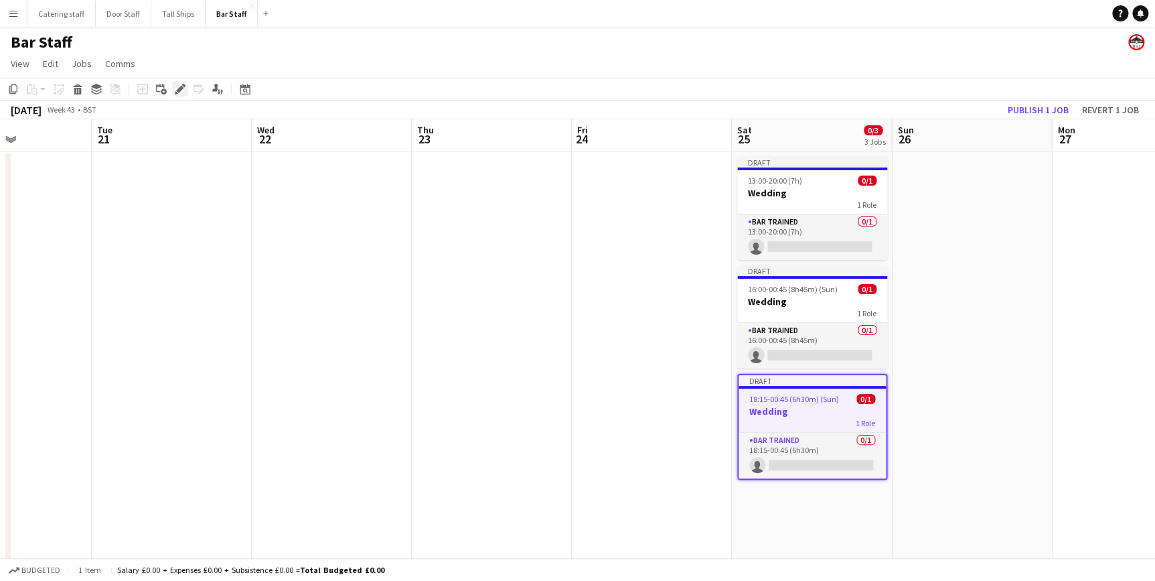
click at [175, 94] on div "Edit" at bounding box center [180, 89] width 16 height 16
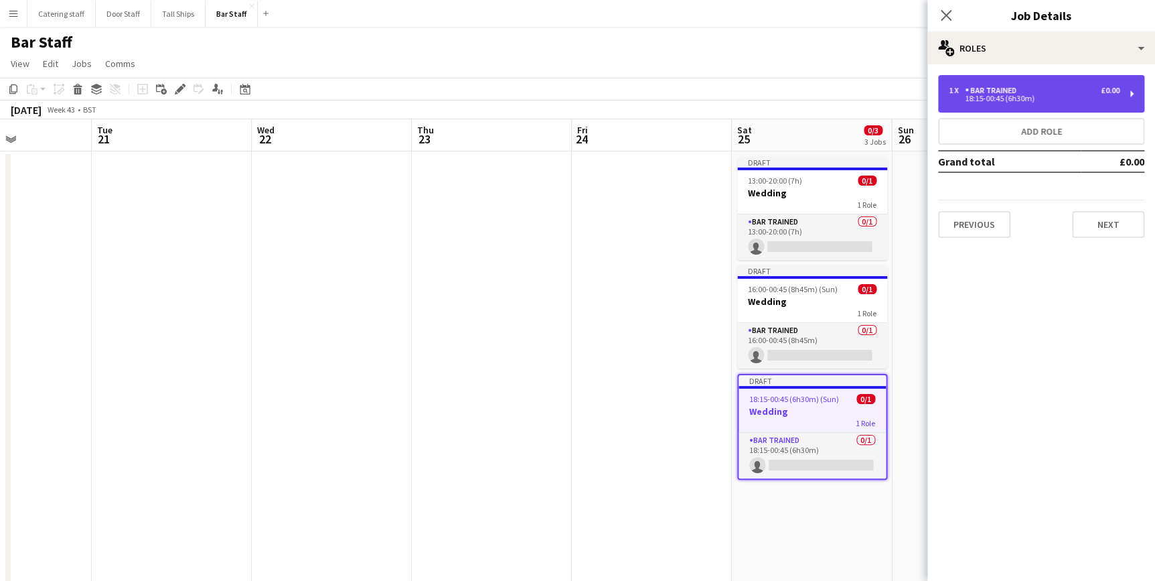
click at [1021, 100] on div "18:15-00:45 (6h30m)" at bounding box center [1034, 98] width 171 height 7
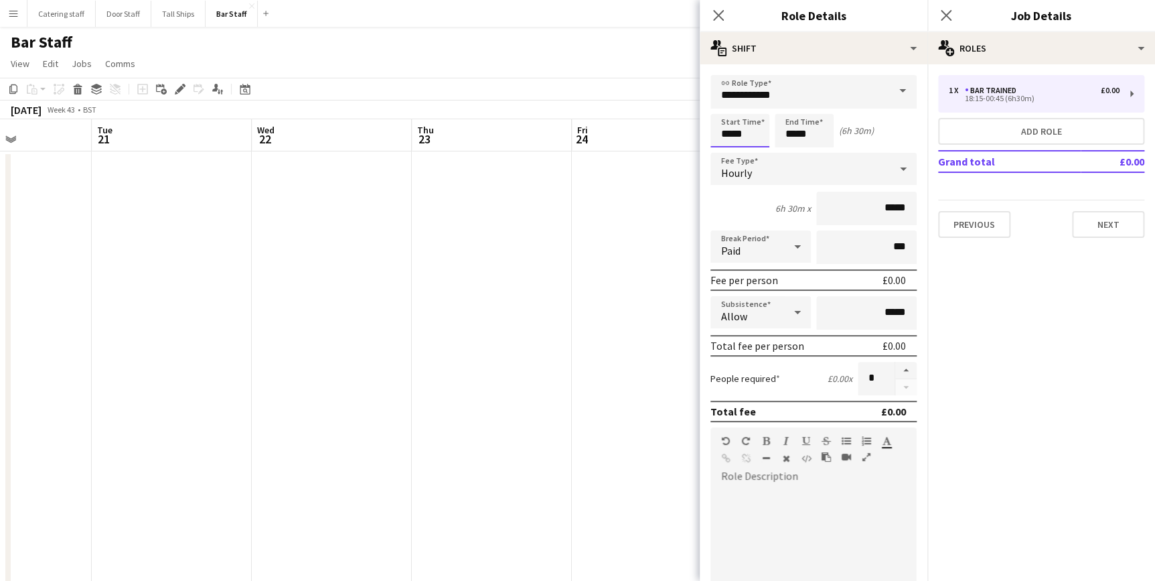
click at [744, 139] on input "*****" at bounding box center [740, 130] width 59 height 33
type input "*****"
click at [756, 149] on div at bounding box center [753, 153] width 27 height 13
click at [623, 452] on app-date-cell at bounding box center [652, 449] width 160 height 597
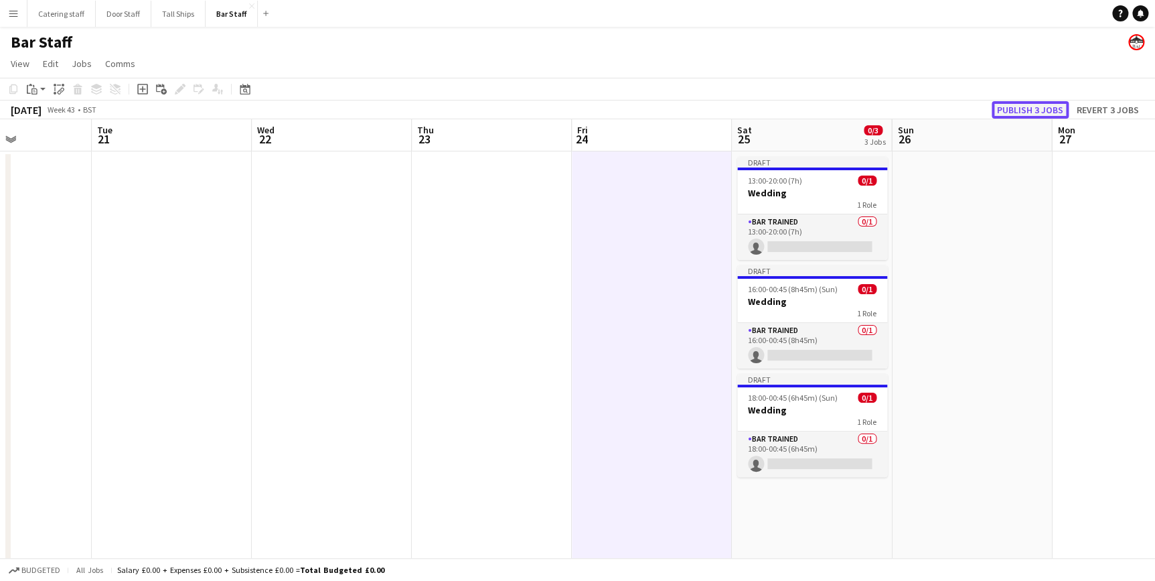
click at [1022, 101] on button "Publish 3 jobs" at bounding box center [1030, 109] width 77 height 17
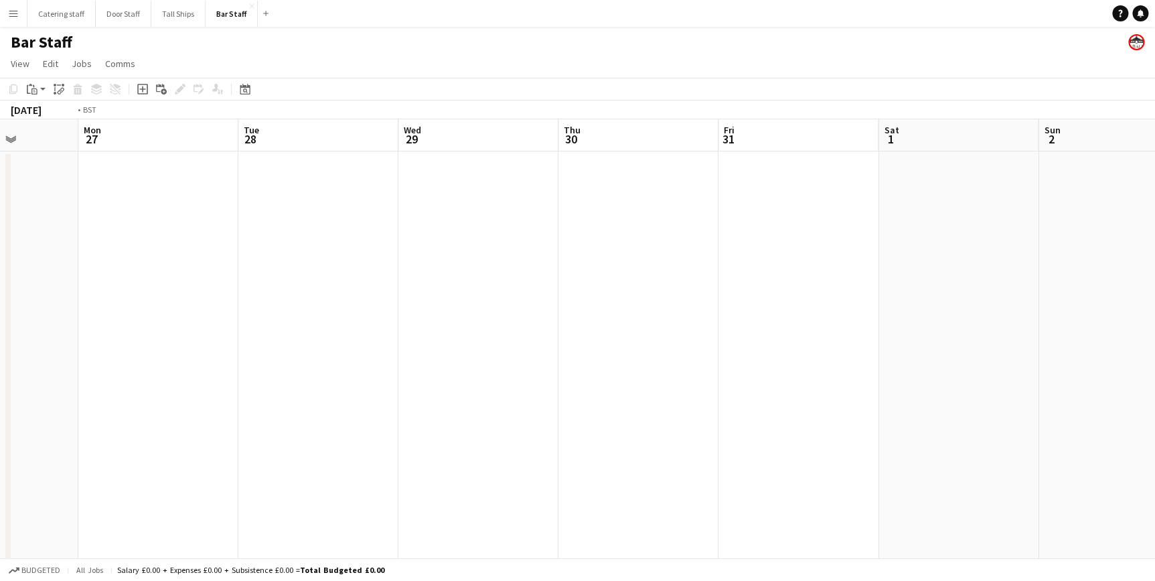
scroll to position [0, 585]
click at [637, 210] on app-date-cell at bounding box center [616, 449] width 160 height 597
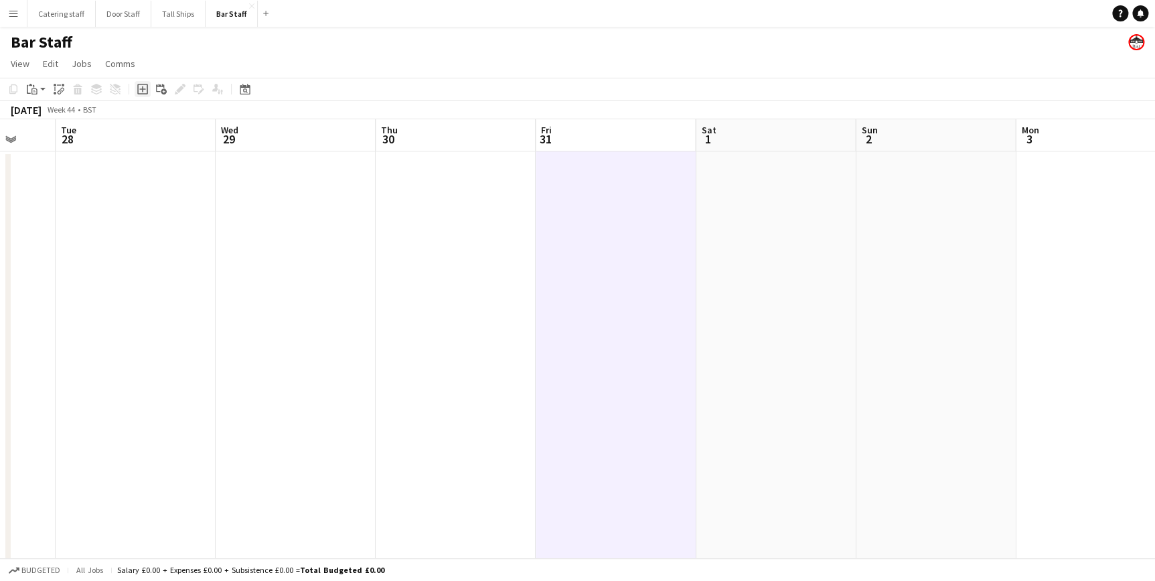
click at [139, 90] on icon "Add job" at bounding box center [142, 89] width 11 height 11
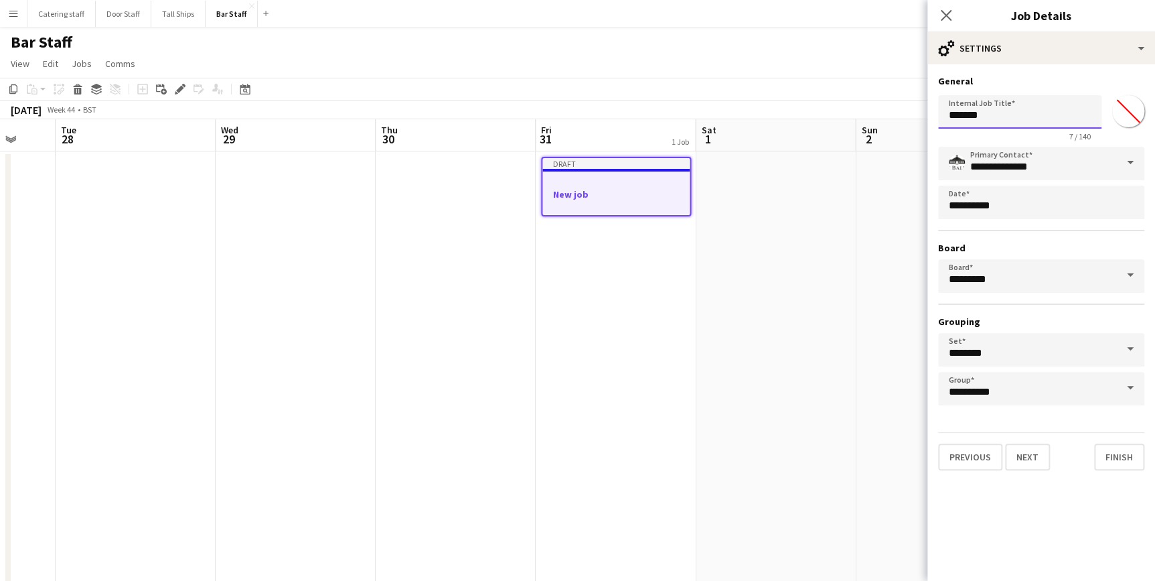
click at [983, 117] on input "*******" at bounding box center [1019, 111] width 163 height 33
type input "*"
click at [949, 119] on input "**********" at bounding box center [1019, 111] width 163 height 33
type input "**********"
click at [1025, 453] on button "Next" at bounding box center [1027, 456] width 45 height 27
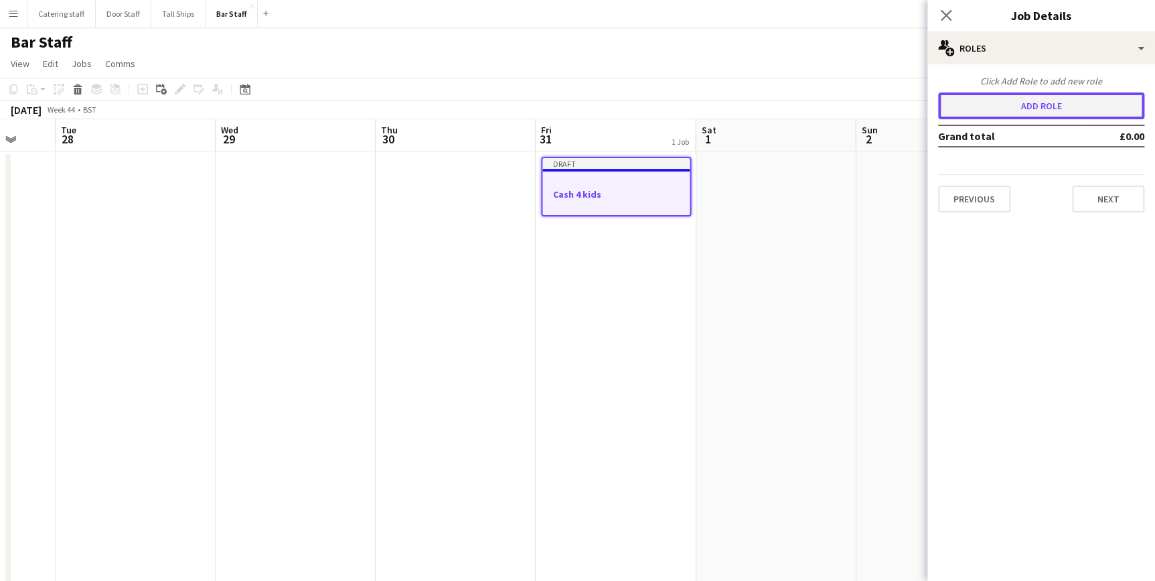
click at [948, 117] on button "Add role" at bounding box center [1041, 105] width 206 height 27
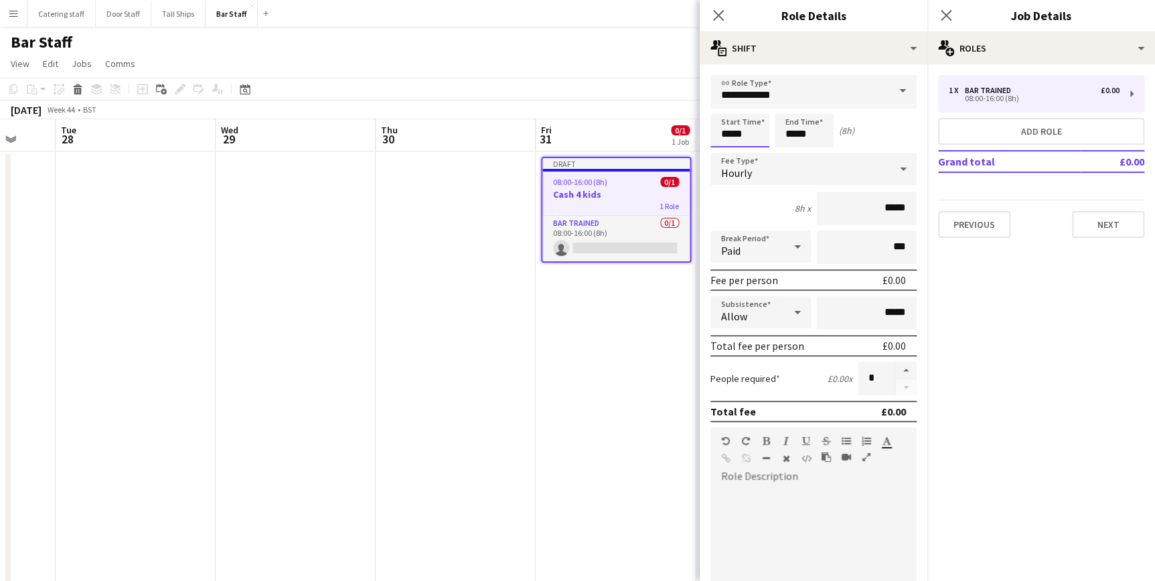
click at [730, 133] on input "*****" at bounding box center [740, 130] width 59 height 33
type input "*****"
click at [797, 135] on input "*****" at bounding box center [804, 130] width 59 height 33
type input "*****"
click at [763, 476] on div "default Heading 1 Heading 2 Heading 3 Heading 4 Heading 5 Heading 6 Heading 7 P…" at bounding box center [814, 452] width 206 height 50
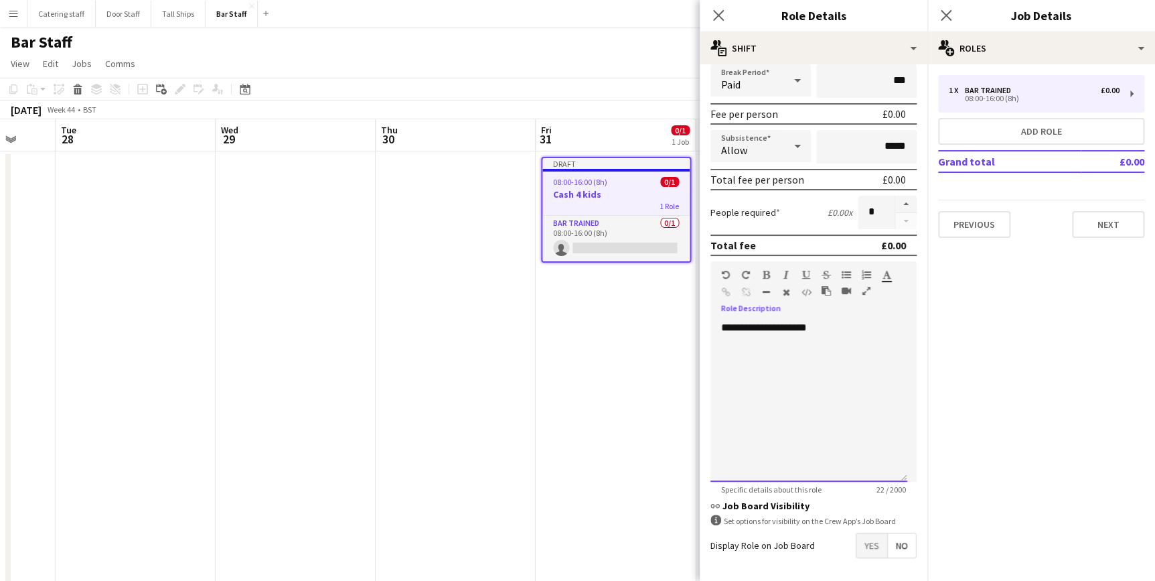
scroll to position [218, 0]
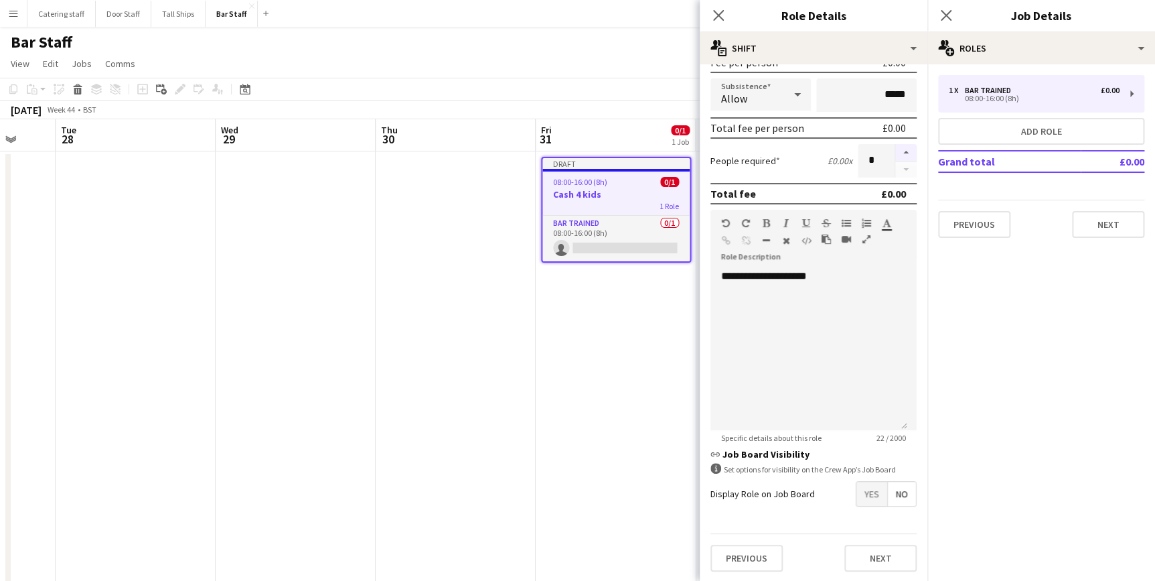
click at [896, 151] on button "button" at bounding box center [905, 152] width 21 height 17
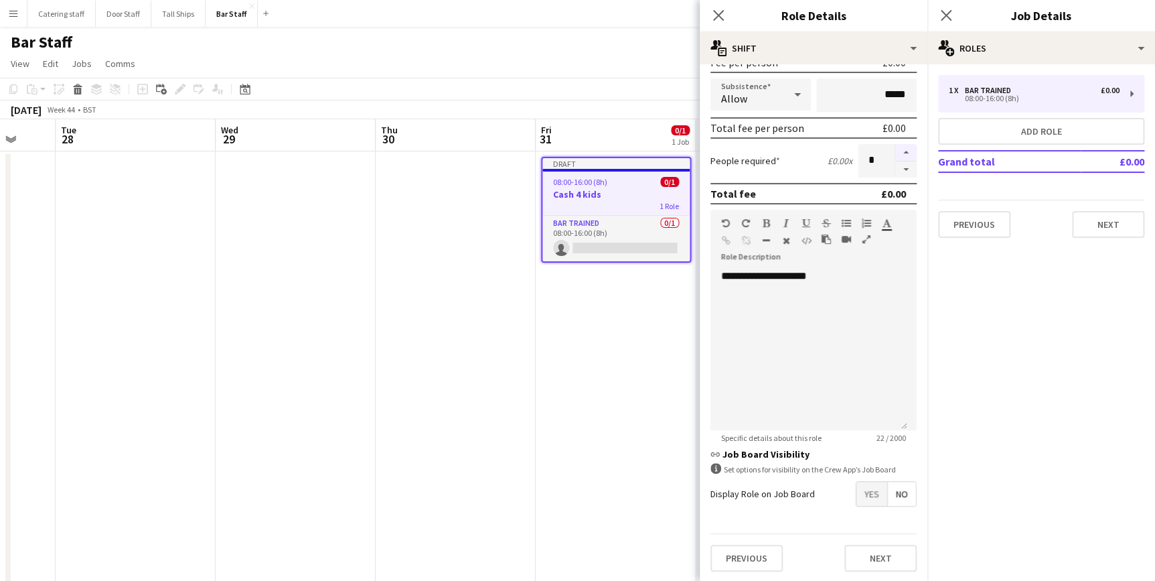
type input "*"
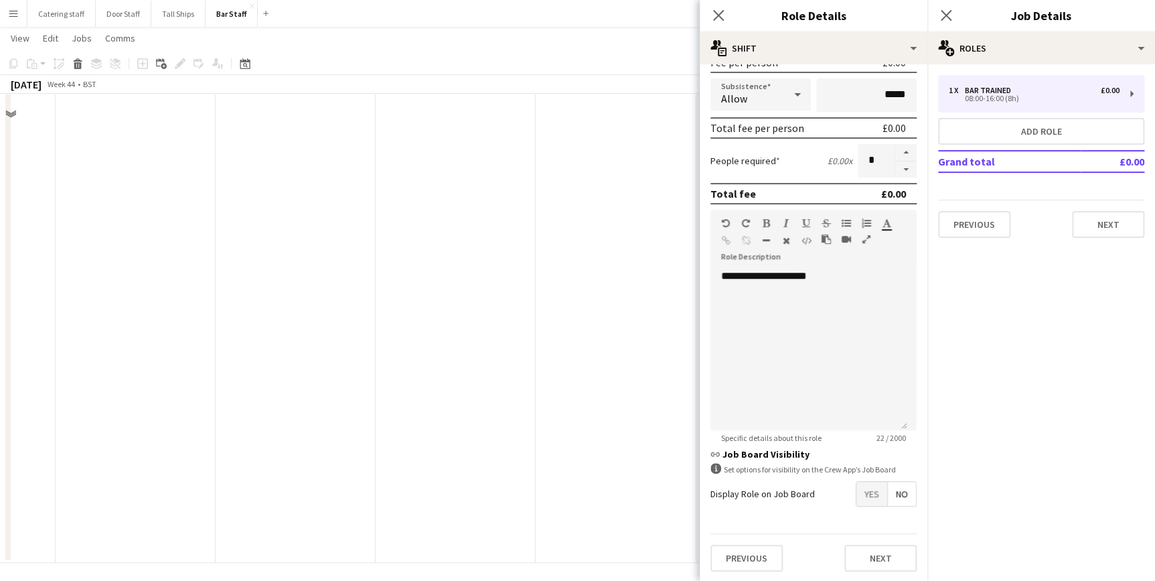
scroll to position [188, 0]
click at [859, 490] on span "Yes" at bounding box center [872, 494] width 31 height 24
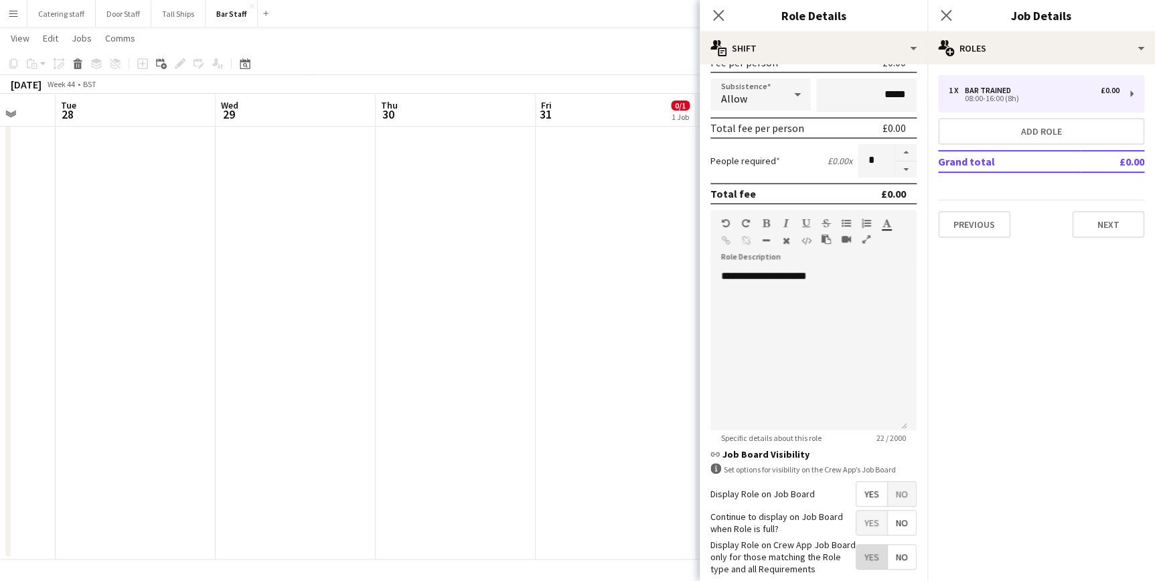
click at [872, 554] on span "Yes" at bounding box center [872, 556] width 31 height 24
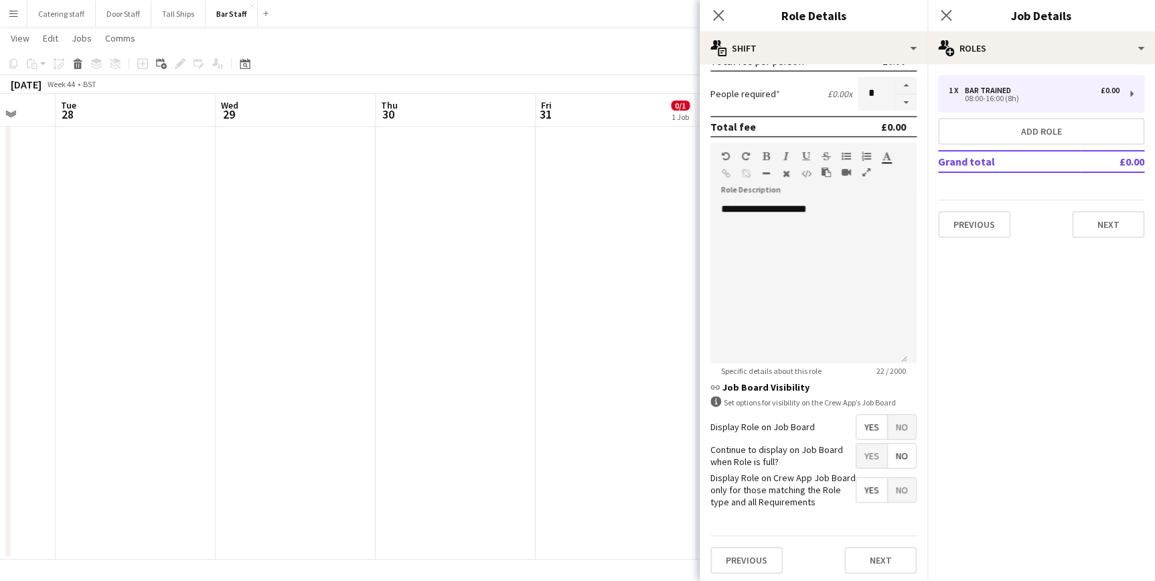
scroll to position [286, 0]
click at [849, 559] on button "Next" at bounding box center [881, 558] width 72 height 27
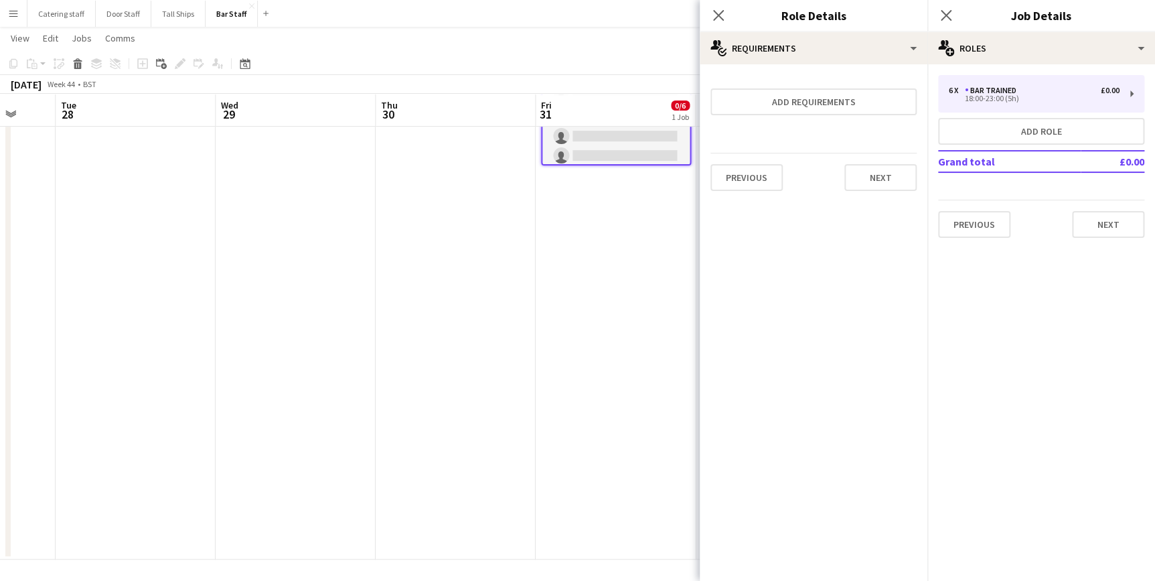
scroll to position [0, 0]
click at [1106, 228] on button "Next" at bounding box center [1108, 224] width 72 height 27
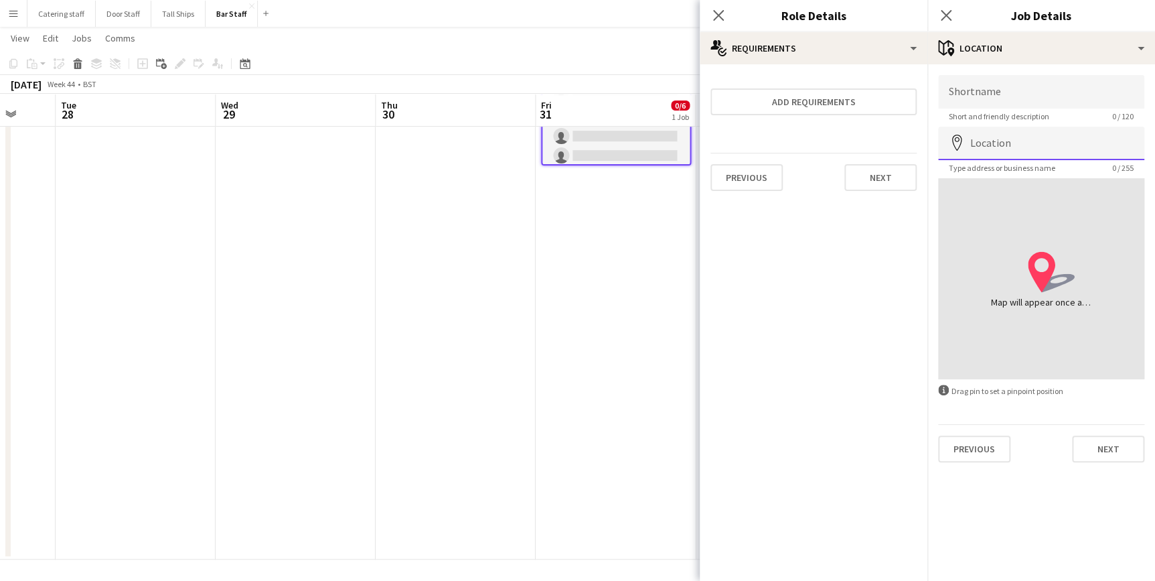
click at [1022, 149] on input "Location" at bounding box center [1041, 143] width 206 height 33
type input "**********"
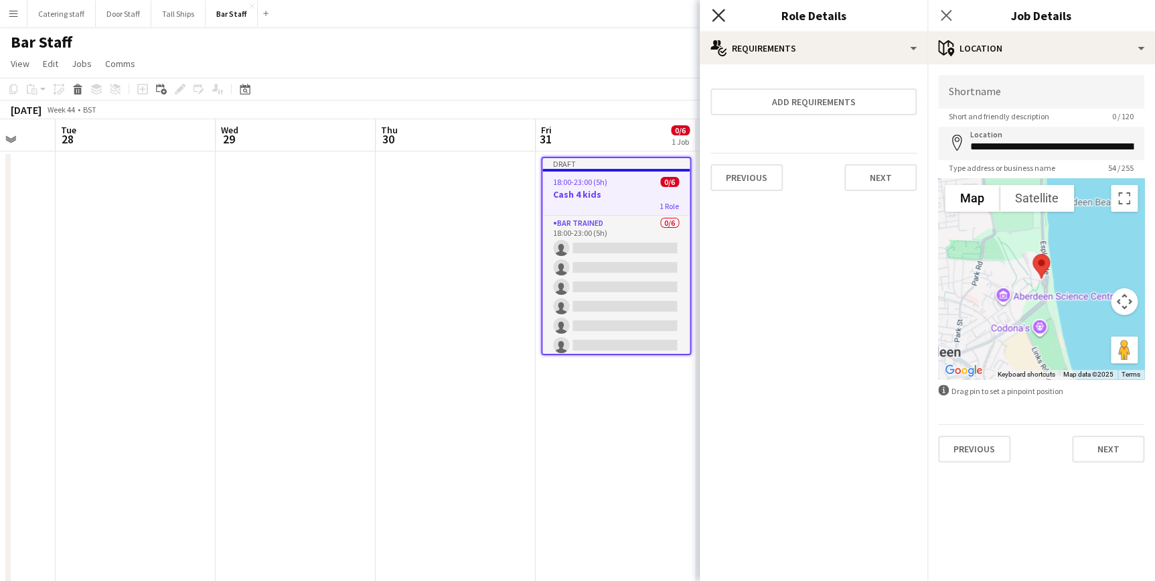
click at [713, 18] on icon "Close pop-in" at bounding box center [718, 15] width 13 height 13
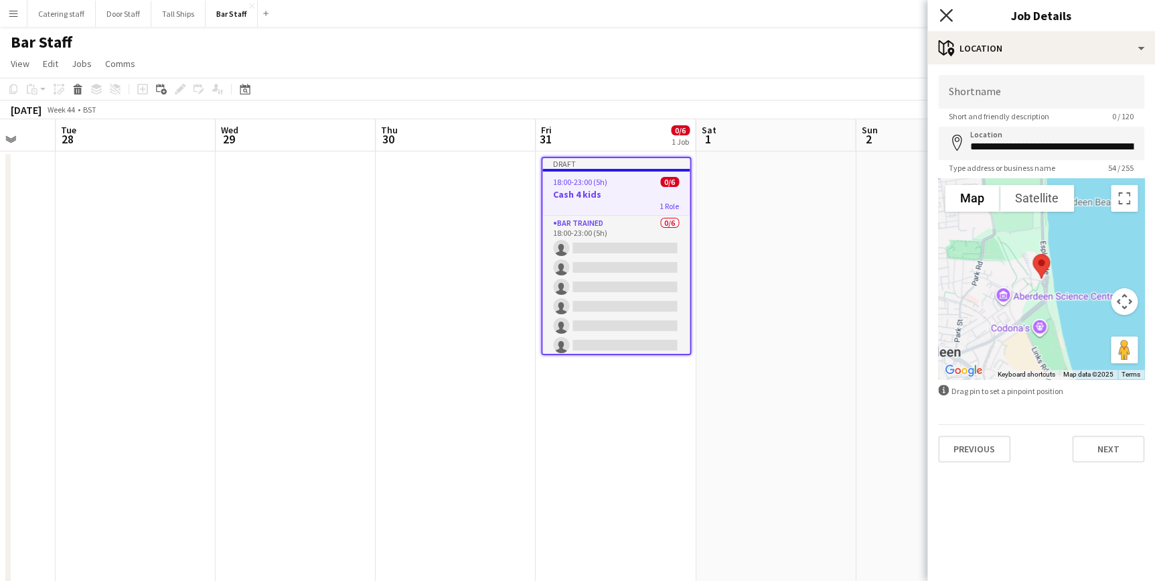
click at [944, 17] on icon at bounding box center [946, 15] width 13 height 13
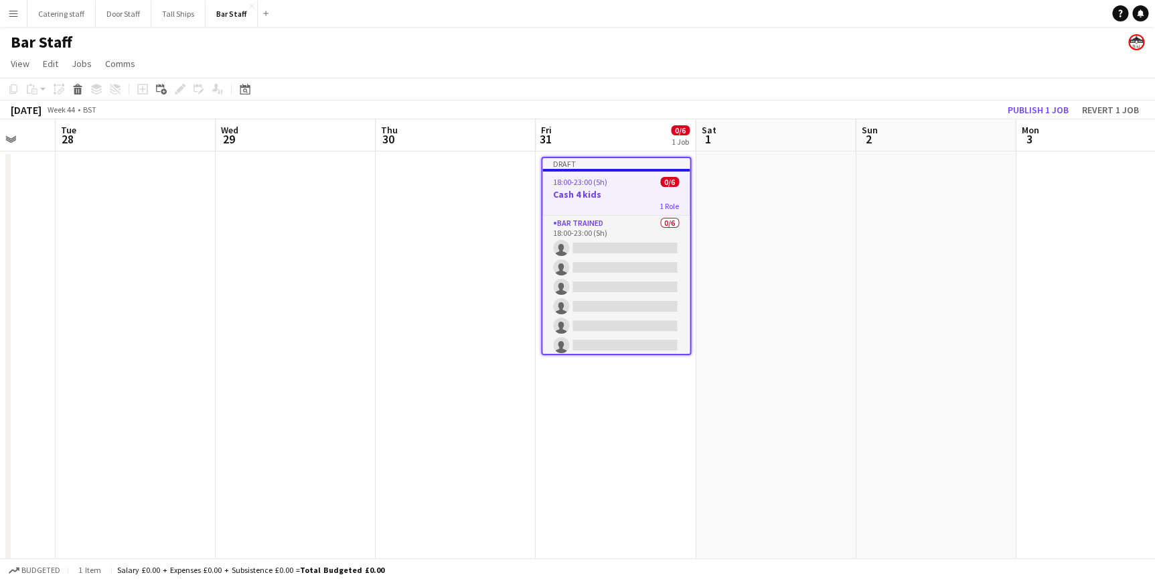
drag, startPoint x: 431, startPoint y: 56, endPoint x: 421, endPoint y: 46, distance: 13.7
click at [431, 56] on app-page-menu "View Day view expanded Day view collapsed Month view Date picker Jump to [DATE]…" at bounding box center [577, 64] width 1155 height 25
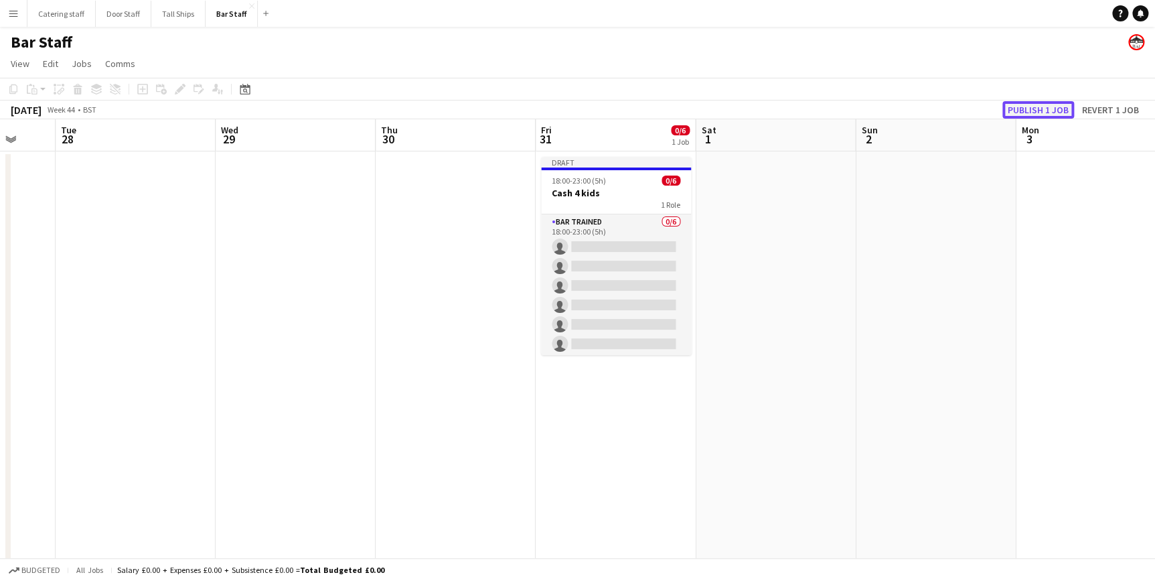
click at [1026, 111] on button "Publish 1 job" at bounding box center [1039, 109] width 72 height 17
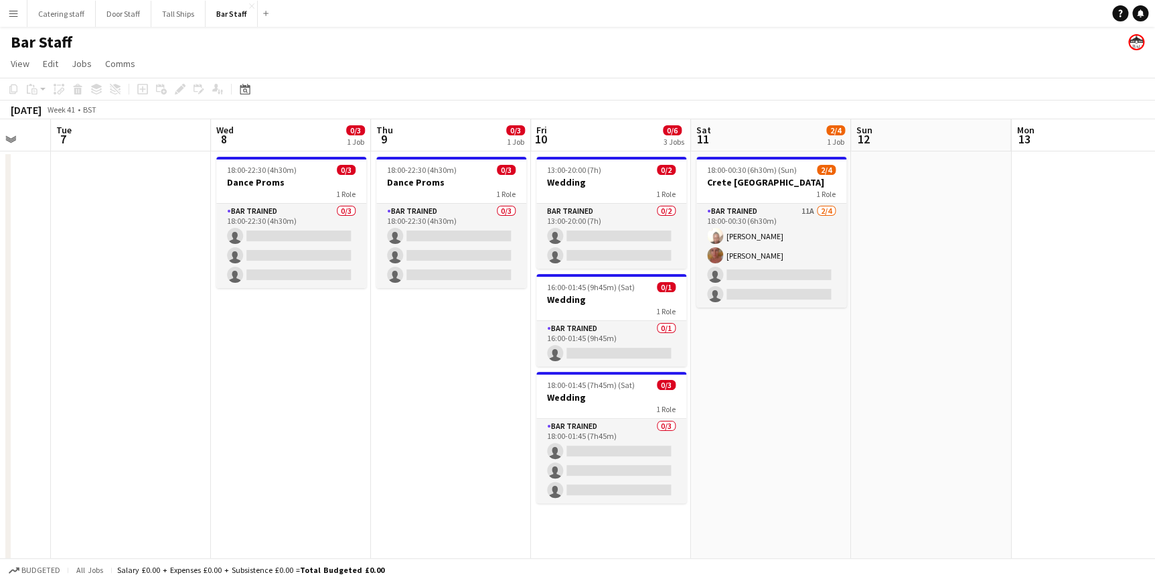
scroll to position [0, 352]
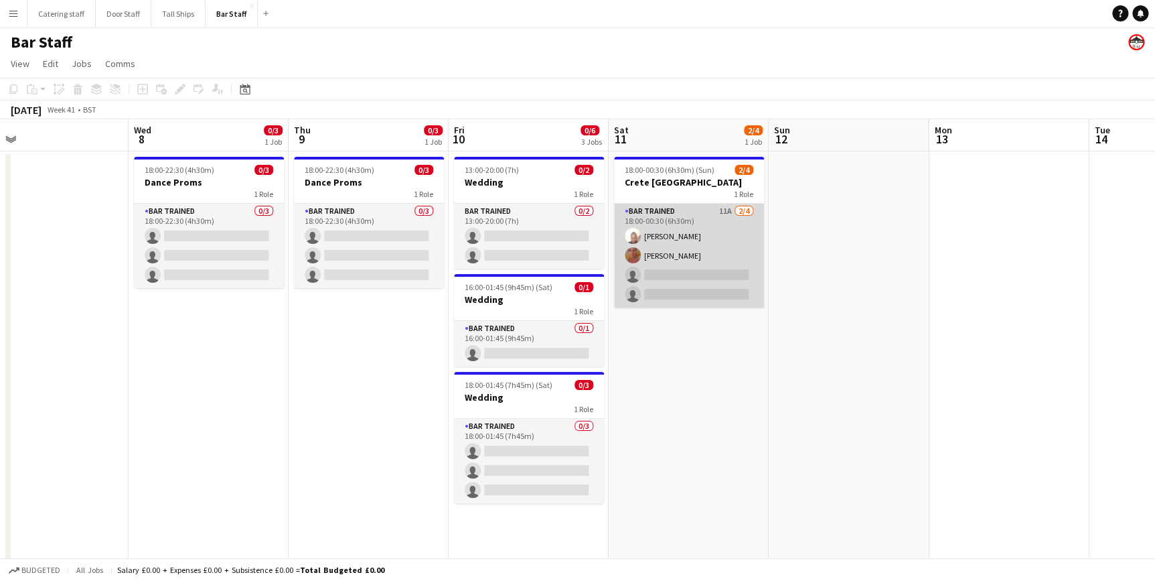
click at [721, 230] on app-card-role "Bar trained 11A [DATE] 18:00-00:30 (6h30m) [PERSON_NAME] [PERSON_NAME] single-n…" at bounding box center [689, 256] width 150 height 104
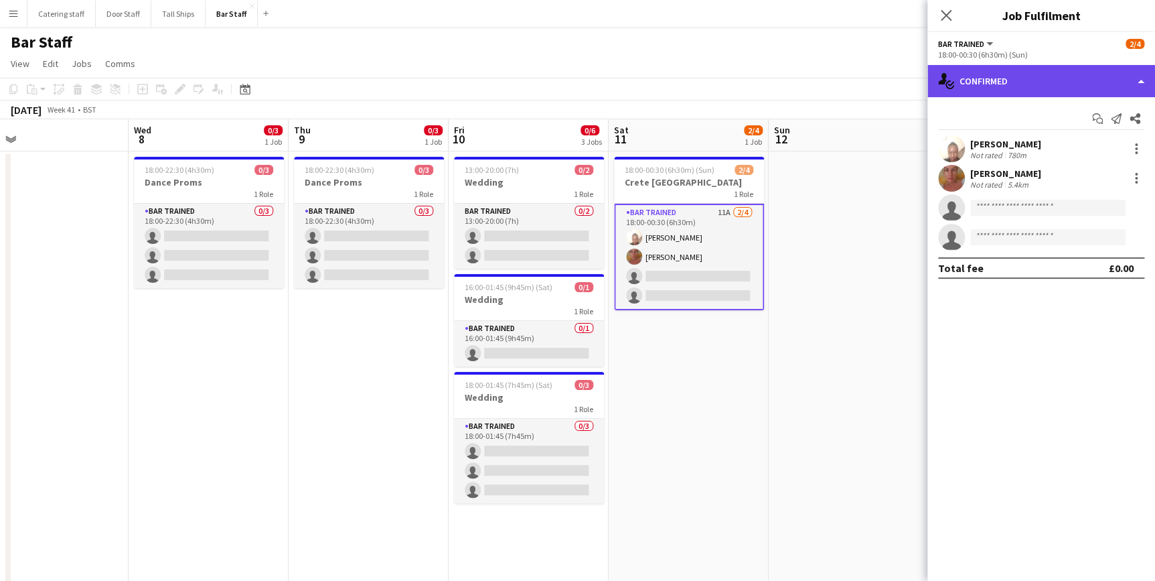
click at [1025, 84] on div "single-neutral-actions-check-2 Confirmed" at bounding box center [1042, 81] width 228 height 32
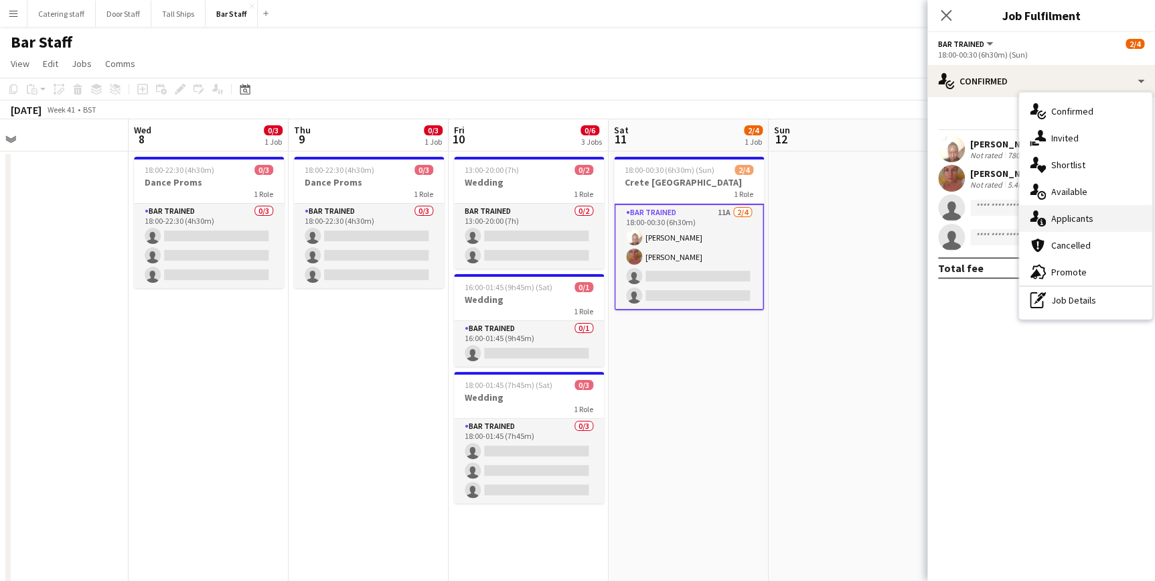
click at [1057, 216] on span "Applicants" at bounding box center [1072, 218] width 42 height 12
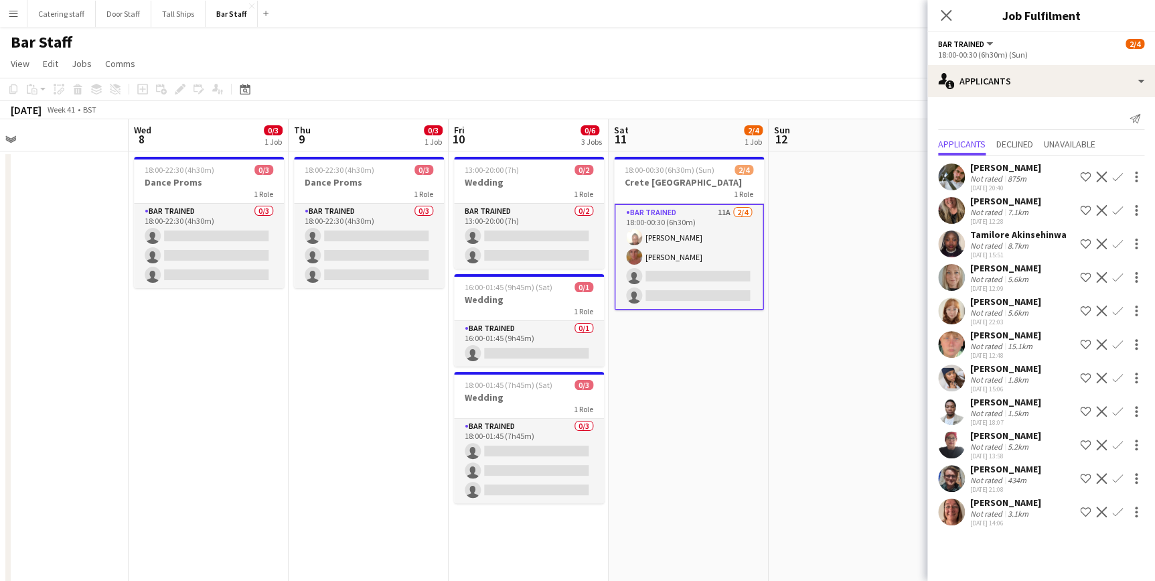
click at [1101, 309] on app-icon "Decline" at bounding box center [1101, 310] width 11 height 11
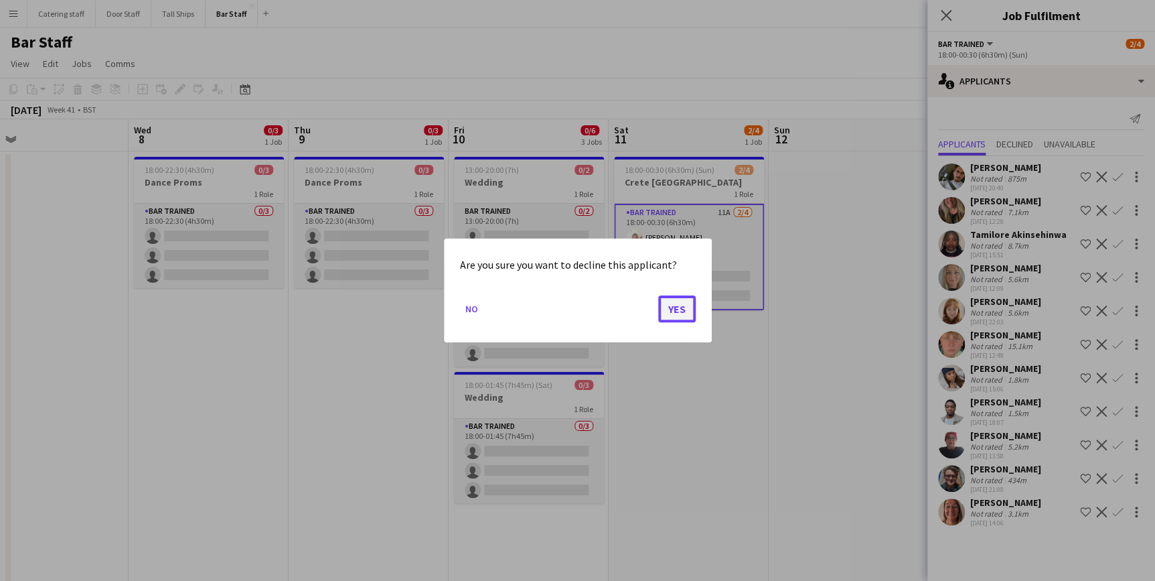
click at [674, 310] on button "Yes" at bounding box center [677, 308] width 38 height 27
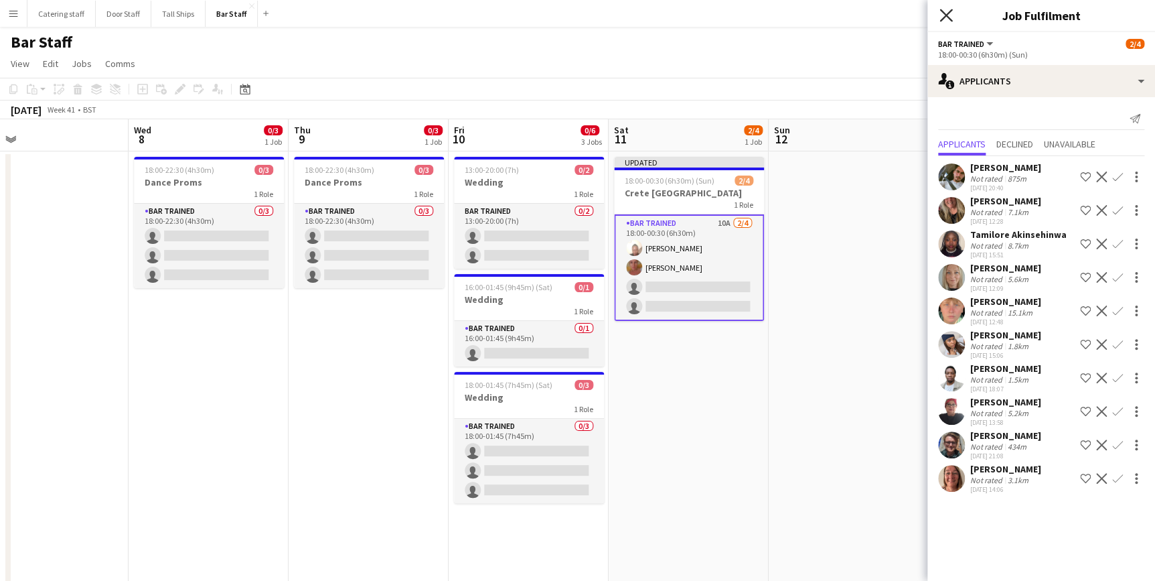
click at [940, 16] on icon "Close pop-in" at bounding box center [946, 15] width 13 height 13
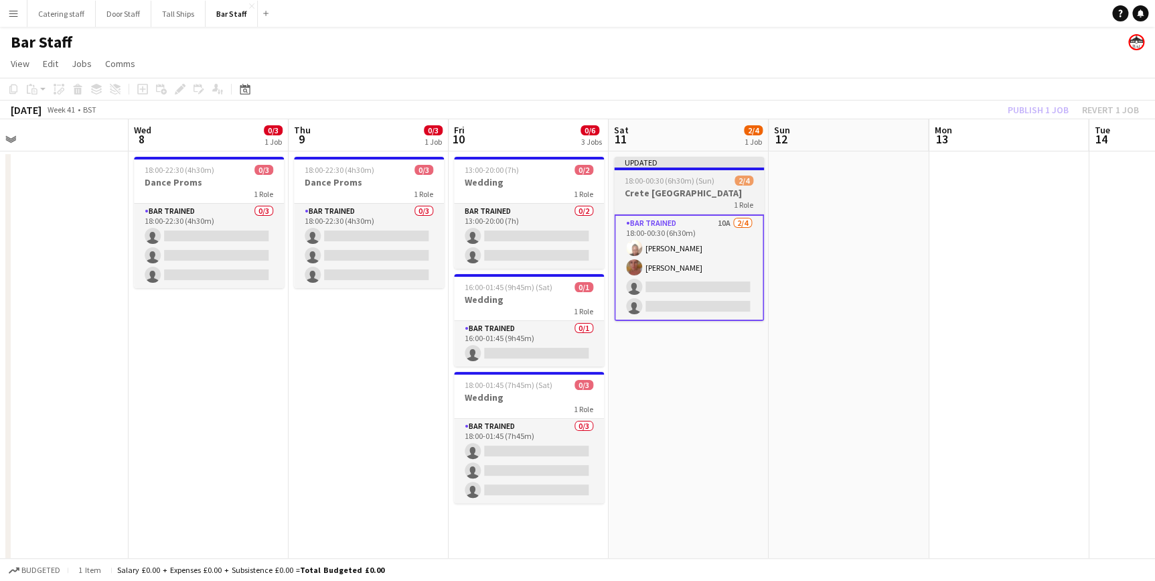
click at [701, 179] on span "18:00-00:30 (6h30m) (Sun)" at bounding box center [670, 180] width 90 height 10
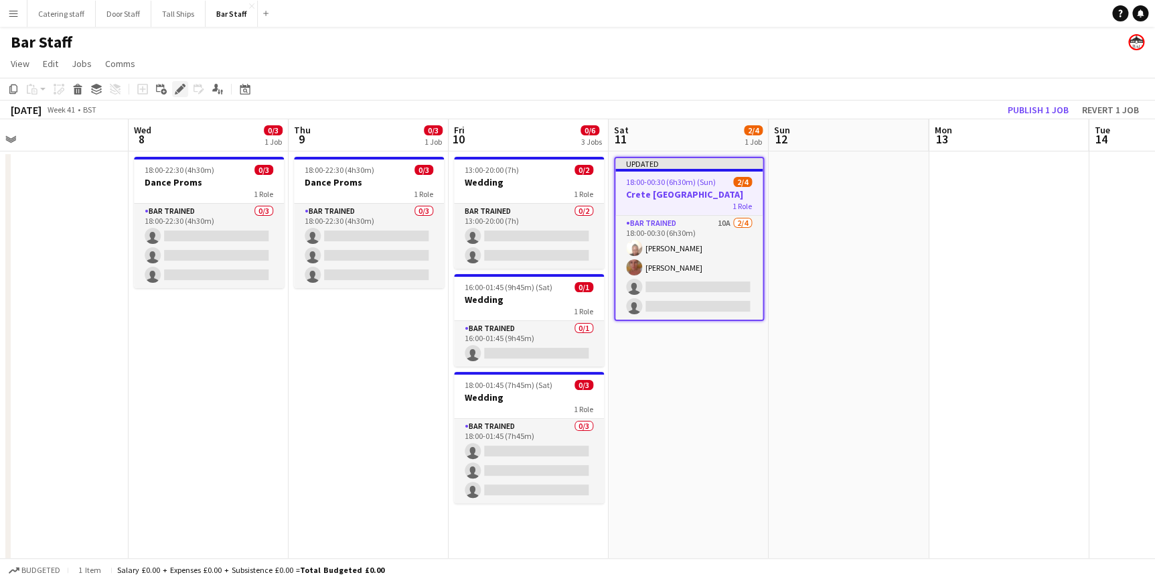
click at [175, 88] on icon "Edit" at bounding box center [180, 89] width 11 height 11
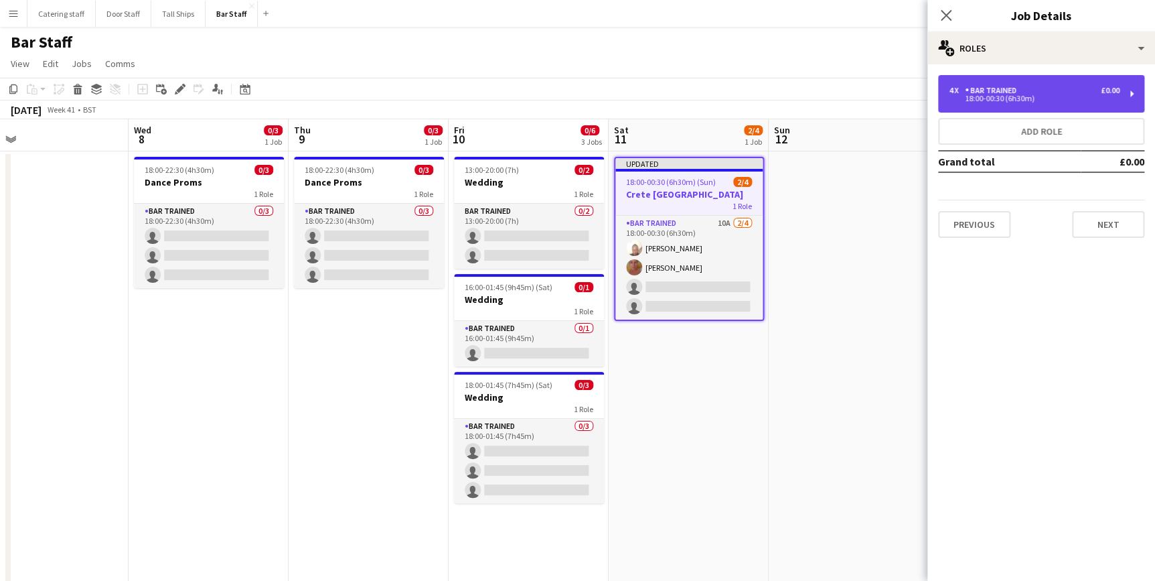
click at [1045, 101] on div "18:00-00:30 (6h30m)" at bounding box center [1034, 98] width 171 height 7
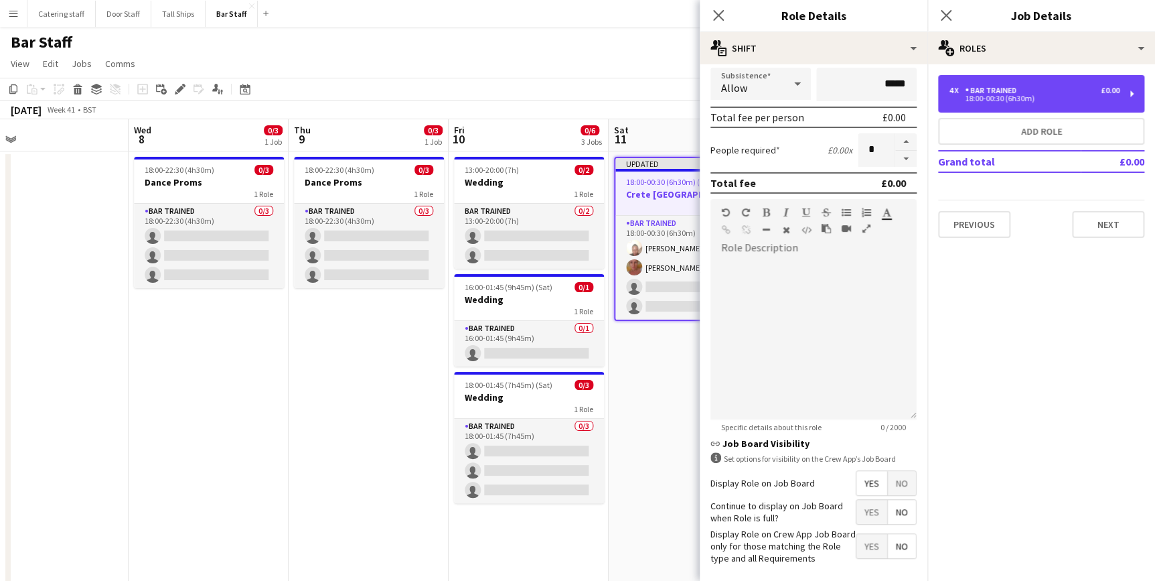
scroll to position [286, 0]
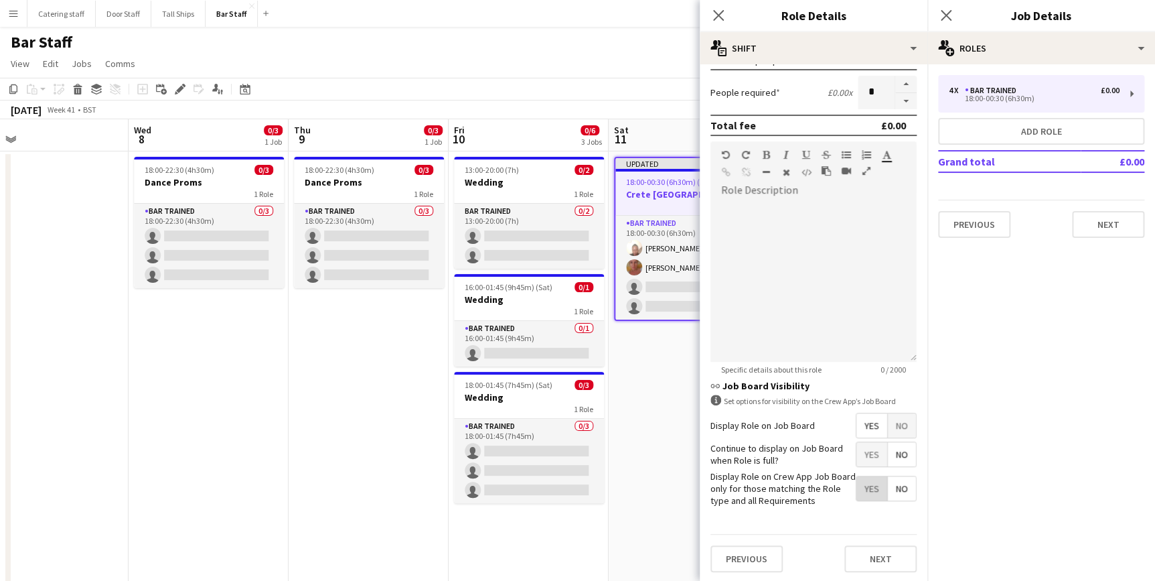
click at [864, 485] on span "Yes" at bounding box center [872, 488] width 31 height 24
click at [717, 17] on icon at bounding box center [718, 15] width 13 height 13
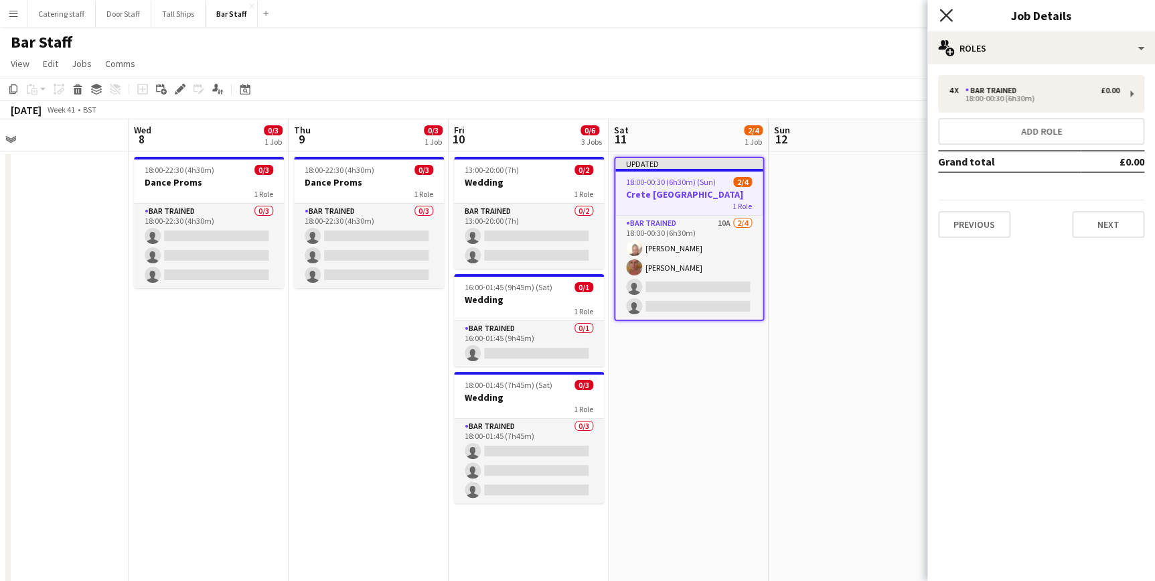
click at [948, 11] on icon "Close pop-in" at bounding box center [946, 15] width 13 height 13
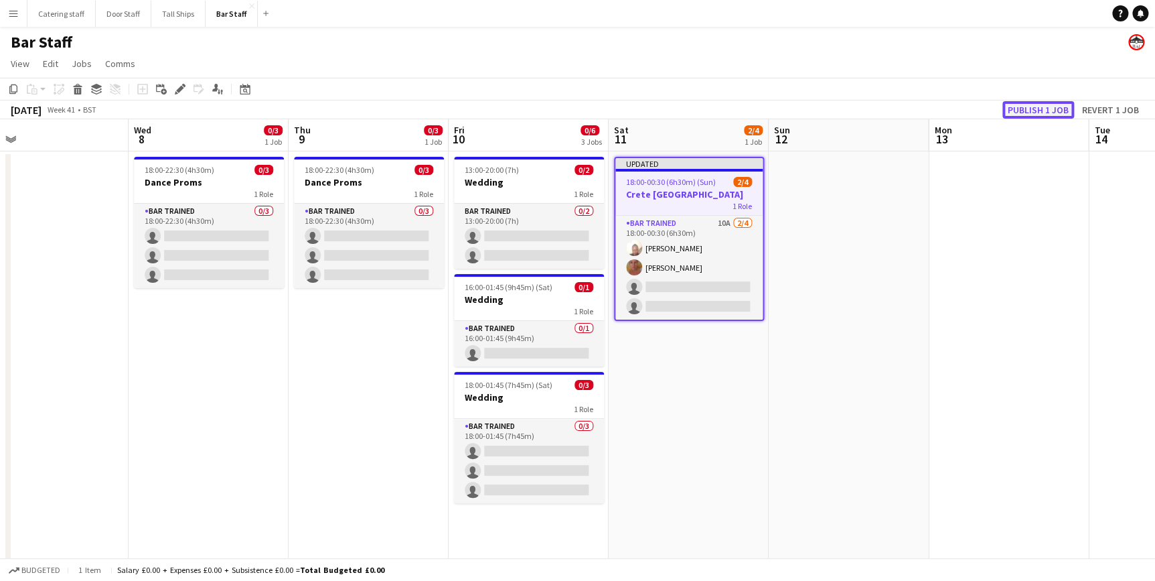
click at [1011, 107] on button "Publish 1 job" at bounding box center [1039, 109] width 72 height 17
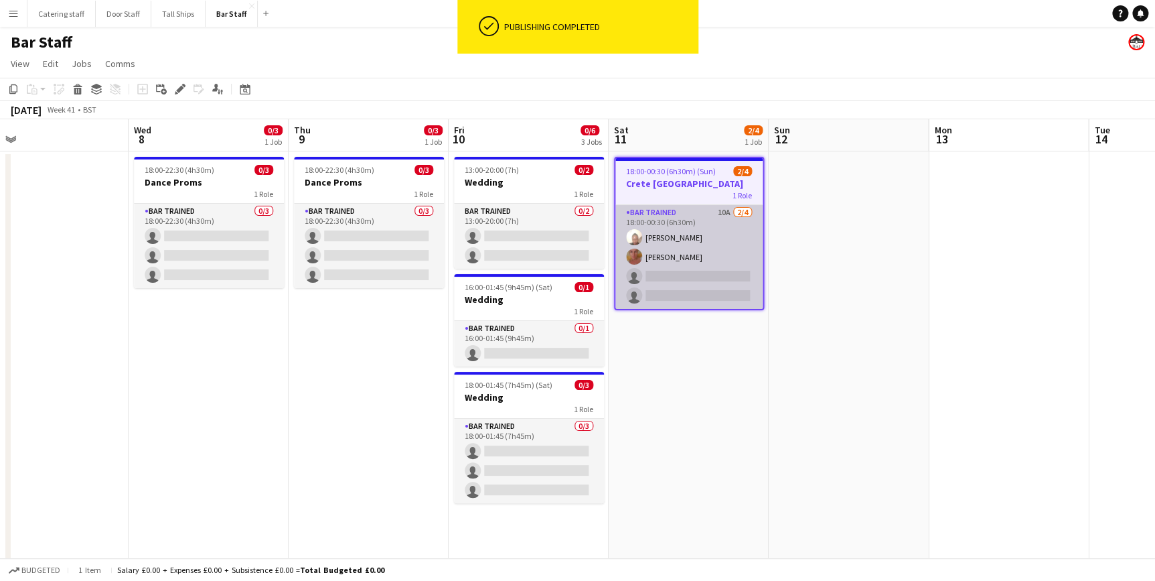
click at [697, 224] on app-card-role "Bar trained 10A [DATE] 18:00-00:30 (6h30m) [PERSON_NAME] [PERSON_NAME] single-n…" at bounding box center [688, 257] width 147 height 104
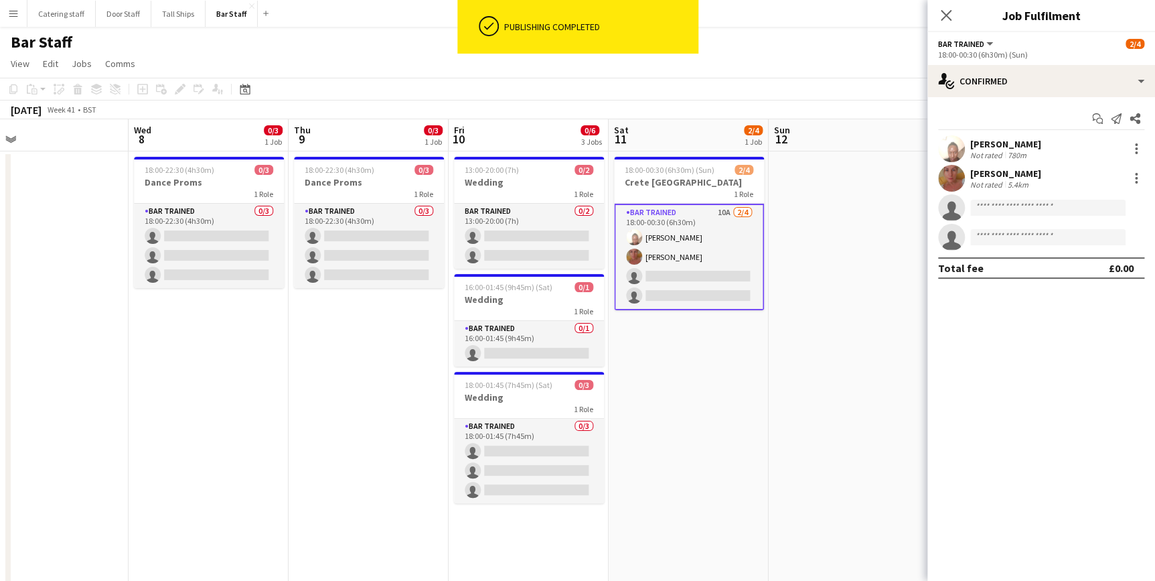
click at [1005, 58] on div "18:00-00:30 (6h30m) (Sun)" at bounding box center [1041, 55] width 206 height 10
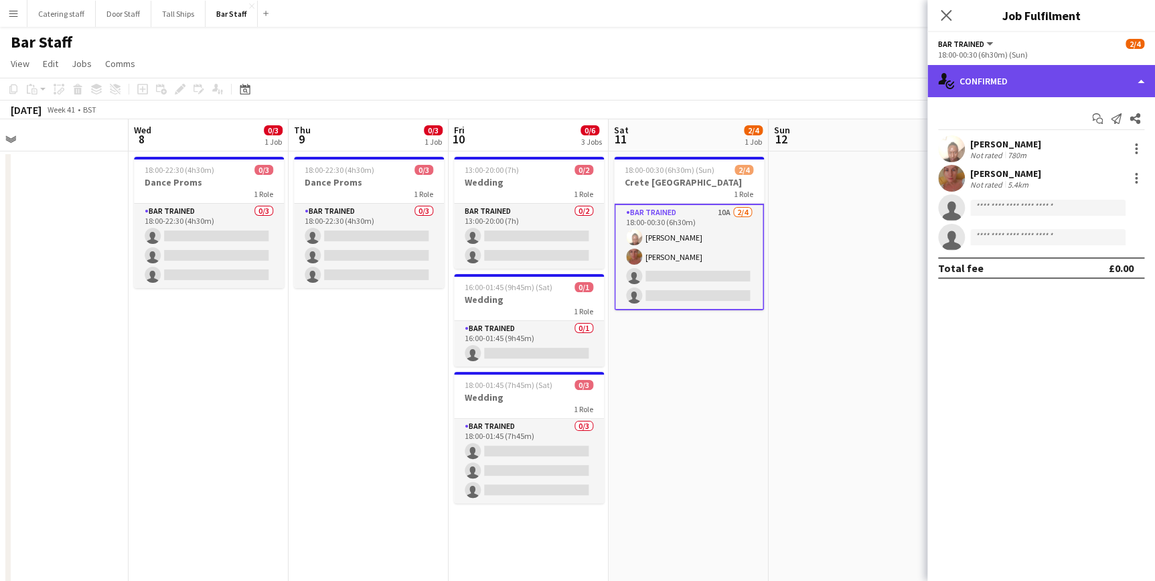
click at [1007, 77] on div "single-neutral-actions-check-2 Confirmed" at bounding box center [1042, 81] width 228 height 32
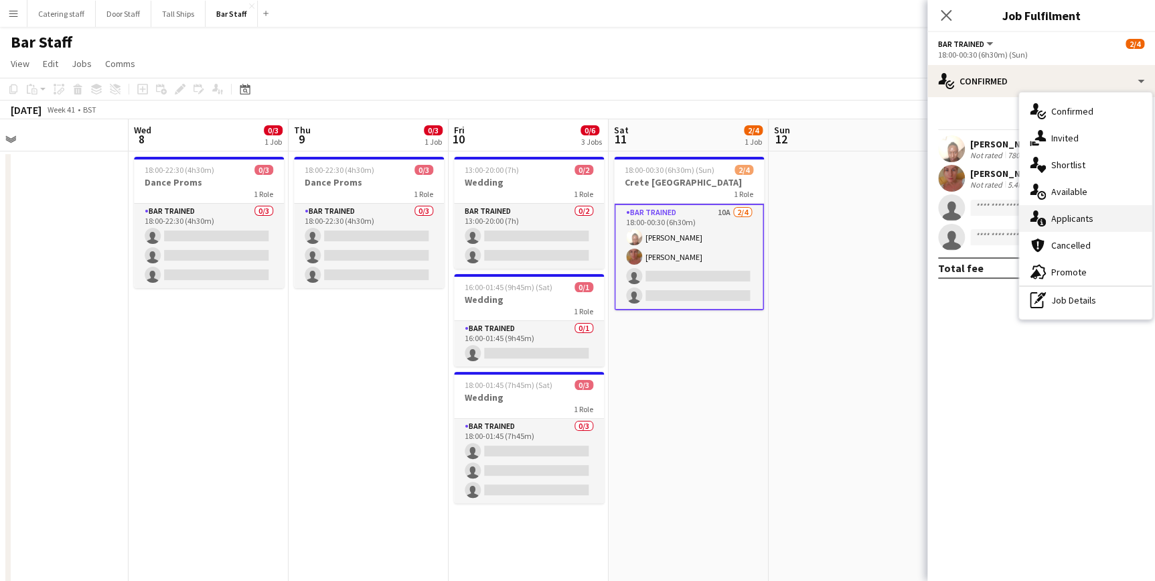
click at [1045, 215] on icon "single-neutral-actions-information" at bounding box center [1038, 218] width 16 height 16
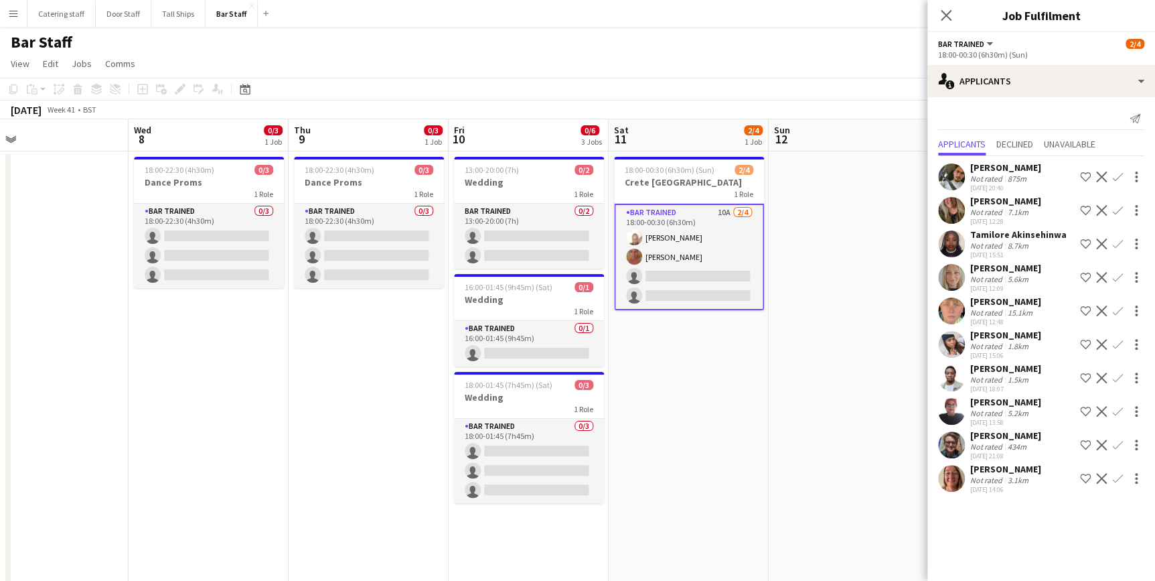
click at [891, 334] on app-date-cell at bounding box center [849, 449] width 160 height 597
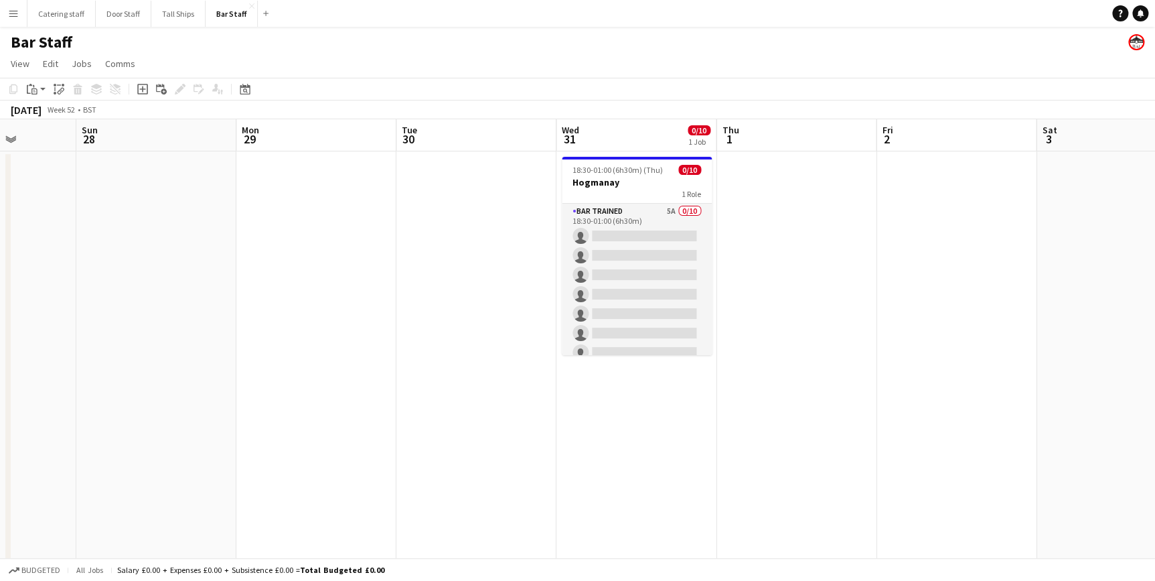
scroll to position [0, 346]
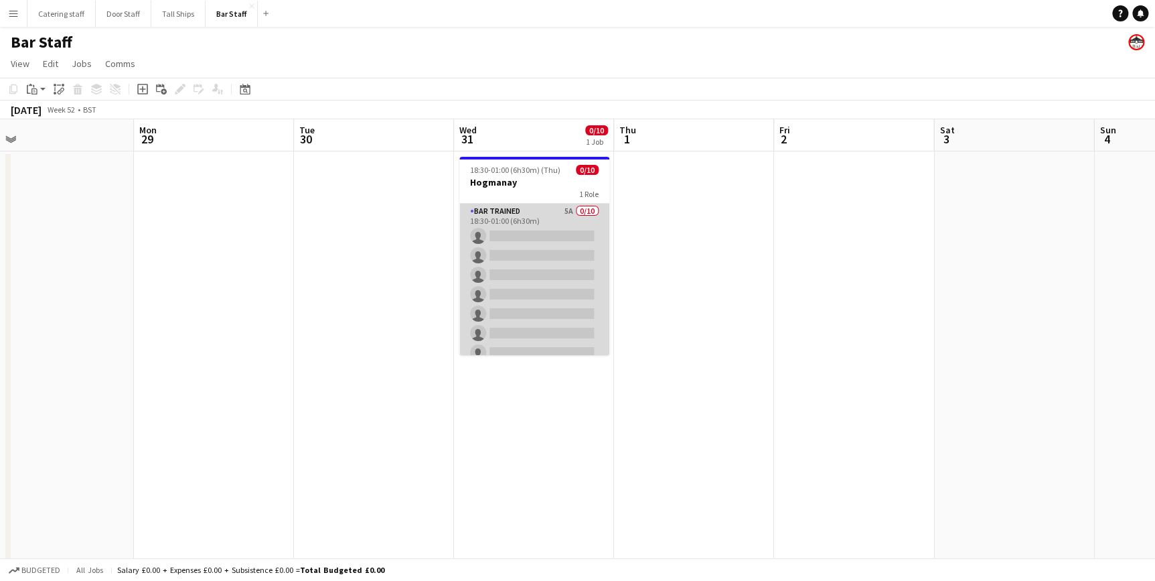
click at [538, 212] on app-card-role "Bar trained 5A 0/10 18:30-01:00 (6h30m) single-neutral-actions single-neutral-a…" at bounding box center [534, 314] width 150 height 220
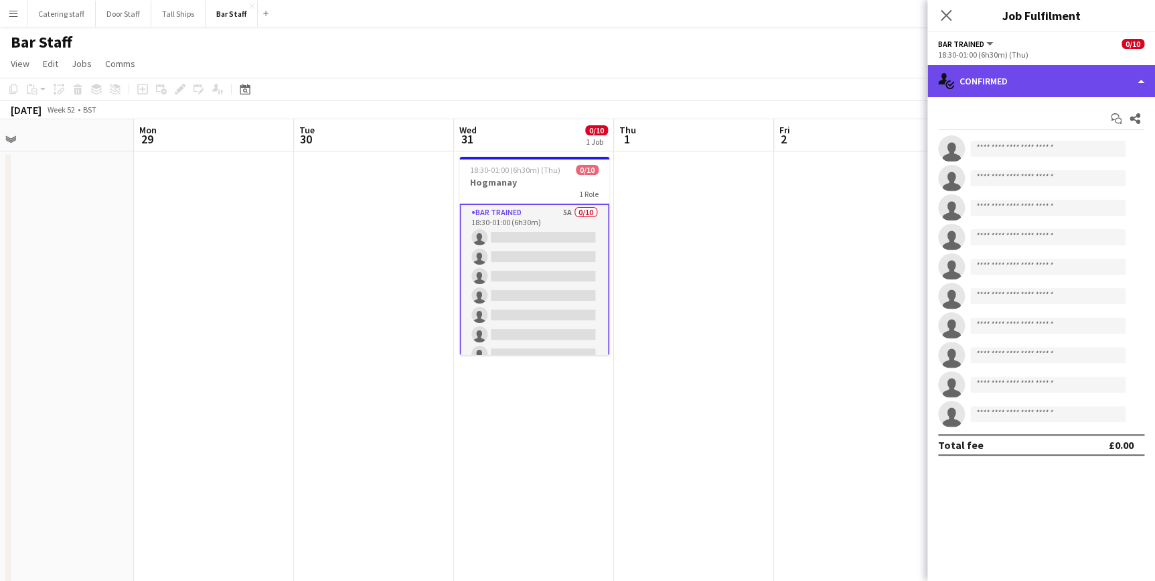
click at [1004, 81] on div "single-neutral-actions-check-2 Confirmed" at bounding box center [1042, 81] width 228 height 32
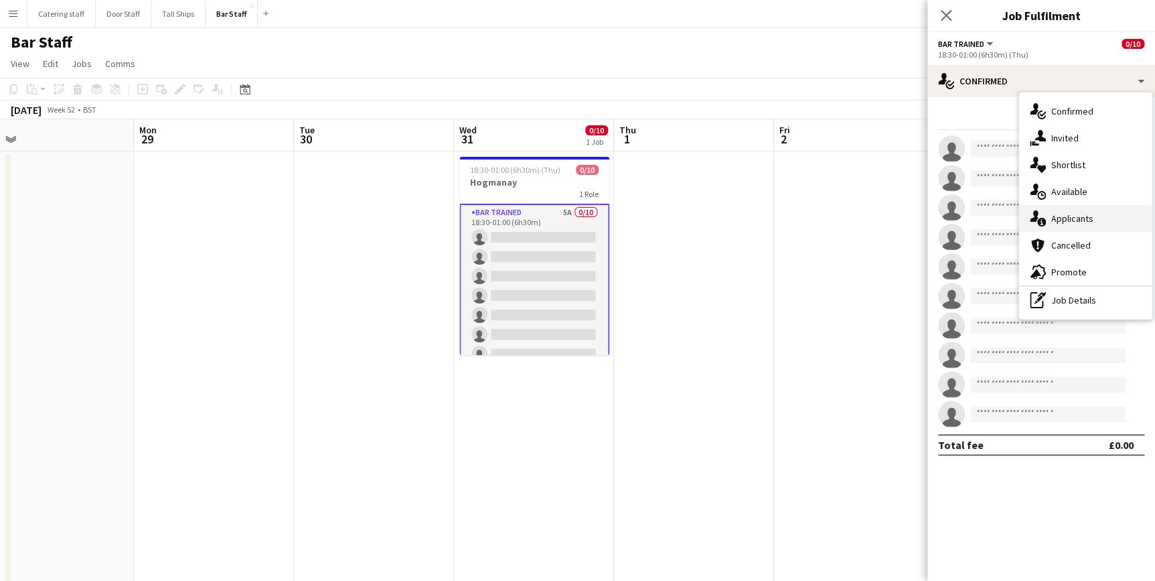
click at [1060, 226] on div "single-neutral-actions-information Applicants" at bounding box center [1085, 218] width 133 height 27
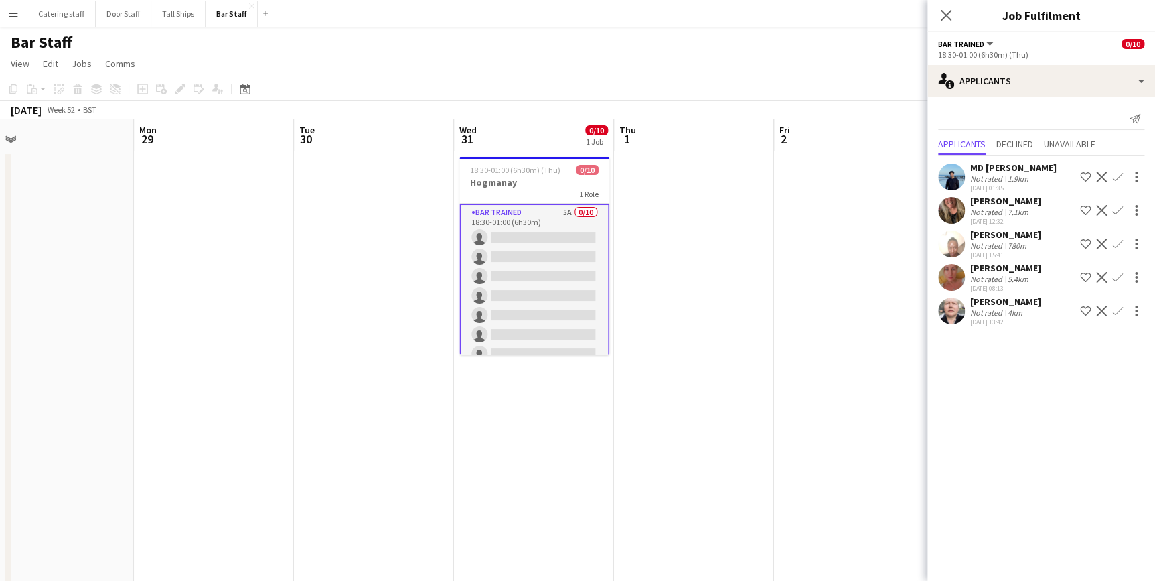
click at [1118, 283] on app-icon "Confirm" at bounding box center [1117, 277] width 11 height 11
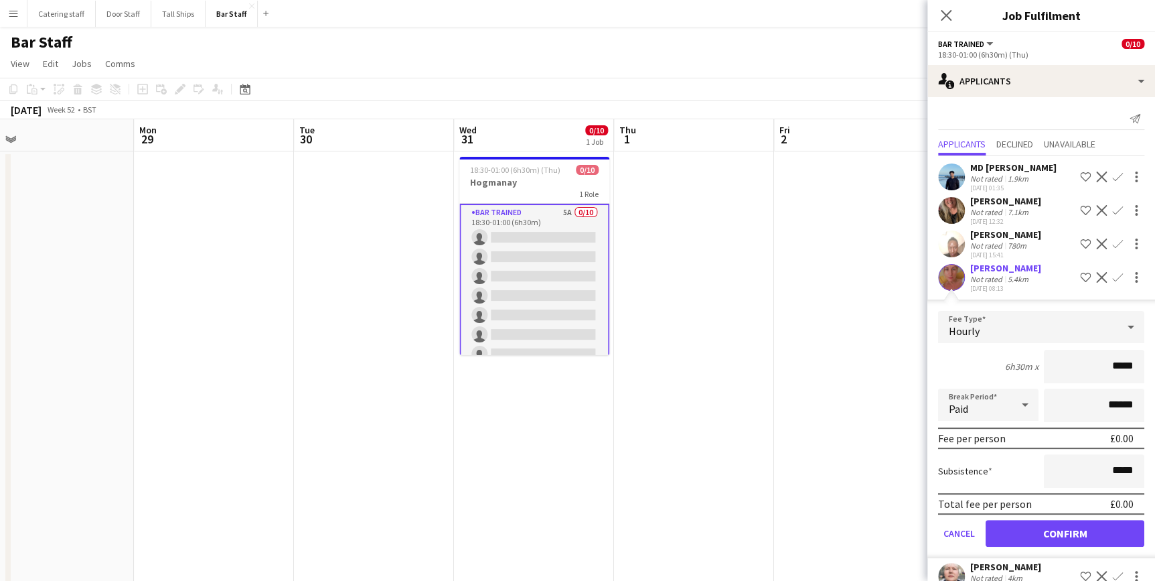
click at [1112, 249] on app-icon "Confirm" at bounding box center [1117, 243] width 11 height 11
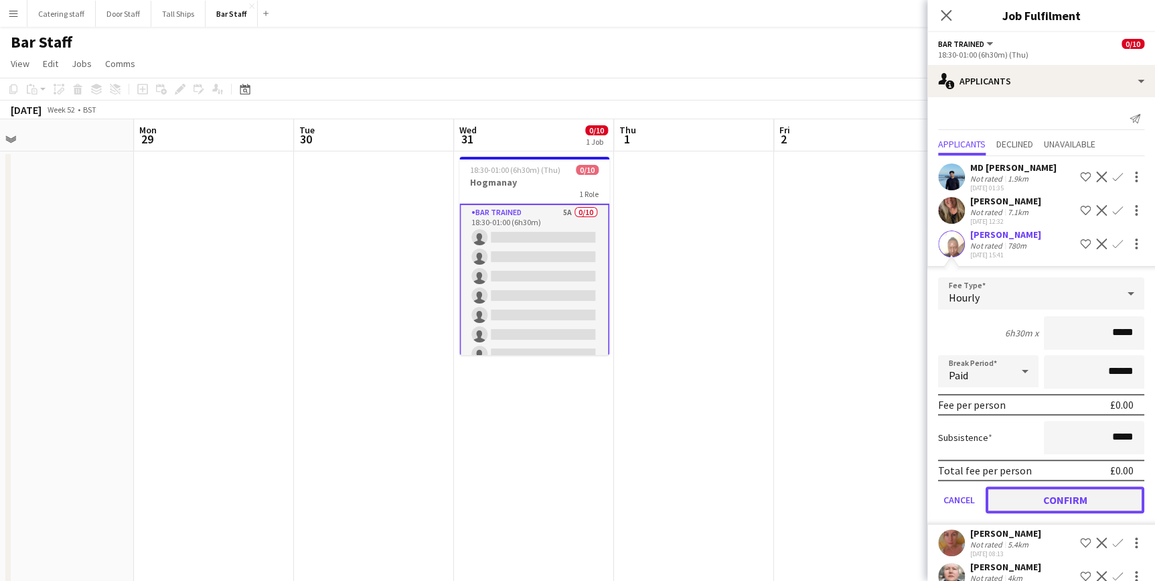
click at [1088, 510] on button "Confirm" at bounding box center [1065, 499] width 159 height 27
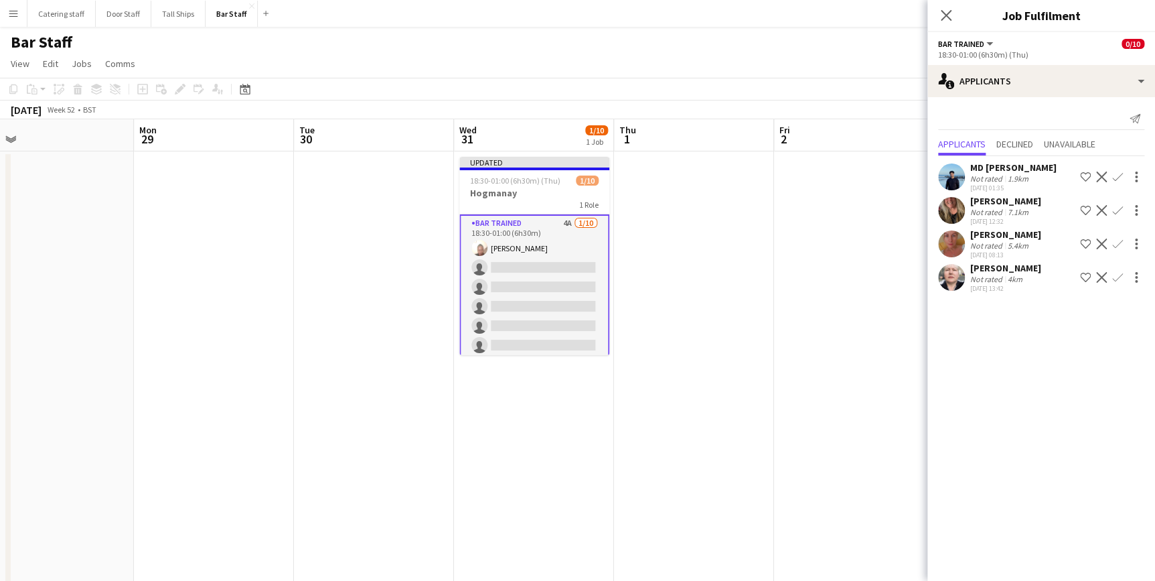
click at [1117, 249] on app-icon "Confirm" at bounding box center [1117, 243] width 11 height 11
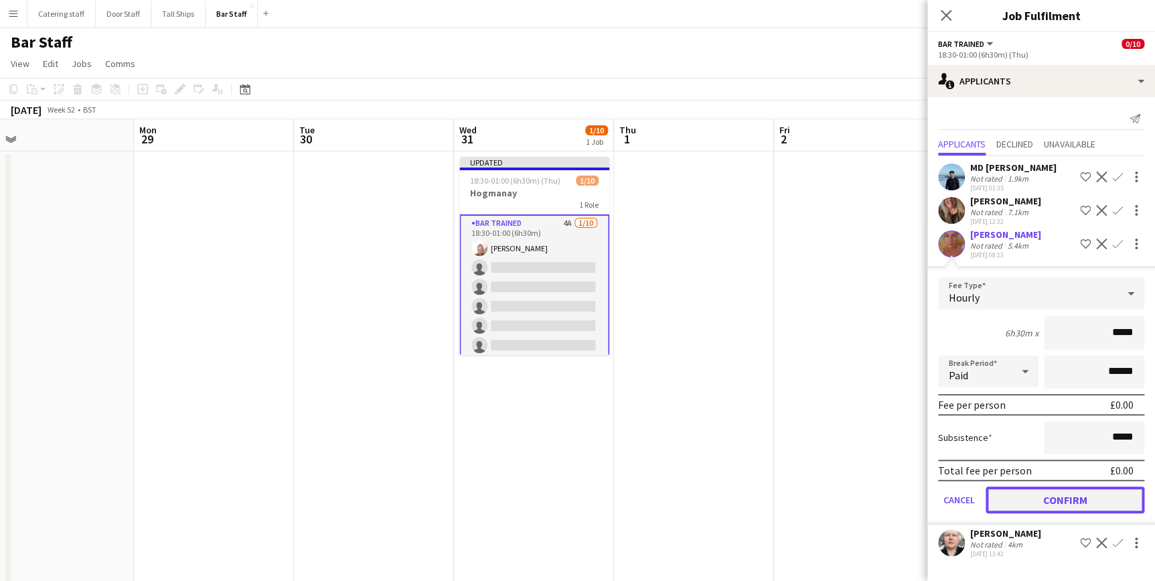
click at [1081, 502] on button "Confirm" at bounding box center [1065, 499] width 159 height 27
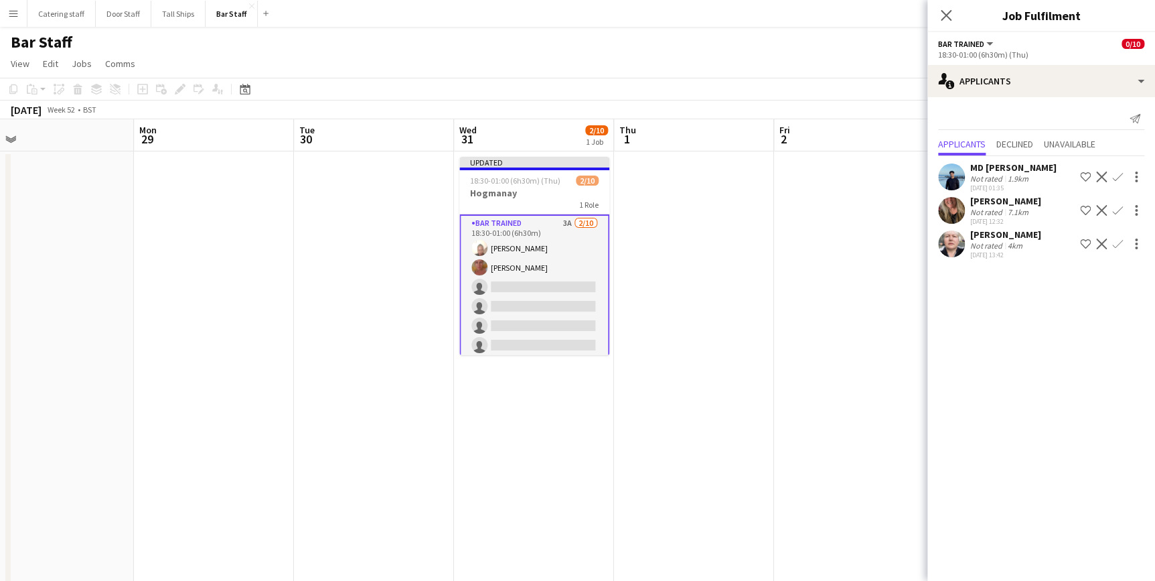
click at [1114, 216] on app-icon "Confirm" at bounding box center [1117, 210] width 11 height 11
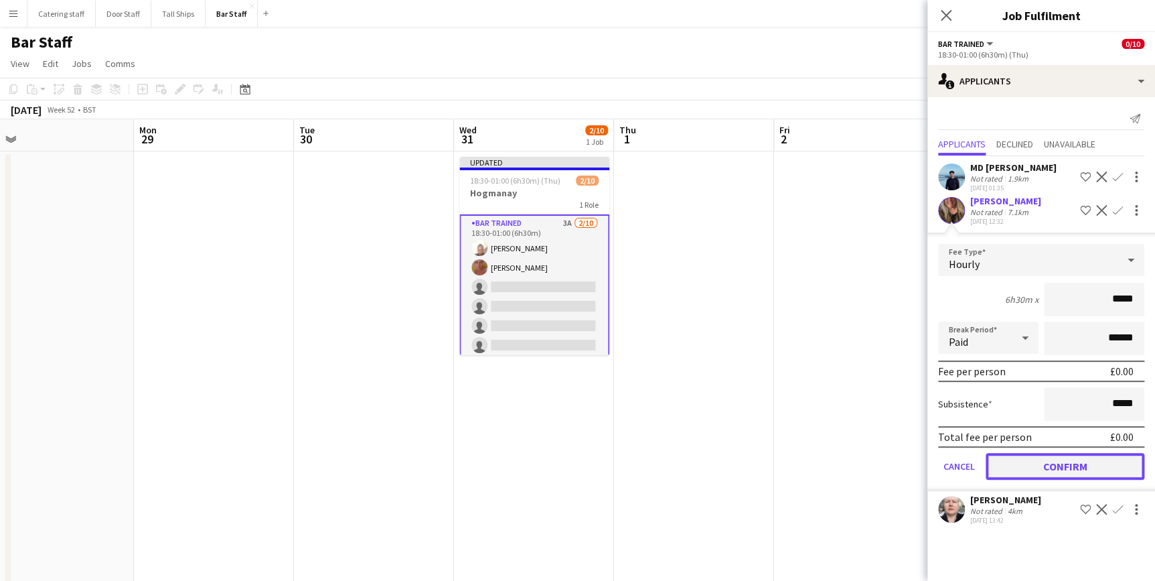
click at [1073, 480] on button "Confirm" at bounding box center [1065, 466] width 159 height 27
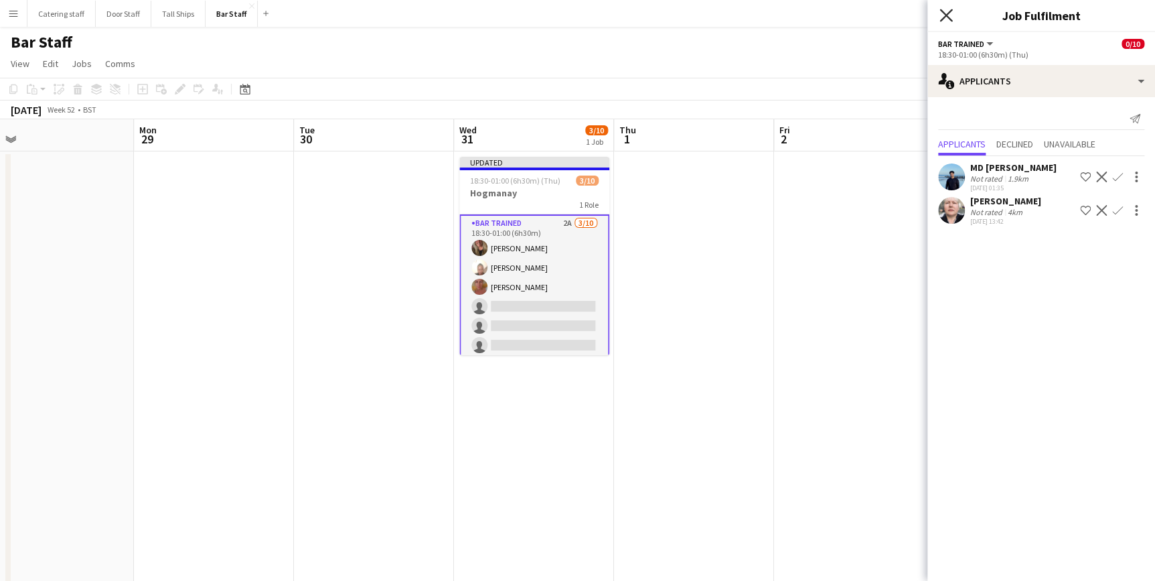
click at [943, 18] on icon at bounding box center [946, 15] width 13 height 13
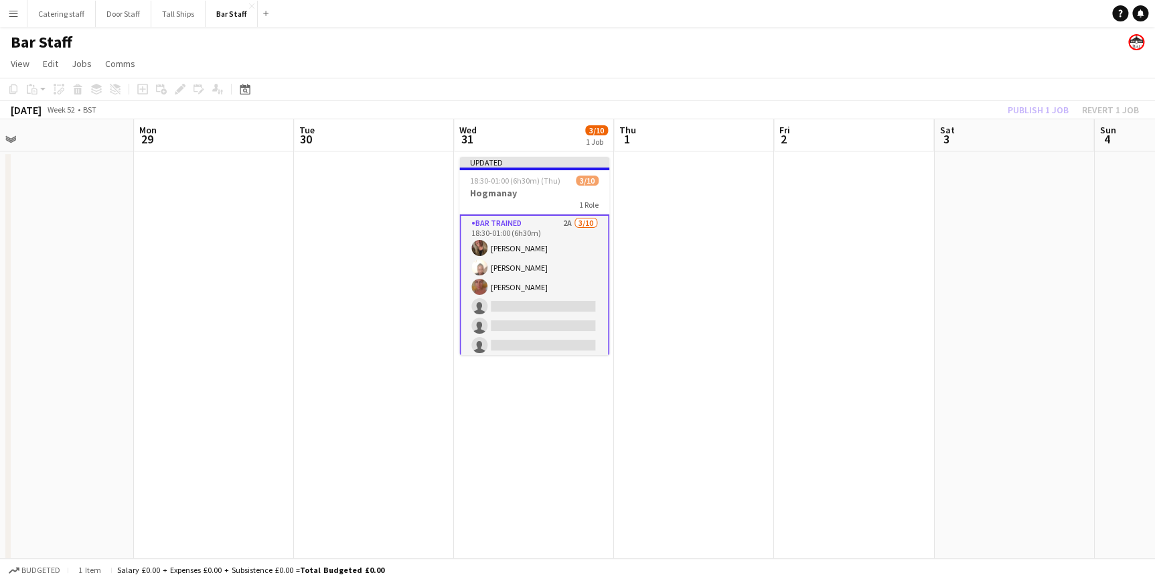
click at [851, 250] on app-date-cell at bounding box center [854, 449] width 160 height 597
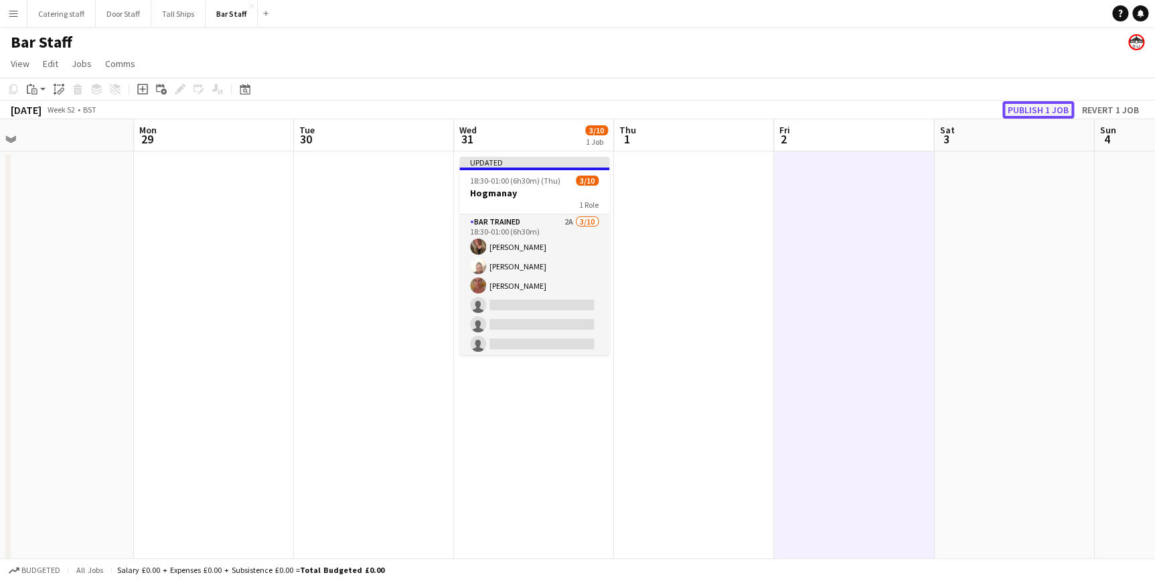
click at [1027, 104] on button "Publish 1 job" at bounding box center [1039, 109] width 72 height 17
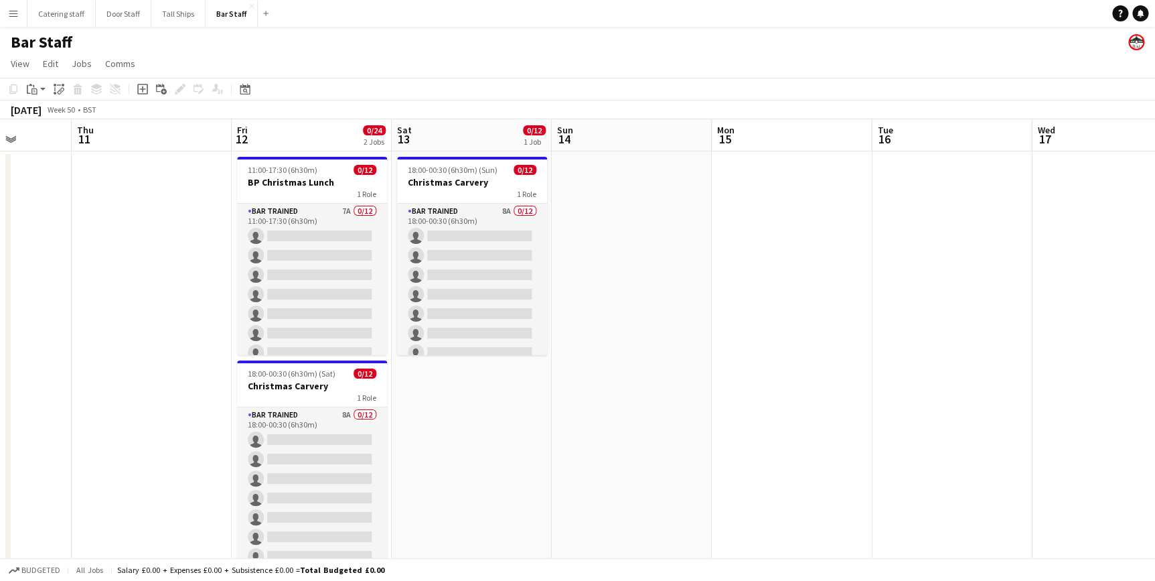
scroll to position [0, 405]
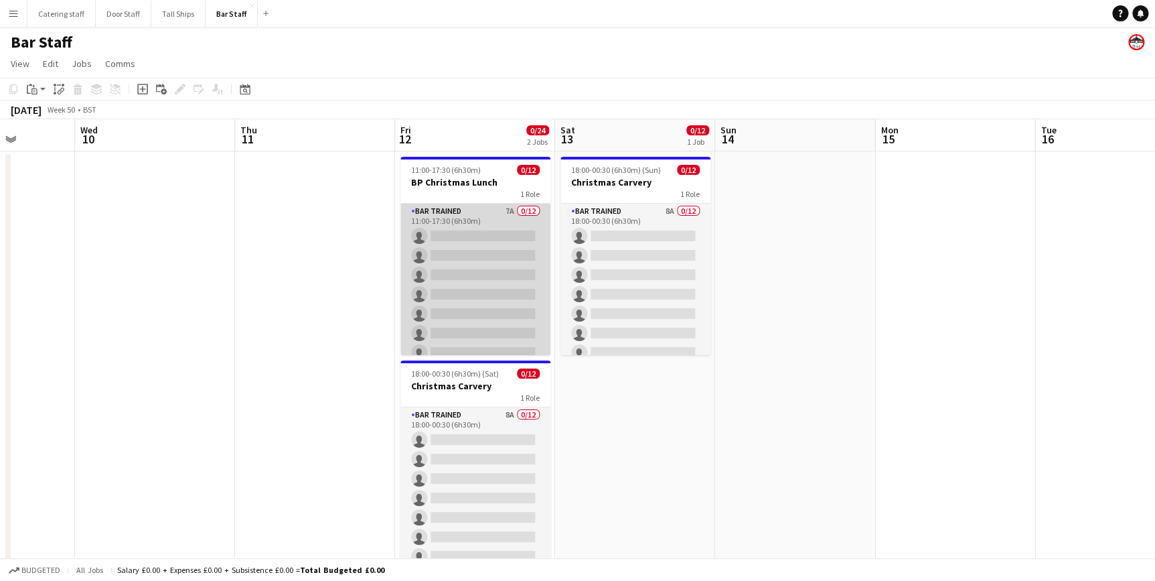
click at [477, 214] on app-card-role "Bar trained 7A 0/12 11:00-17:30 (6h30m) single-neutral-actions single-neutral-a…" at bounding box center [475, 333] width 150 height 259
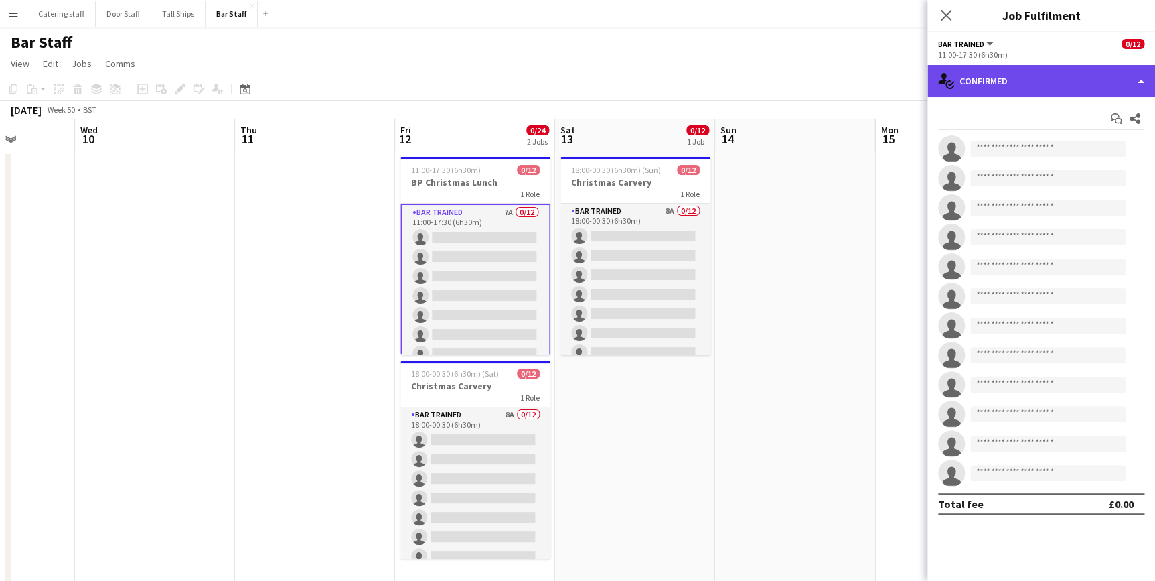
click at [1027, 91] on div "single-neutral-actions-check-2 Confirmed" at bounding box center [1042, 81] width 228 height 32
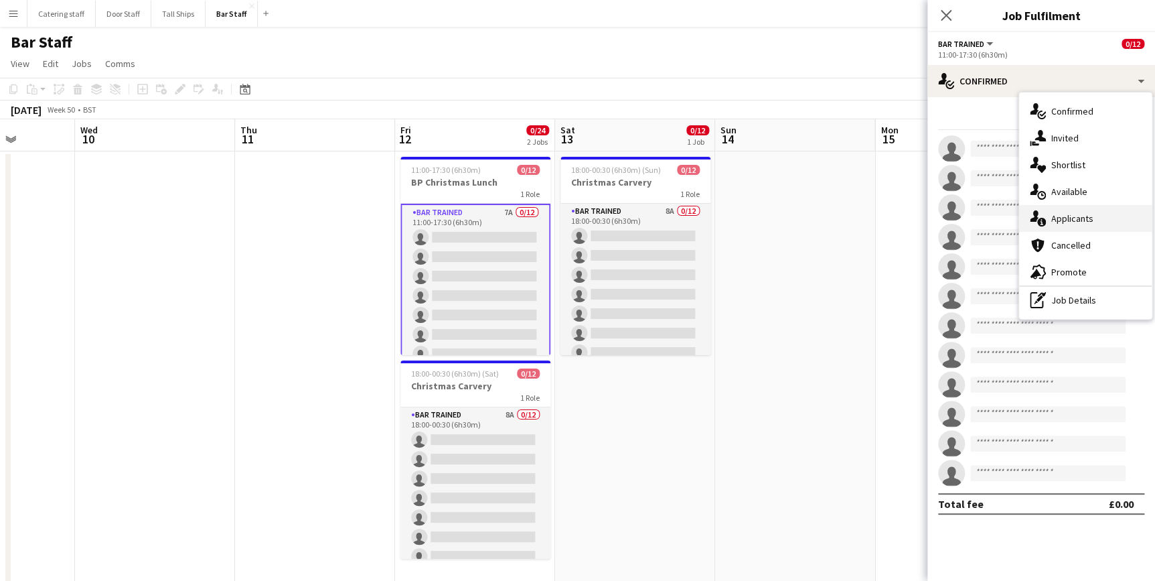
click at [1051, 217] on span "Applicants" at bounding box center [1072, 218] width 42 height 12
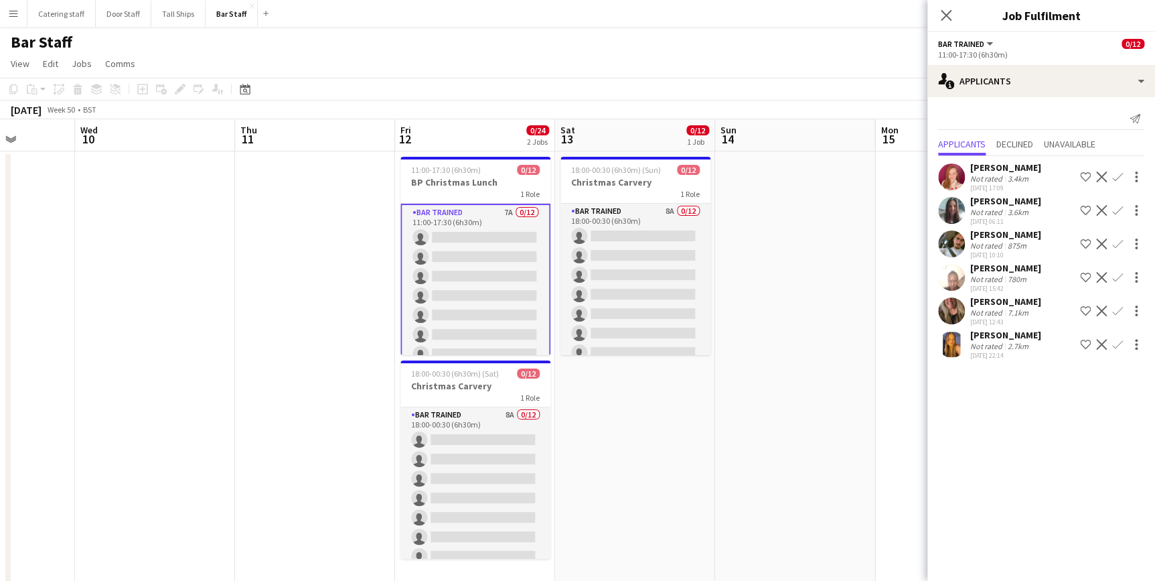
click at [1114, 277] on app-icon "Confirm" at bounding box center [1117, 277] width 11 height 11
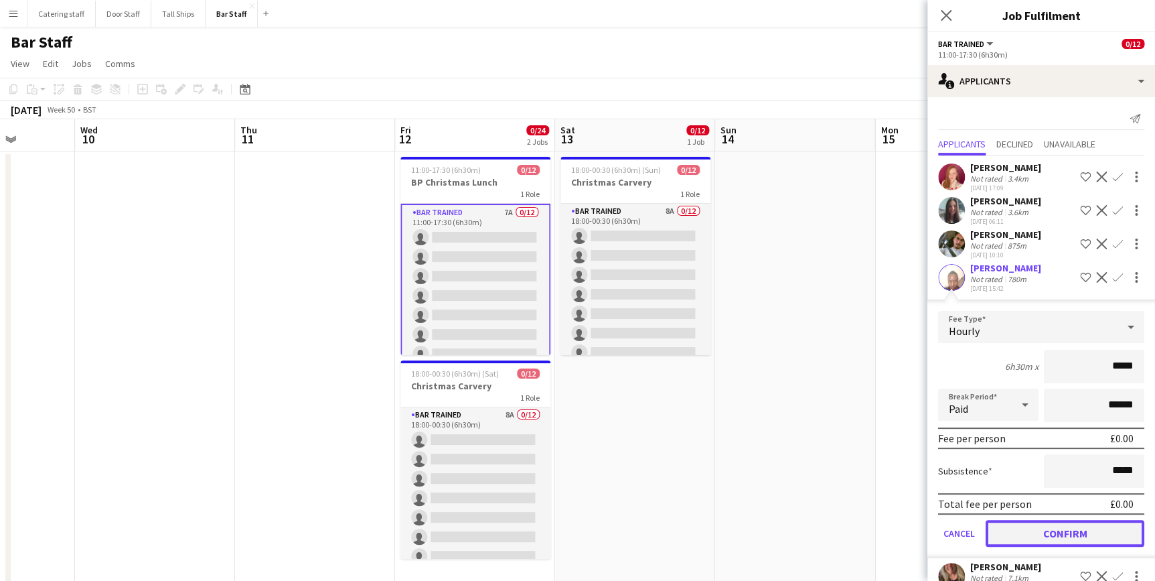
click at [1064, 528] on button "Confirm" at bounding box center [1065, 533] width 159 height 27
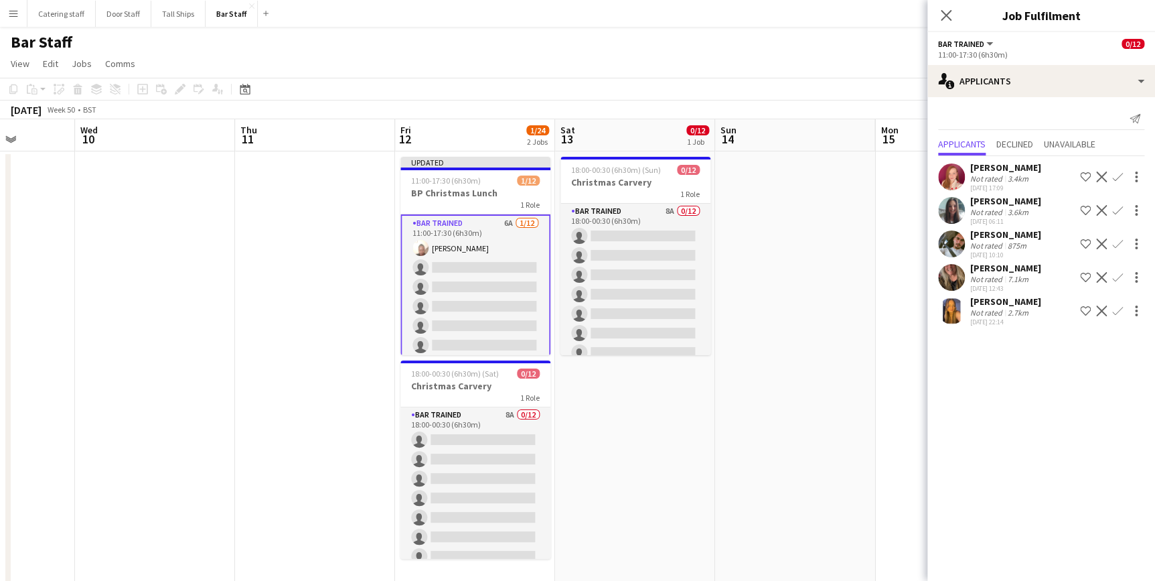
click at [1114, 276] on app-icon "Confirm" at bounding box center [1117, 277] width 11 height 11
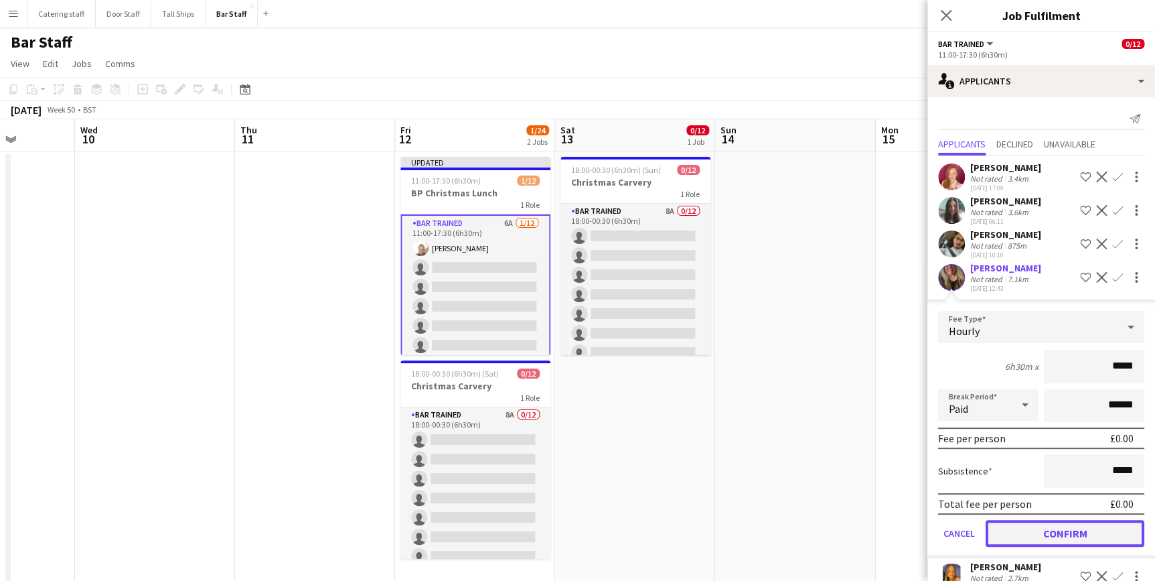
click at [1044, 536] on button "Confirm" at bounding box center [1065, 533] width 159 height 27
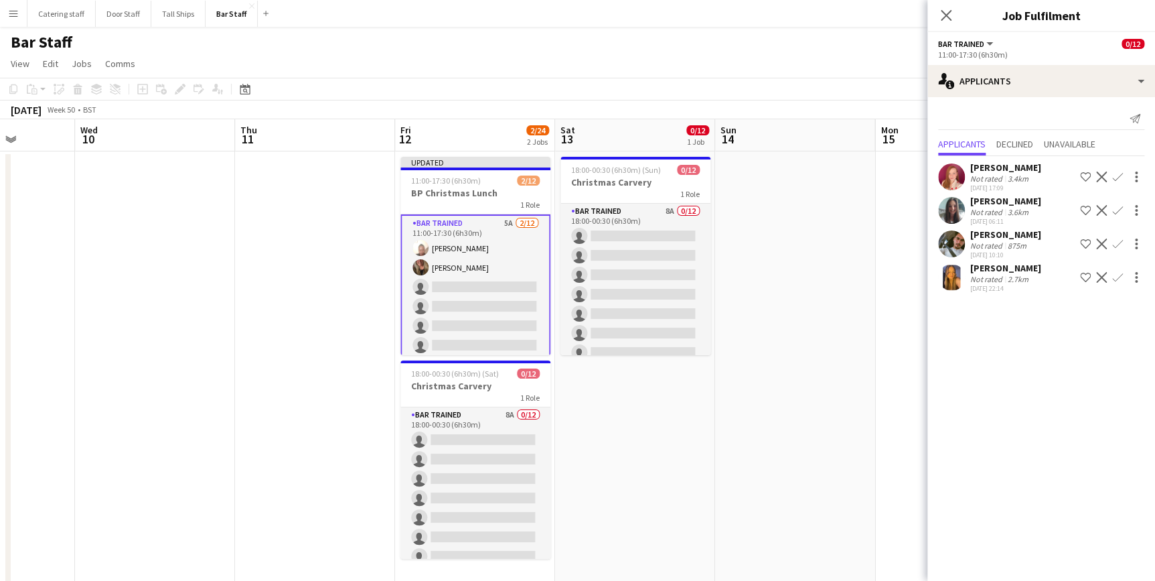
click at [1116, 214] on app-icon "Confirm" at bounding box center [1117, 210] width 11 height 11
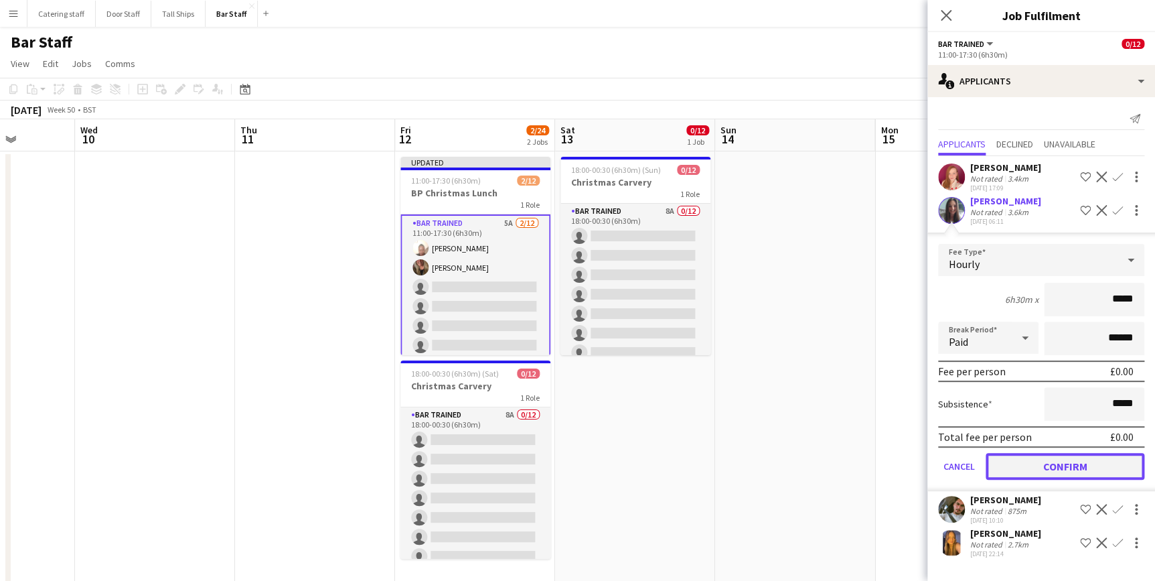
click at [1078, 455] on button "Confirm" at bounding box center [1065, 466] width 159 height 27
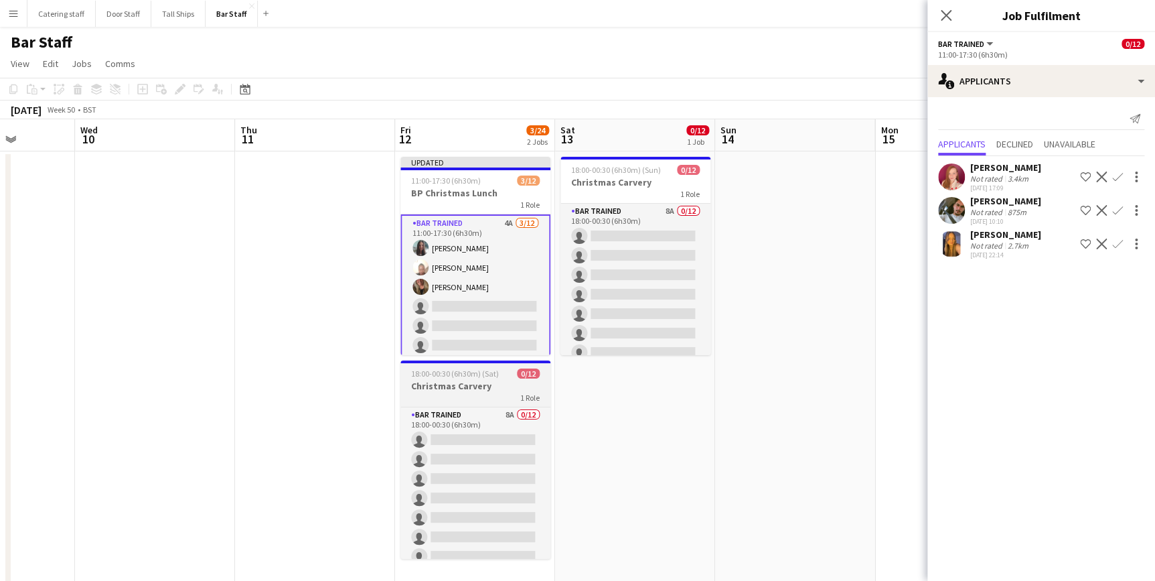
click at [437, 372] on span "18:00-00:30 (6h30m) (Sat)" at bounding box center [455, 373] width 88 height 10
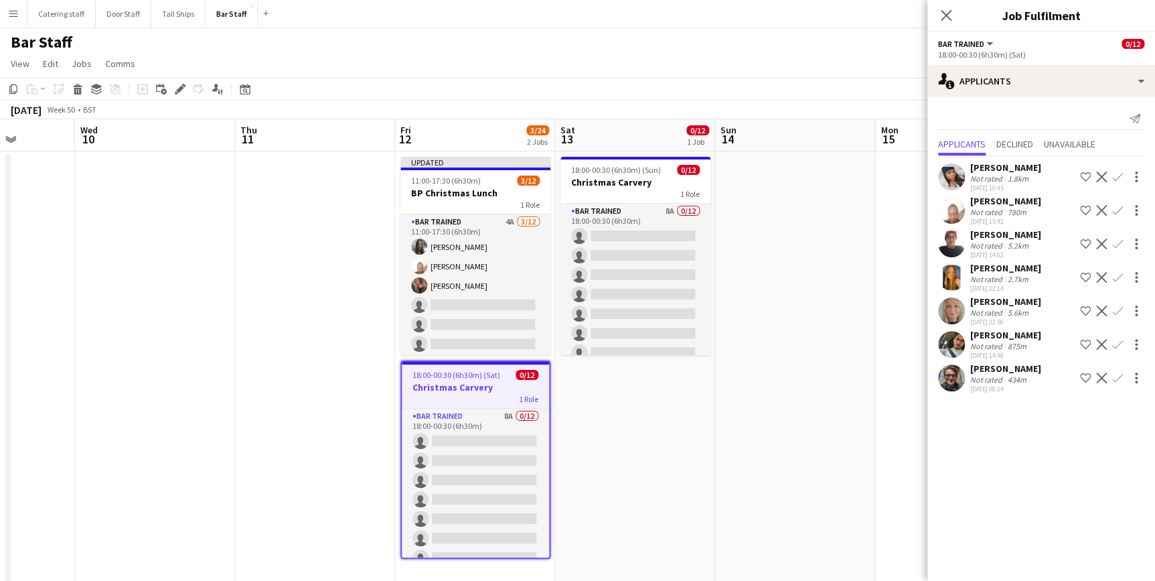
click at [807, 305] on app-date-cell at bounding box center [795, 449] width 160 height 597
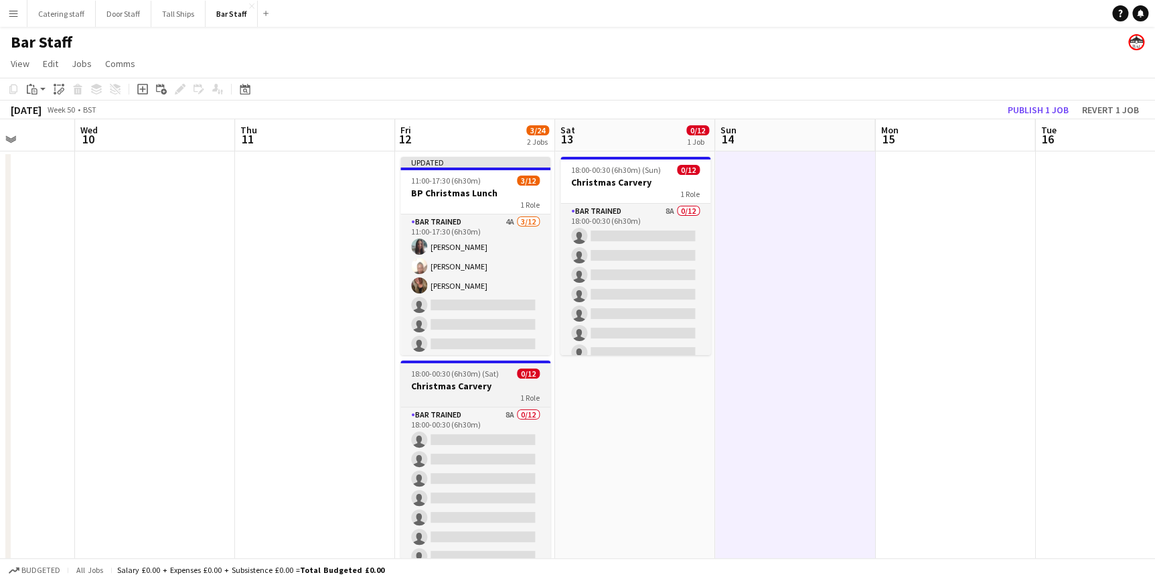
click at [481, 392] on div "1 Role" at bounding box center [475, 397] width 150 height 11
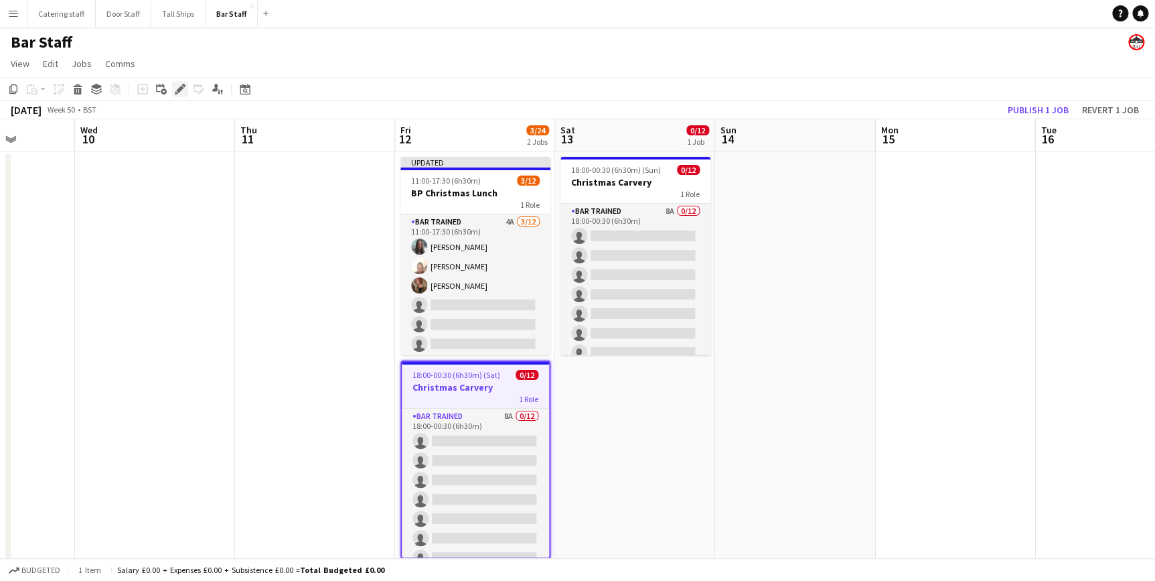
click at [172, 89] on div "Edit" at bounding box center [180, 89] width 16 height 16
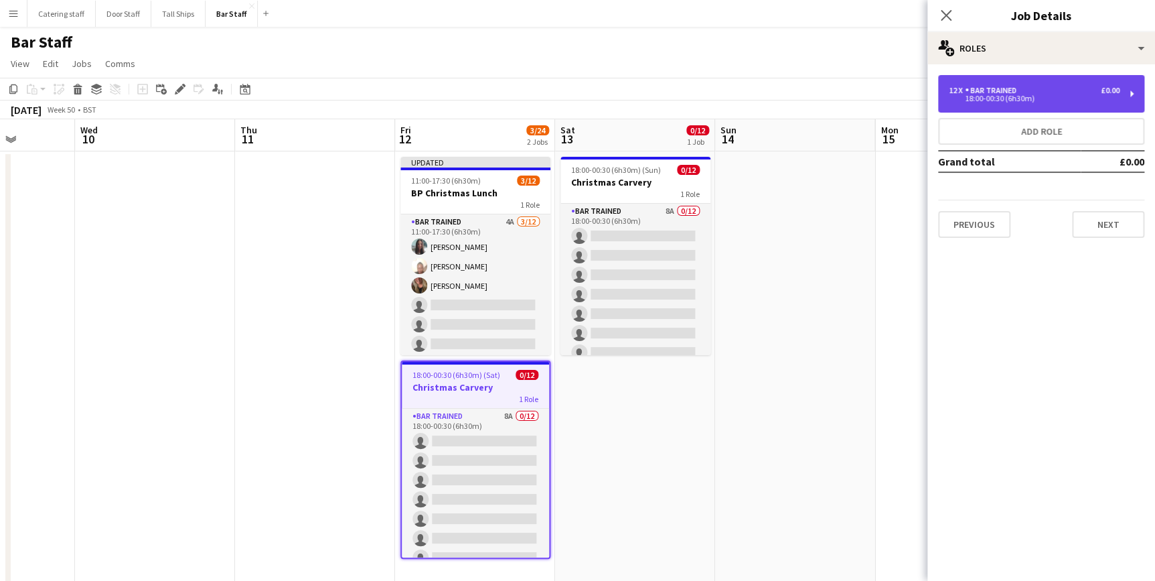
click at [987, 90] on div "Bar trained" at bounding box center [993, 90] width 57 height 9
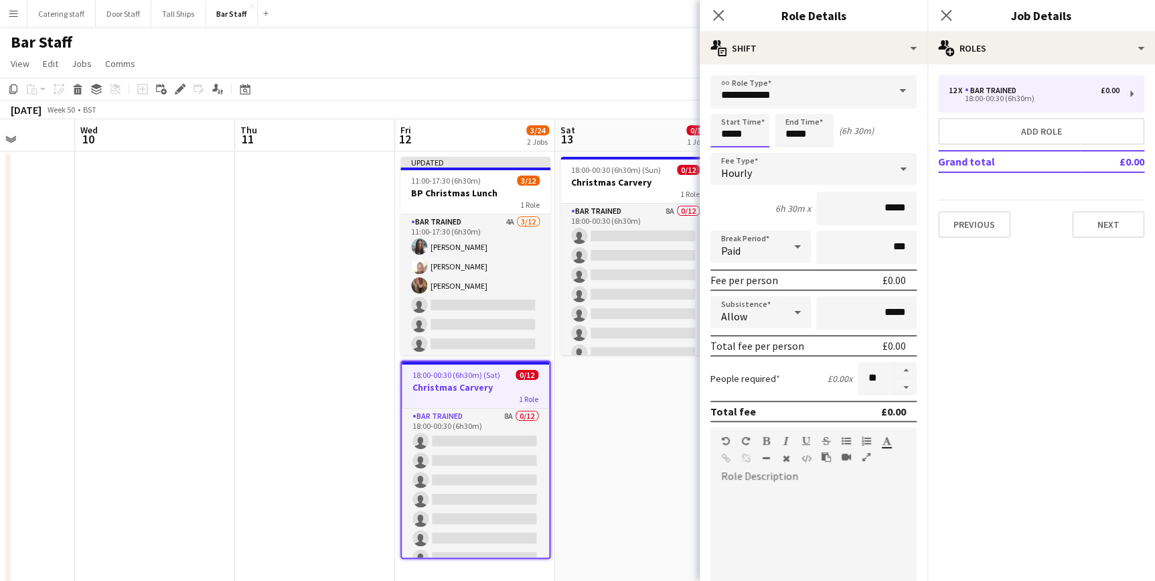
click at [738, 134] on input "*****" at bounding box center [740, 130] width 59 height 33
click at [726, 113] on div at bounding box center [726, 106] width 27 height 13
click at [722, 153] on div at bounding box center [726, 153] width 27 height 13
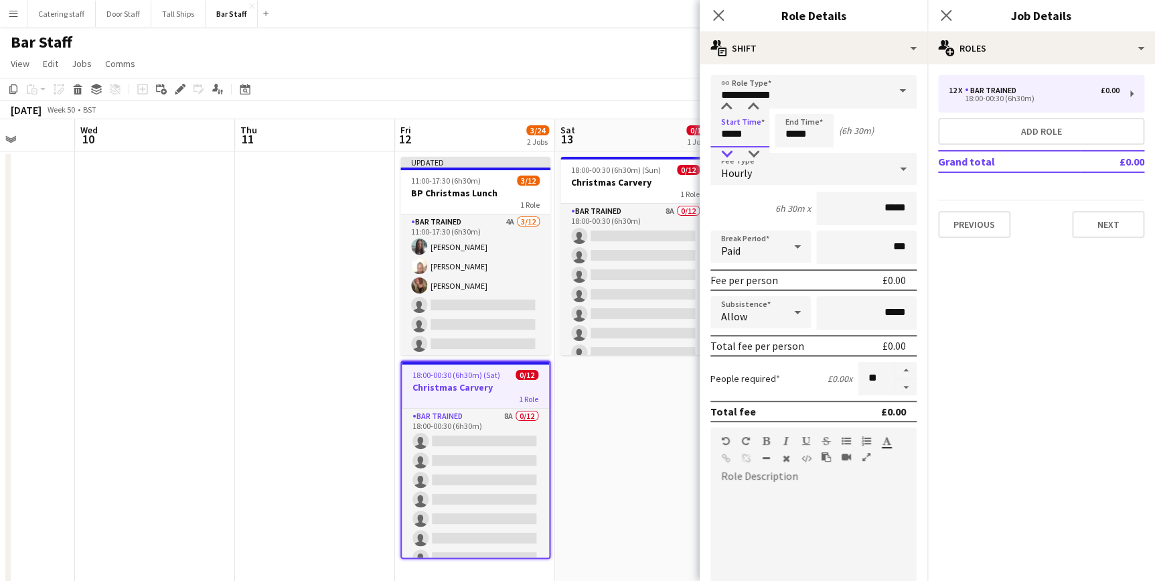
type input "*****"
click at [722, 153] on div at bounding box center [726, 153] width 27 height 13
click at [714, 13] on icon "Close pop-in" at bounding box center [718, 15] width 13 height 13
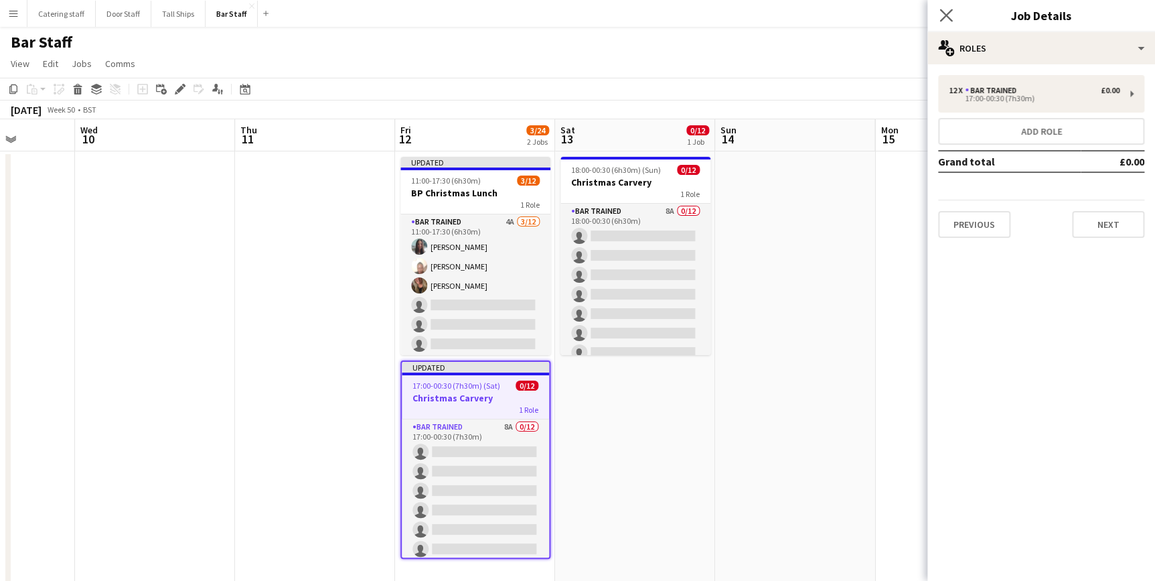
click at [953, 9] on app-icon "Close pop-in" at bounding box center [946, 15] width 19 height 19
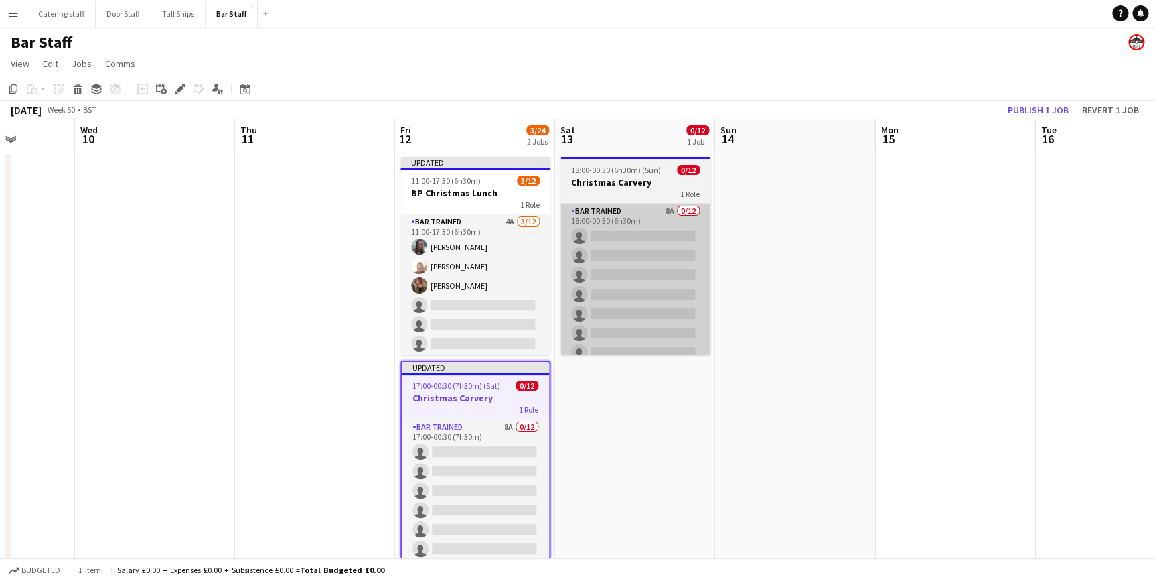
drag, startPoint x: 802, startPoint y: 276, endPoint x: 678, endPoint y: 273, distance: 123.3
click at [798, 275] on app-date-cell at bounding box center [795, 449] width 160 height 597
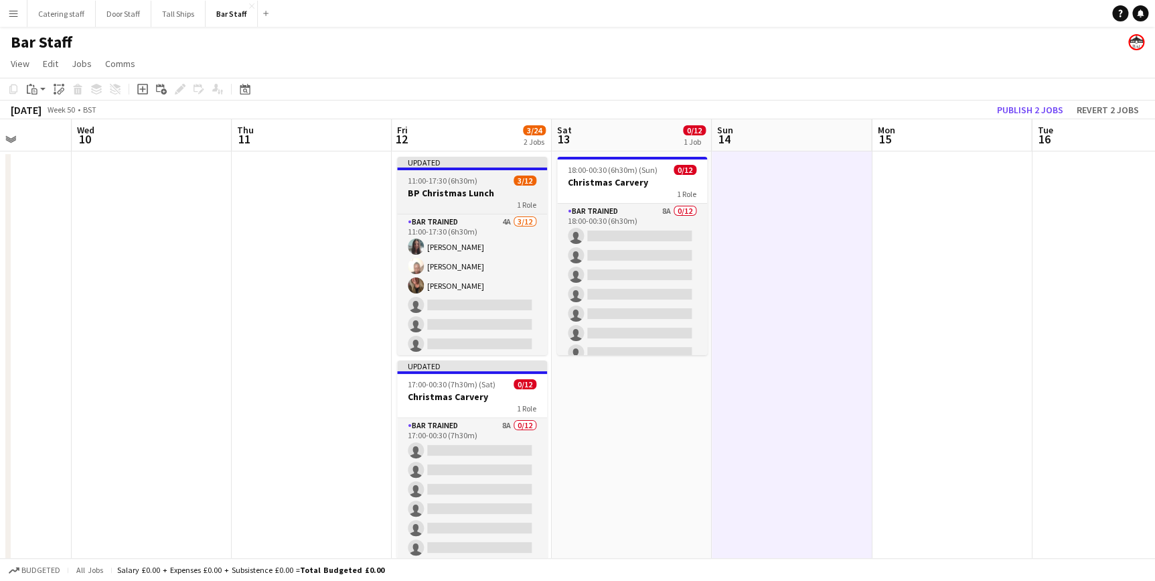
click at [474, 196] on h3 "BP Christmas Lunch" at bounding box center [472, 193] width 150 height 12
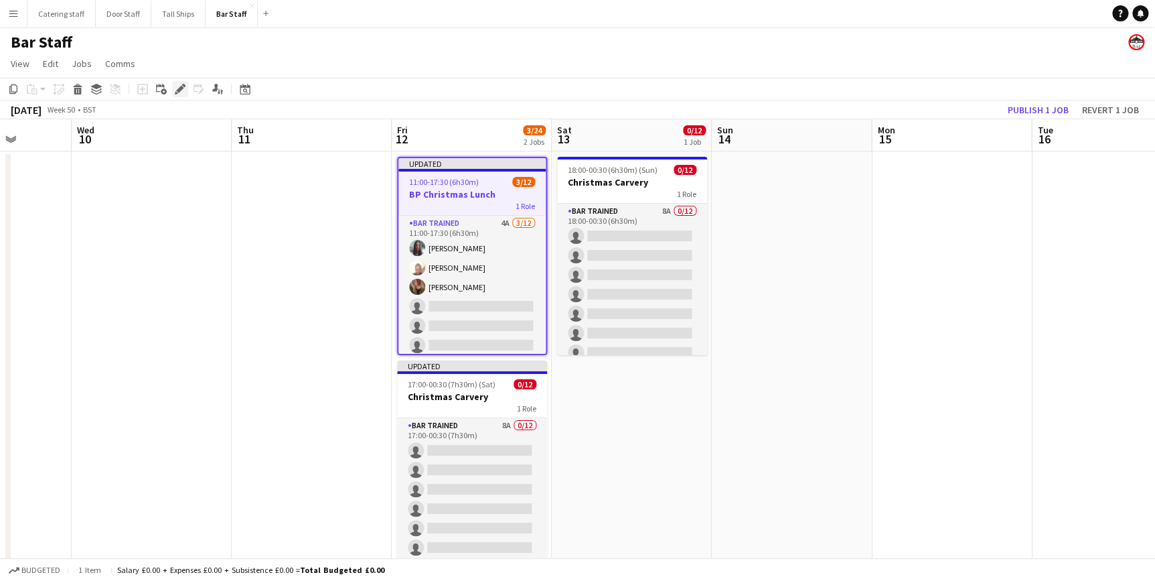
click at [172, 90] on div "Edit" at bounding box center [180, 89] width 16 height 16
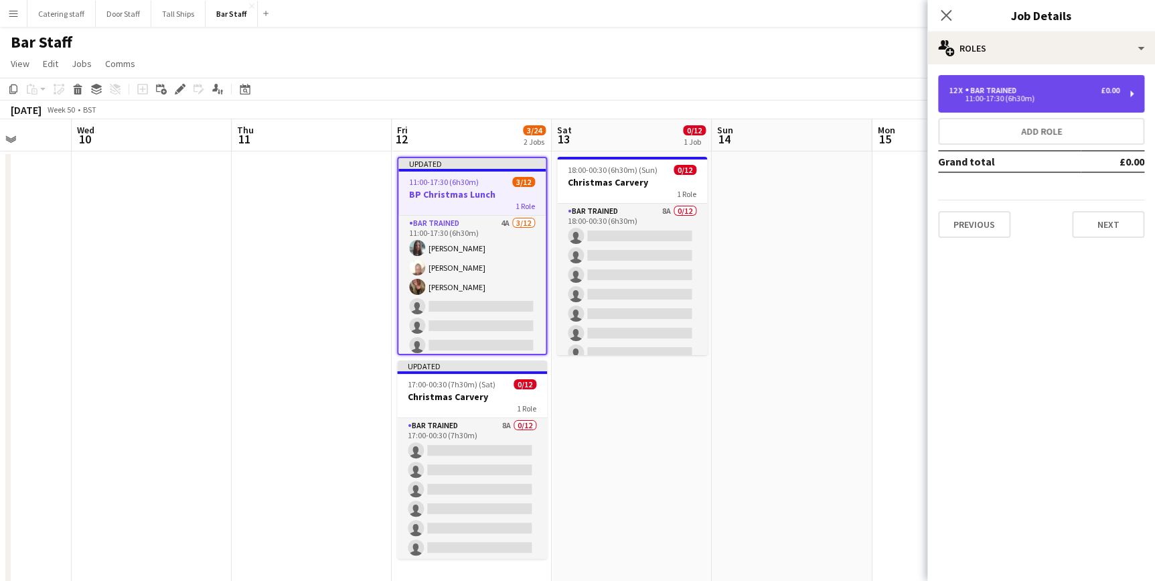
click at [1092, 91] on div "12 x Bar trained £0.00" at bounding box center [1034, 90] width 171 height 9
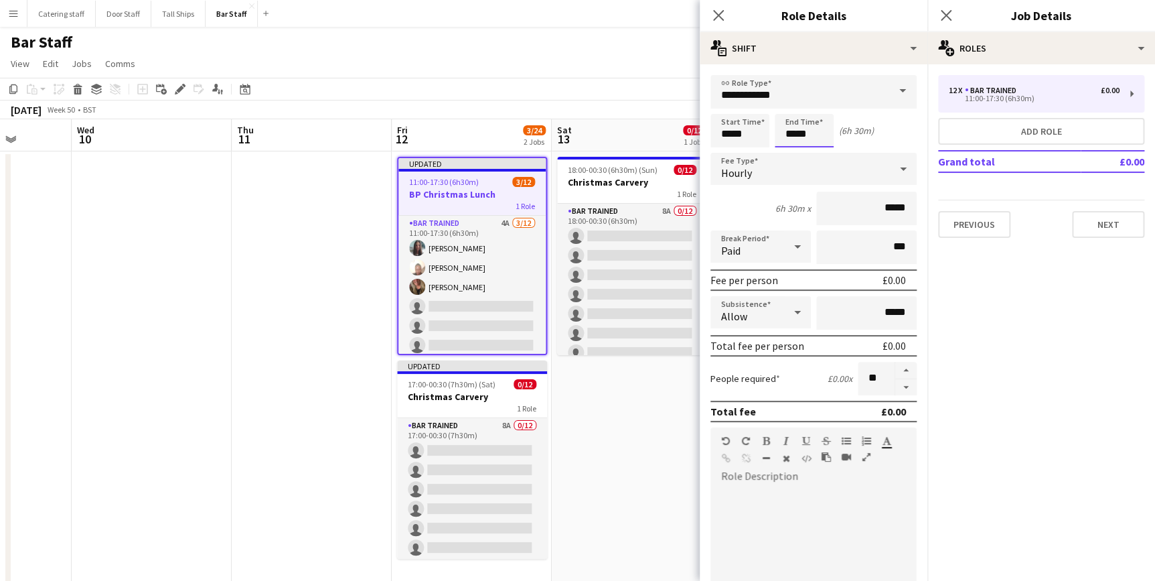
click at [791, 132] on input "*****" at bounding box center [804, 130] width 59 height 33
click at [793, 109] on div at bounding box center [791, 106] width 27 height 13
click at [812, 151] on div at bounding box center [817, 153] width 27 height 13
type input "*****"
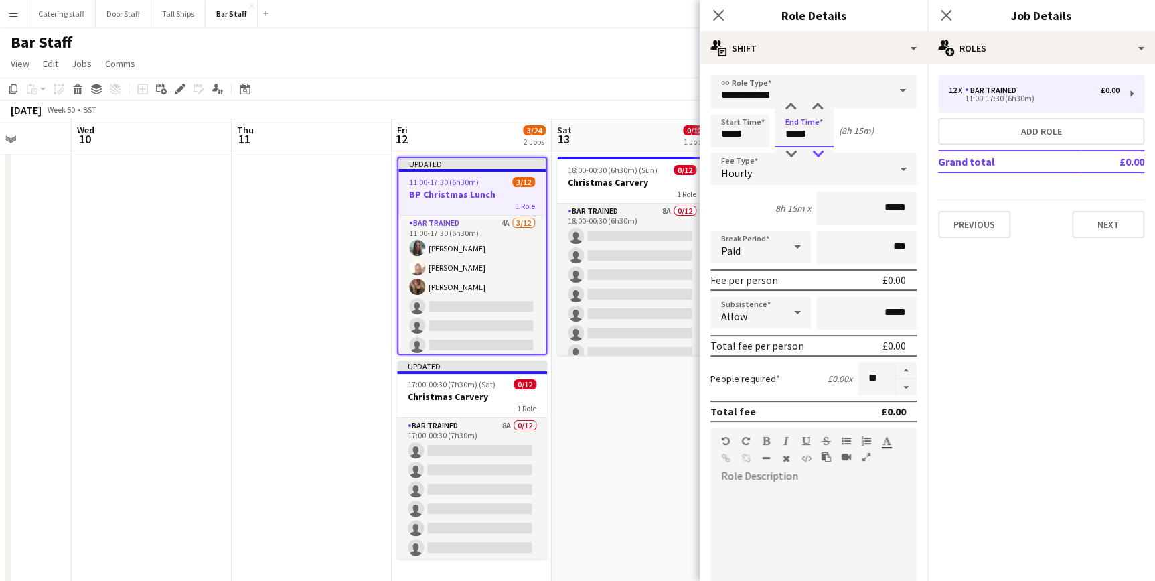
click at [812, 151] on div at bounding box center [817, 153] width 27 height 13
click at [717, 15] on icon at bounding box center [718, 15] width 13 height 13
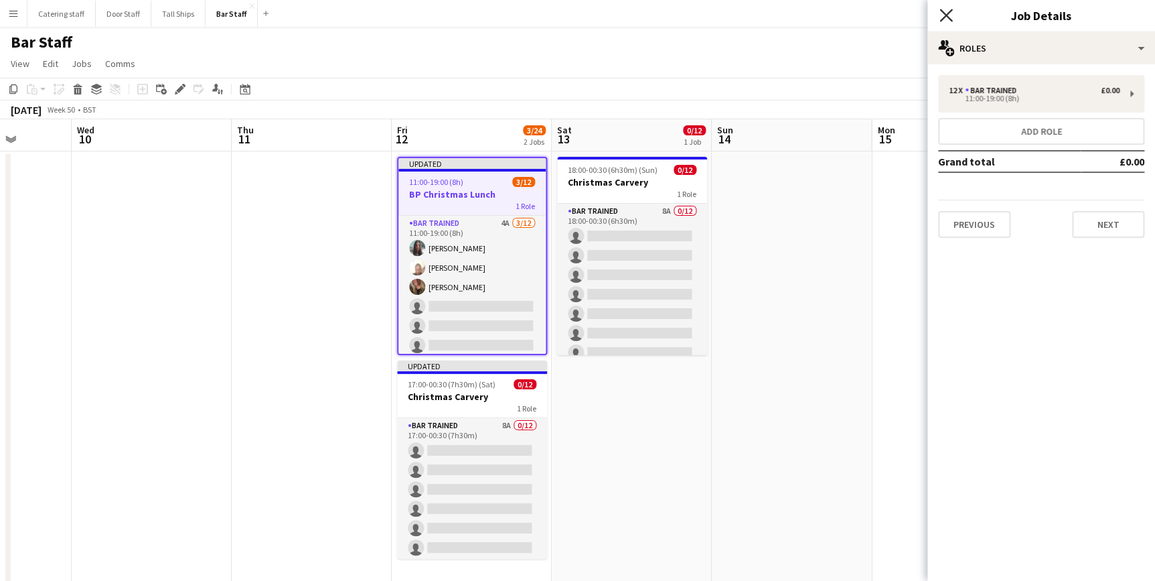
click at [951, 17] on icon "Close pop-in" at bounding box center [946, 15] width 13 height 13
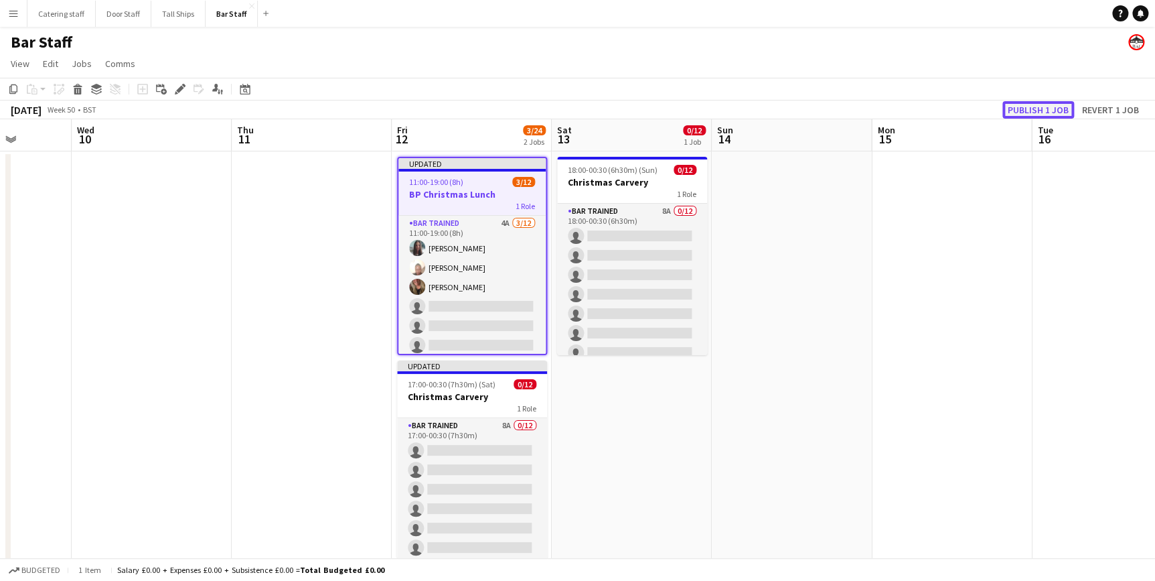
click at [1030, 115] on button "Publish 1 job" at bounding box center [1039, 109] width 72 height 17
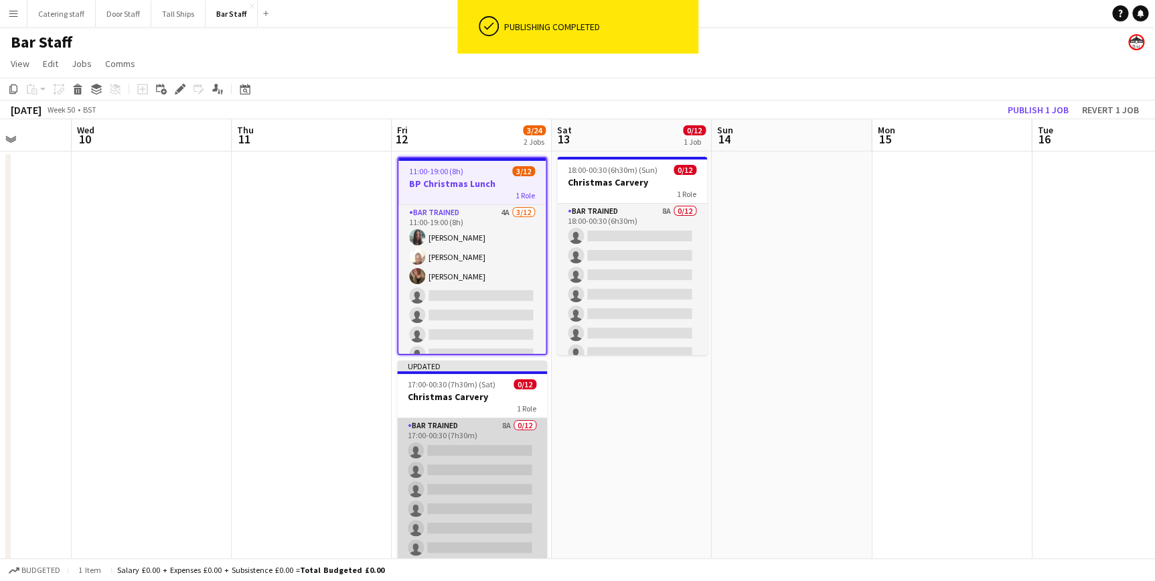
click at [465, 424] on app-card-role "Bar trained 8A 0/12 17:00-00:30 (7h30m) single-neutral-actions single-neutral-a…" at bounding box center [472, 547] width 150 height 259
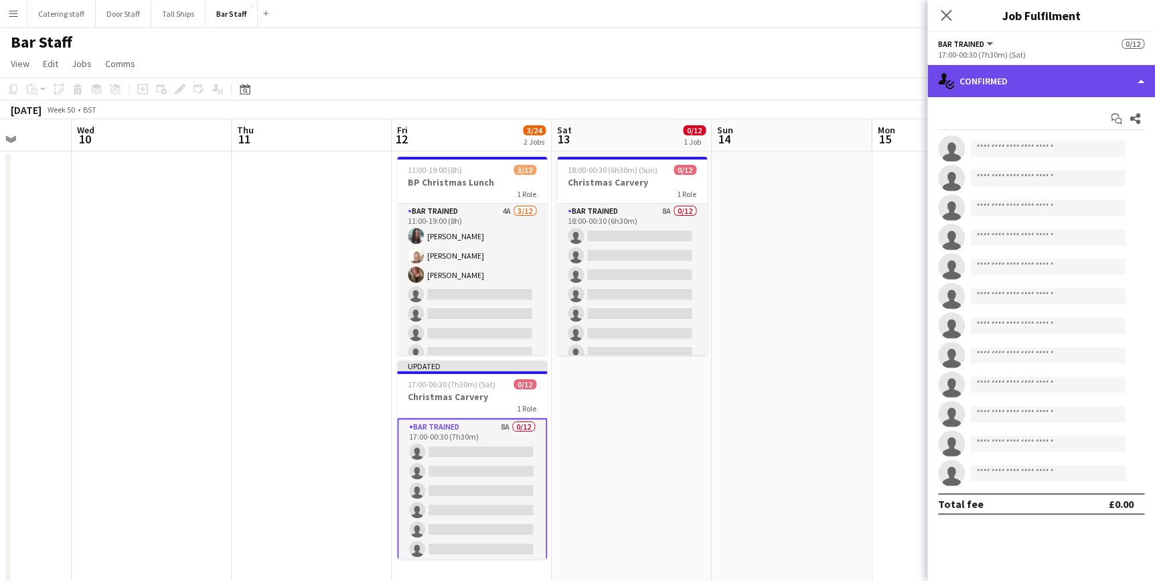
click at [1035, 88] on div "single-neutral-actions-check-2 Confirmed" at bounding box center [1042, 81] width 228 height 32
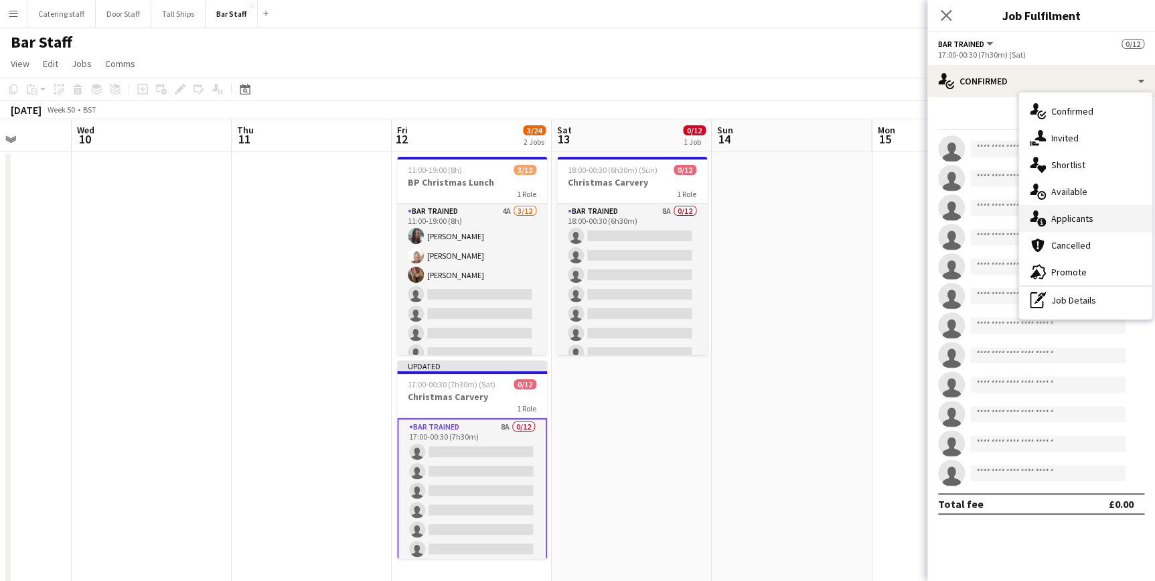
click at [1092, 221] on span "Applicants" at bounding box center [1072, 218] width 42 height 12
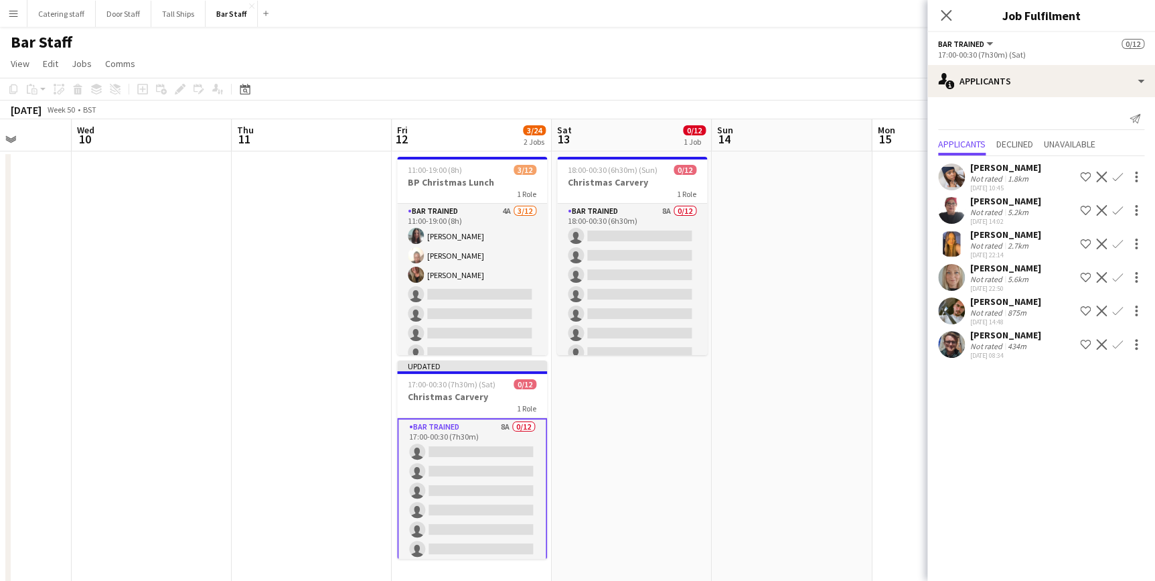
click at [1118, 179] on app-icon "Confirm" at bounding box center [1117, 176] width 11 height 11
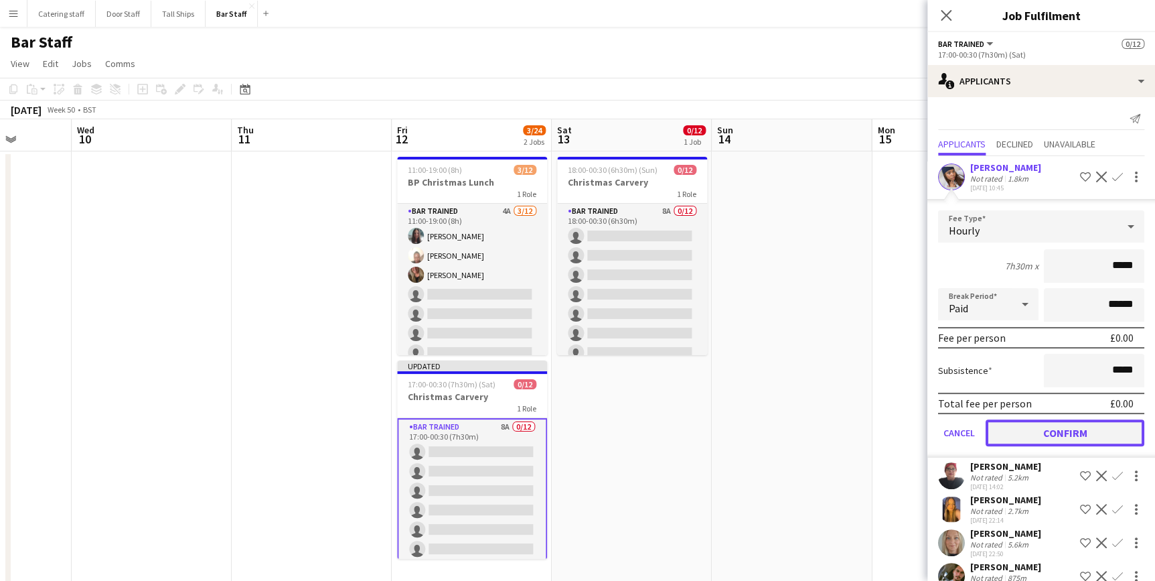
click at [1088, 425] on button "Confirm" at bounding box center [1065, 432] width 159 height 27
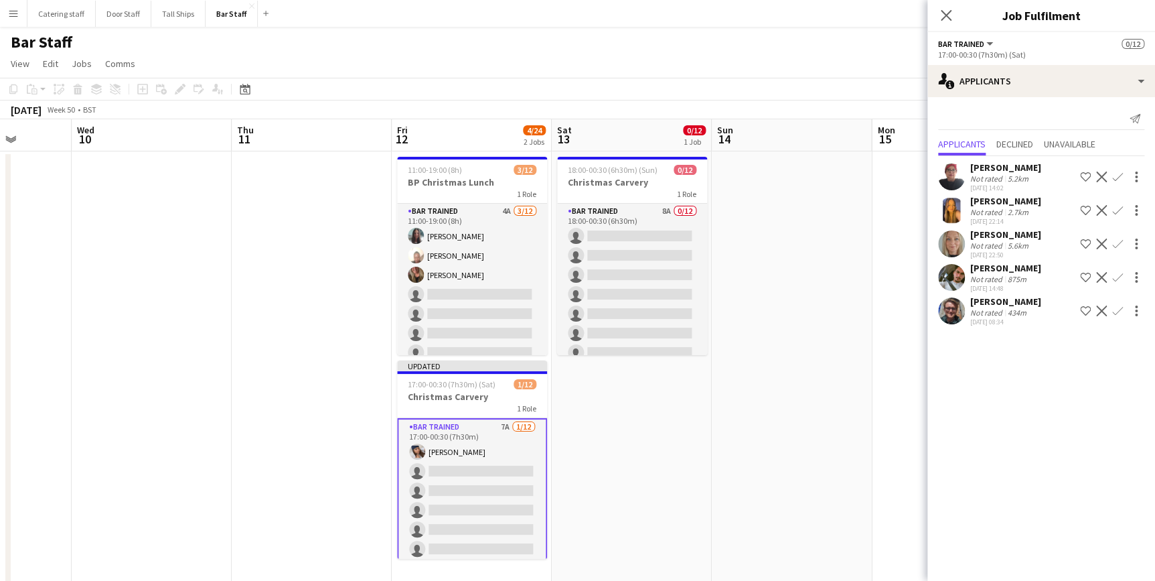
click at [1117, 246] on app-icon "Confirm" at bounding box center [1117, 243] width 11 height 11
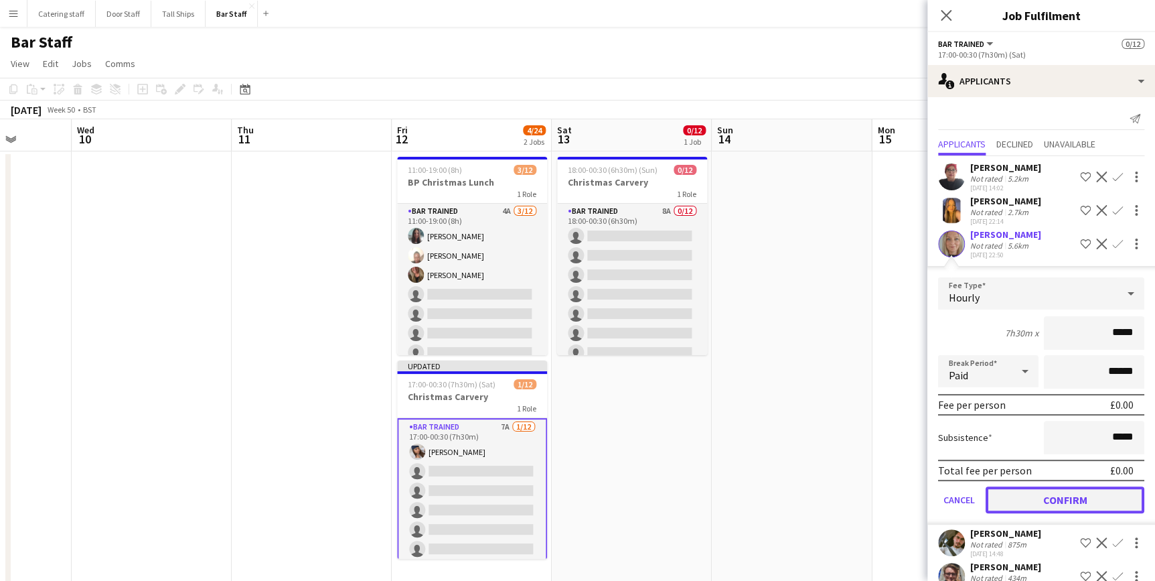
click at [1061, 494] on button "Confirm" at bounding box center [1065, 499] width 159 height 27
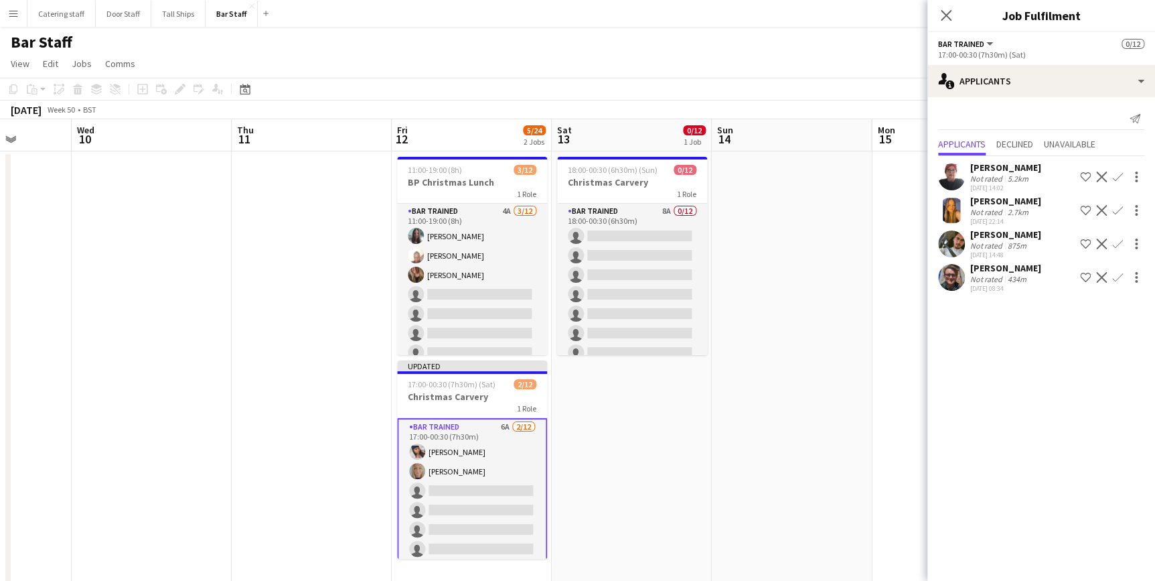
click at [1116, 175] on app-icon "Confirm" at bounding box center [1117, 176] width 11 height 11
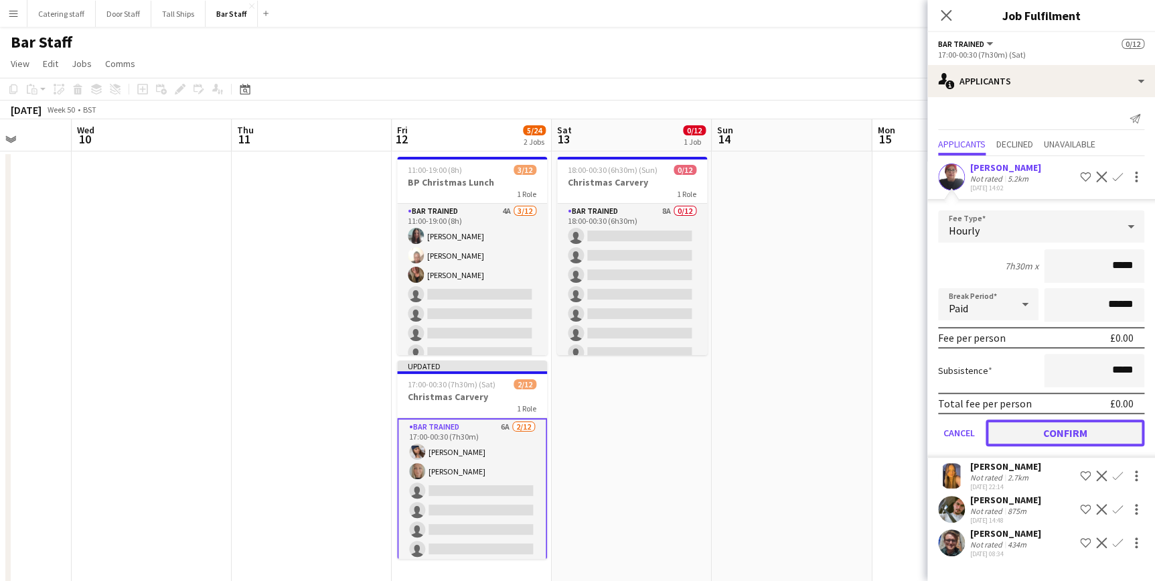
click at [1038, 432] on button "Confirm" at bounding box center [1065, 432] width 159 height 27
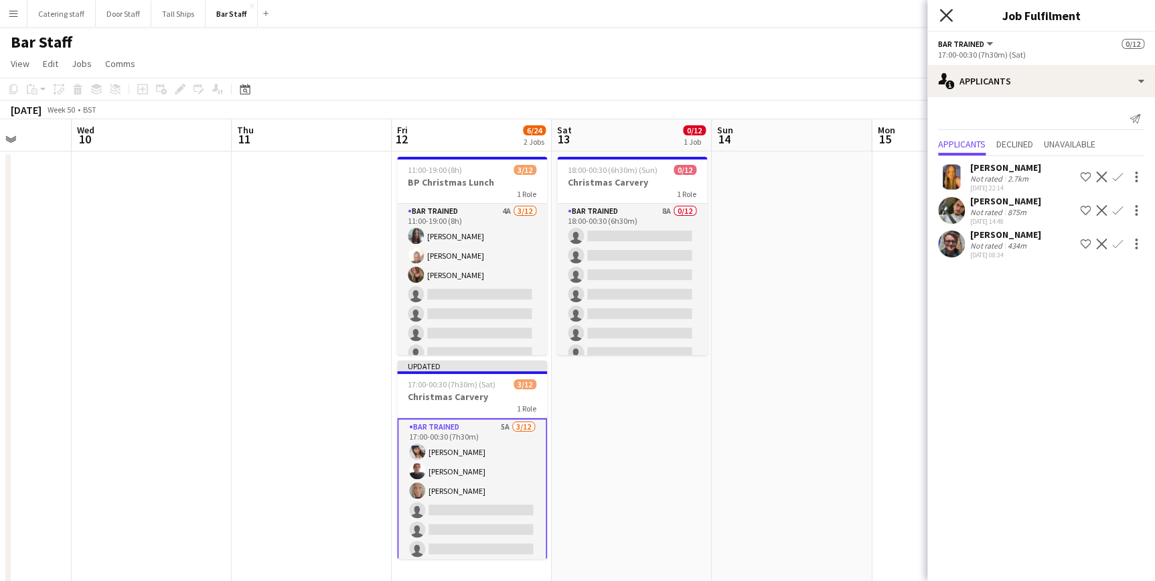
click at [948, 18] on icon at bounding box center [946, 15] width 13 height 13
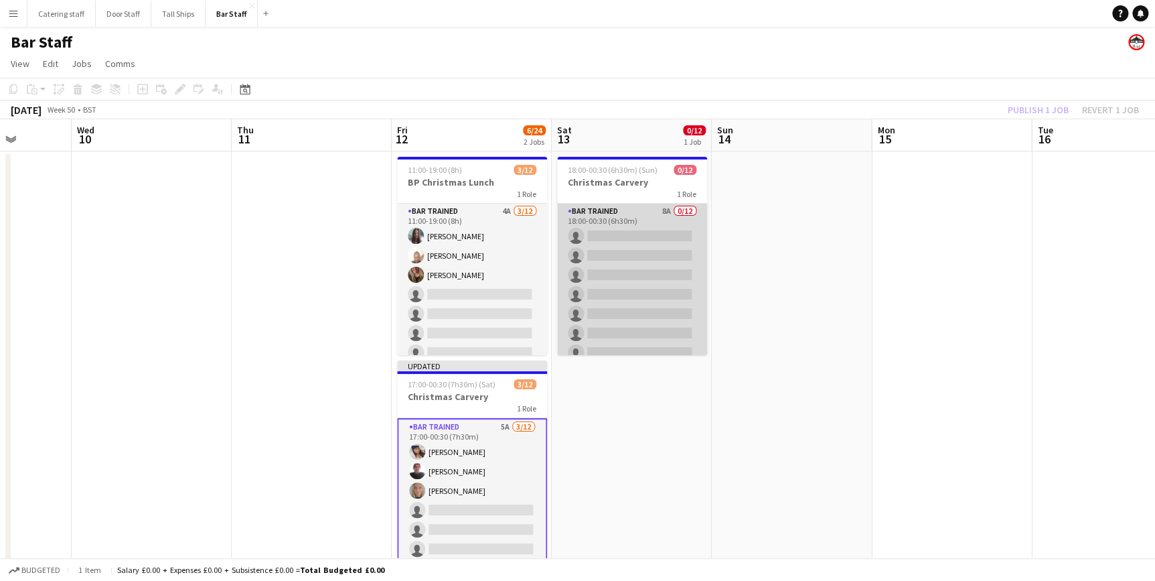
click at [652, 212] on app-card-role "Bar trained 8A 0/12 18:00-00:30 (6h30m) single-neutral-actions single-neutral-a…" at bounding box center [632, 333] width 150 height 259
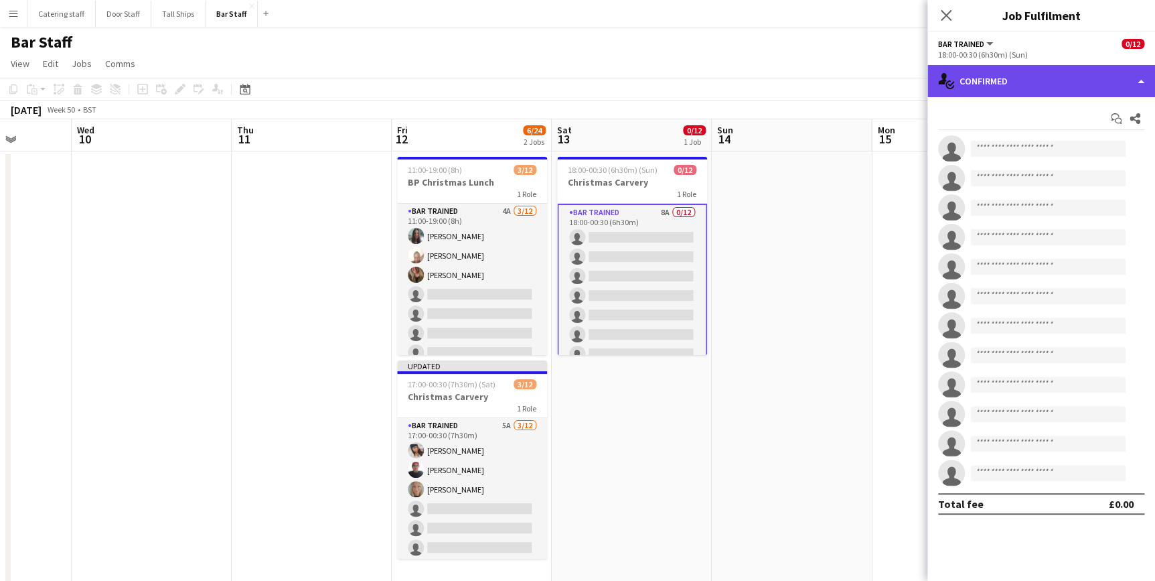
click at [1015, 92] on div "single-neutral-actions-check-2 Confirmed" at bounding box center [1042, 81] width 228 height 32
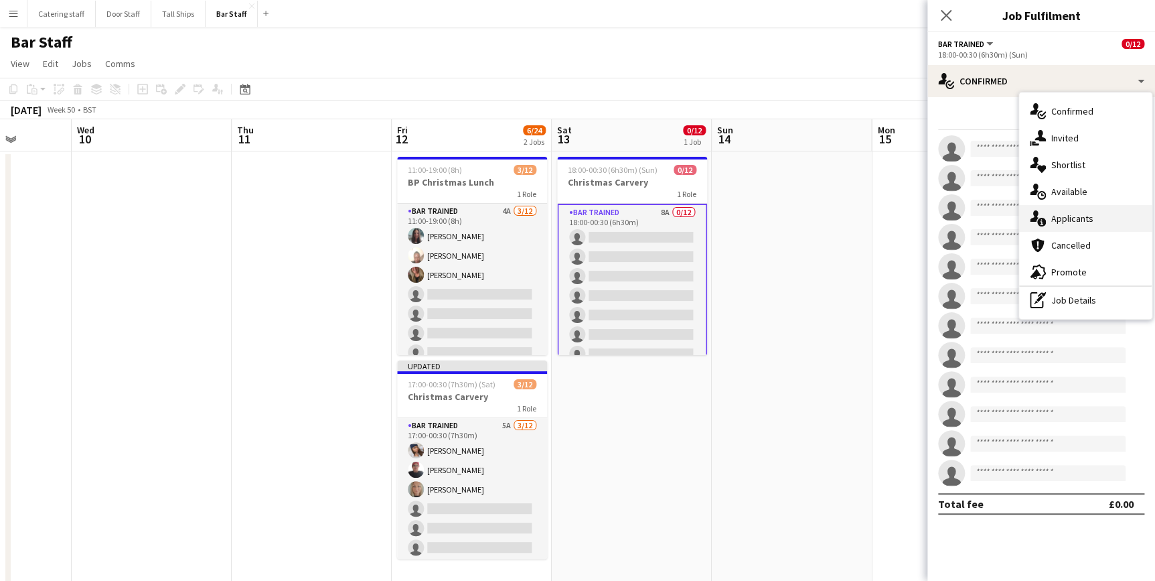
click at [1064, 214] on span "Applicants" at bounding box center [1072, 218] width 42 height 12
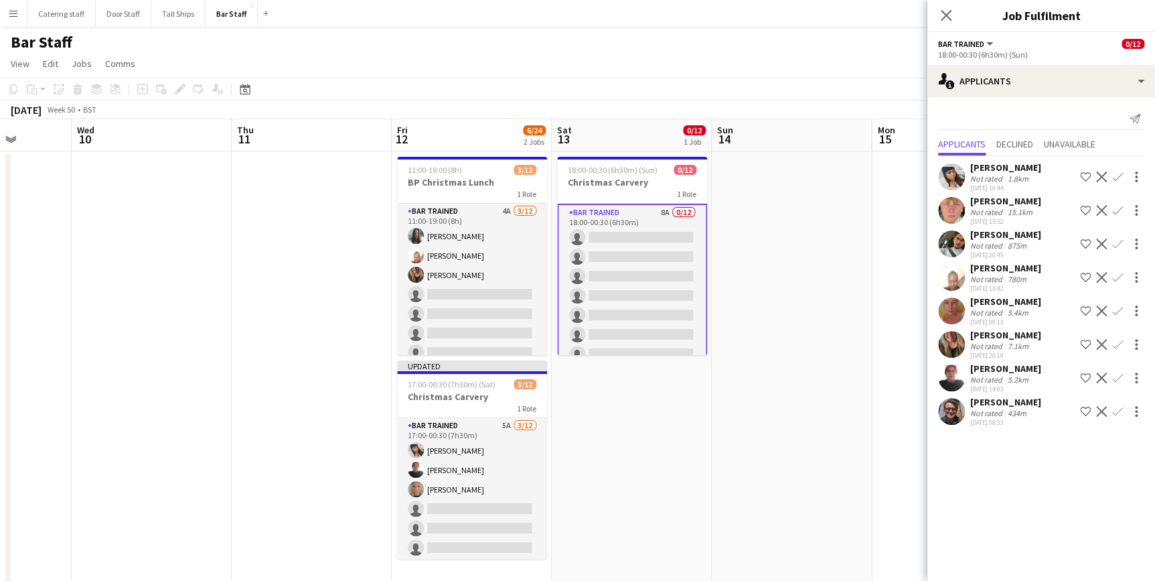
click at [1115, 210] on app-icon "Confirm" at bounding box center [1117, 210] width 11 height 11
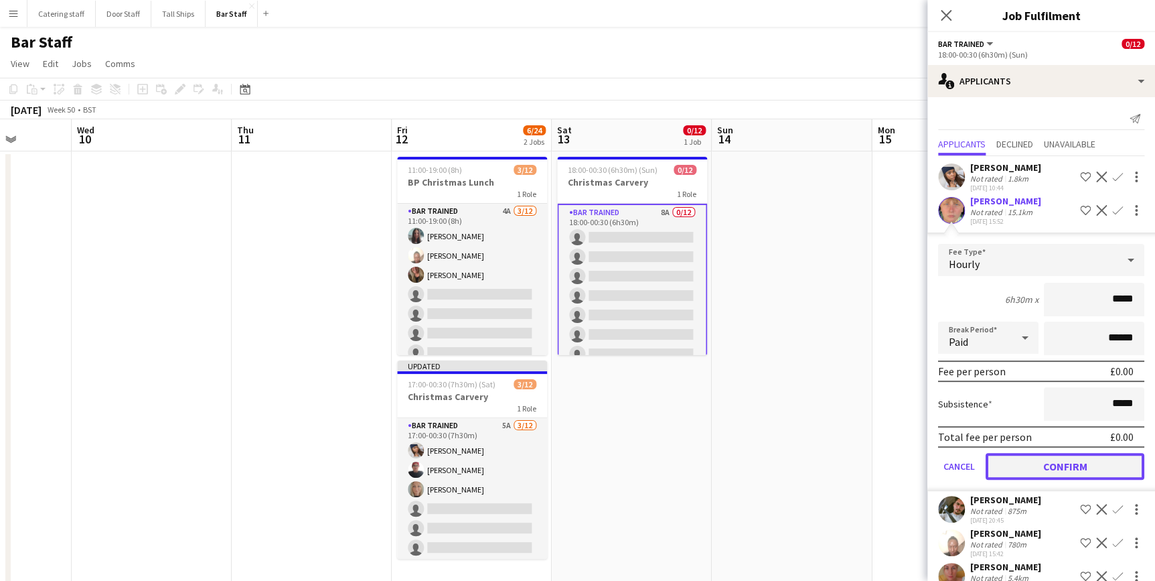
click at [1068, 465] on button "Confirm" at bounding box center [1065, 466] width 159 height 27
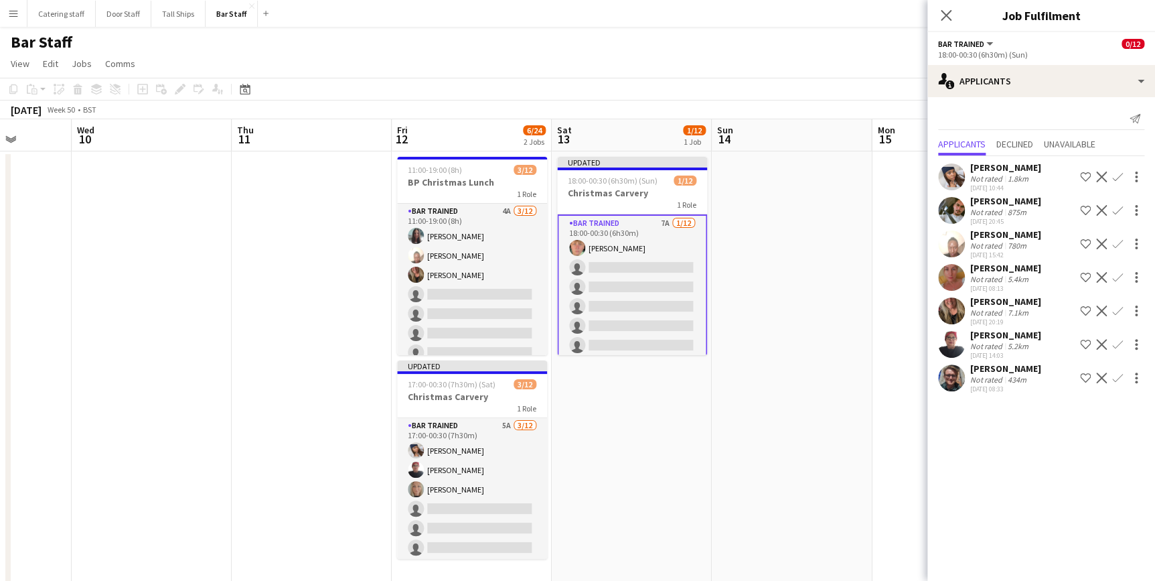
click at [1117, 246] on app-icon "Confirm" at bounding box center [1117, 243] width 11 height 11
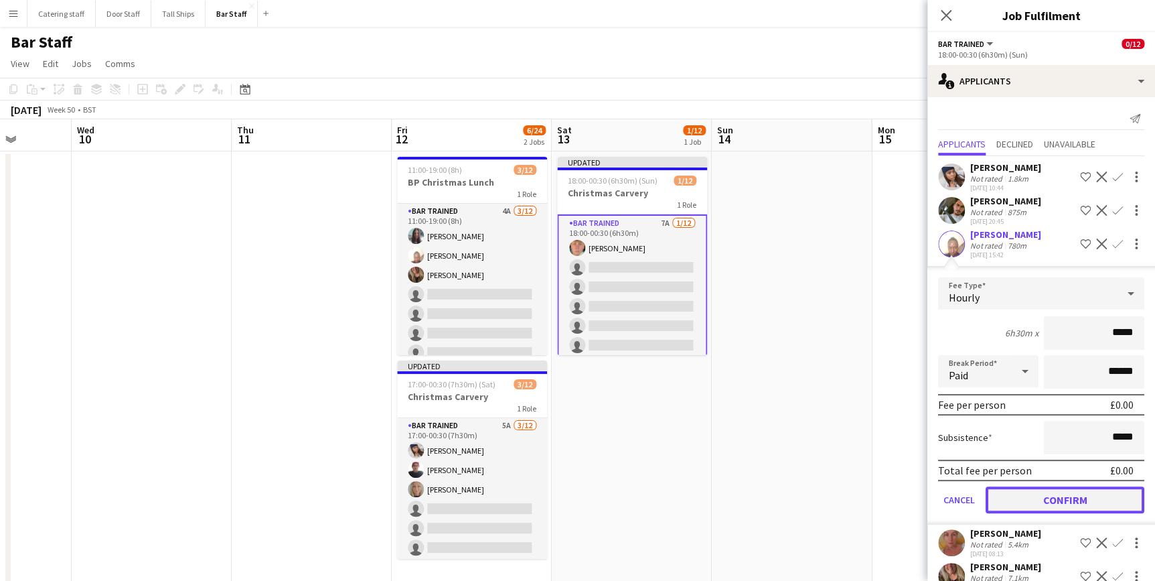
click at [1072, 498] on button "Confirm" at bounding box center [1065, 499] width 159 height 27
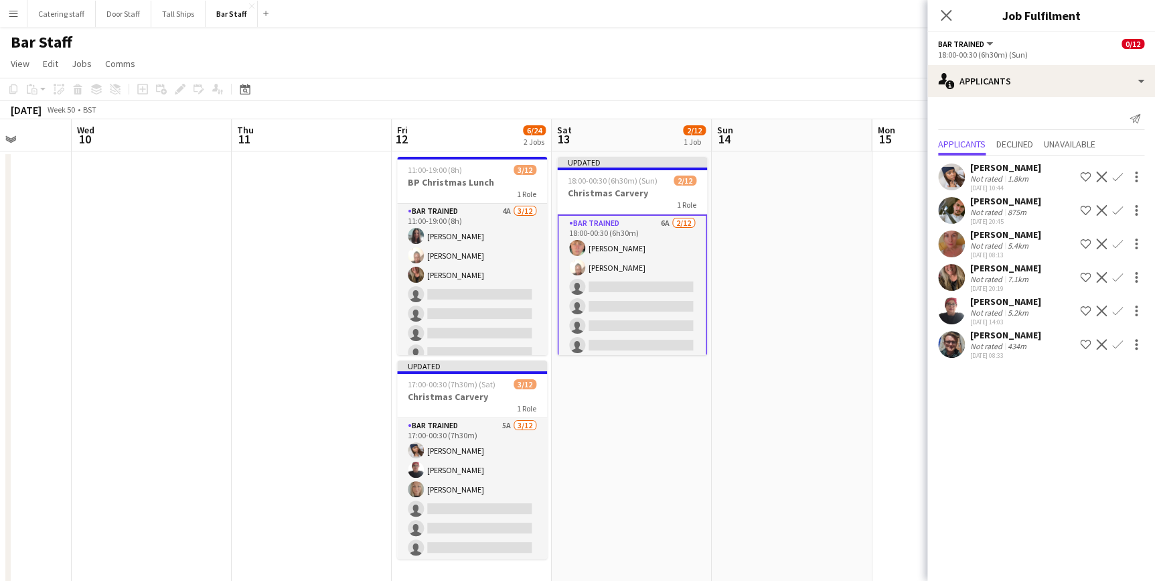
click at [1118, 244] on app-icon "Confirm" at bounding box center [1117, 243] width 11 height 11
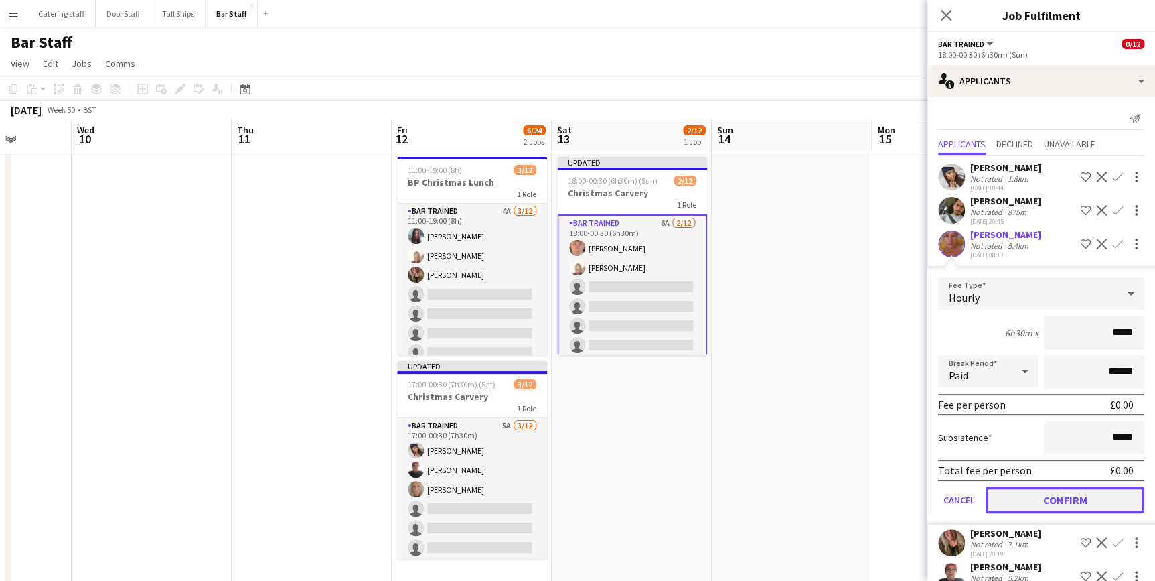
click at [1056, 500] on button "Confirm" at bounding box center [1065, 499] width 159 height 27
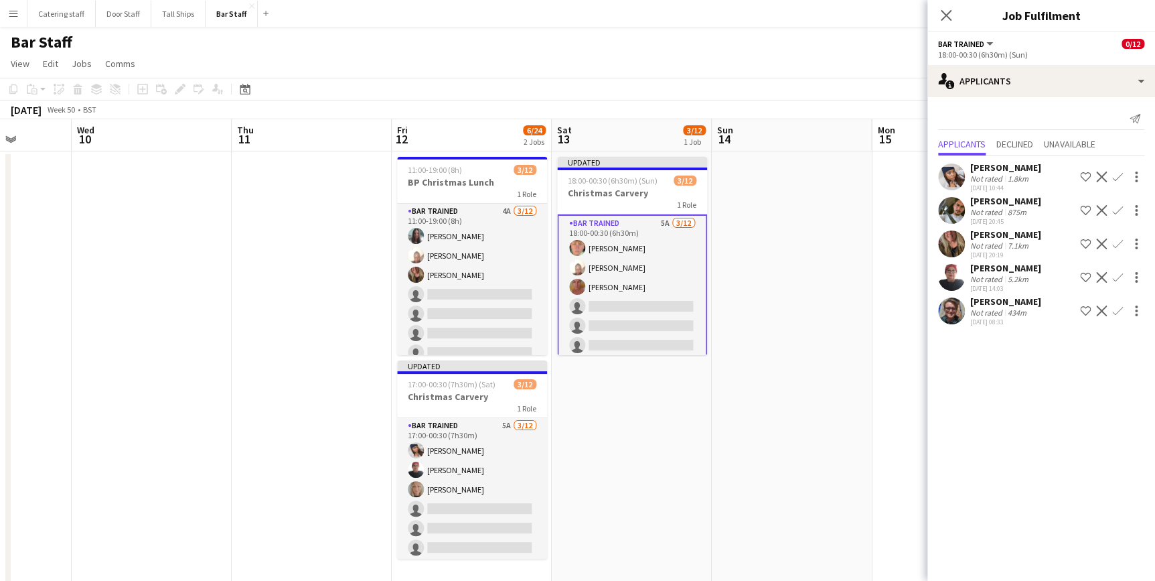
click at [1120, 243] on app-icon "Confirm" at bounding box center [1117, 243] width 11 height 11
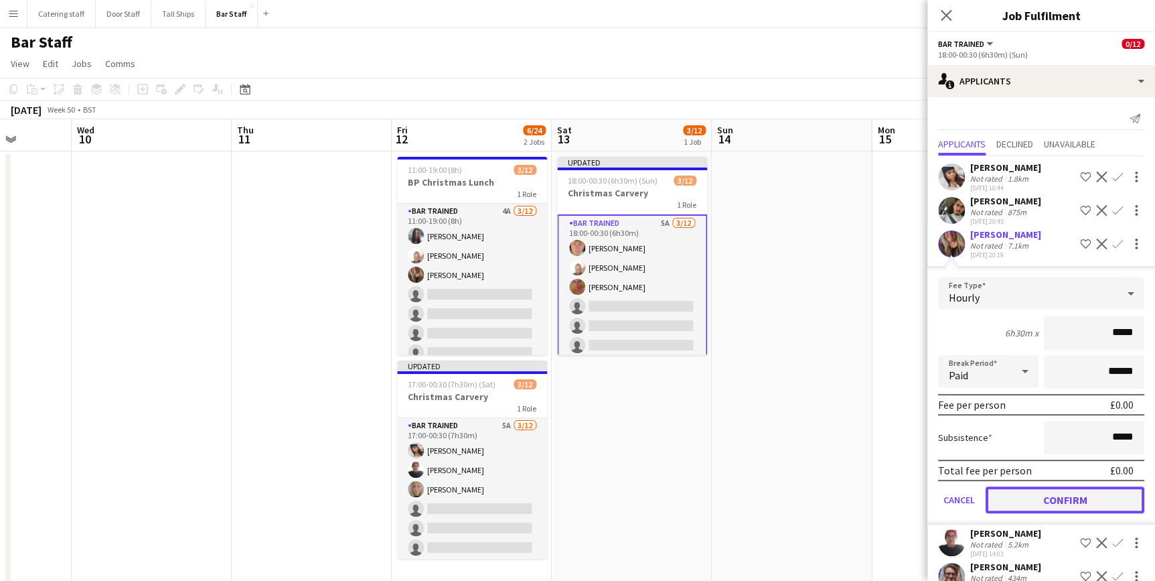
click at [1053, 498] on button "Confirm" at bounding box center [1065, 499] width 159 height 27
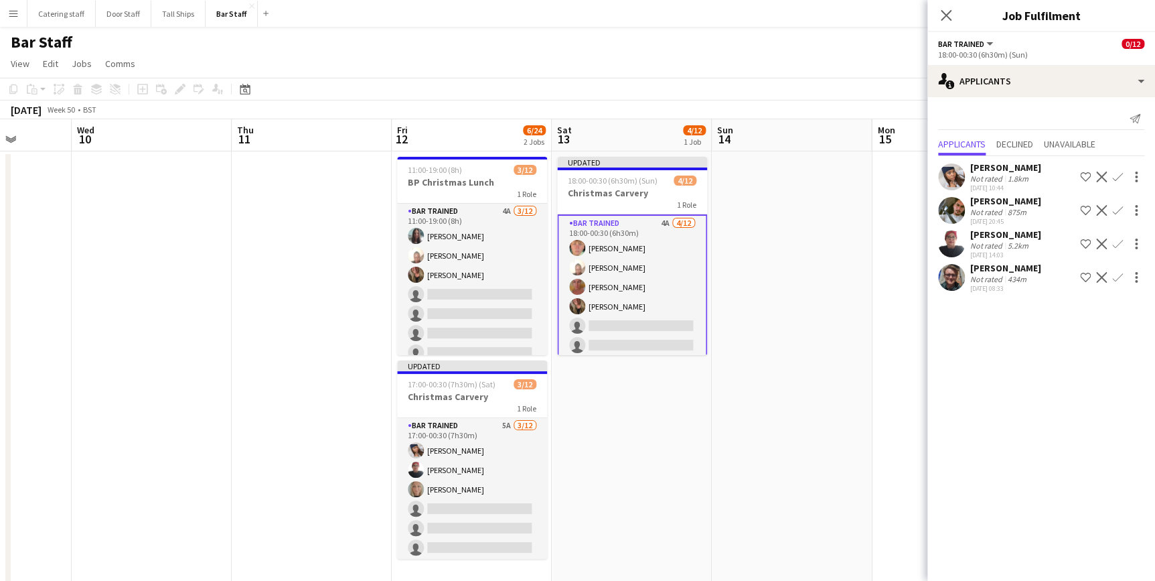
click at [1118, 242] on app-icon "Confirm" at bounding box center [1117, 243] width 11 height 11
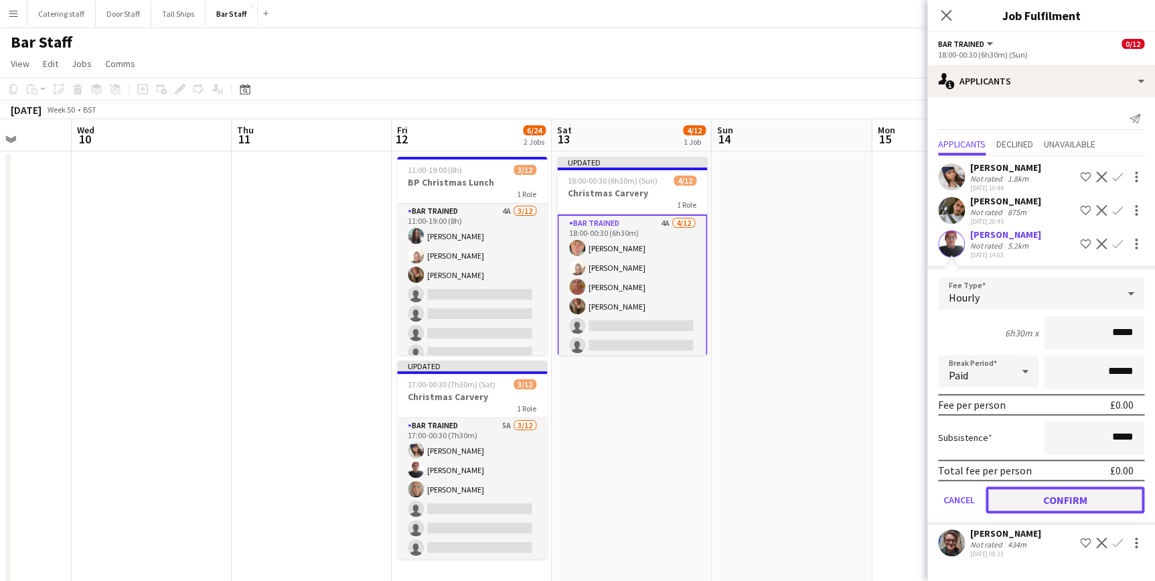
click at [1080, 492] on button "Confirm" at bounding box center [1065, 499] width 159 height 27
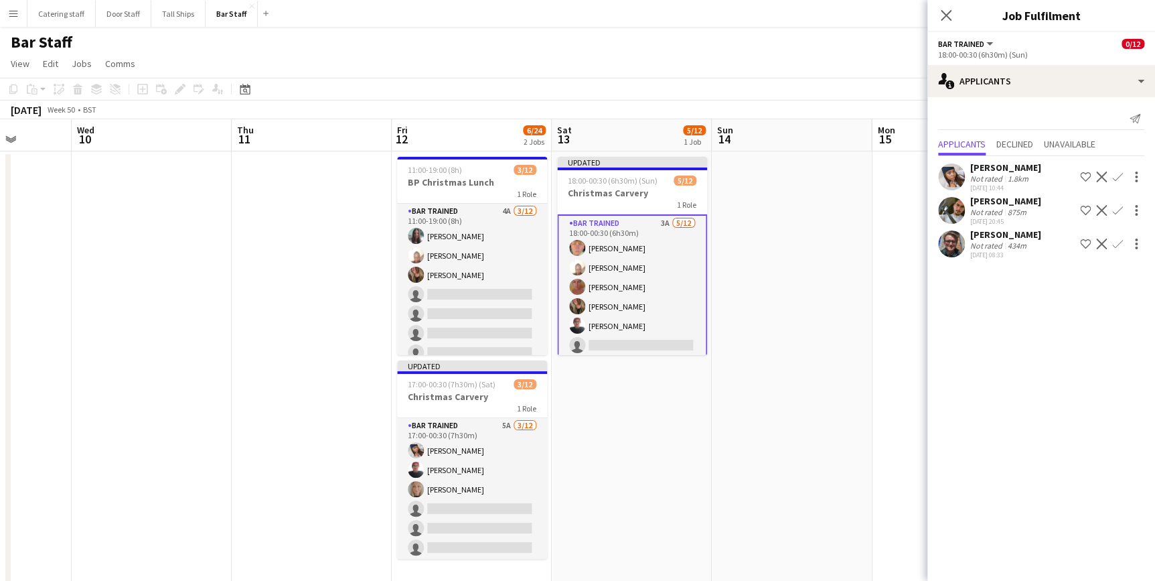
click at [1114, 175] on app-icon "Confirm" at bounding box center [1117, 176] width 11 height 11
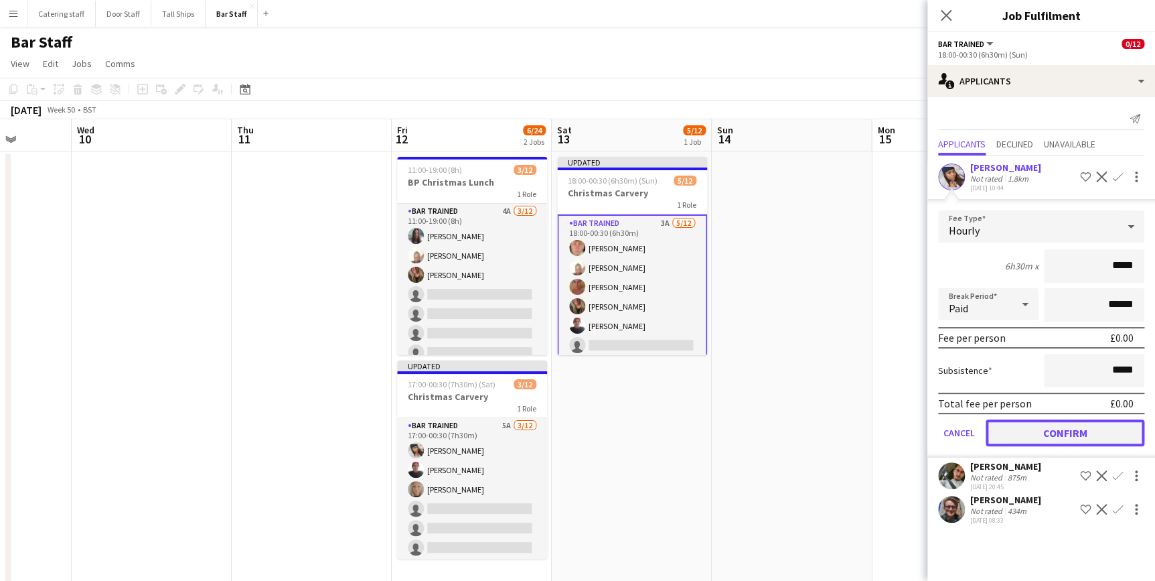
click at [1037, 422] on button "Confirm" at bounding box center [1065, 432] width 159 height 27
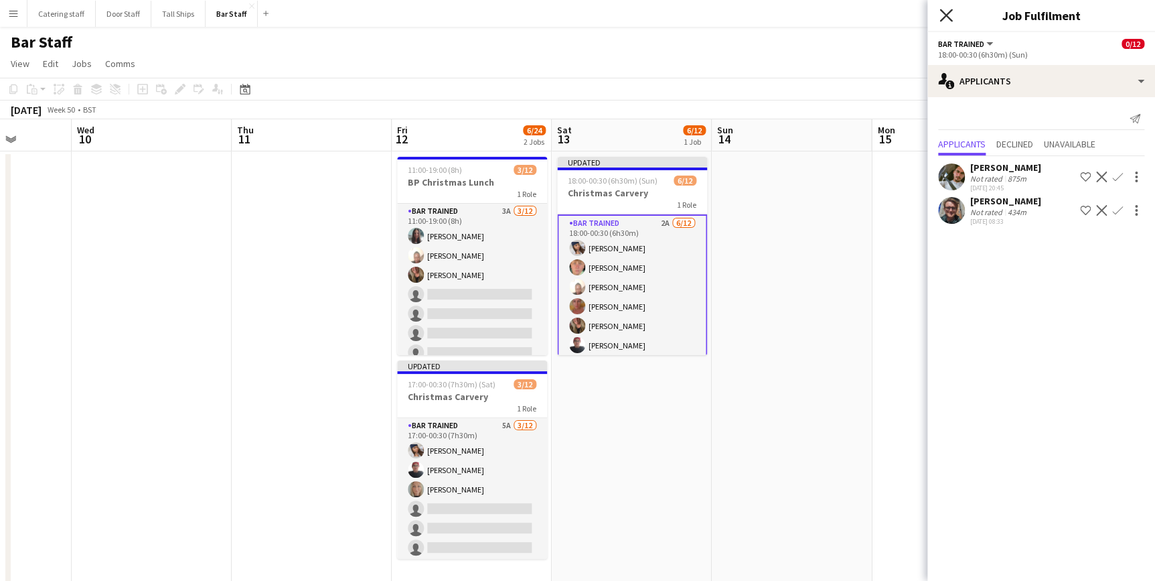
click at [940, 15] on icon "Close pop-in" at bounding box center [946, 15] width 13 height 13
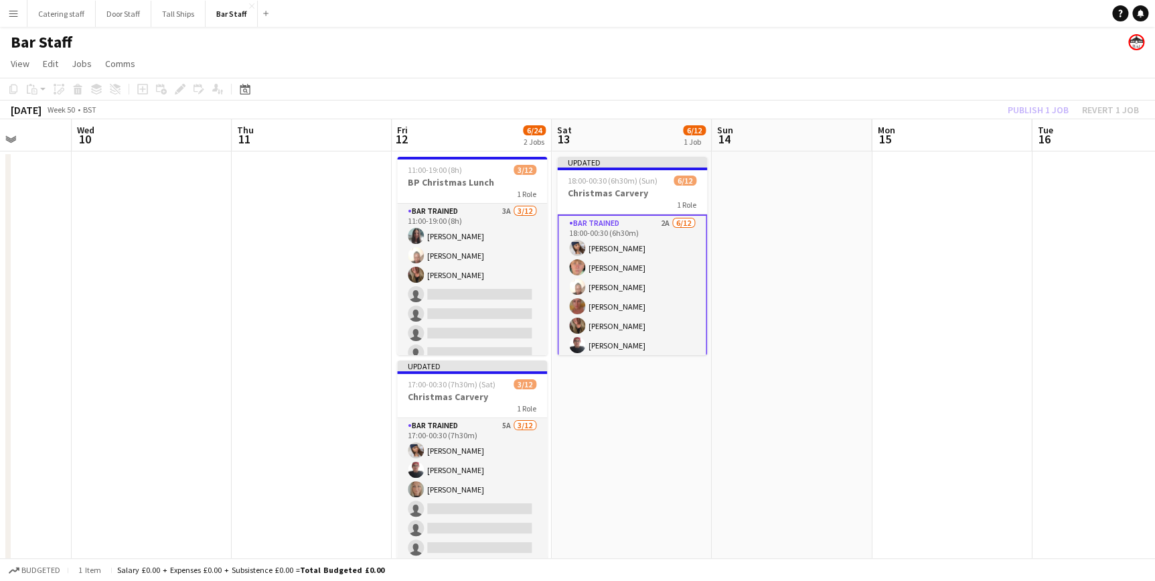
click at [798, 297] on app-date-cell at bounding box center [792, 449] width 160 height 597
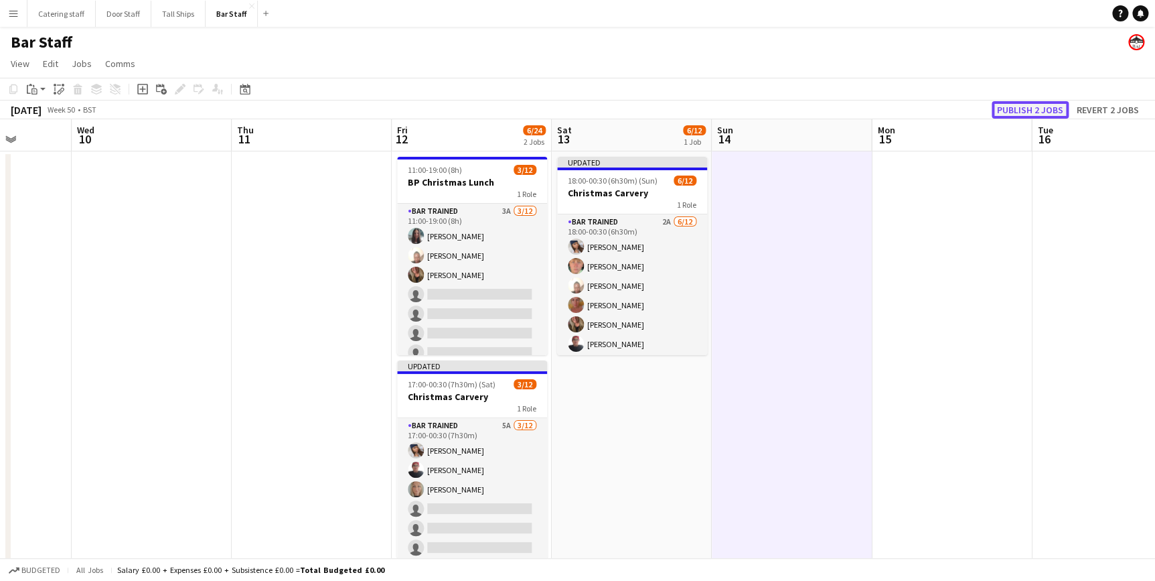
click at [1027, 110] on button "Publish 2 jobs" at bounding box center [1030, 109] width 77 height 17
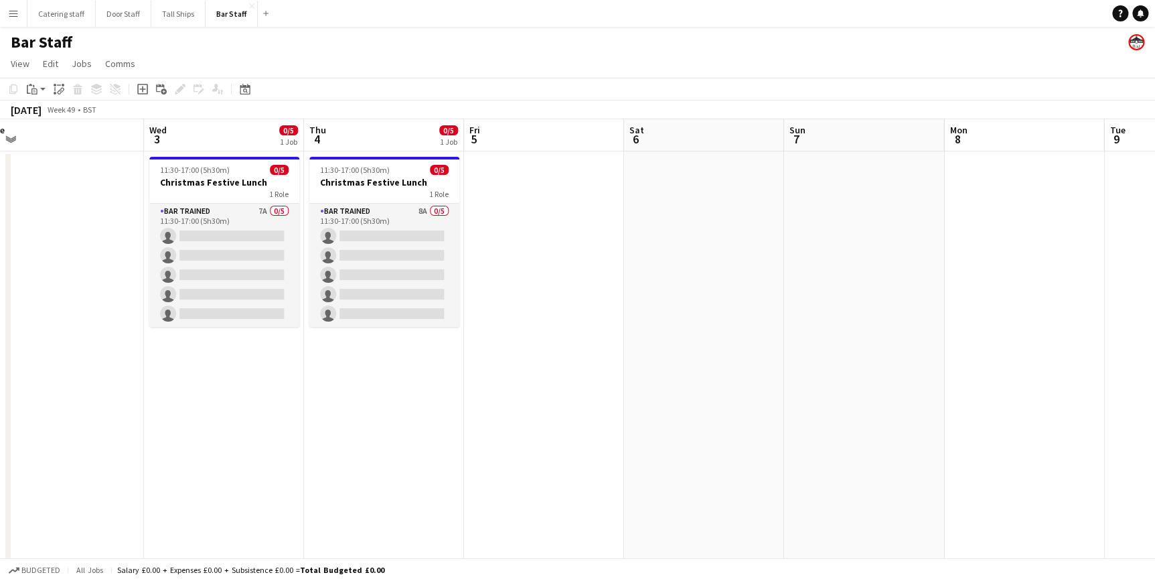
scroll to position [0, 336]
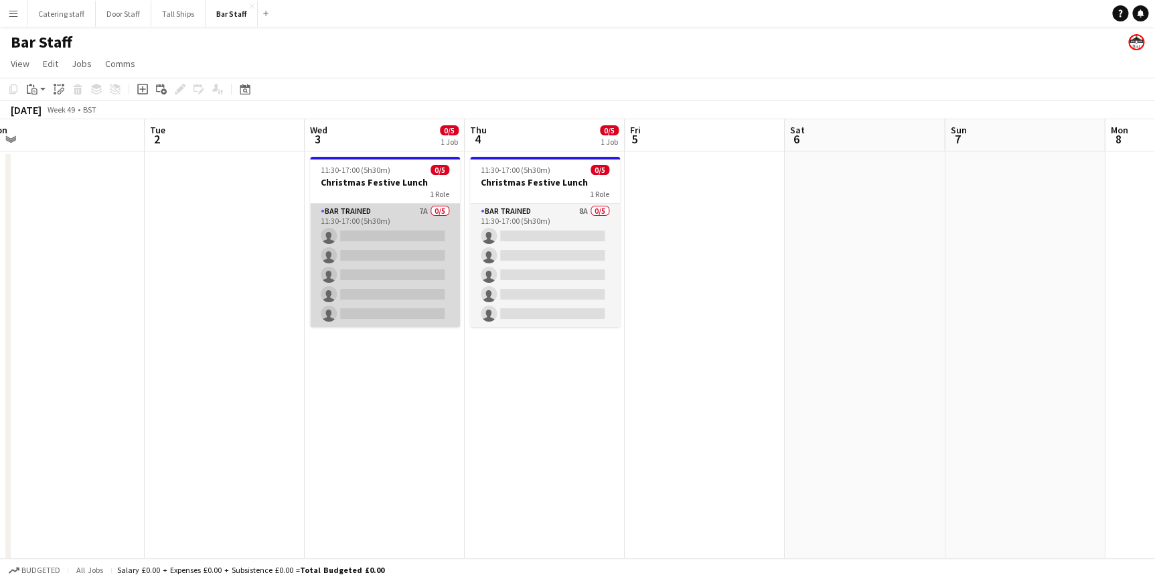
click at [407, 213] on app-card-role "Bar trained 7A 0/5 11:30-17:00 (5h30m) single-neutral-actions single-neutral-ac…" at bounding box center [385, 265] width 150 height 123
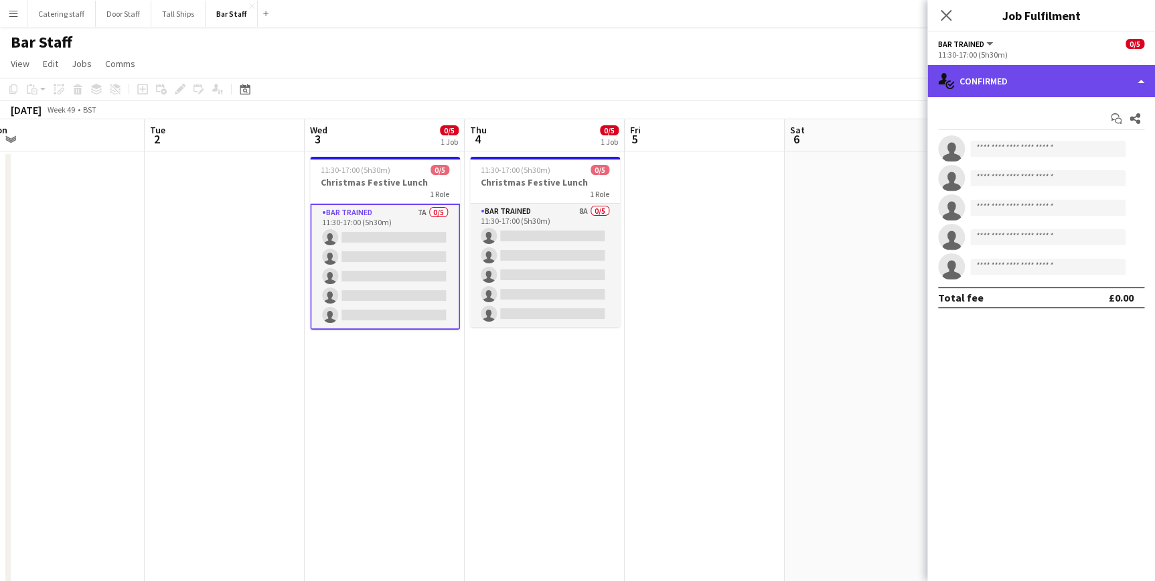
click at [1012, 75] on div "single-neutral-actions-check-2 Confirmed" at bounding box center [1042, 81] width 228 height 32
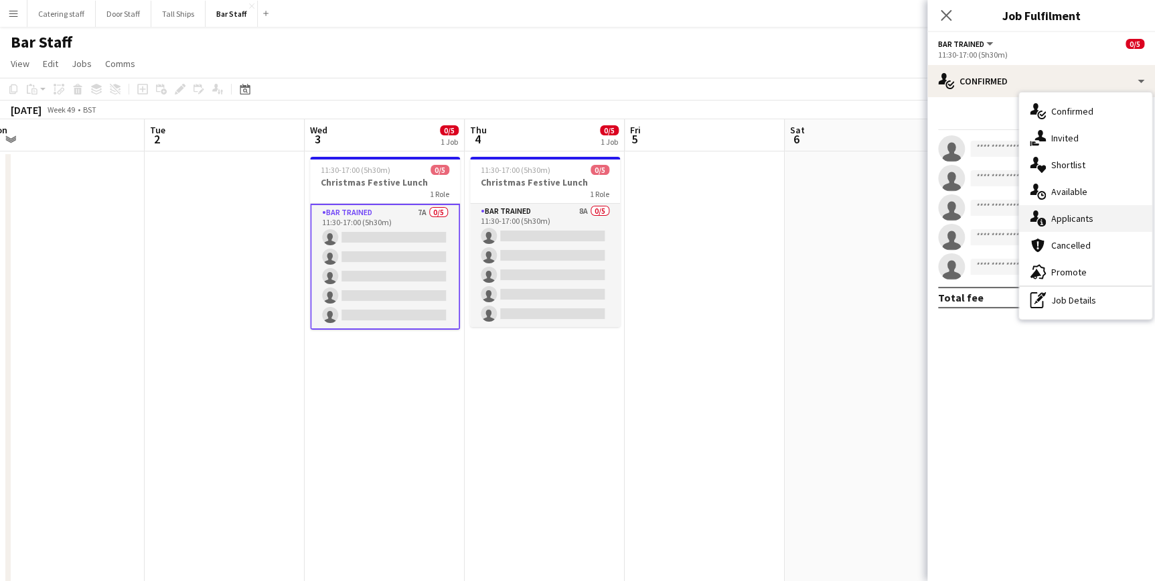
click at [1062, 216] on span "Applicants" at bounding box center [1072, 218] width 42 height 12
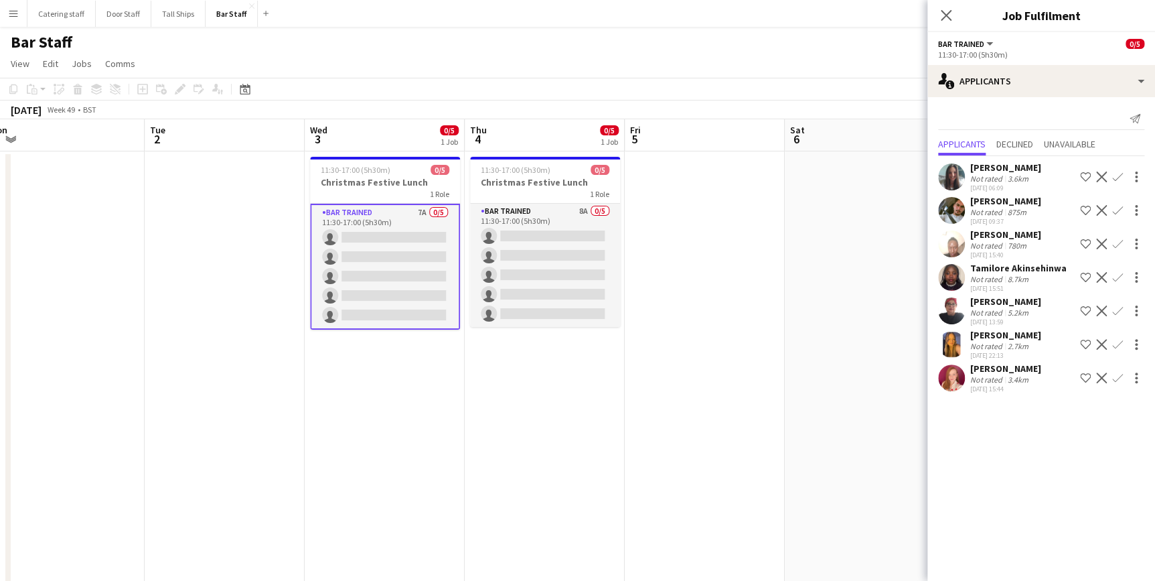
click at [1115, 178] on app-icon "Confirm" at bounding box center [1117, 176] width 11 height 11
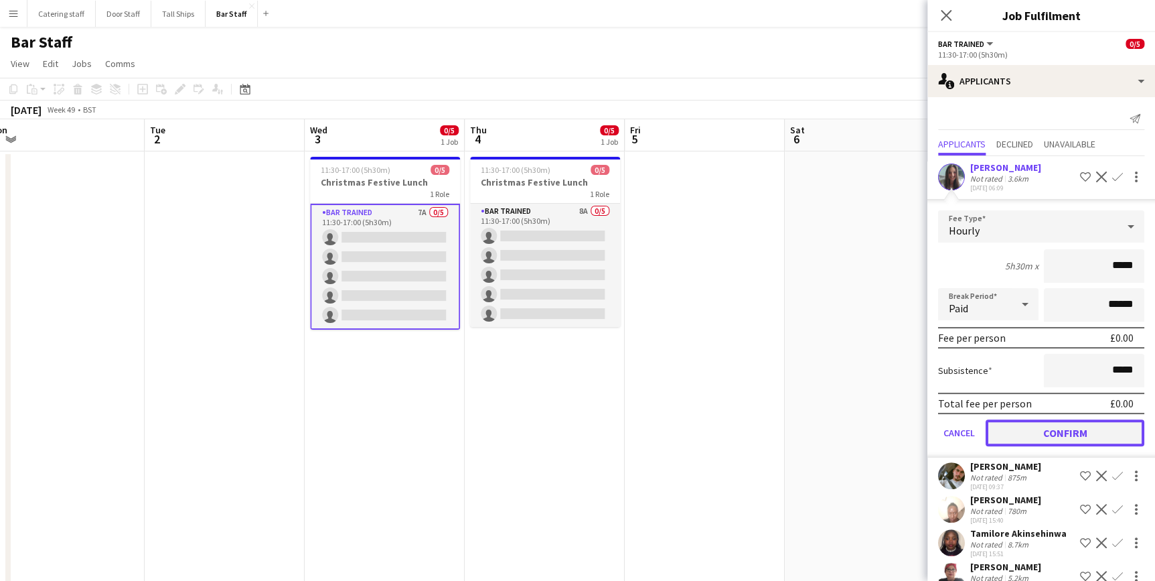
click at [1071, 427] on button "Confirm" at bounding box center [1065, 432] width 159 height 27
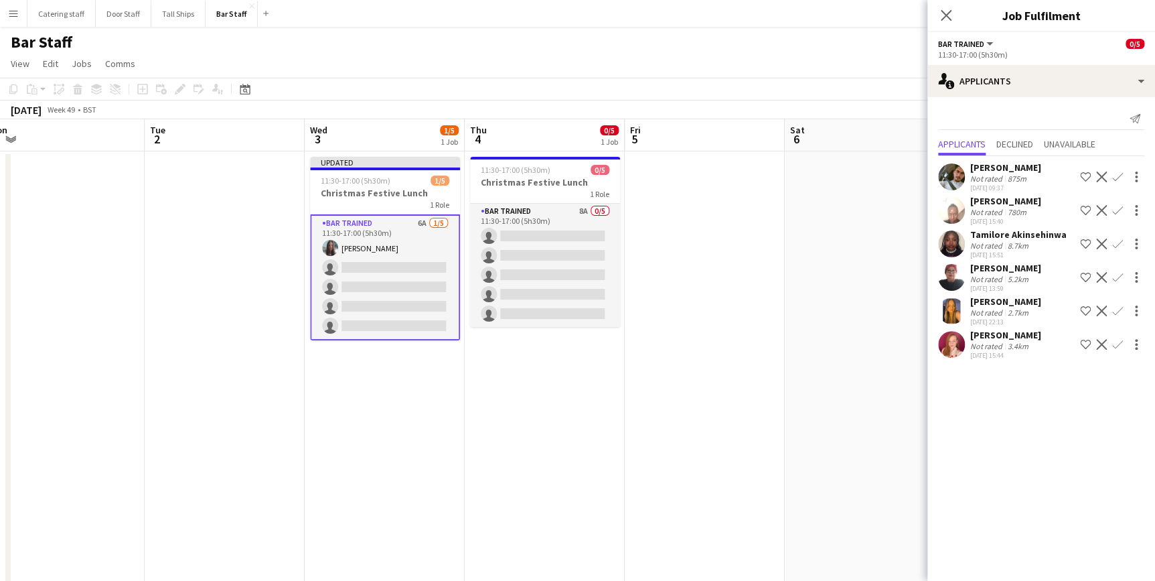
click at [1114, 210] on app-icon "Confirm" at bounding box center [1117, 210] width 11 height 11
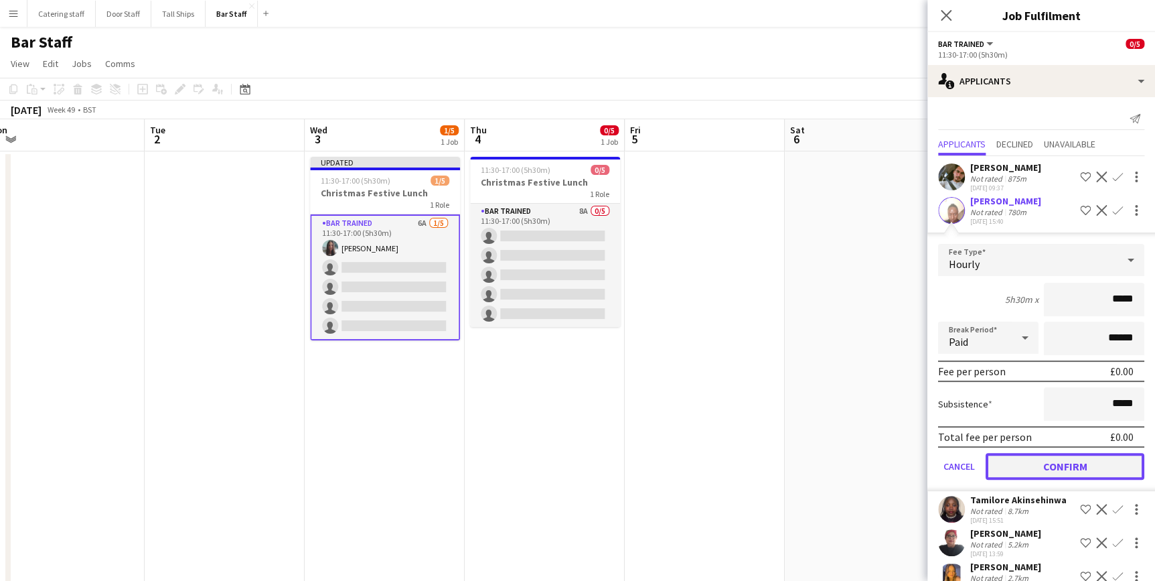
click at [1018, 465] on button "Confirm" at bounding box center [1065, 466] width 159 height 27
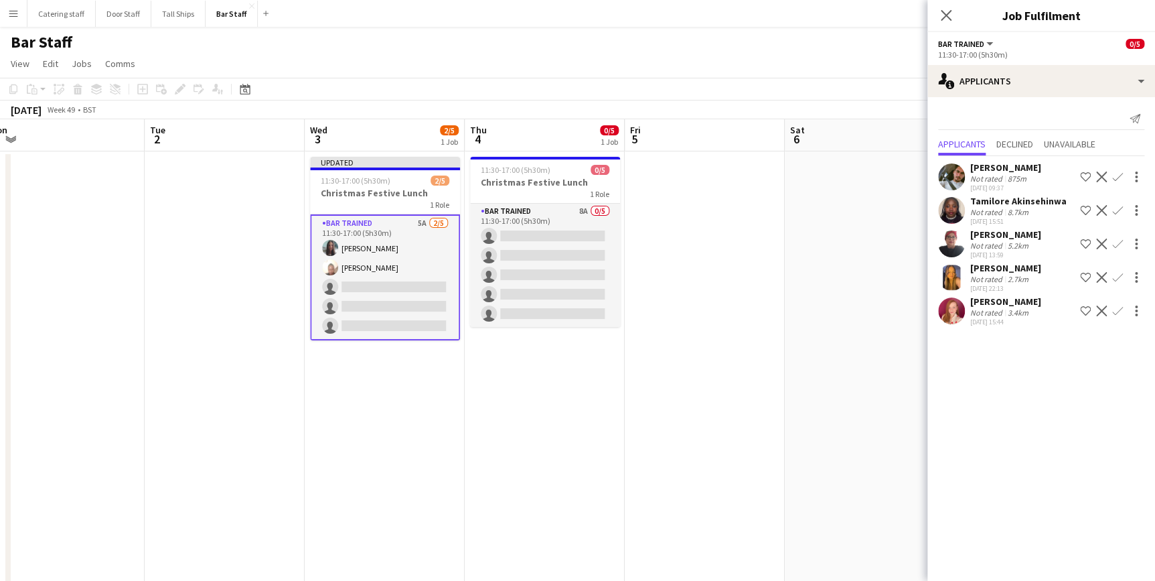
click at [1116, 311] on app-icon "Confirm" at bounding box center [1117, 310] width 11 height 11
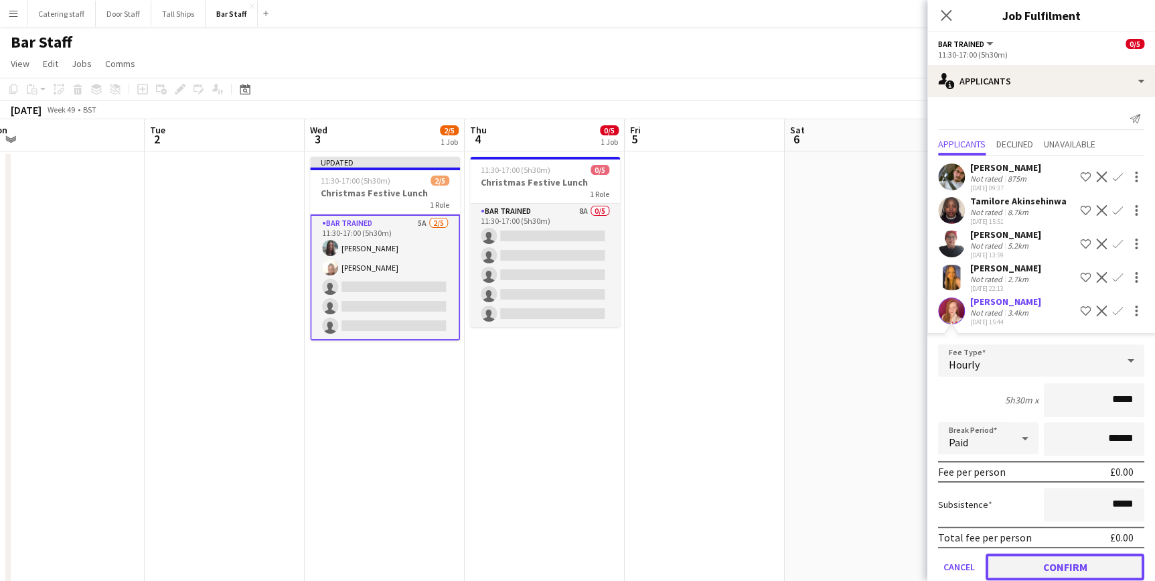
click at [1077, 564] on button "Confirm" at bounding box center [1065, 566] width 159 height 27
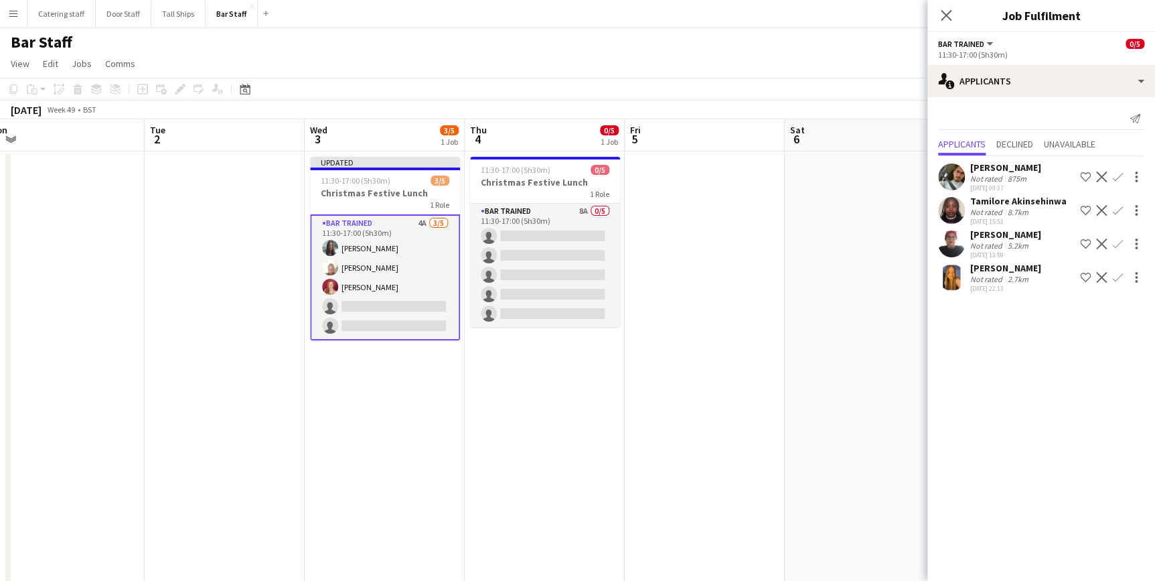
click at [1118, 210] on app-icon "Confirm" at bounding box center [1117, 210] width 11 height 11
click at [1115, 208] on app-icon "Confirm" at bounding box center [1117, 210] width 11 height 11
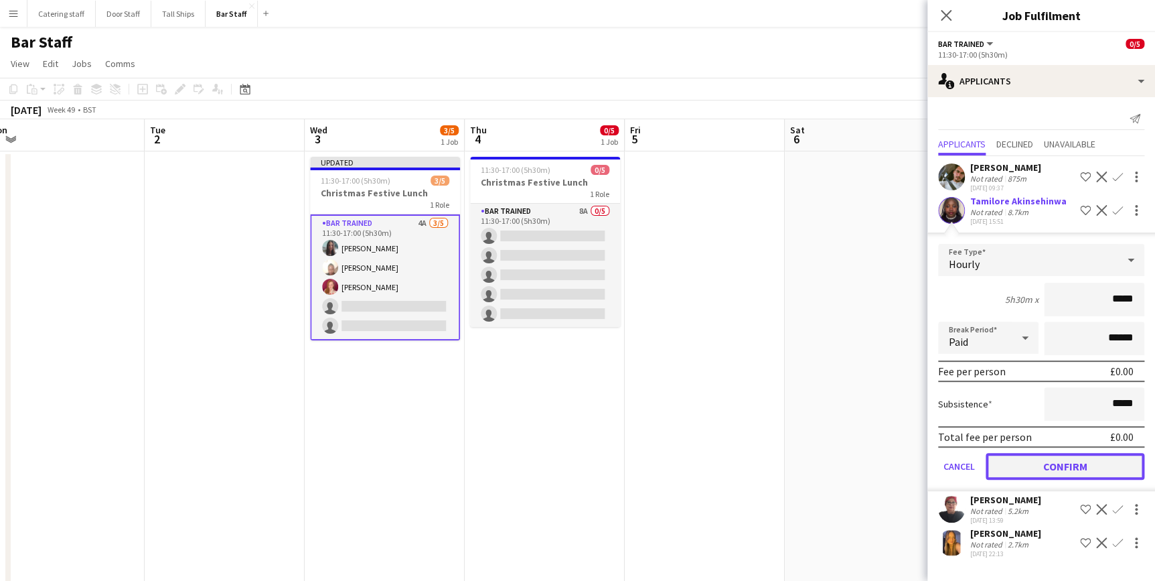
click at [1039, 465] on button "Confirm" at bounding box center [1065, 466] width 159 height 27
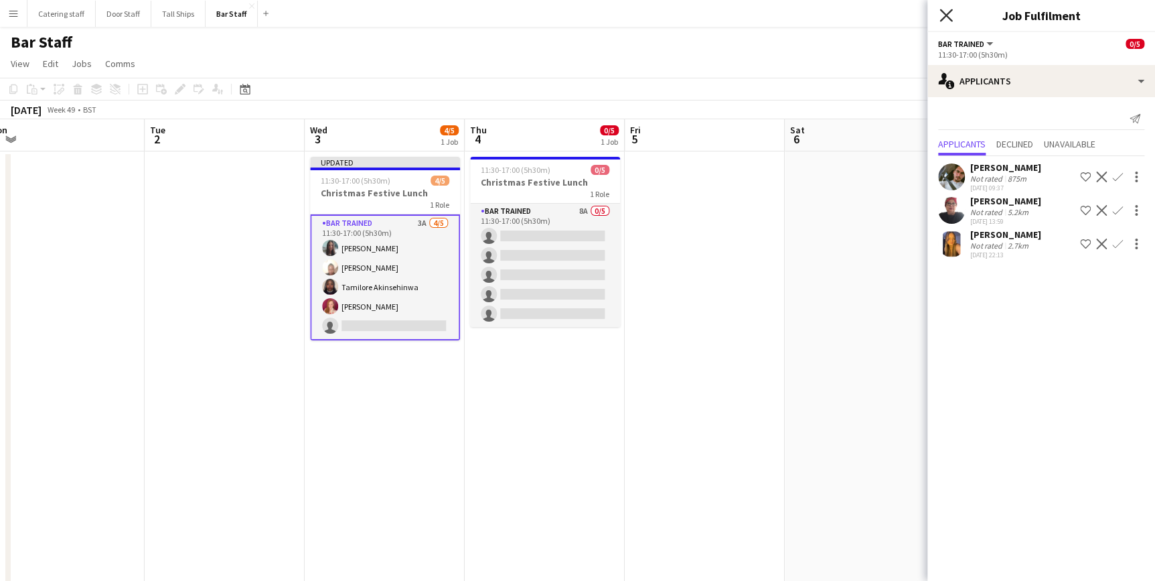
click at [946, 15] on icon at bounding box center [946, 15] width 13 height 13
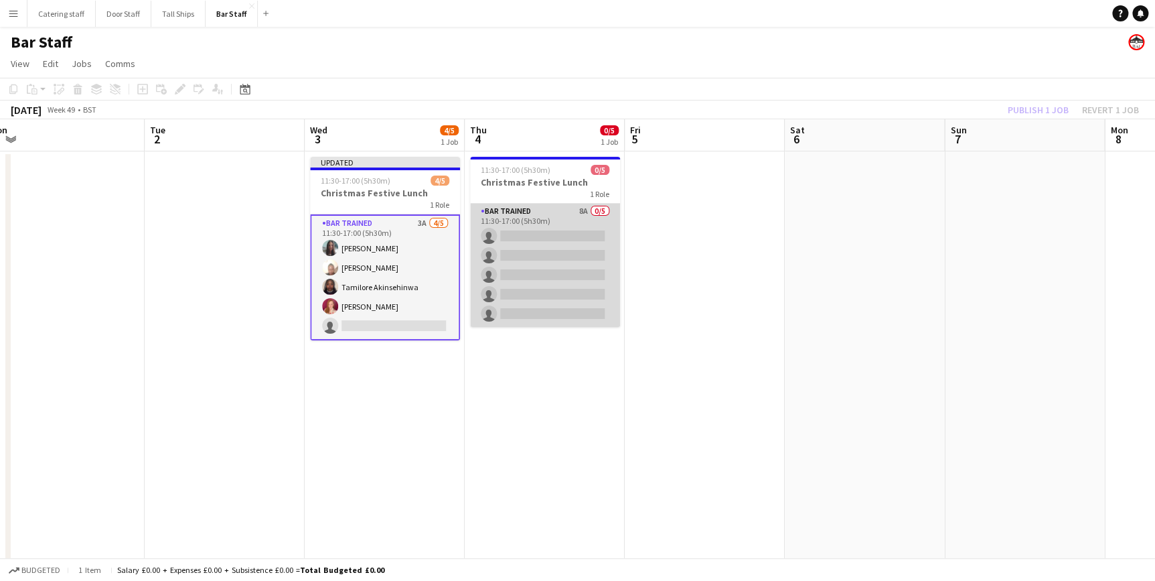
click at [559, 214] on app-card-role "Bar trained 8A 0/5 11:30-17:00 (5h30m) single-neutral-actions single-neutral-ac…" at bounding box center [545, 265] width 150 height 123
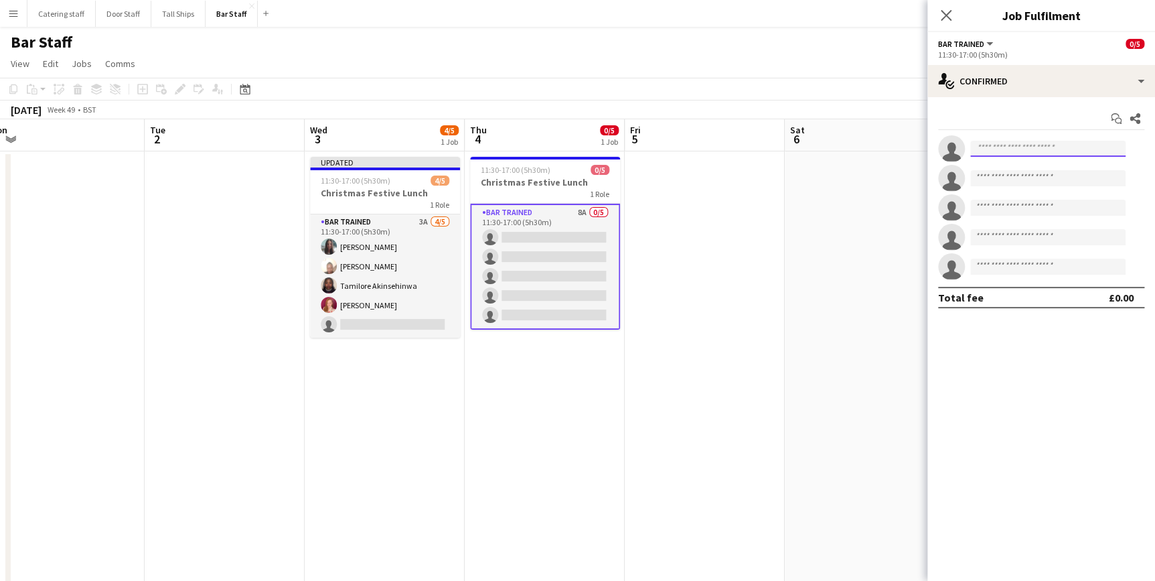
click at [1056, 155] on input at bounding box center [1047, 149] width 155 height 16
click at [1055, 149] on input at bounding box center [1047, 149] width 155 height 16
click at [1049, 344] on mat-expansion-panel "check Confirmed Start chat Share single-neutral-actions single-neutral-actions …" at bounding box center [1042, 339] width 228 height 484
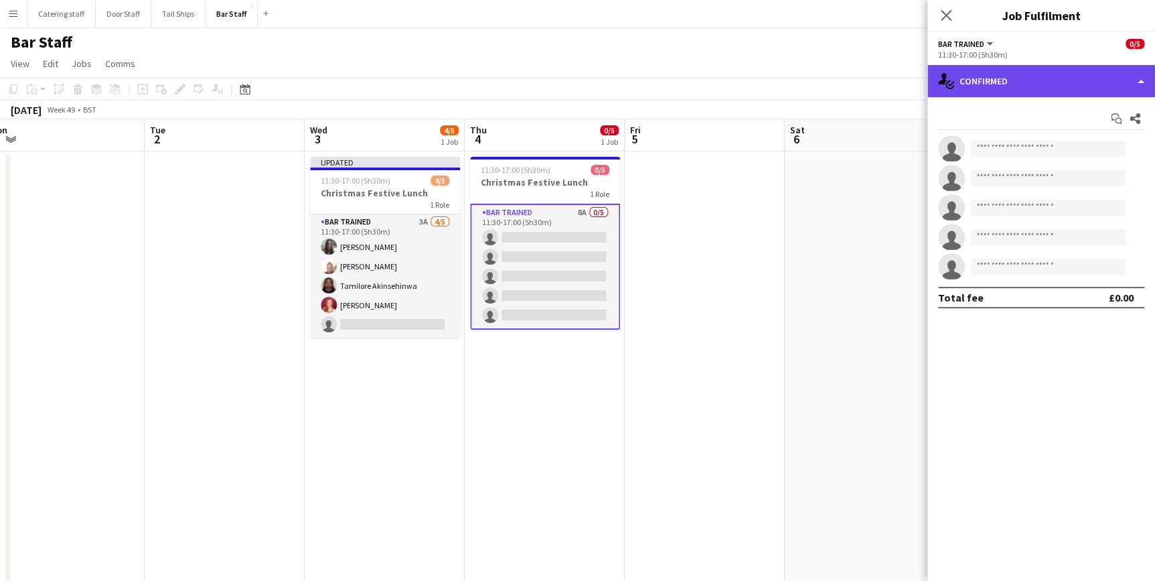
click at [1011, 81] on div "single-neutral-actions-check-2 Confirmed" at bounding box center [1042, 81] width 228 height 32
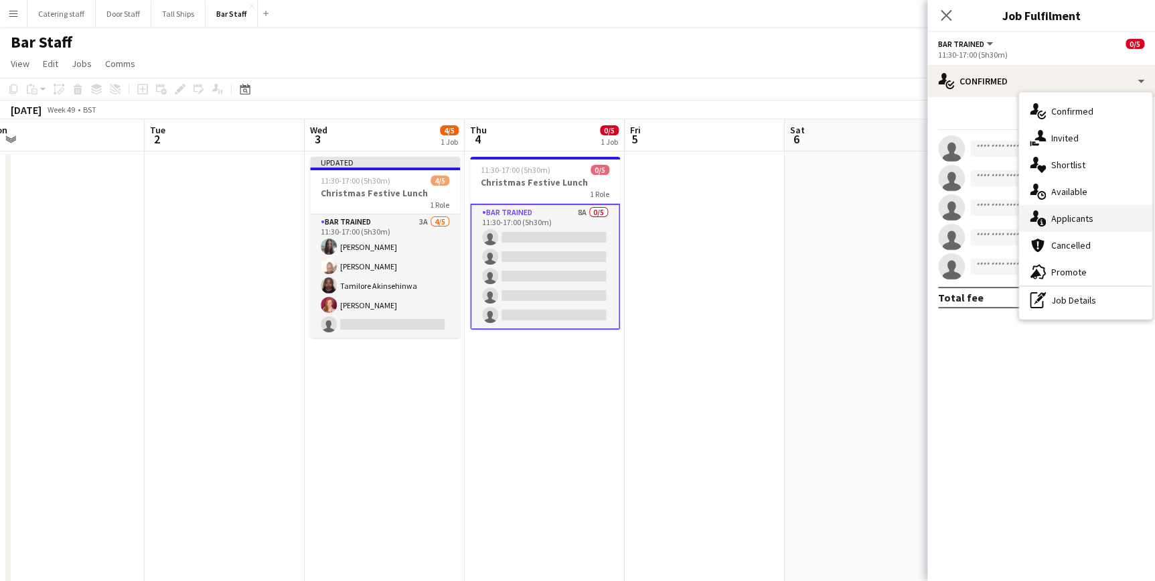
click at [1069, 215] on span "Applicants" at bounding box center [1072, 218] width 42 height 12
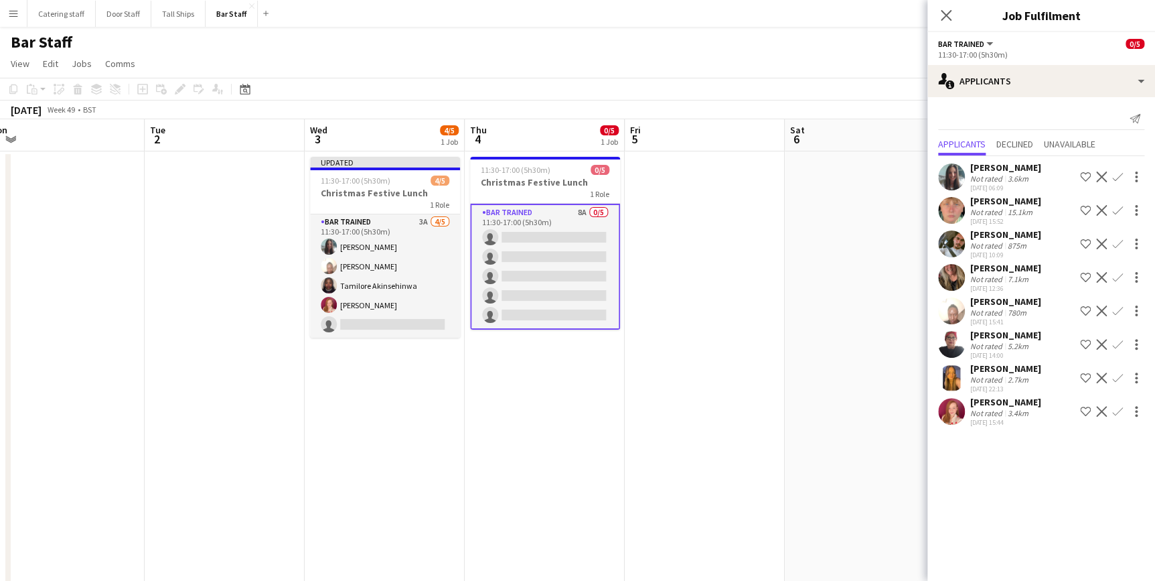
click at [1115, 179] on app-icon "Confirm" at bounding box center [1117, 176] width 11 height 11
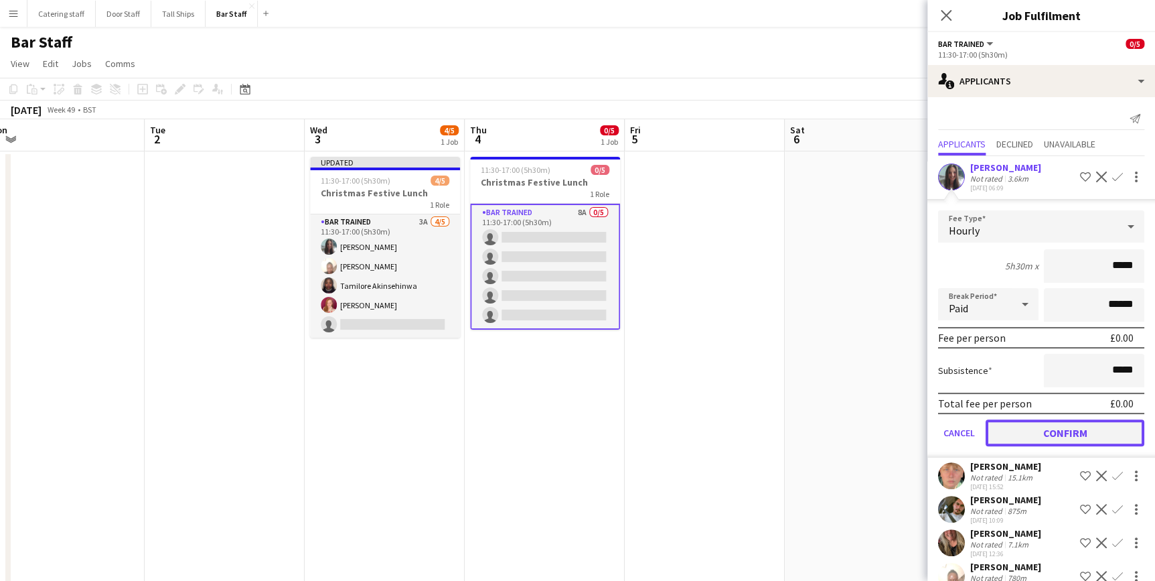
click at [1054, 425] on button "Confirm" at bounding box center [1065, 432] width 159 height 27
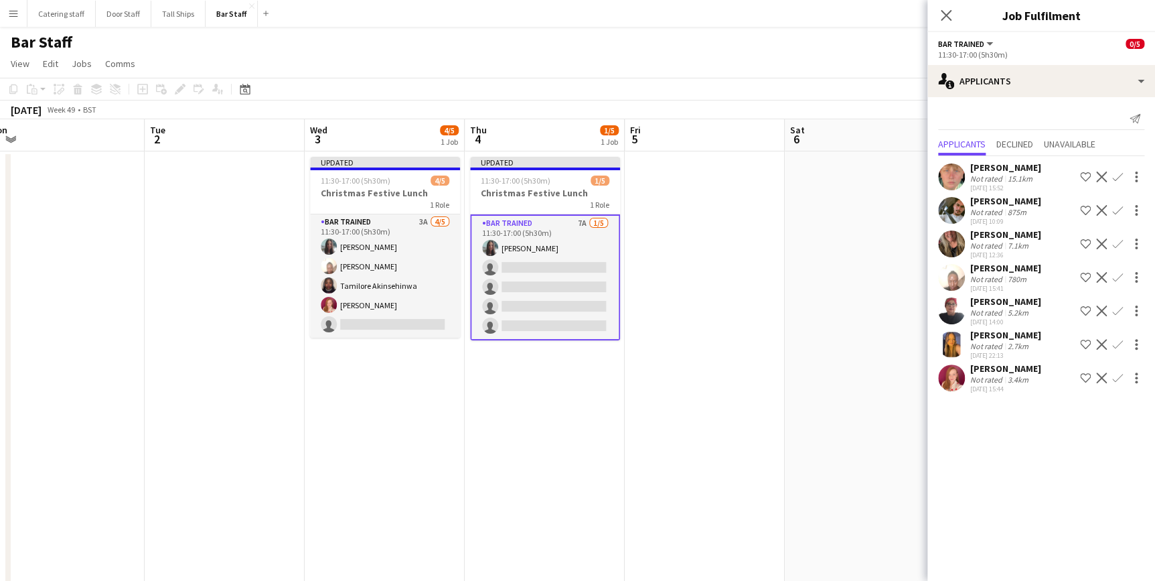
click at [1122, 175] on app-icon "Confirm" at bounding box center [1117, 176] width 11 height 11
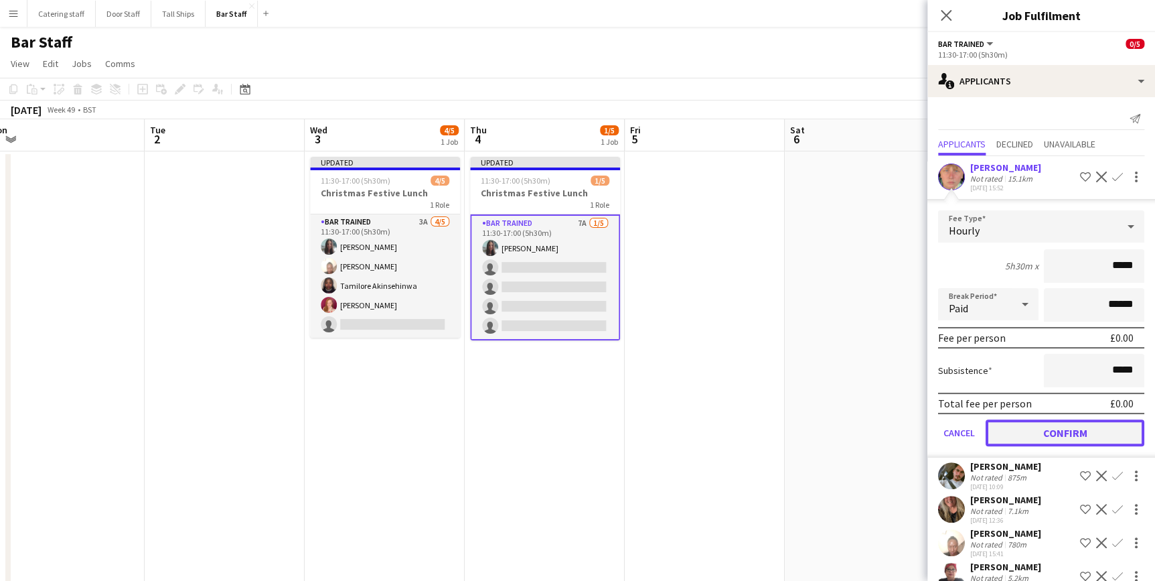
click at [1050, 429] on button "Confirm" at bounding box center [1065, 432] width 159 height 27
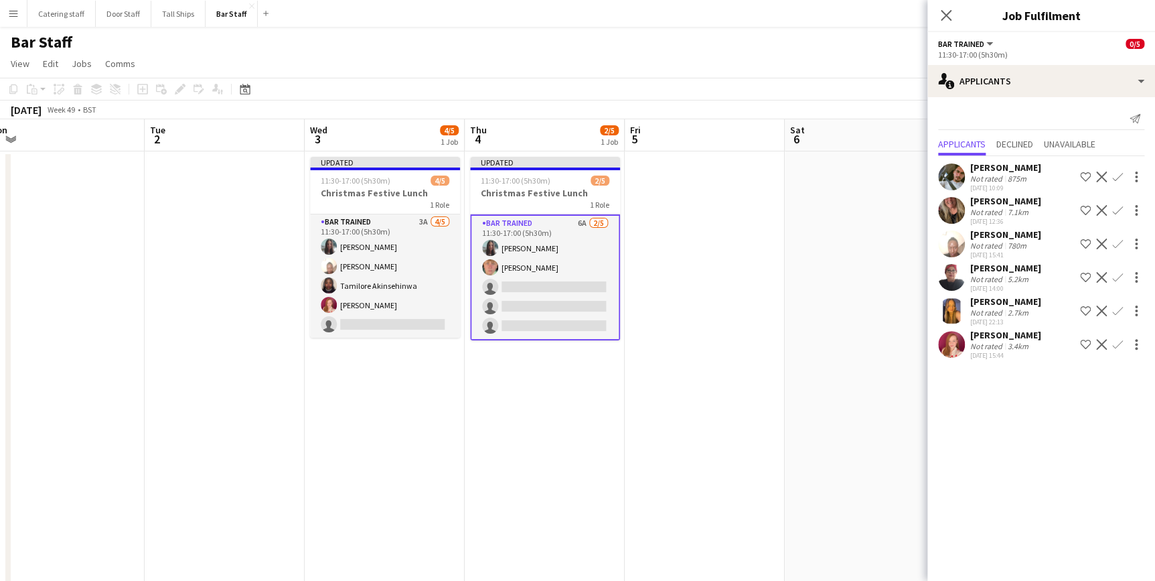
click at [1122, 206] on app-icon "Confirm" at bounding box center [1117, 210] width 11 height 11
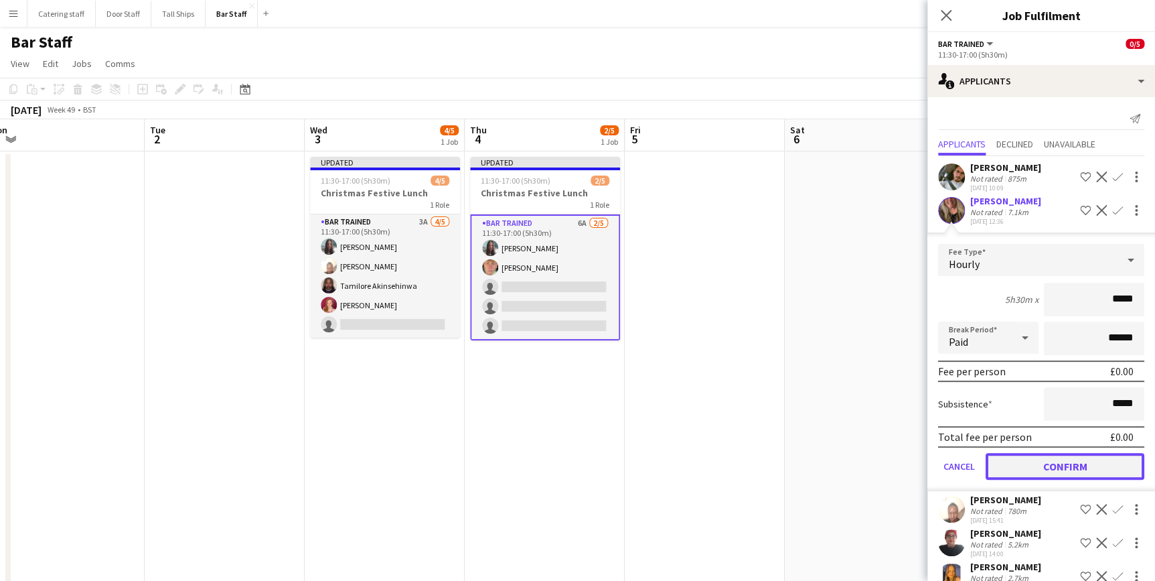
click at [1057, 457] on button "Confirm" at bounding box center [1065, 466] width 159 height 27
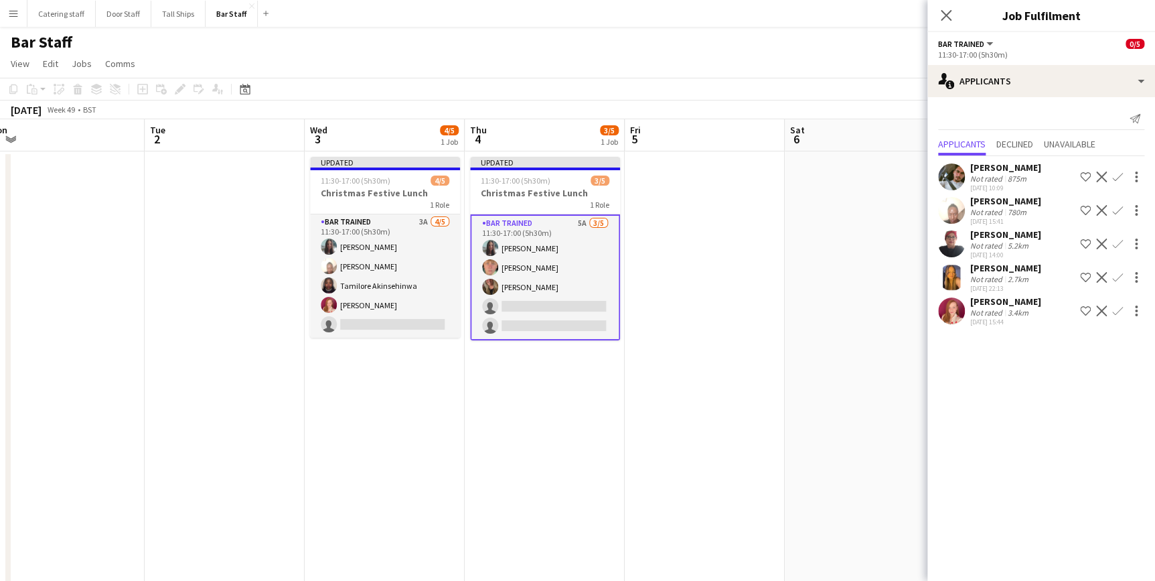
click at [1116, 212] on app-icon "Confirm" at bounding box center [1117, 210] width 11 height 11
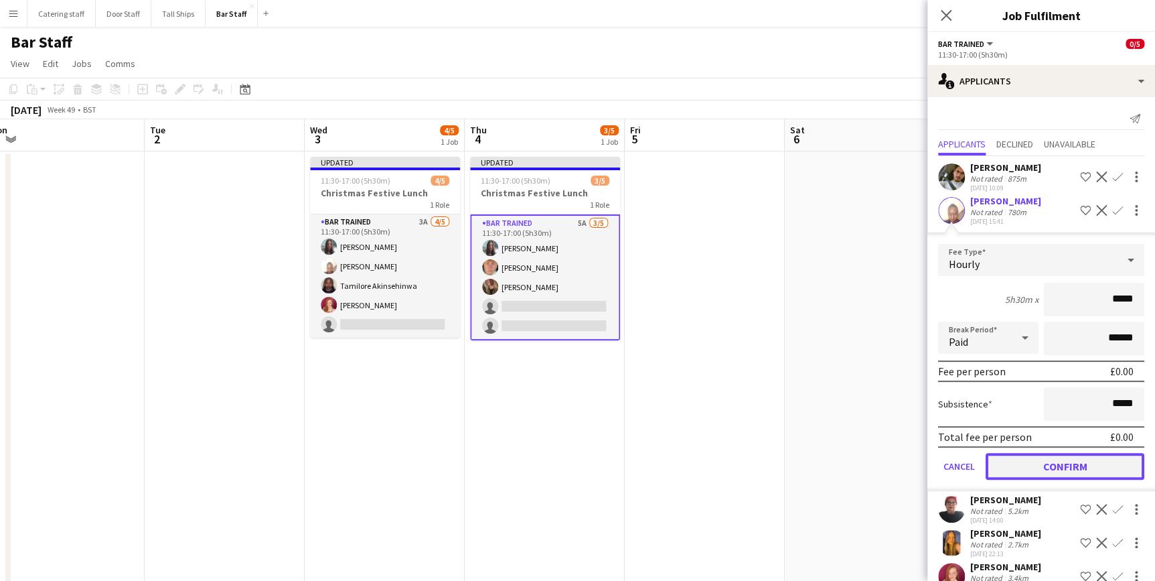
click at [1069, 460] on button "Confirm" at bounding box center [1065, 466] width 159 height 27
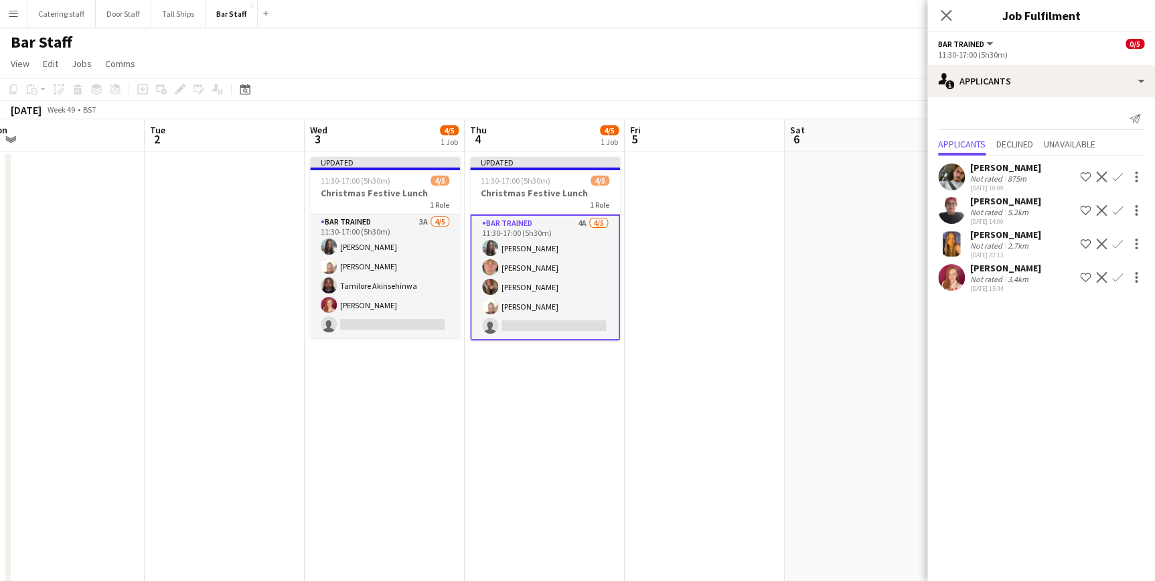
click at [1118, 273] on app-icon "Confirm" at bounding box center [1117, 277] width 11 height 11
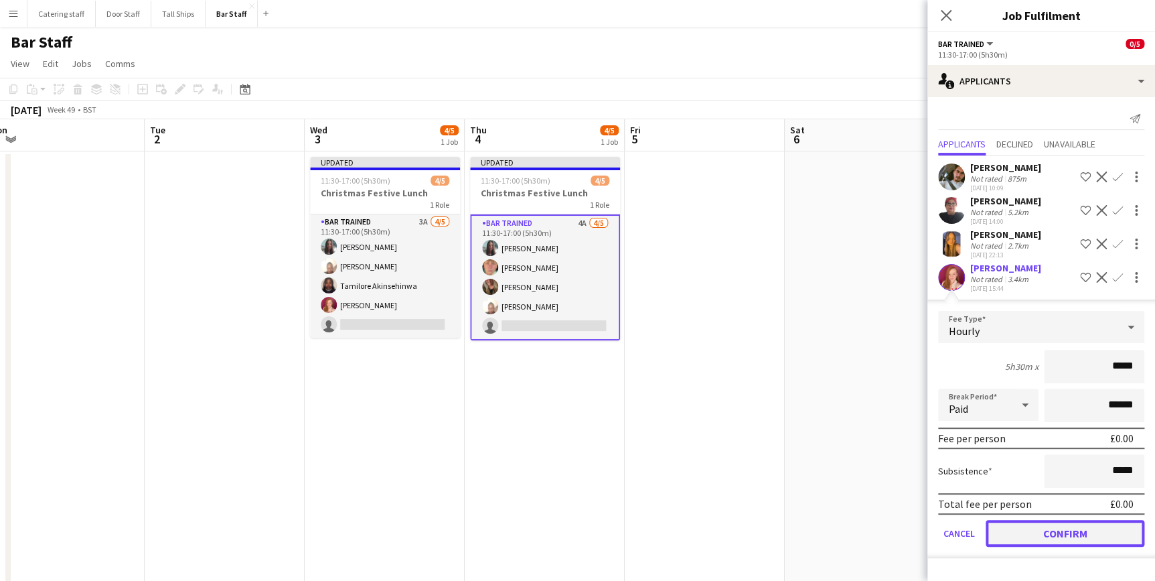
click at [1069, 524] on button "Confirm" at bounding box center [1065, 533] width 159 height 27
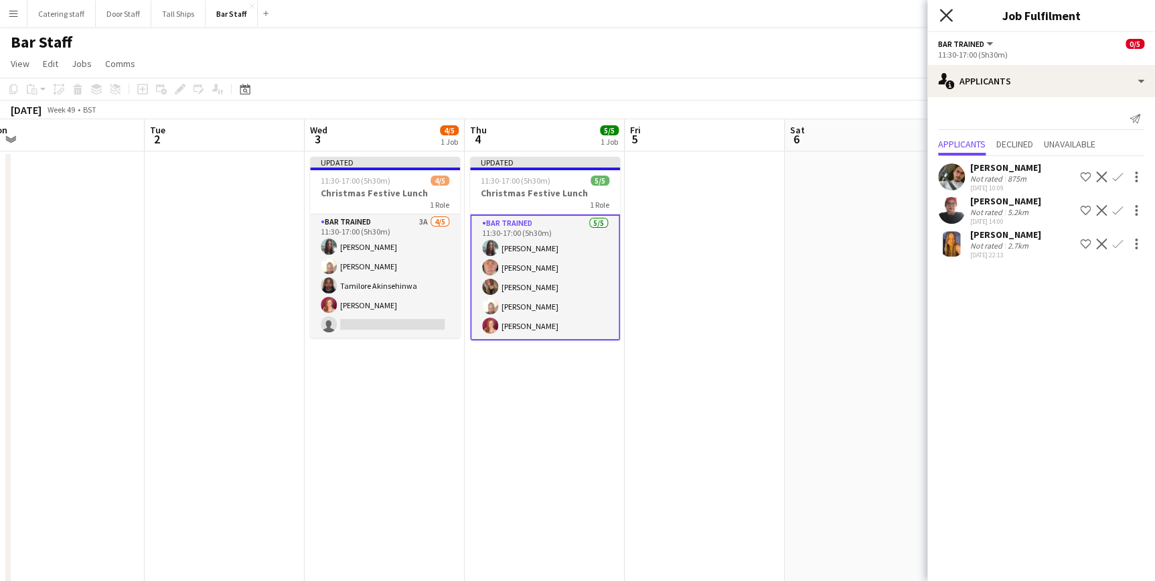
click at [943, 15] on icon "Close pop-in" at bounding box center [946, 15] width 13 height 13
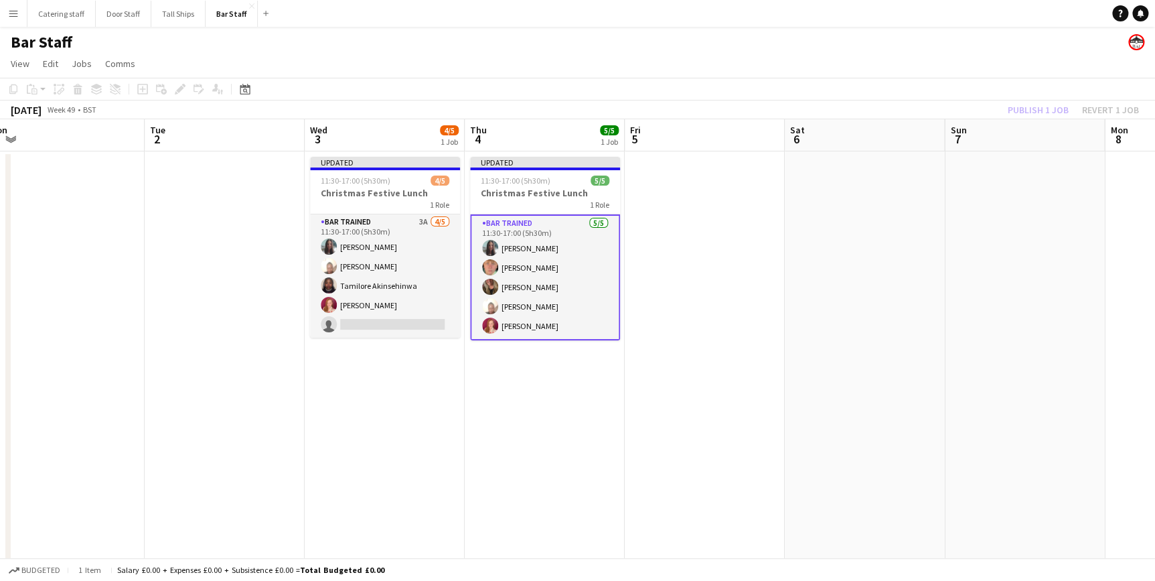
click at [1037, 205] on app-date-cell at bounding box center [1025, 449] width 160 height 597
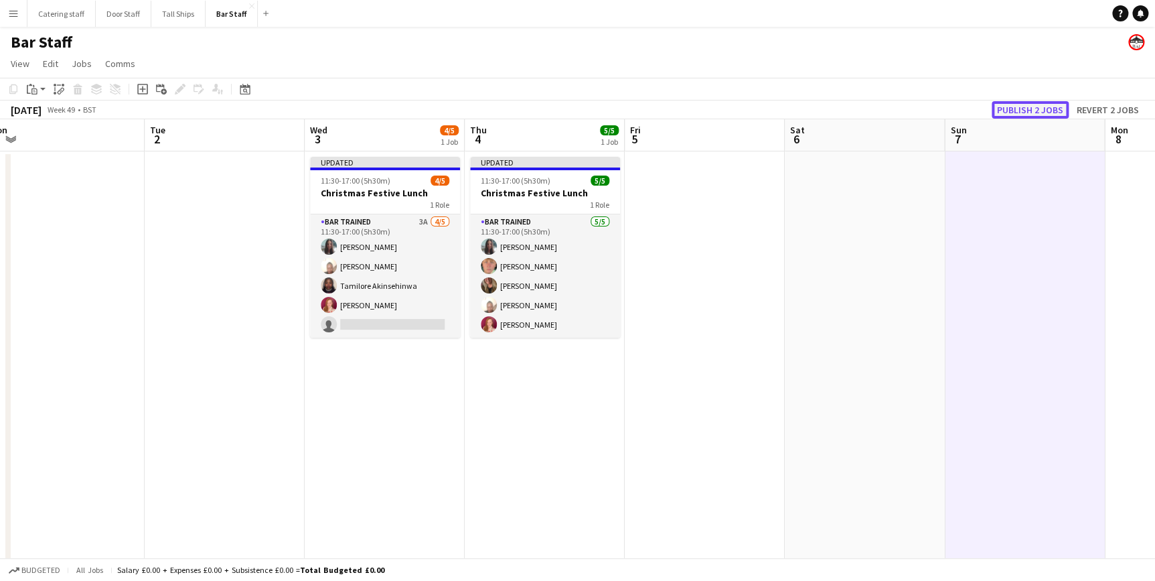
click at [1023, 111] on button "Publish 2 jobs" at bounding box center [1030, 109] width 77 height 17
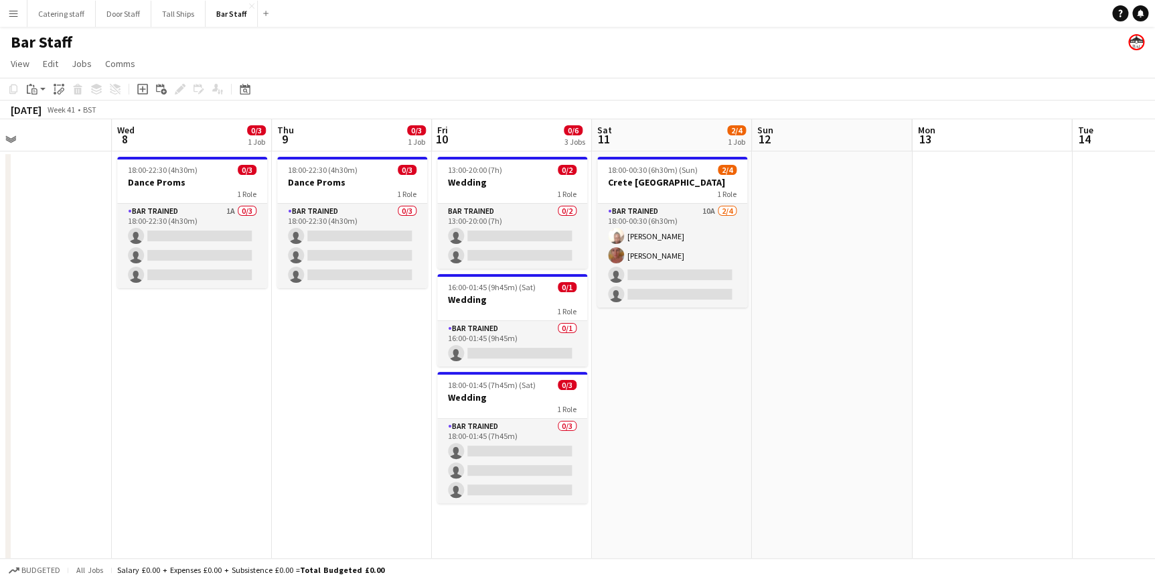
scroll to position [0, 291]
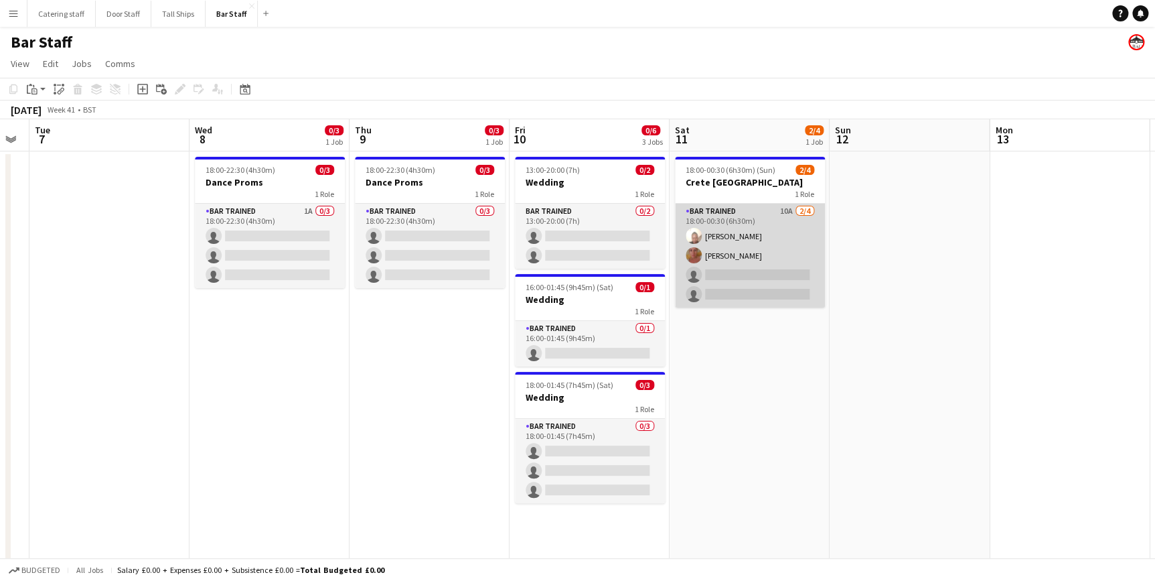
click at [770, 225] on app-card-role "Bar trained 10A [DATE] 18:00-00:30 (6h30m) [PERSON_NAME] [PERSON_NAME] single-n…" at bounding box center [750, 256] width 150 height 104
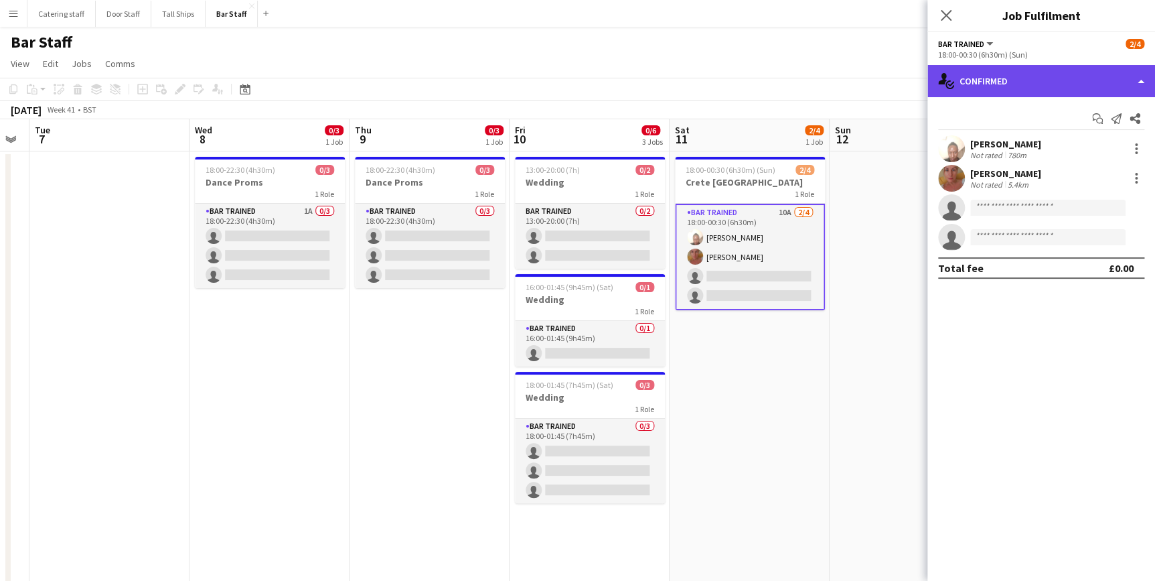
click at [1022, 84] on div "single-neutral-actions-check-2 Confirmed" at bounding box center [1042, 81] width 228 height 32
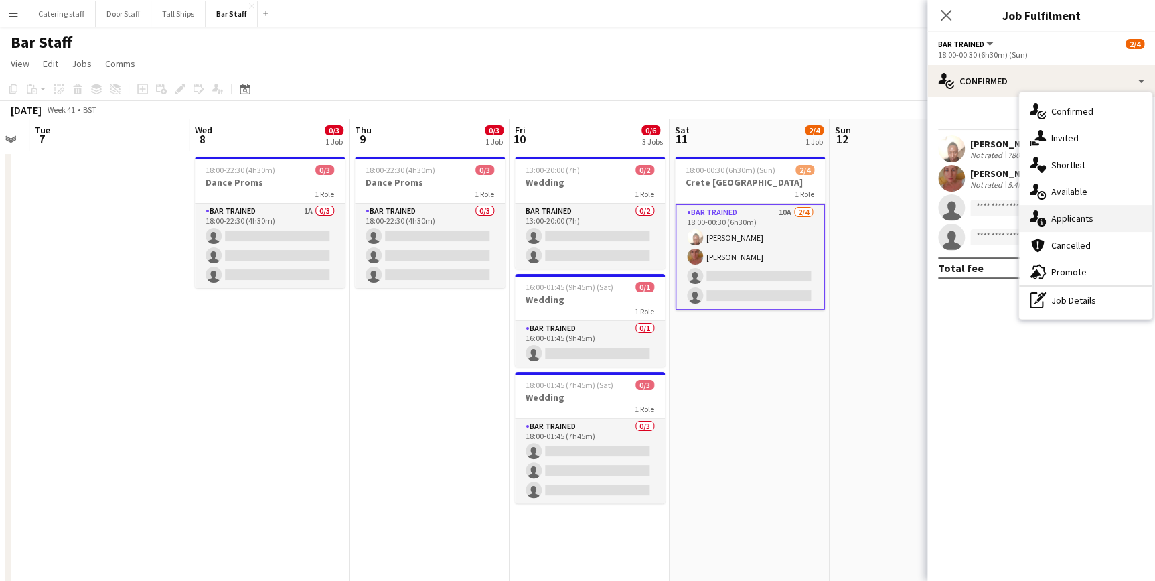
click at [1051, 214] on span "Applicants" at bounding box center [1072, 218] width 42 height 12
